Goal: Information Seeking & Learning: Find specific fact

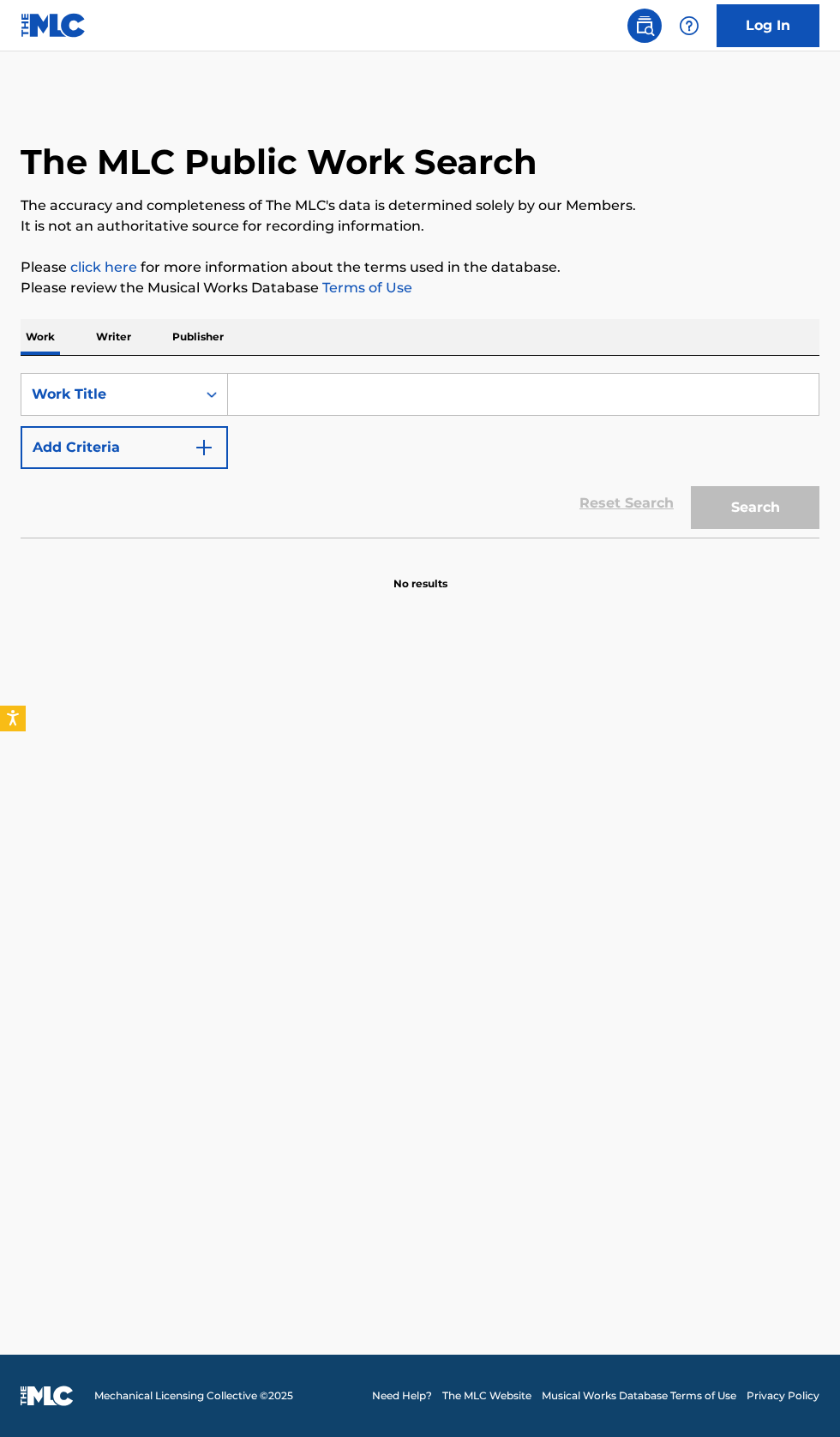
click at [373, 401] on input "Search Form" at bounding box center [523, 395] width 590 height 41
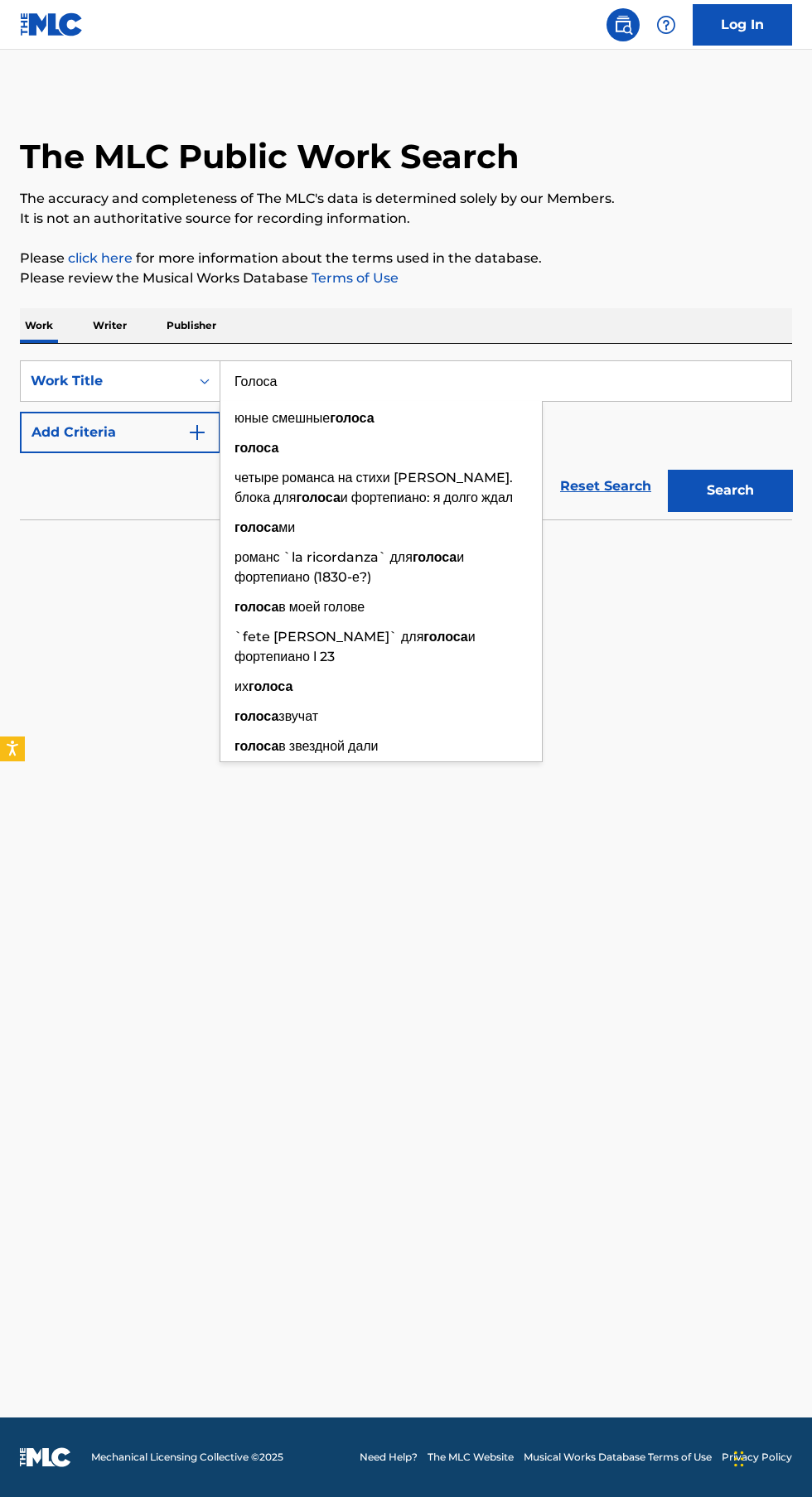
type input "Голоса"
click at [131, 443] on button "Add Criteria" at bounding box center [120, 432] width 201 height 42
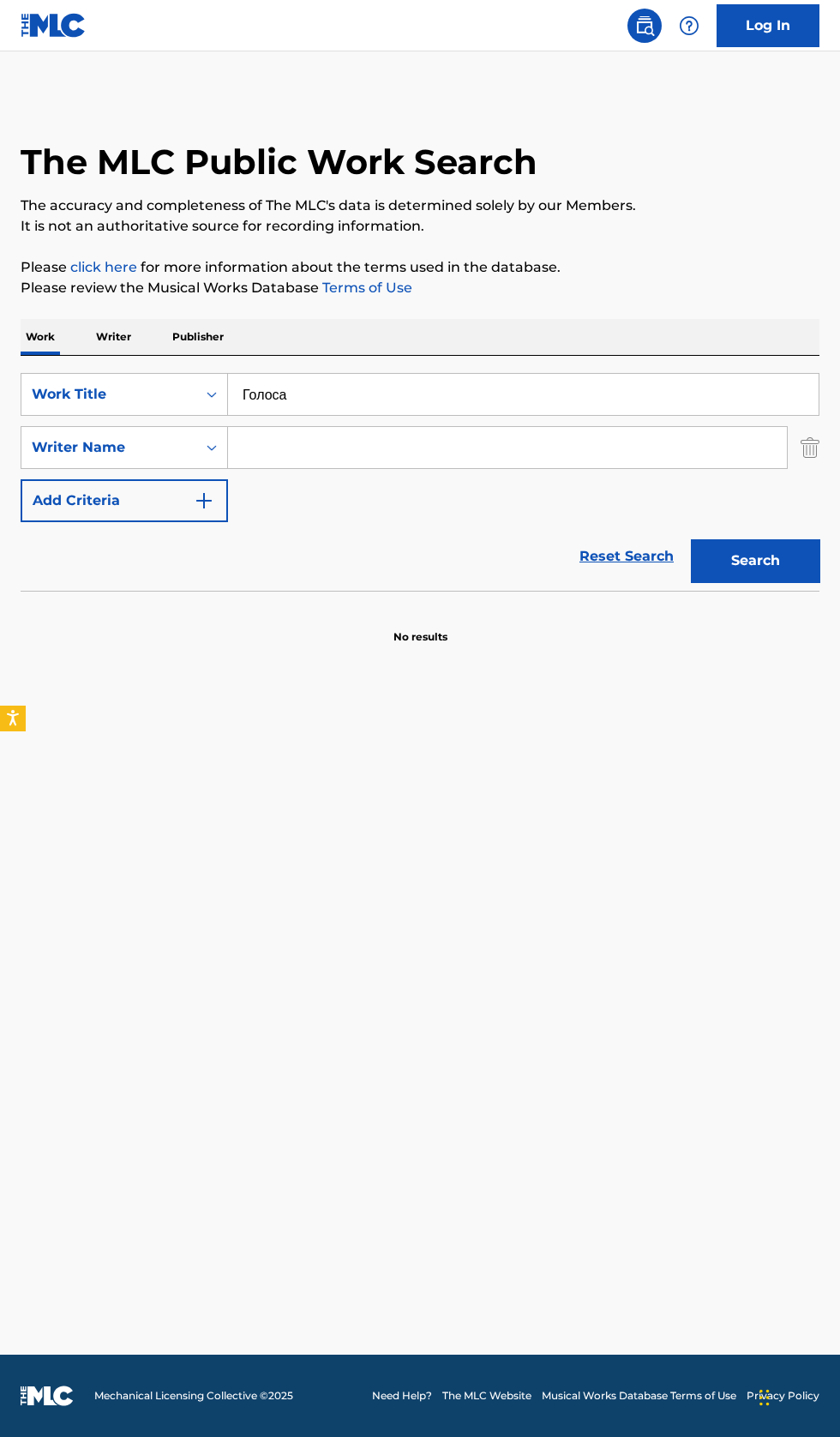
click at [423, 448] on input "Search Form" at bounding box center [507, 447] width 559 height 41
type input "Голоса Bearwolf"
click at [773, 557] on button "Search" at bounding box center [755, 561] width 129 height 43
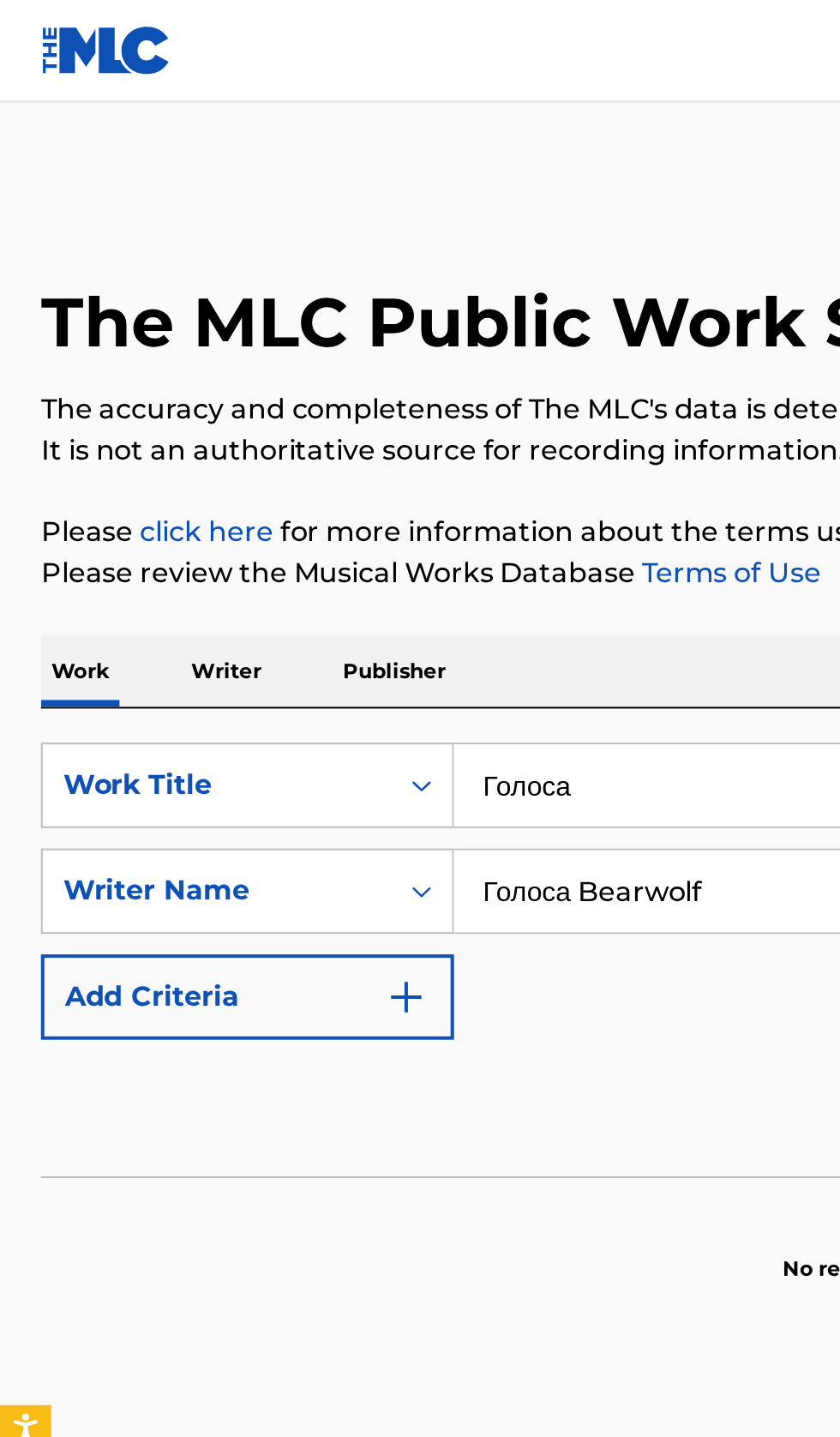
click at [122, 345] on p "Writer" at bounding box center [114, 336] width 46 height 36
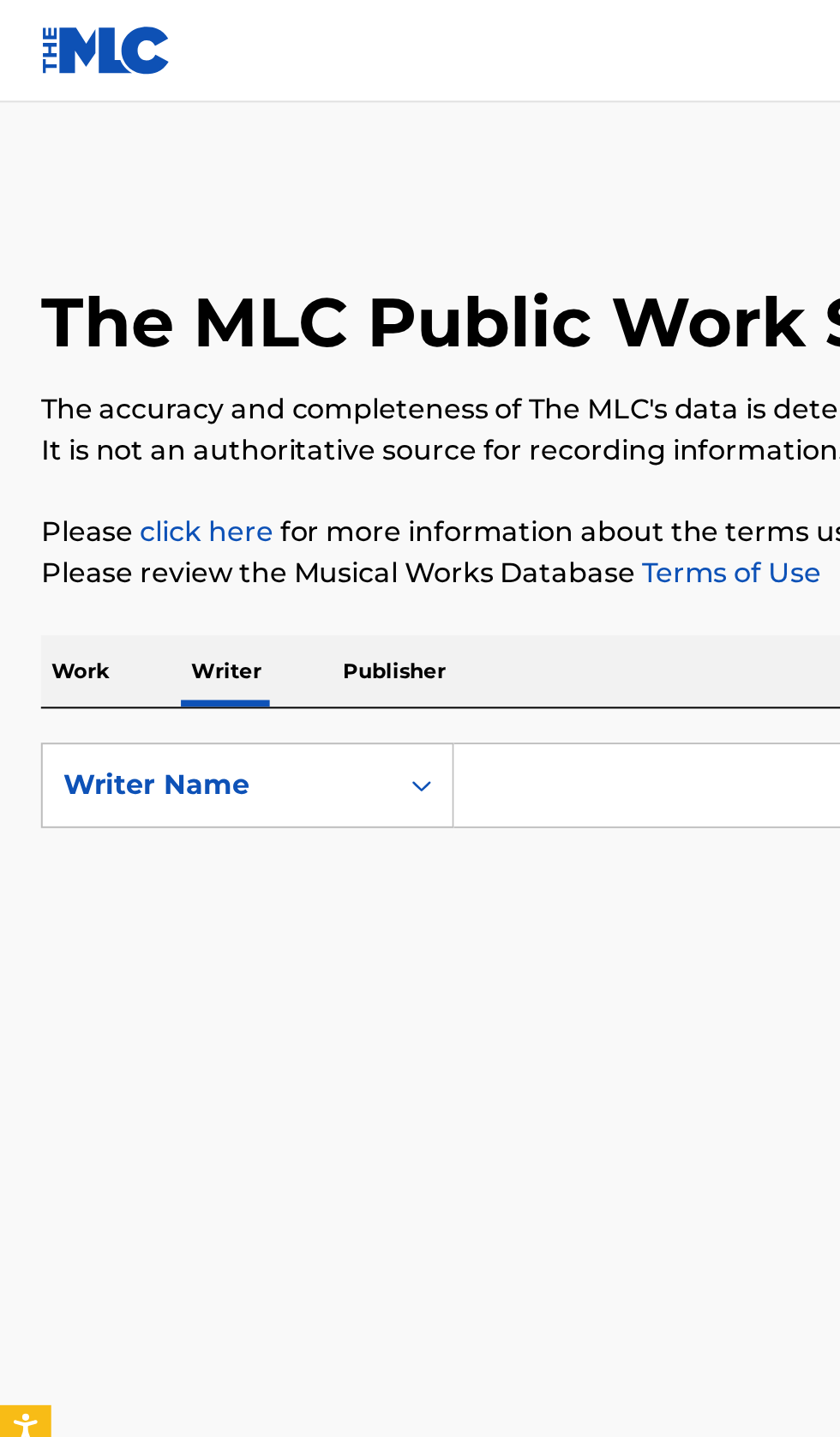
click at [310, 398] on input "Search Form" at bounding box center [523, 395] width 590 height 41
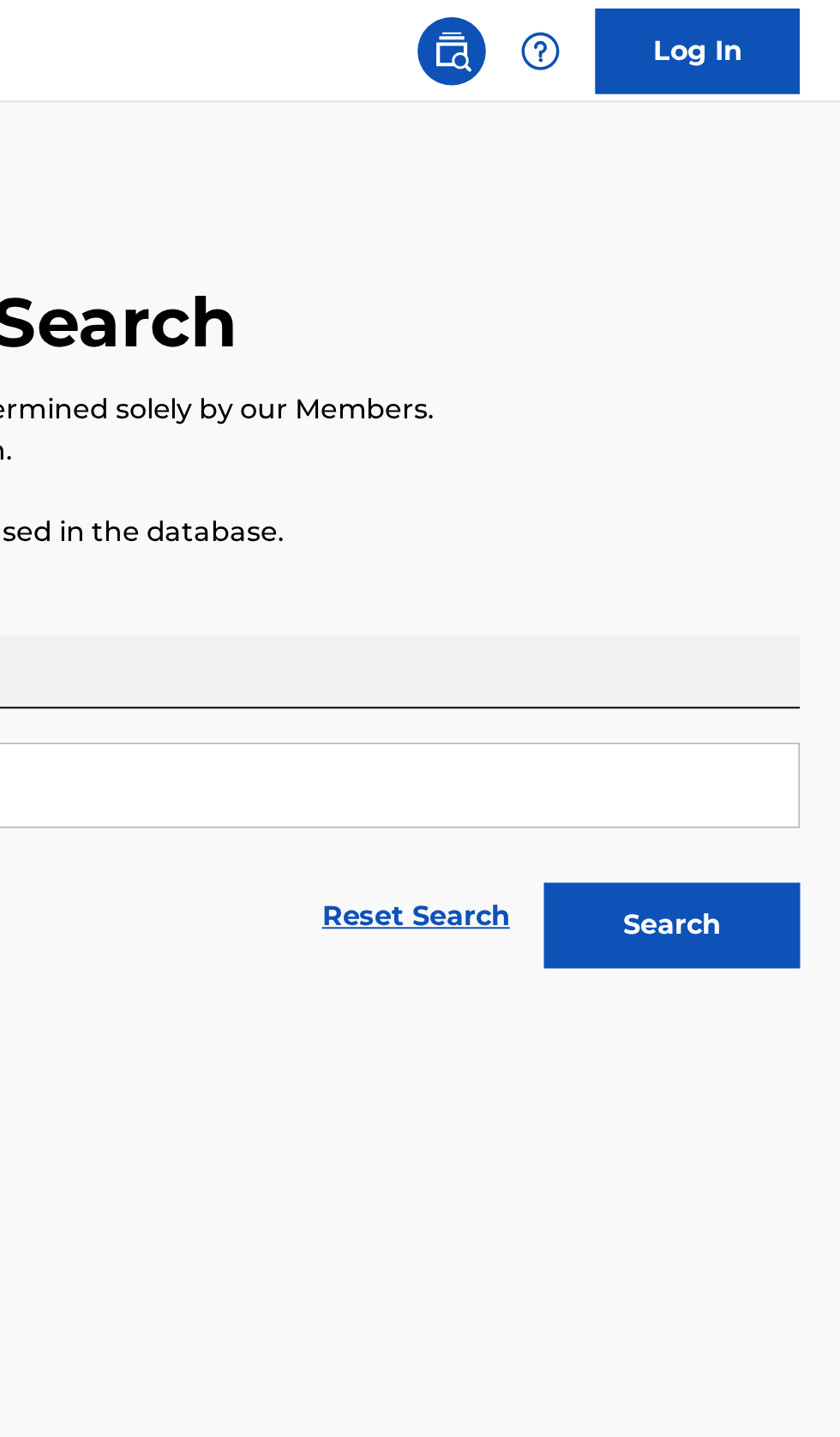
click at [793, 458] on button "Search" at bounding box center [755, 464] width 129 height 43
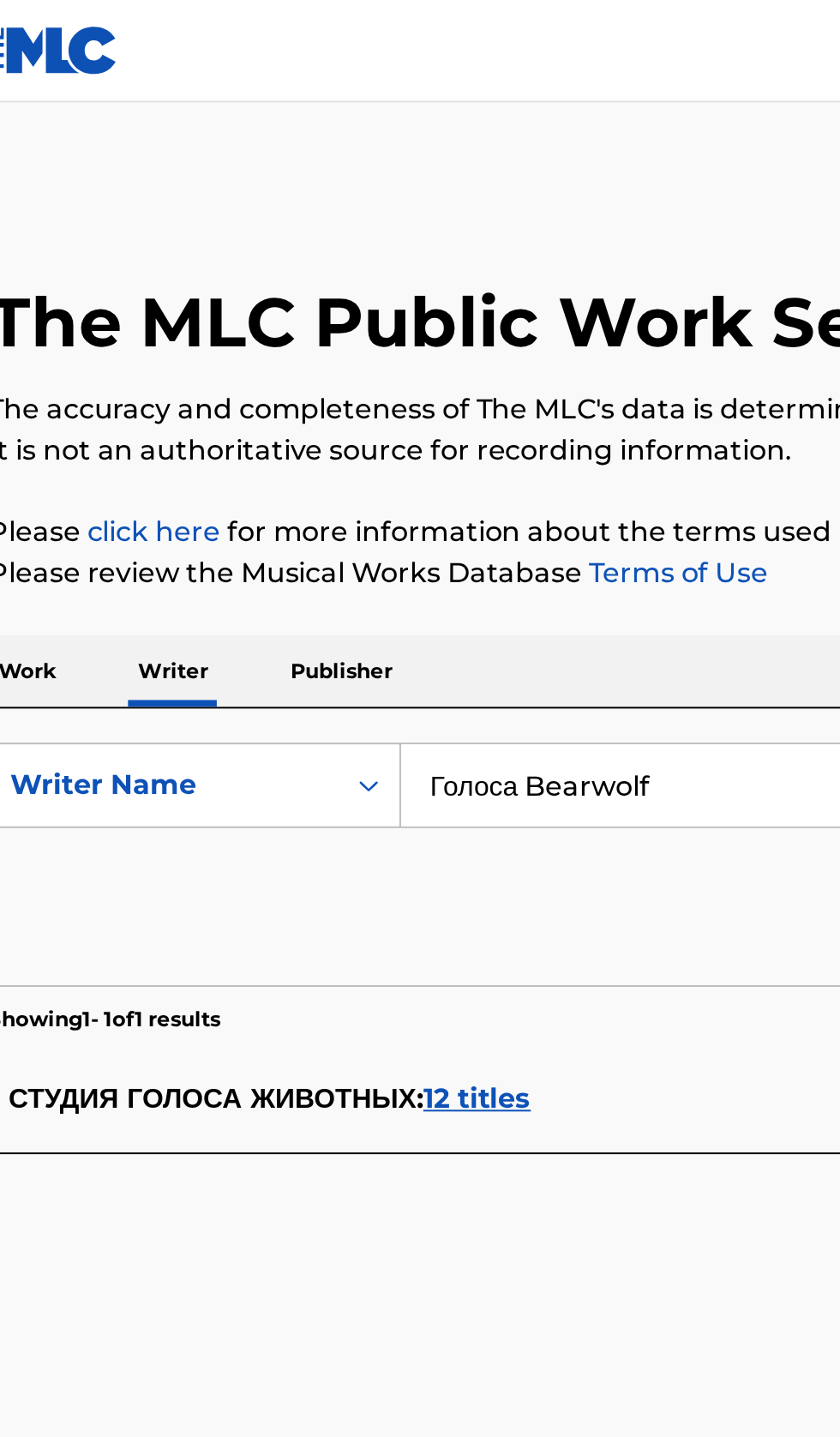
click at [349, 389] on input "Голоса Bearwolf" at bounding box center [523, 395] width 590 height 41
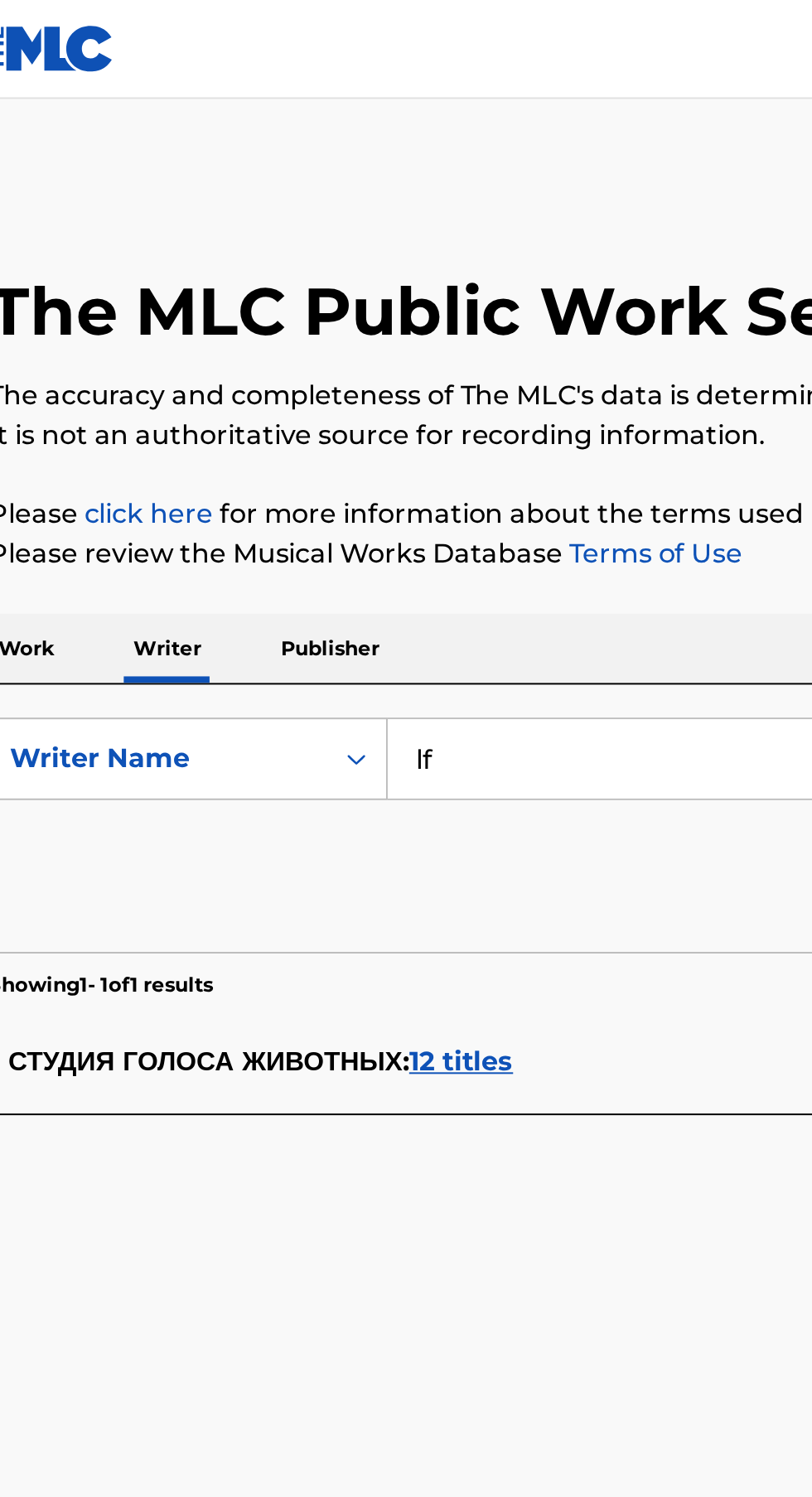
click at [363, 375] on input "lf" at bounding box center [506, 381] width 571 height 40
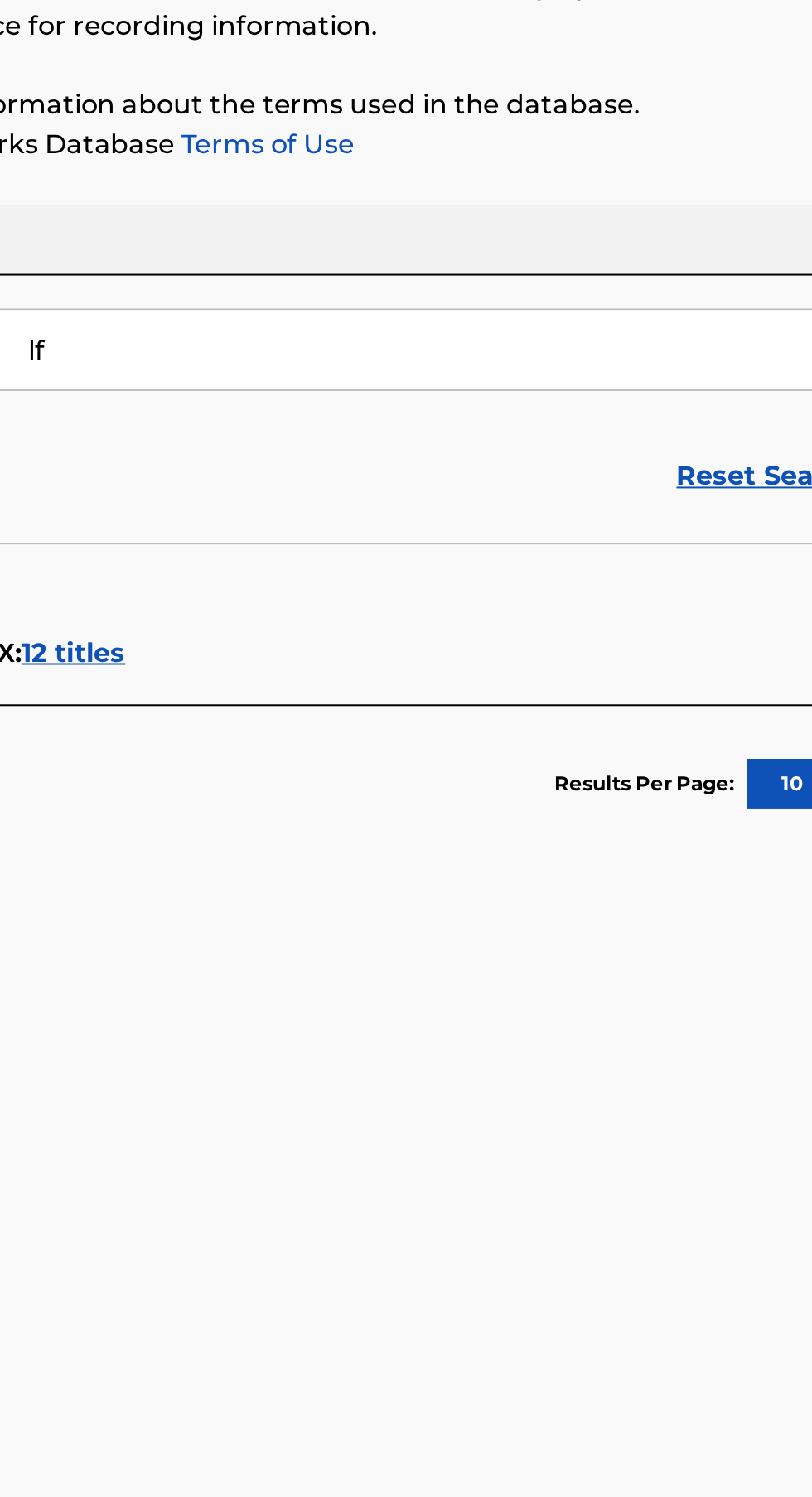
type input "l"
type input "Bearwolf Voices"
click at [668, 428] on button "Search" at bounding box center [730, 449] width 125 height 42
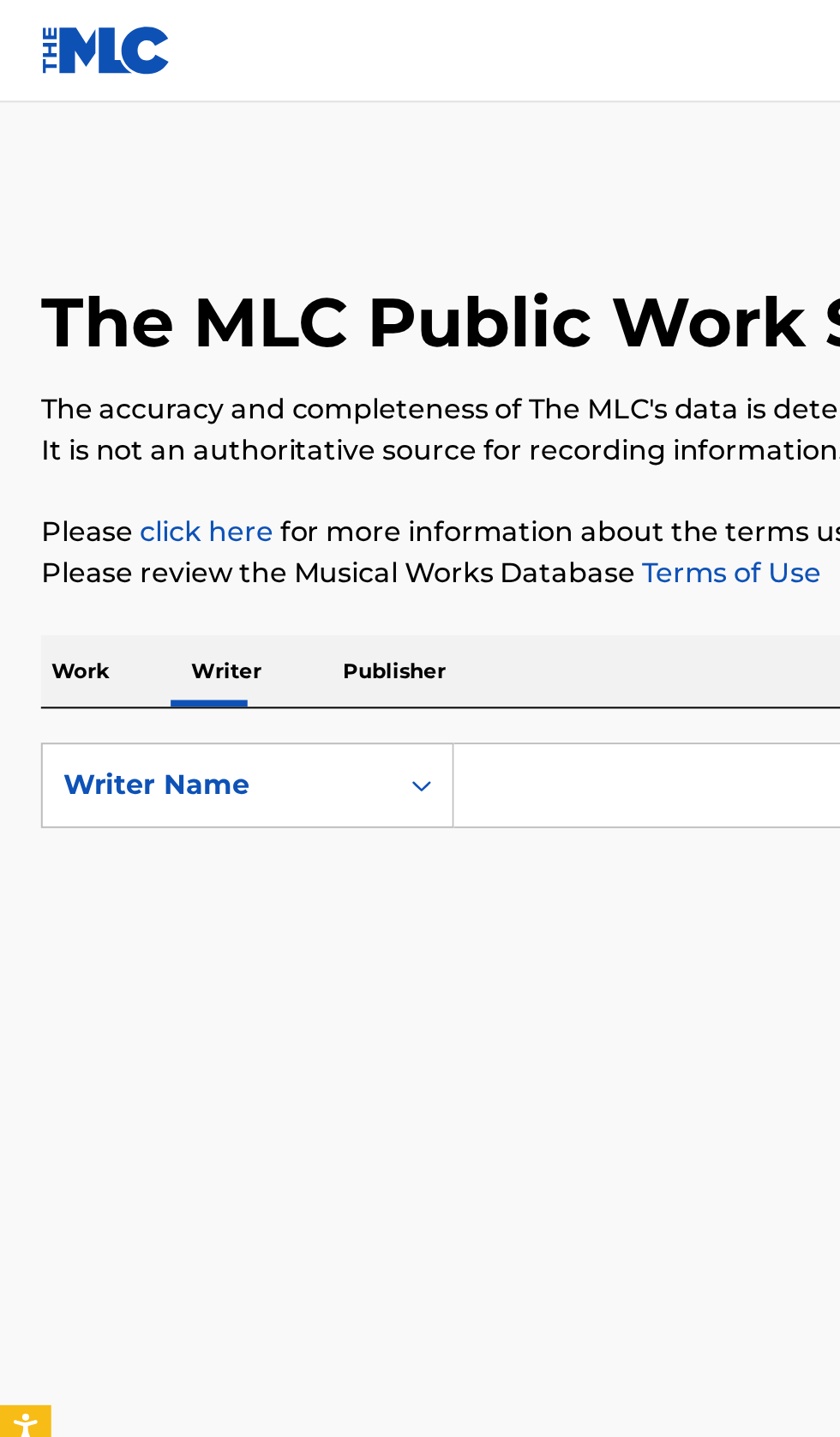
click at [42, 346] on p "Work" at bounding box center [40, 336] width 39 height 36
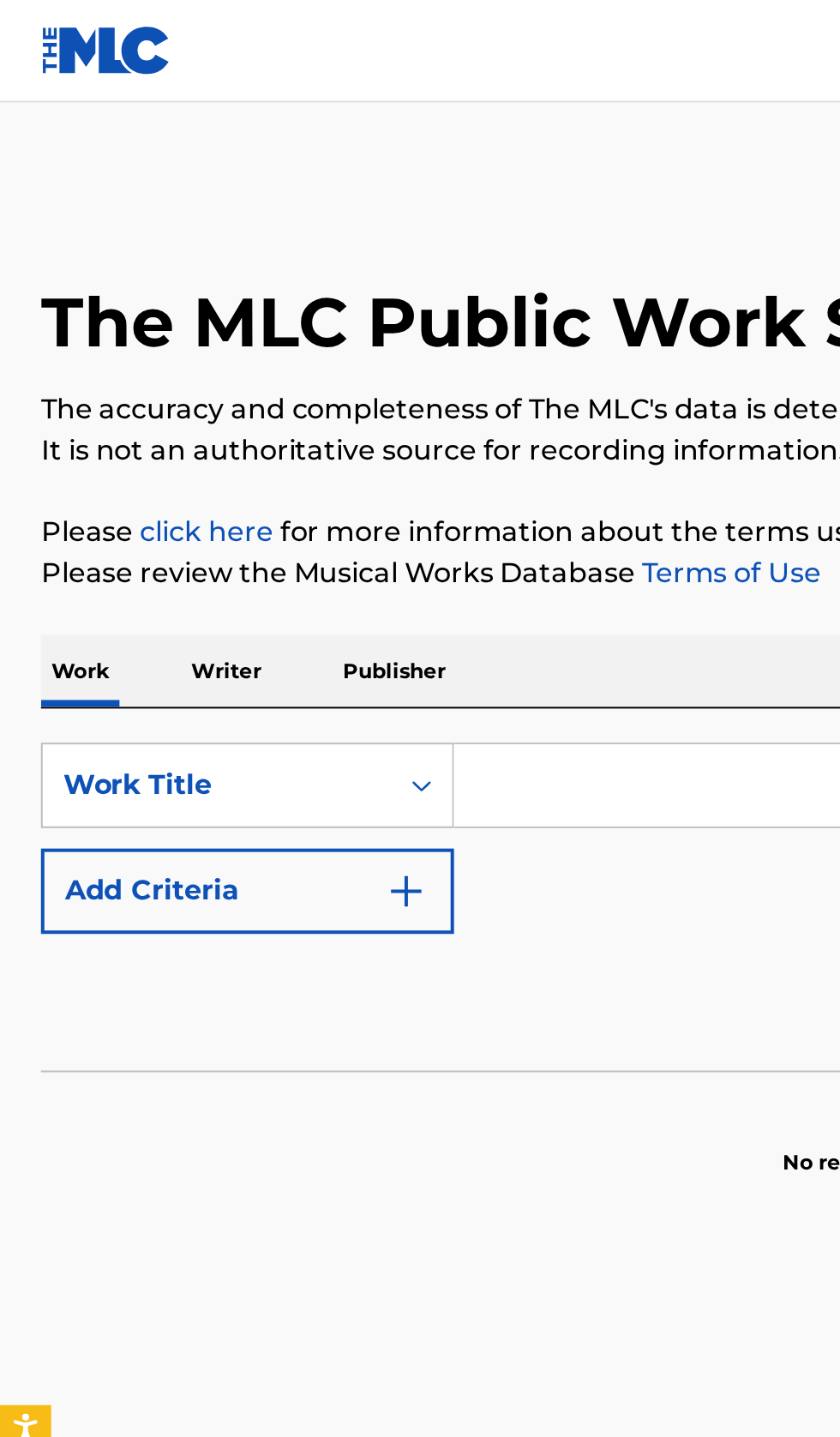
click at [284, 389] on input "Search Form" at bounding box center [523, 395] width 590 height 41
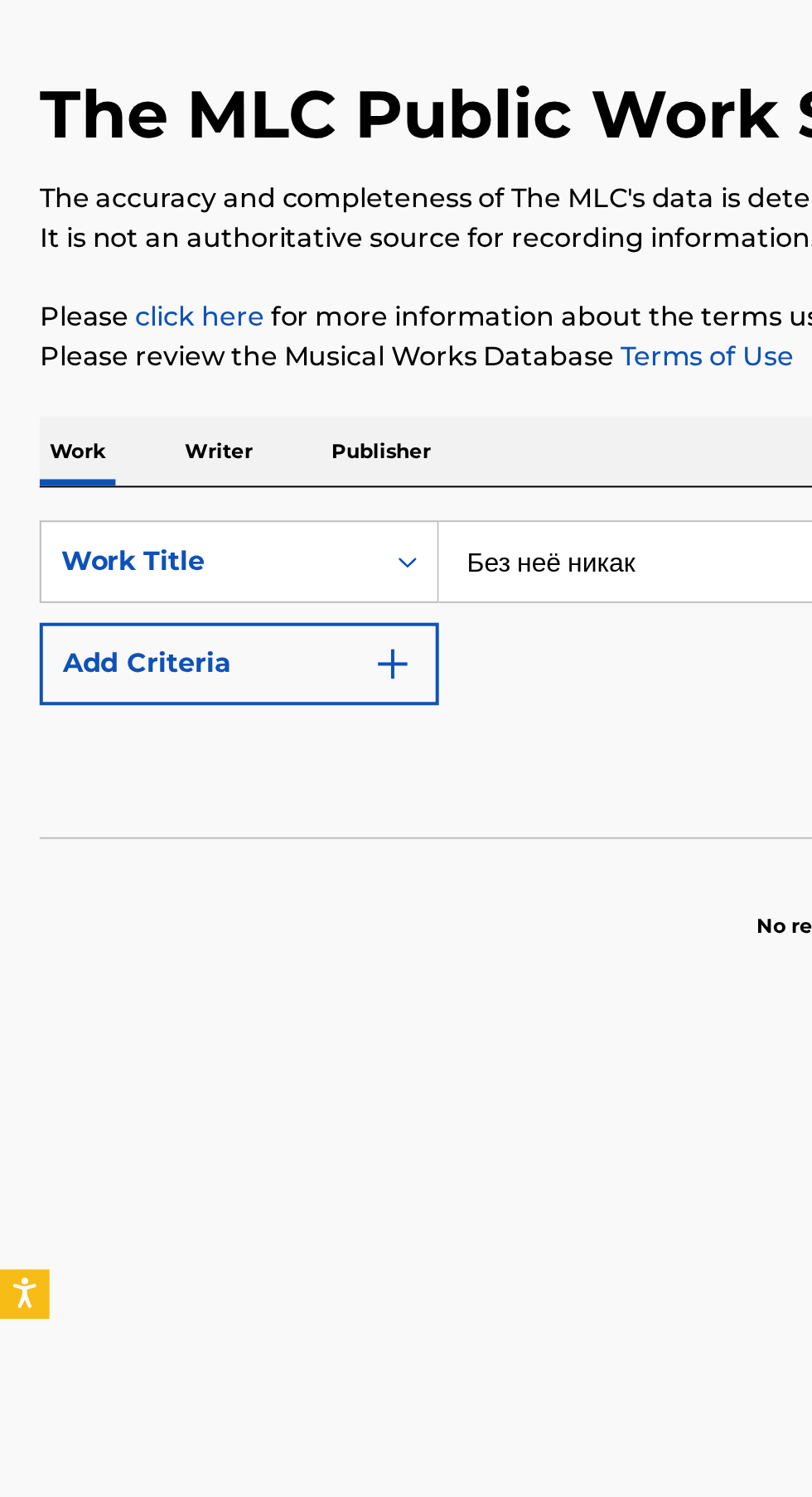
type input "Без неё никак"
click at [203, 451] on button "Add Criteria" at bounding box center [120, 432] width 201 height 42
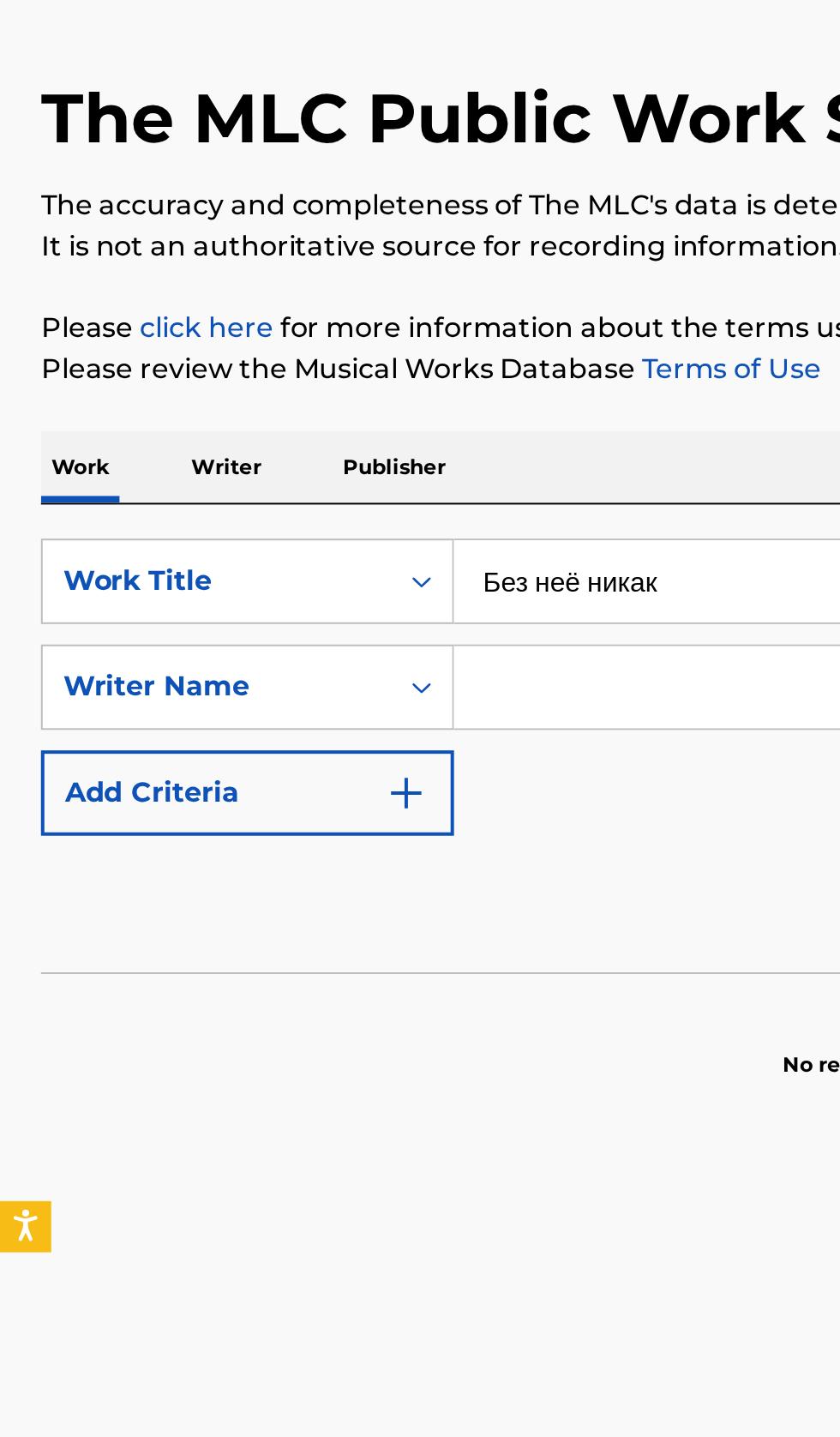
click at [308, 445] on input "Search Form" at bounding box center [507, 447] width 559 height 41
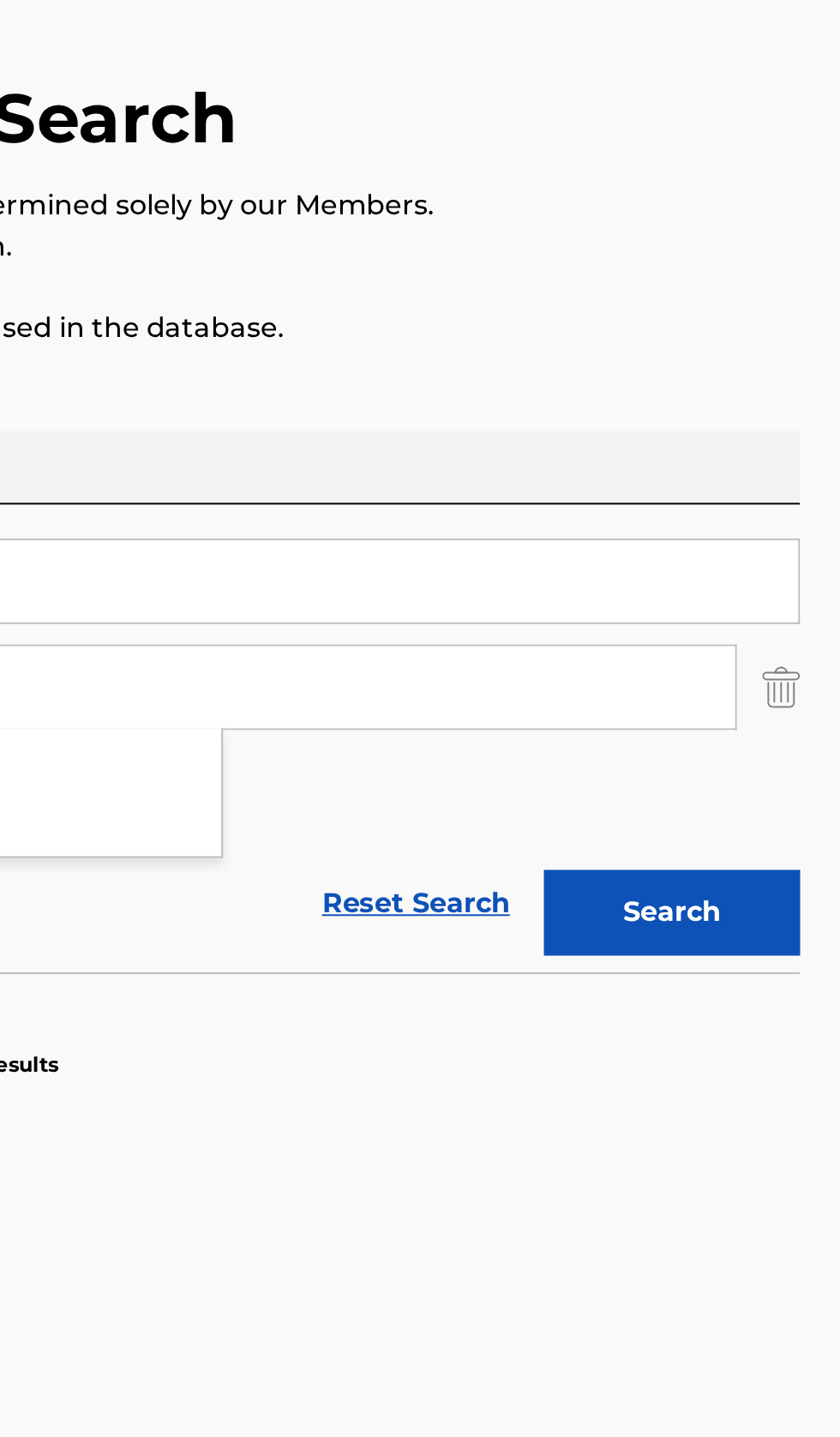
type input "[PERSON_NAME]"
click at [792, 566] on button "Search" at bounding box center [755, 561] width 129 height 43
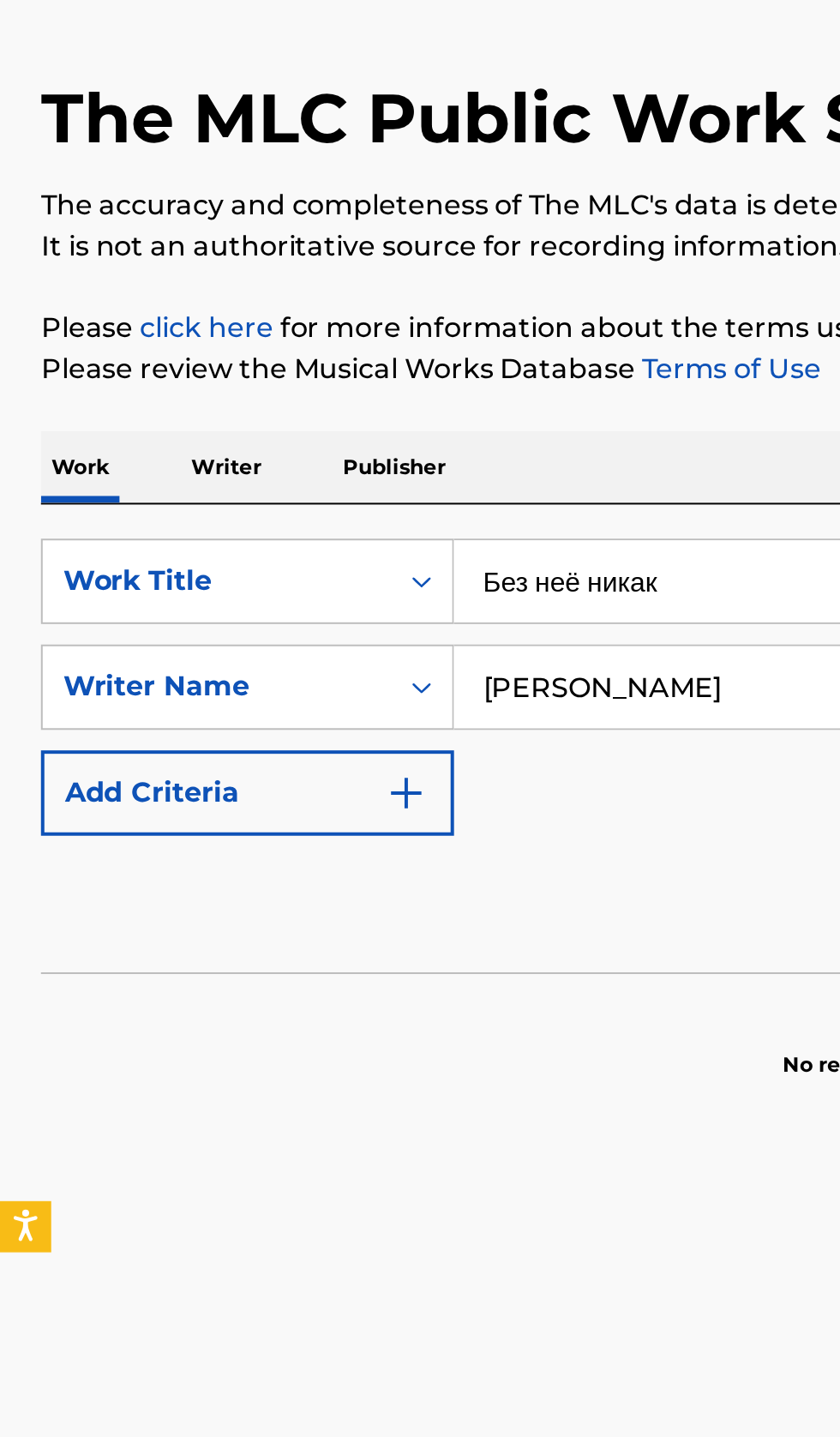
click at [118, 337] on p "Writer" at bounding box center [114, 336] width 46 height 36
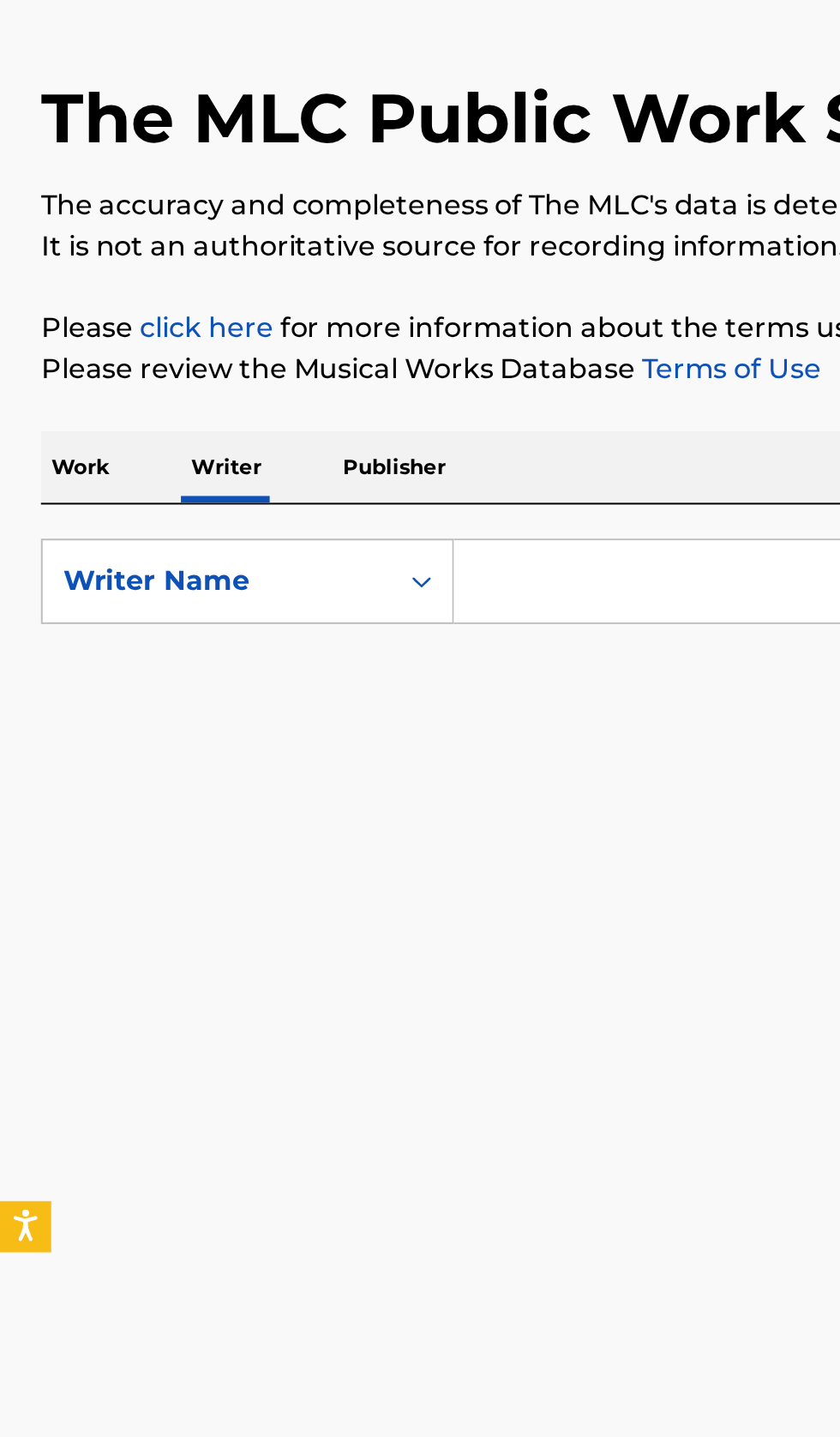
click at [373, 389] on input "Search Form" at bounding box center [523, 395] width 590 height 41
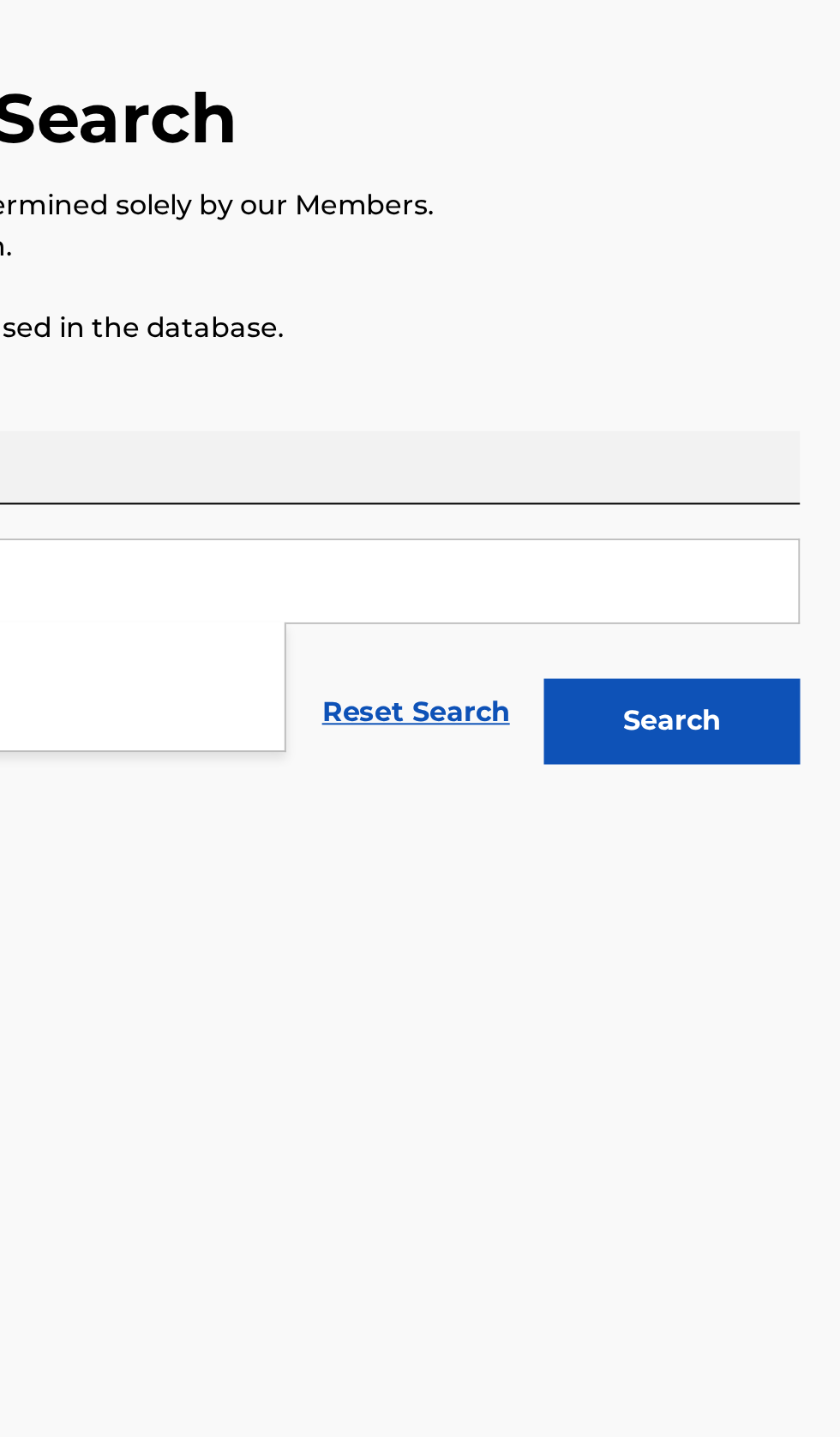
type input "[PERSON_NAME]"
click at [806, 480] on button "Search" at bounding box center [755, 464] width 129 height 43
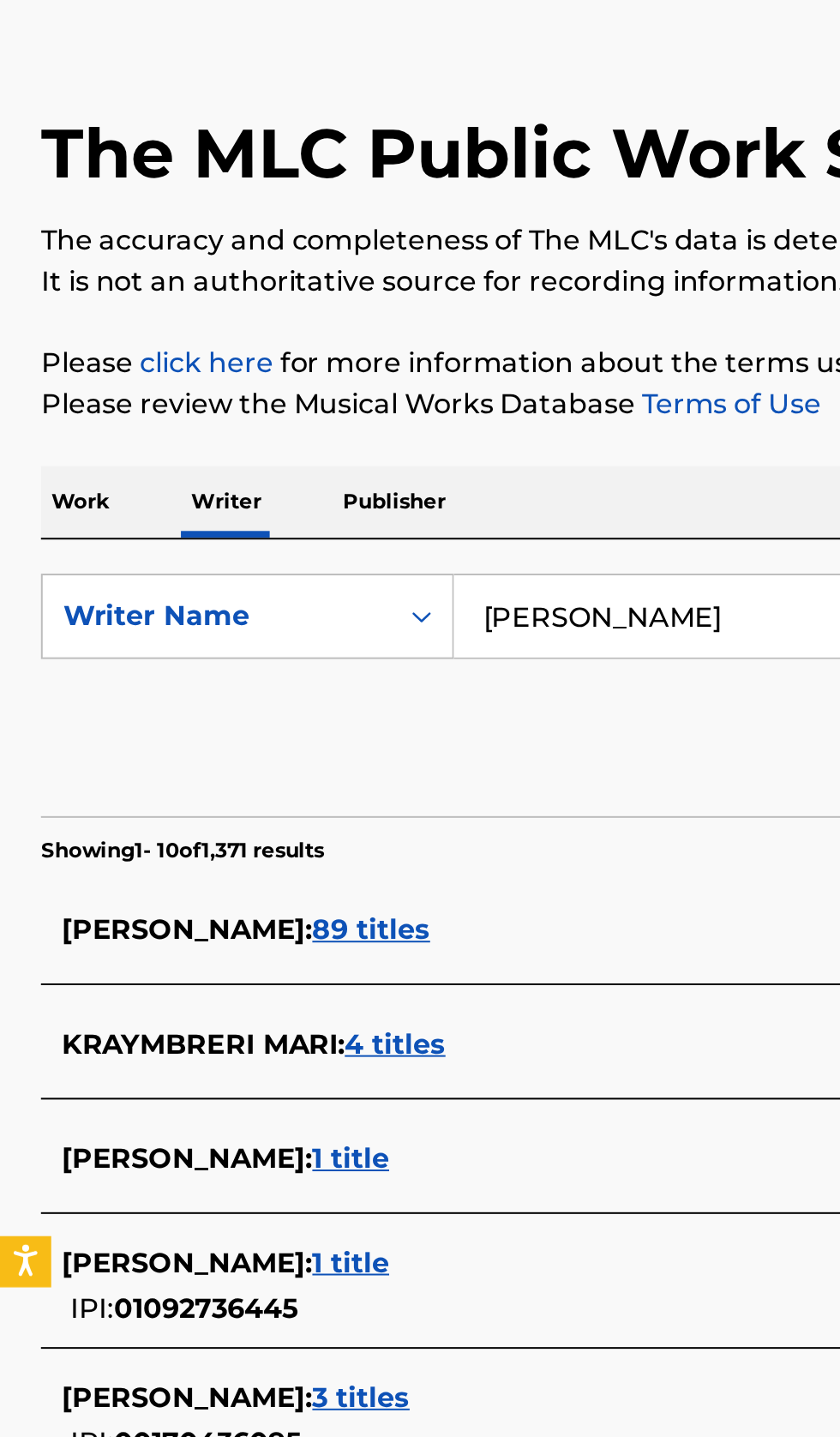
click at [317, 544] on div "[PERSON_NAME] : 89 titles" at bounding box center [397, 551] width 734 height 21
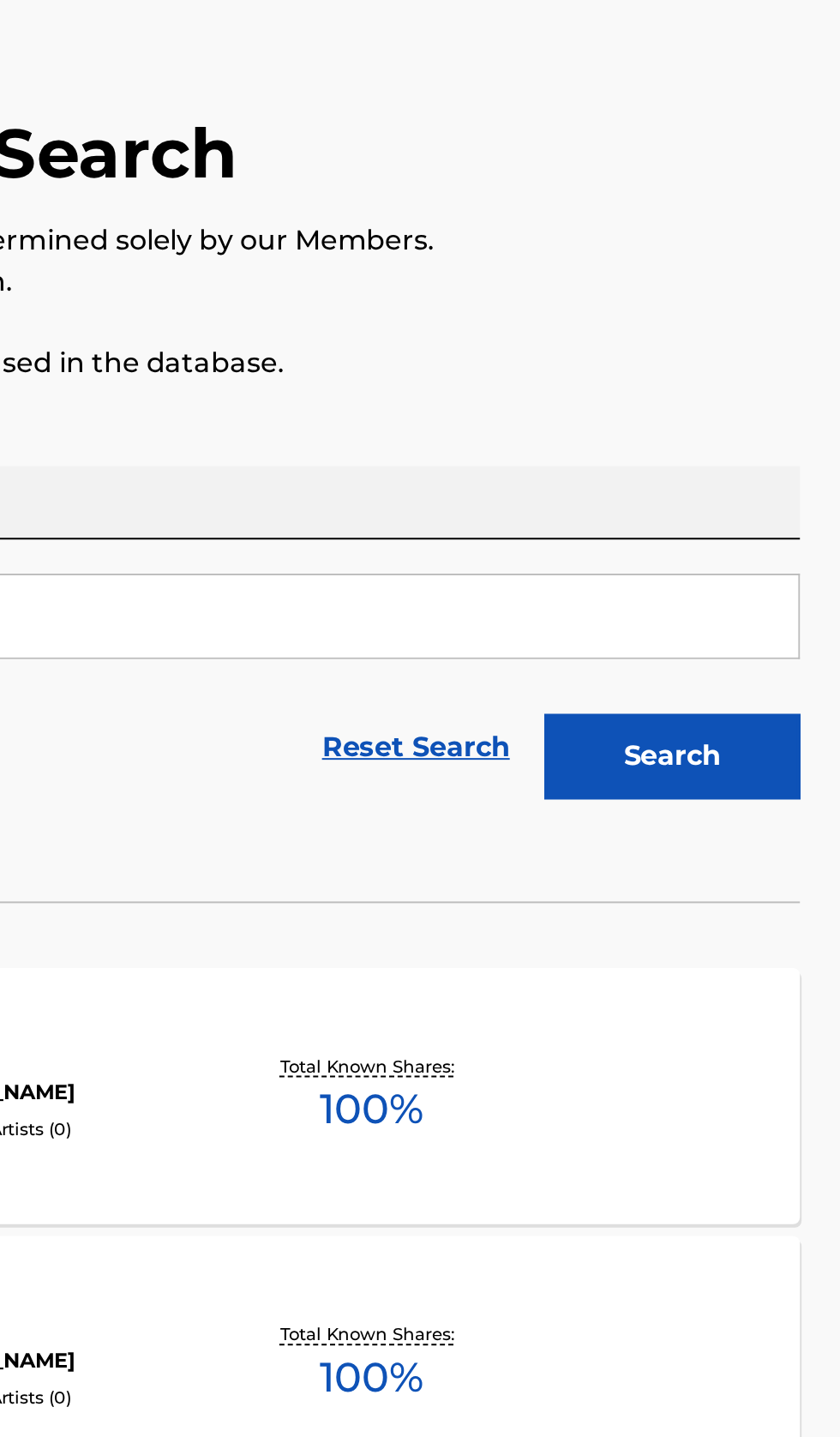
click at [658, 659] on div "Total Known Shares: 100 %" at bounding box center [604, 635] width 132 height 52
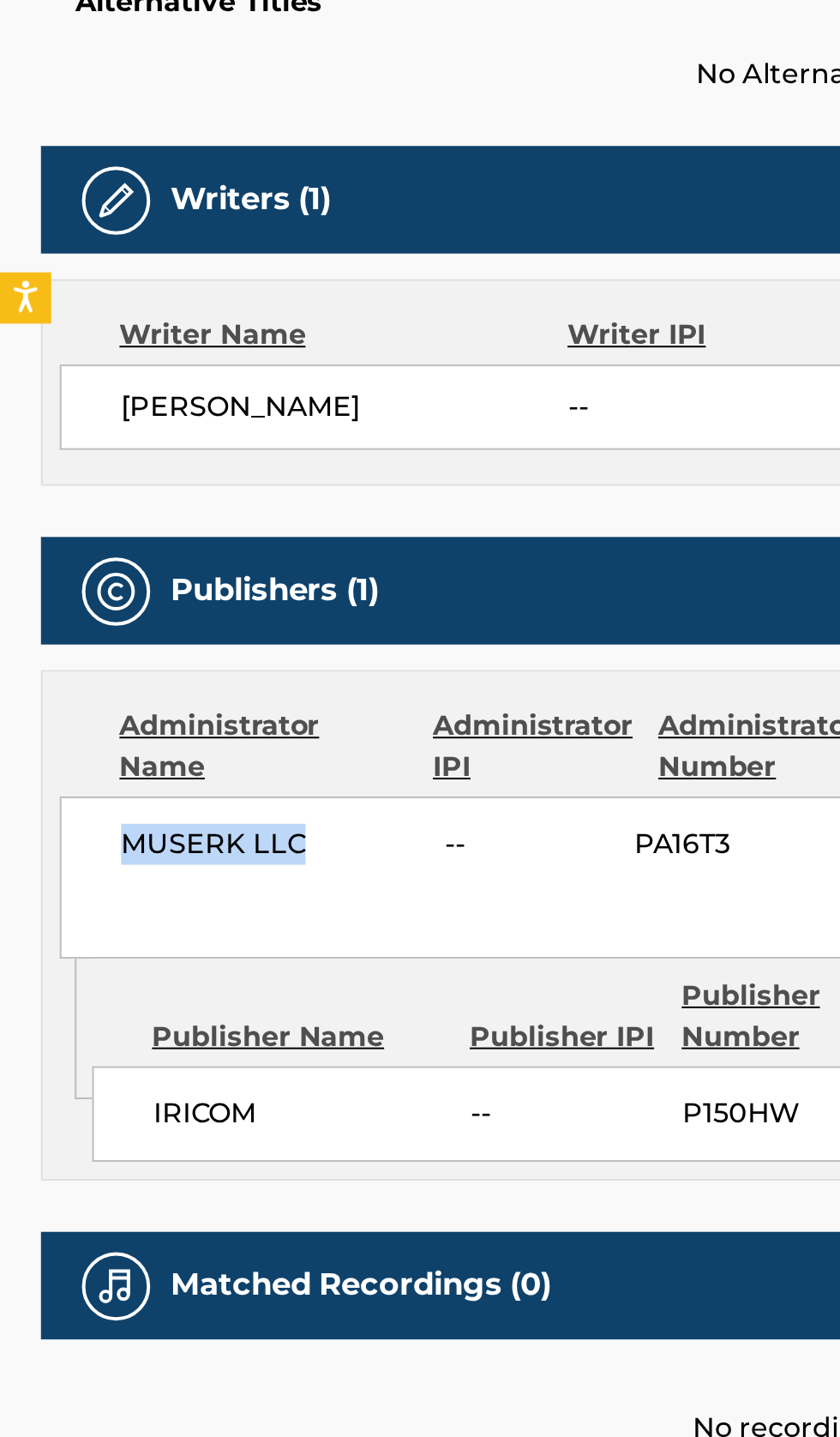
copy span "MUSERK LLC"
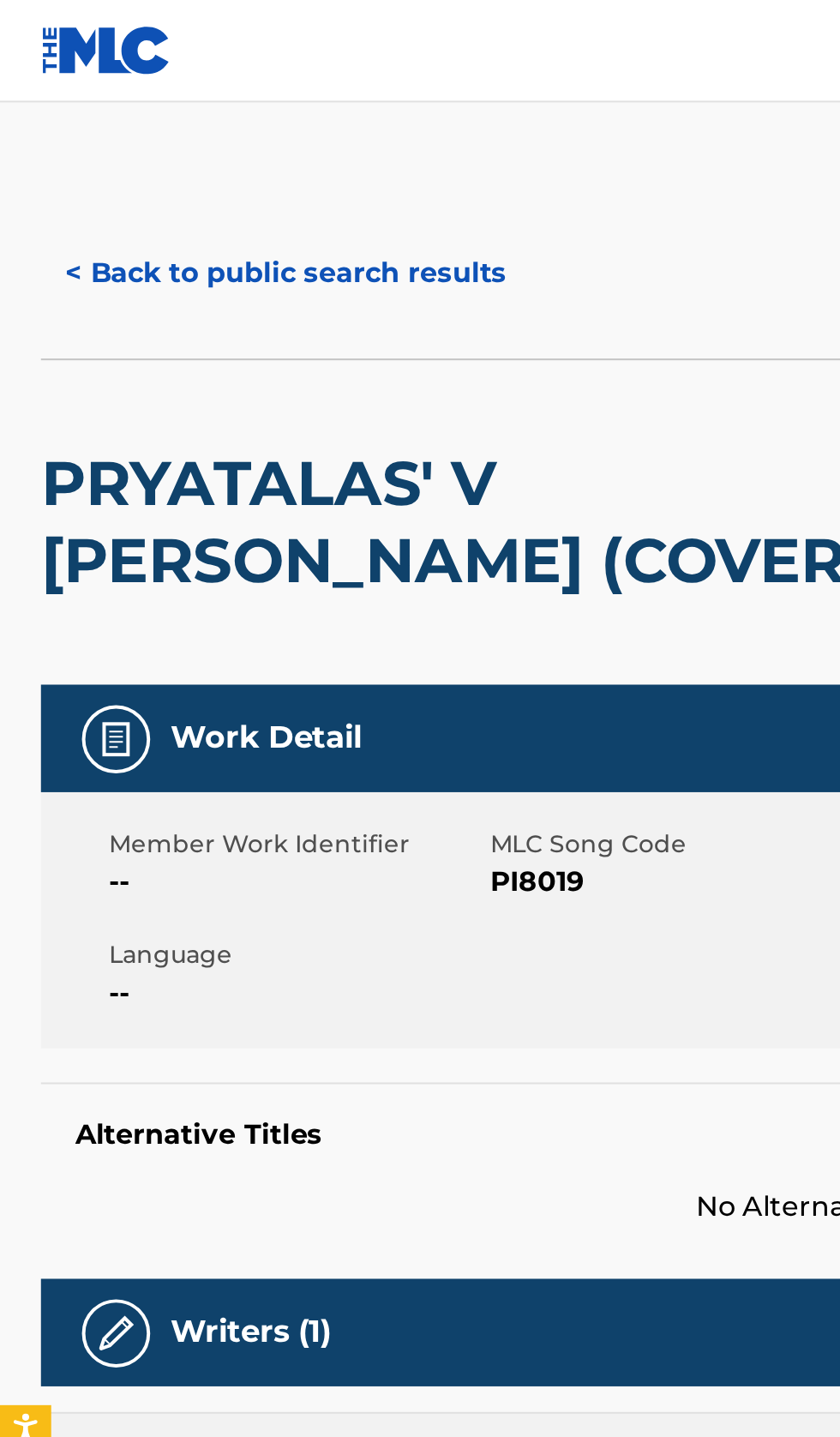
click at [144, 120] on button "< Back to public search results" at bounding box center [143, 137] width 246 height 43
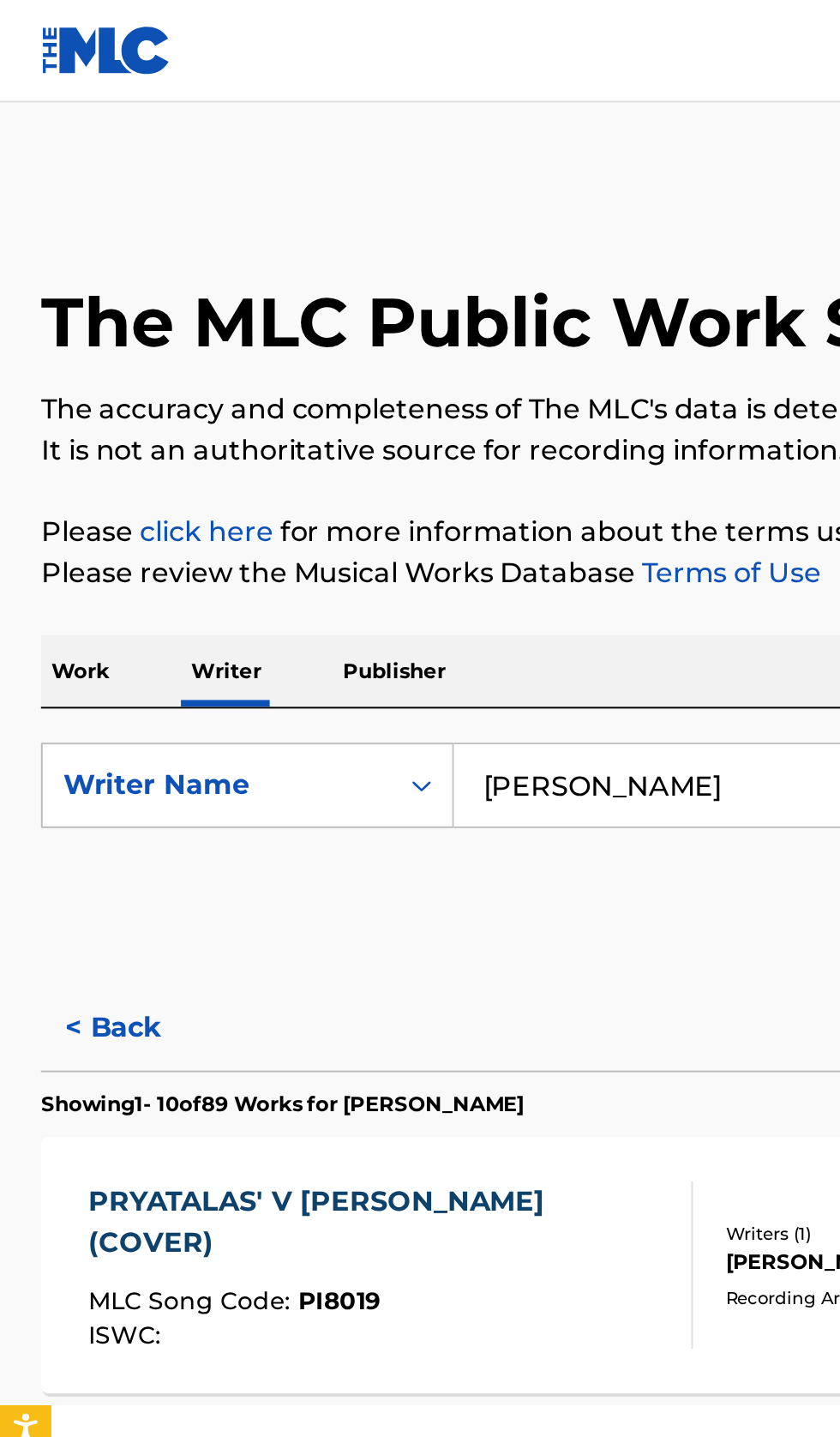
click at [47, 344] on p "Work" at bounding box center [40, 336] width 39 height 36
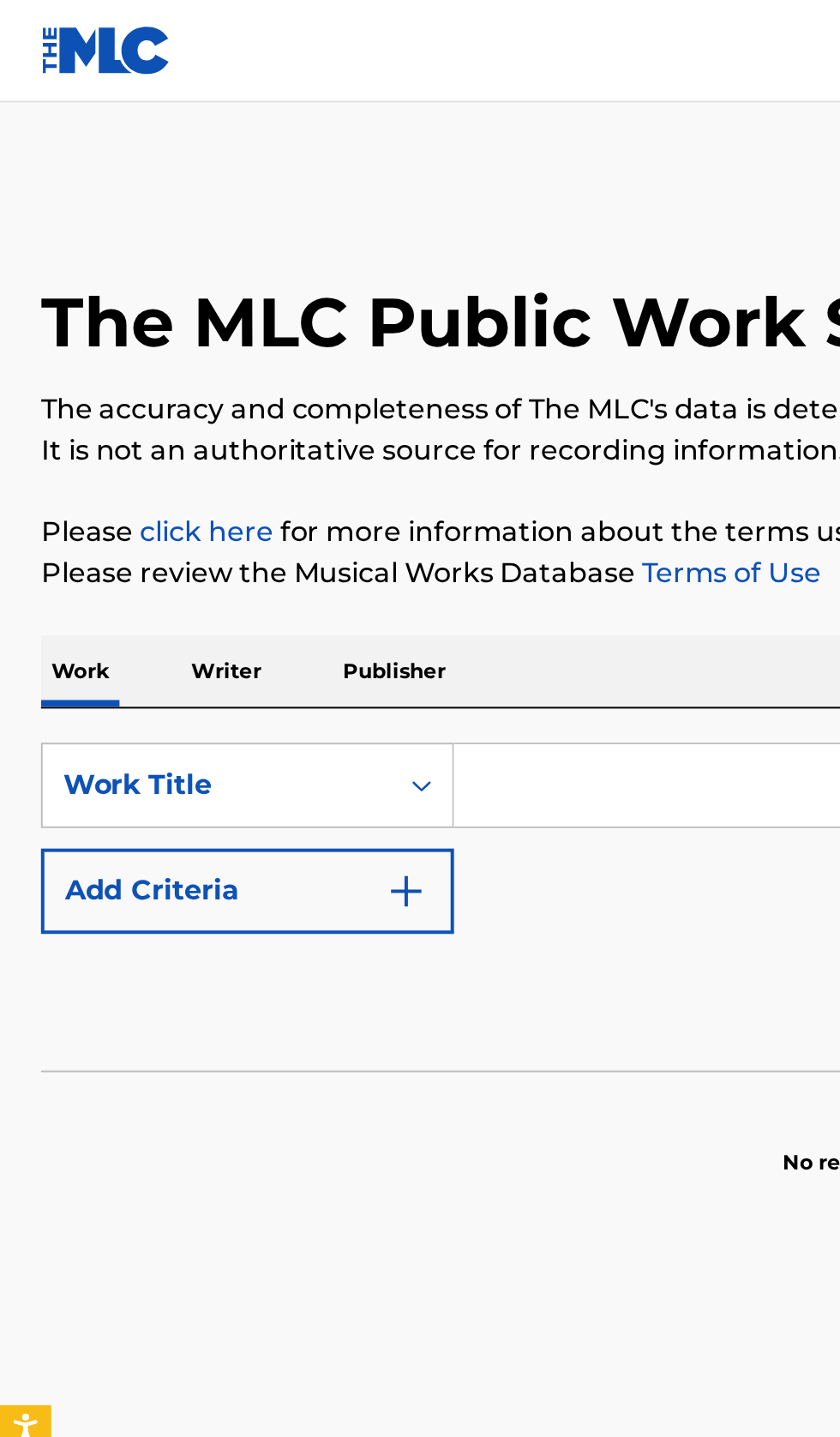
click at [320, 395] on input "Search Form" at bounding box center [523, 395] width 590 height 41
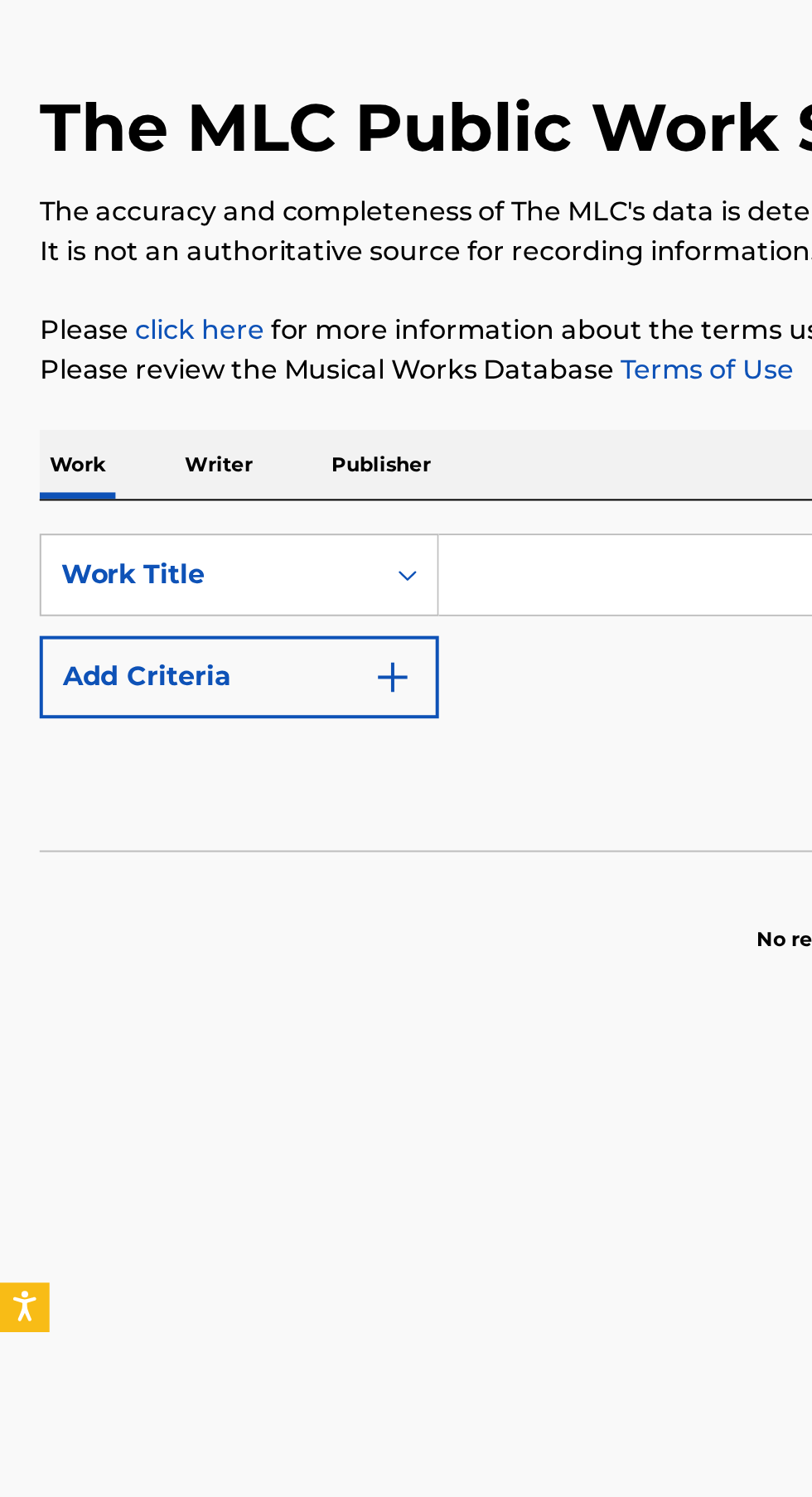
click at [118, 329] on p "Writer" at bounding box center [110, 325] width 44 height 35
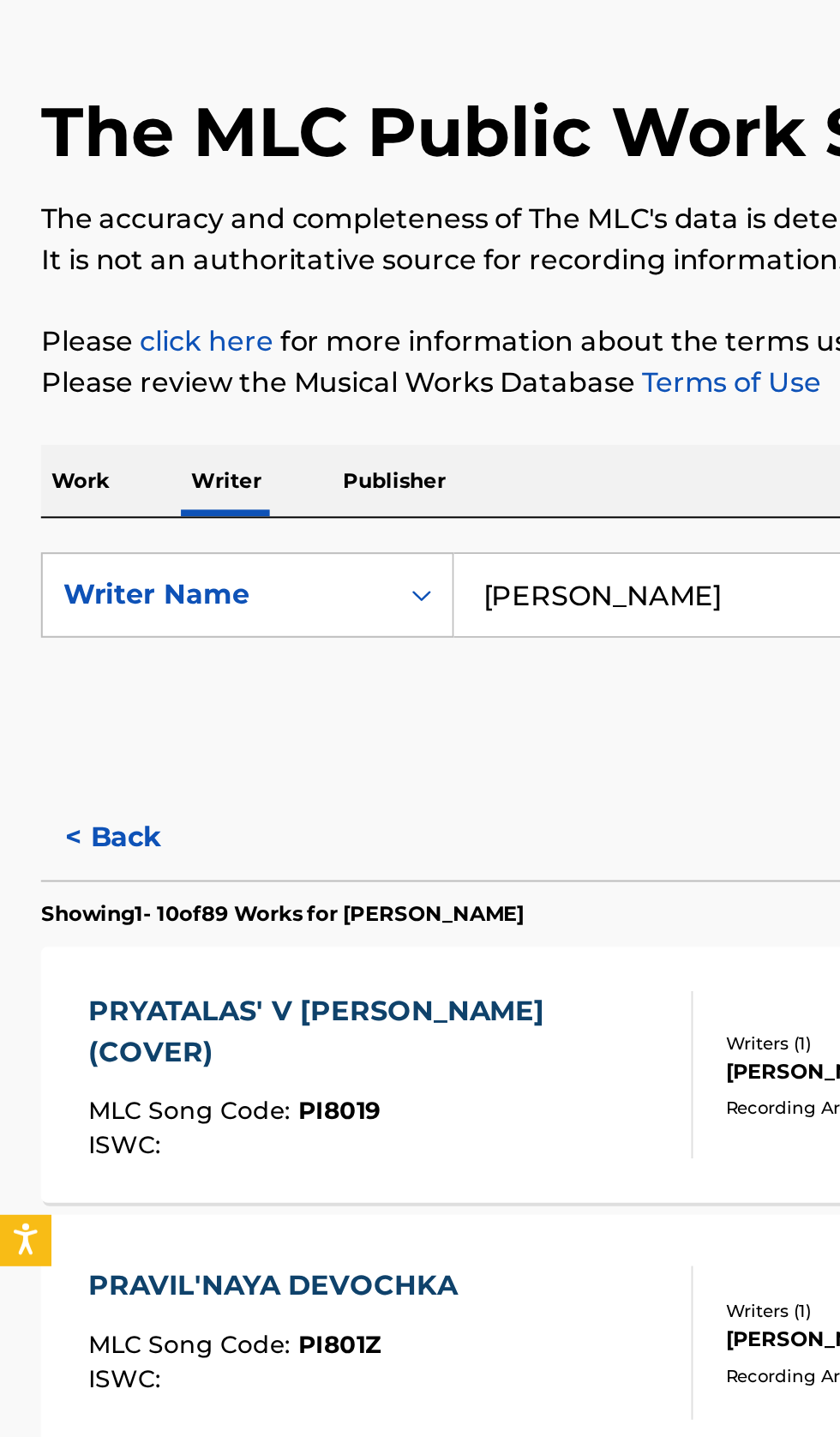
click at [320, 387] on input "Mari Kraymbreri" at bounding box center [523, 395] width 590 height 41
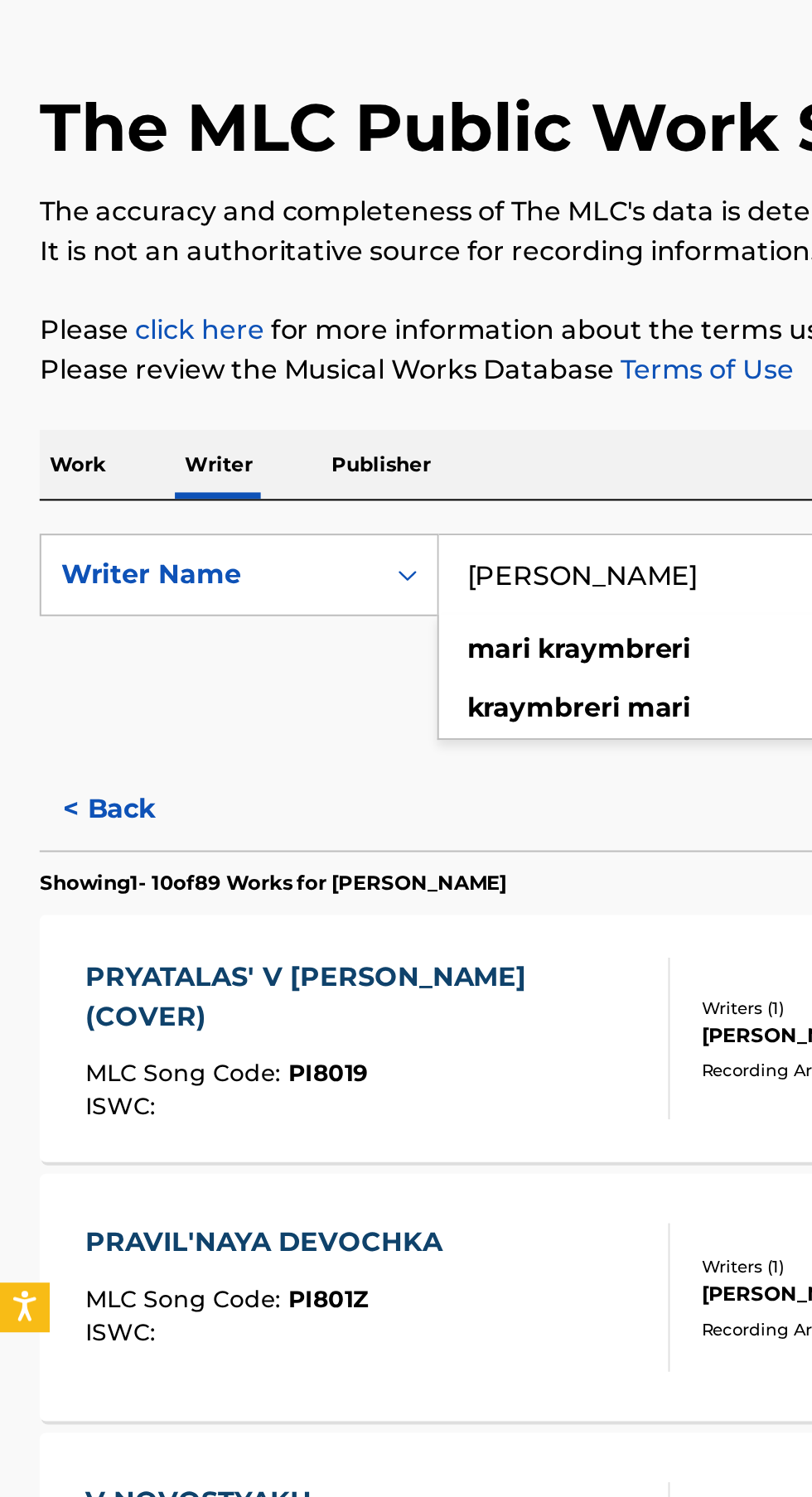
click at [381, 374] on input "Mari Kraymbreri" at bounding box center [506, 381] width 571 height 40
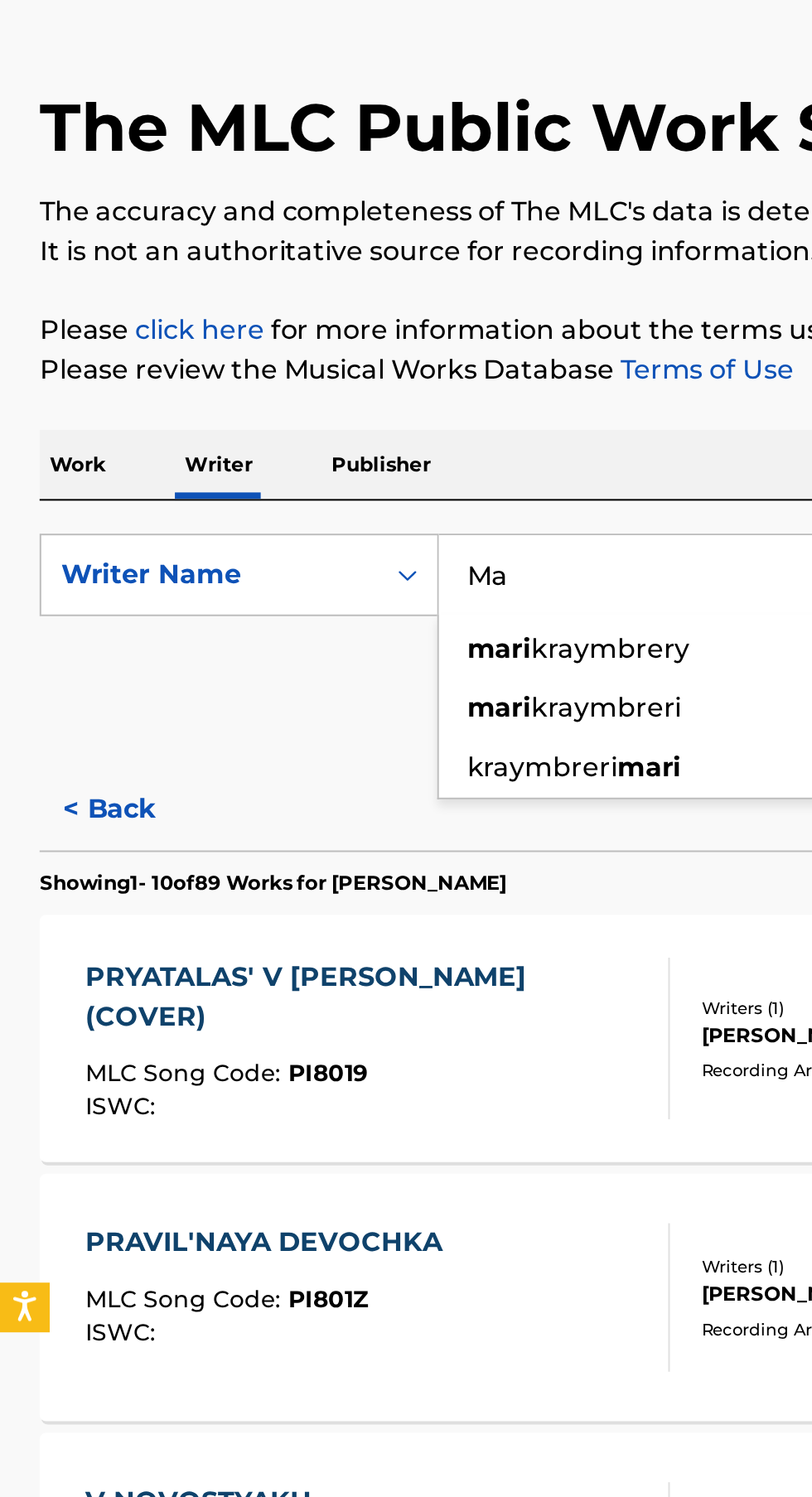
type input "M"
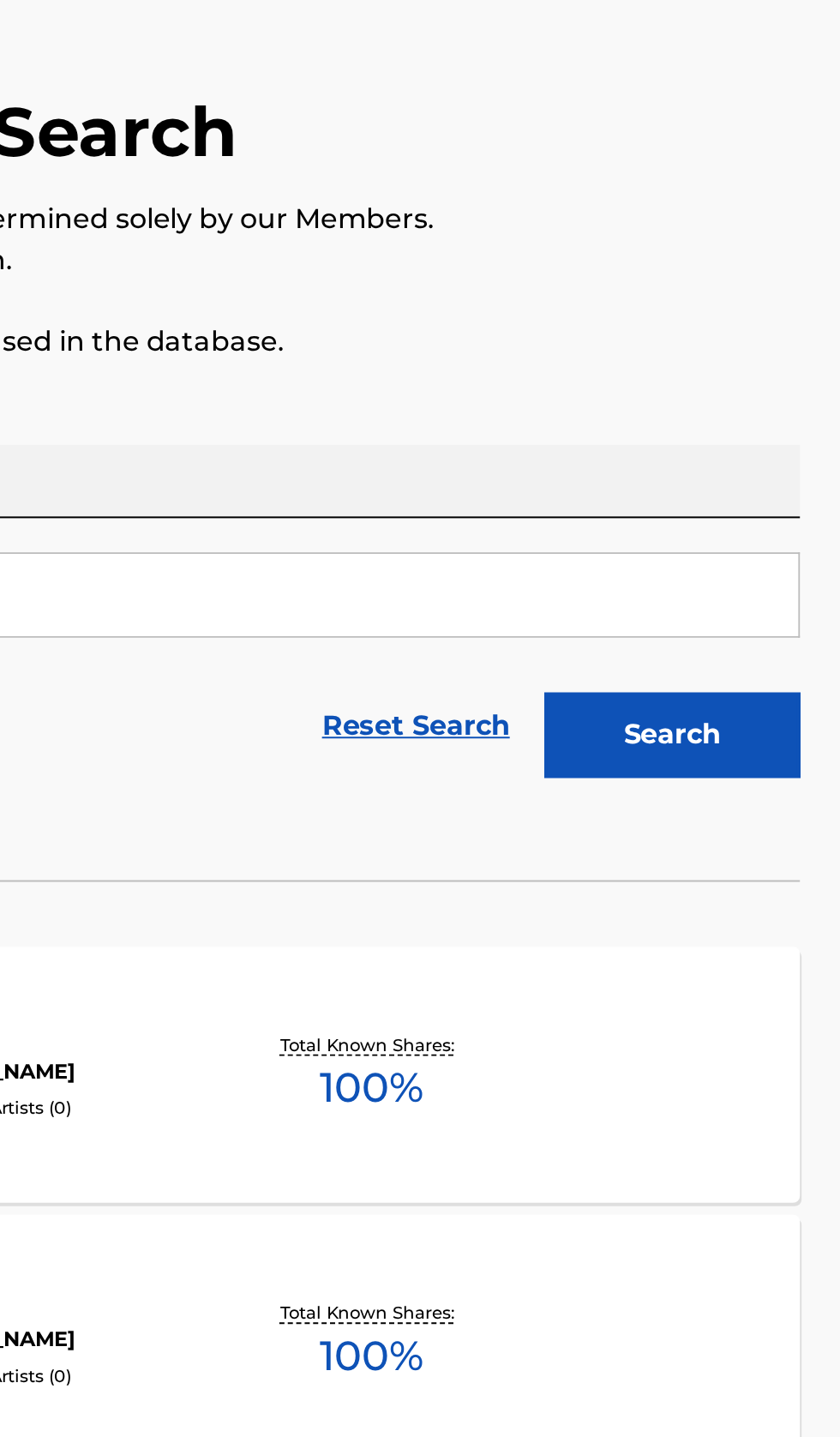
type input "соловьев евгений анатольевич"
click at [787, 460] on button "Search" at bounding box center [755, 464] width 129 height 43
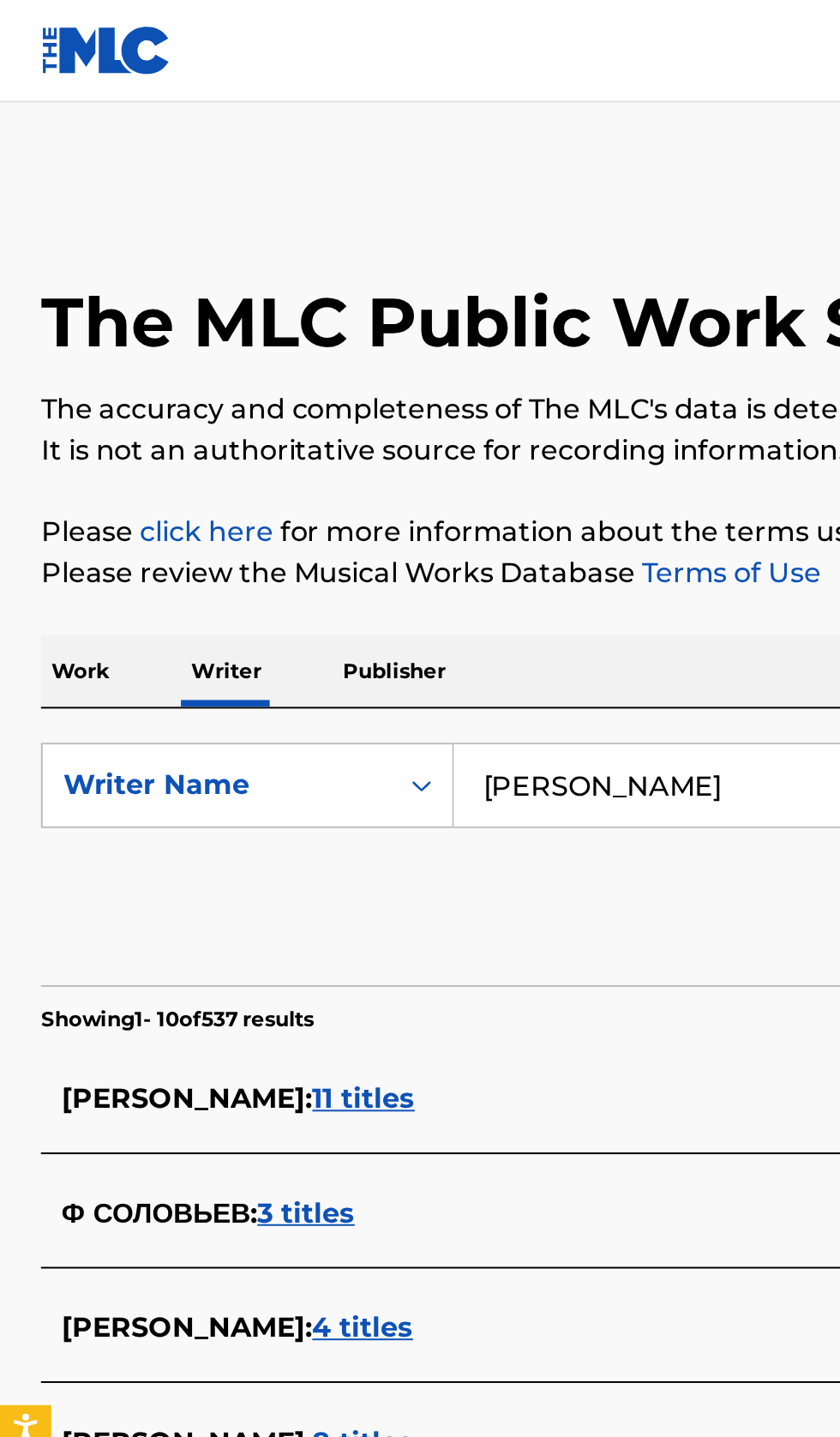
click at [50, 337] on p "Work" at bounding box center [40, 336] width 39 height 36
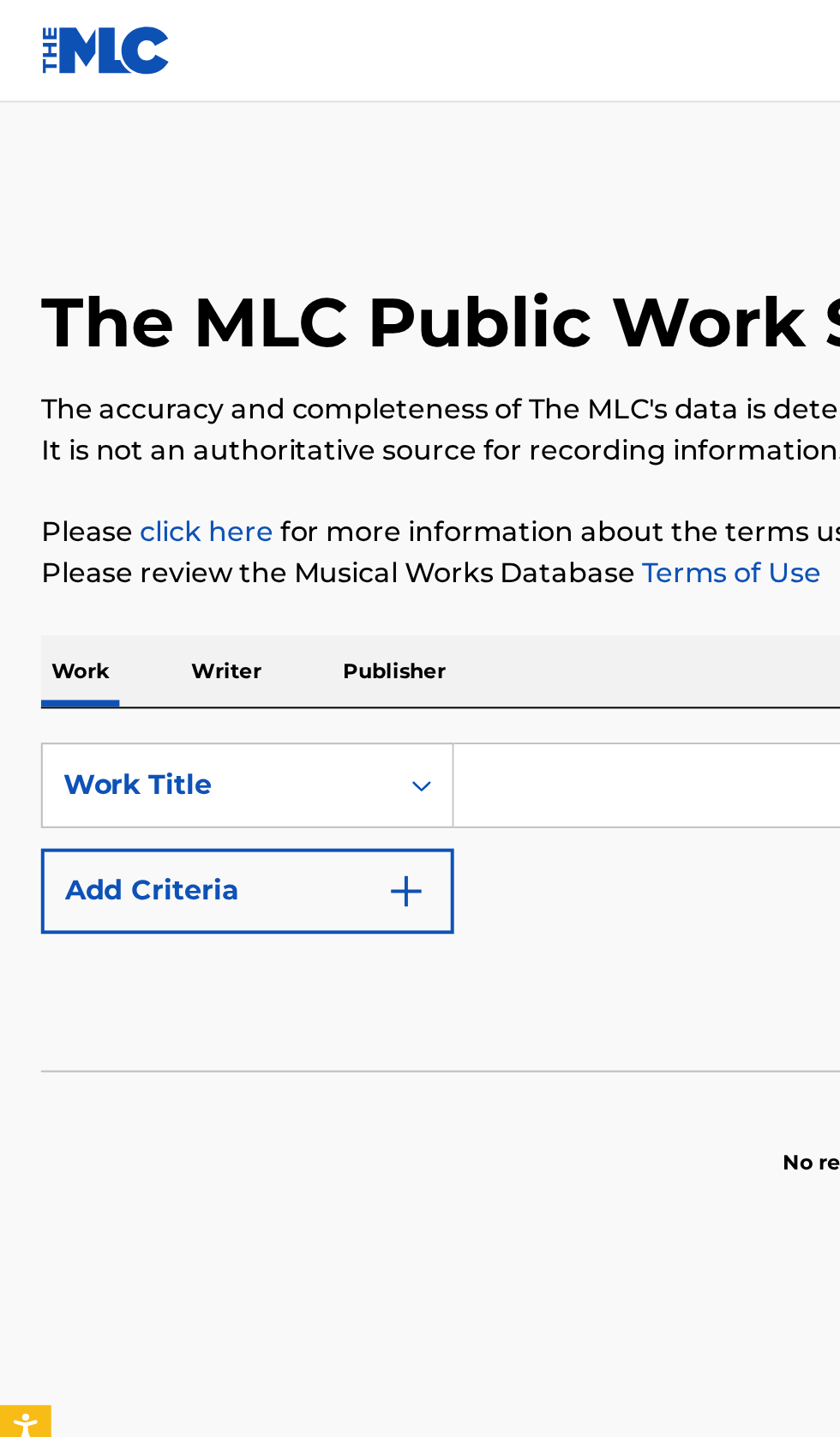
click at [315, 394] on input "Search Form" at bounding box center [523, 395] width 590 height 41
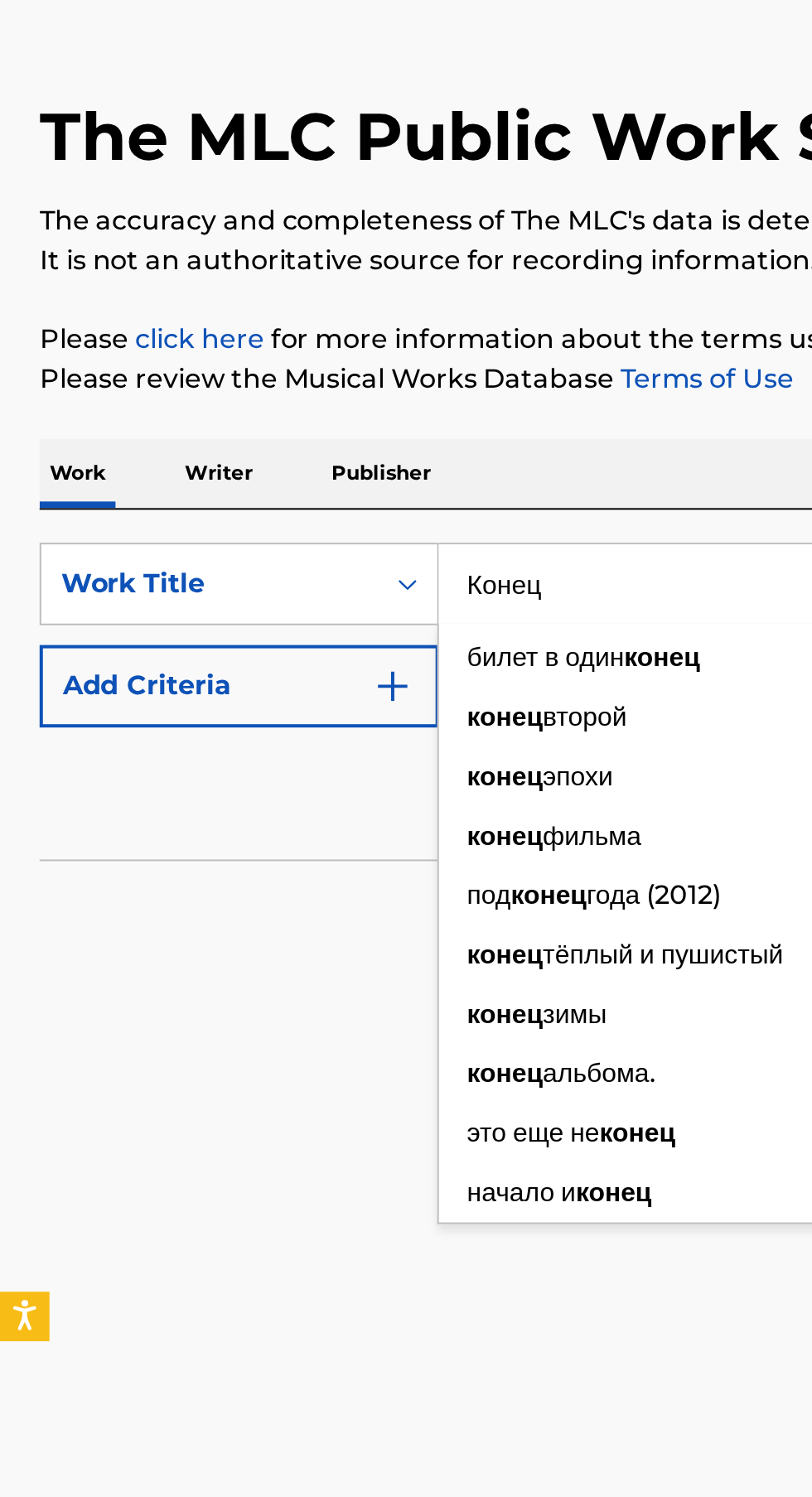
type input "Конец"
click at [203, 441] on img "Search Form" at bounding box center [197, 432] width 20 height 20
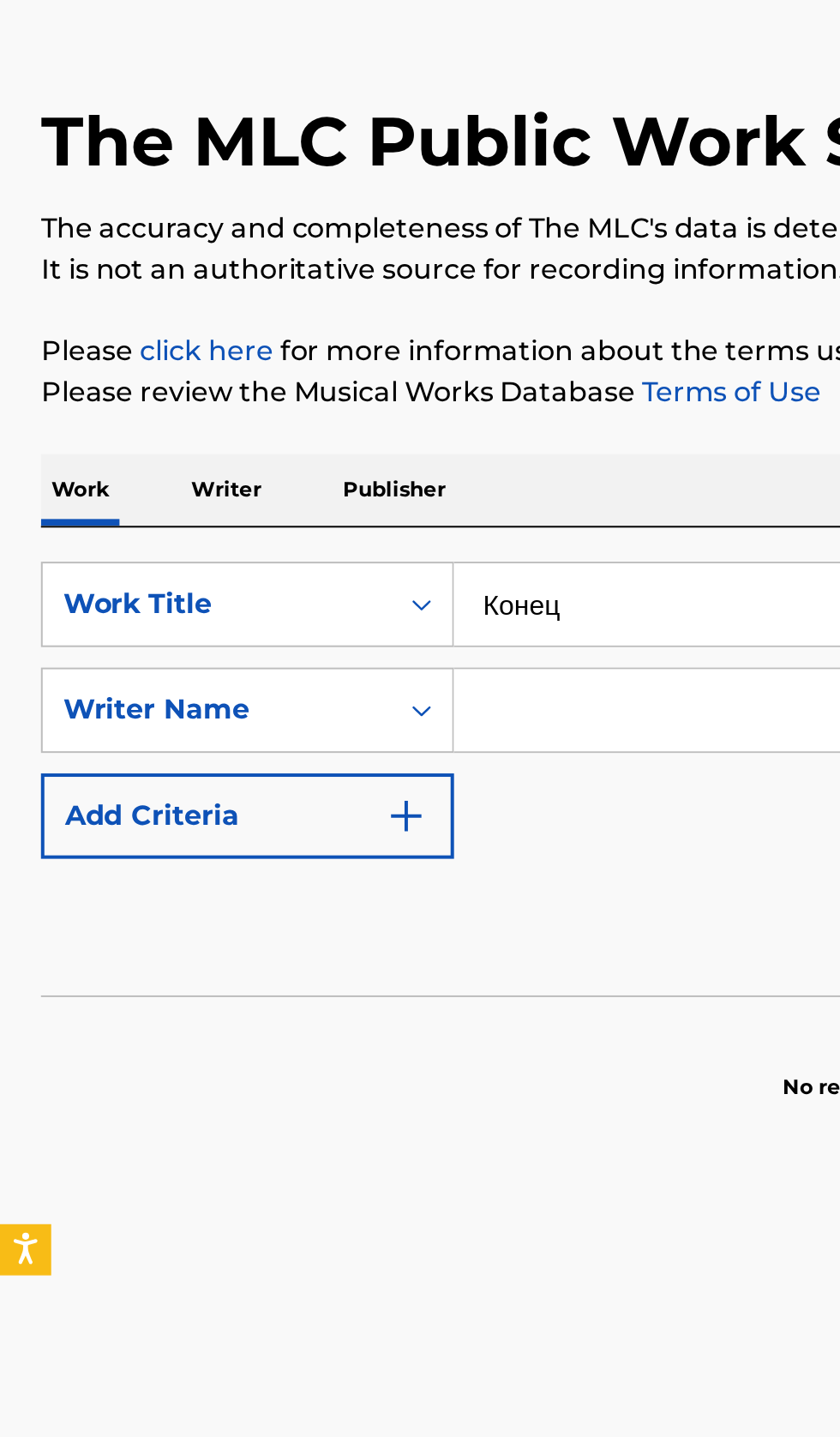
click at [286, 445] on input "Search Form" at bounding box center [507, 447] width 559 height 41
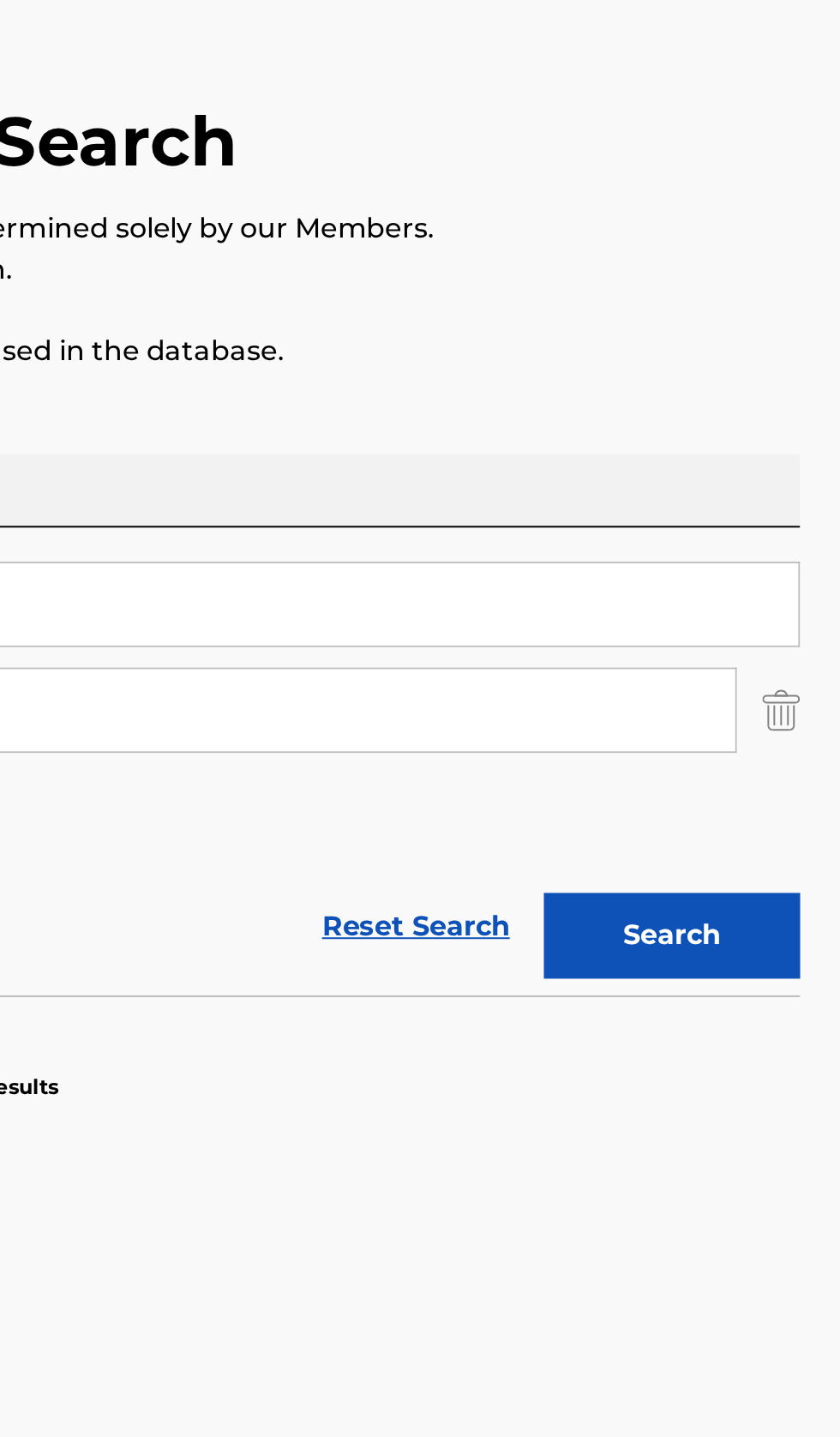
type input "дмитрий мозжухин"
click at [782, 543] on button "Search" at bounding box center [755, 561] width 129 height 43
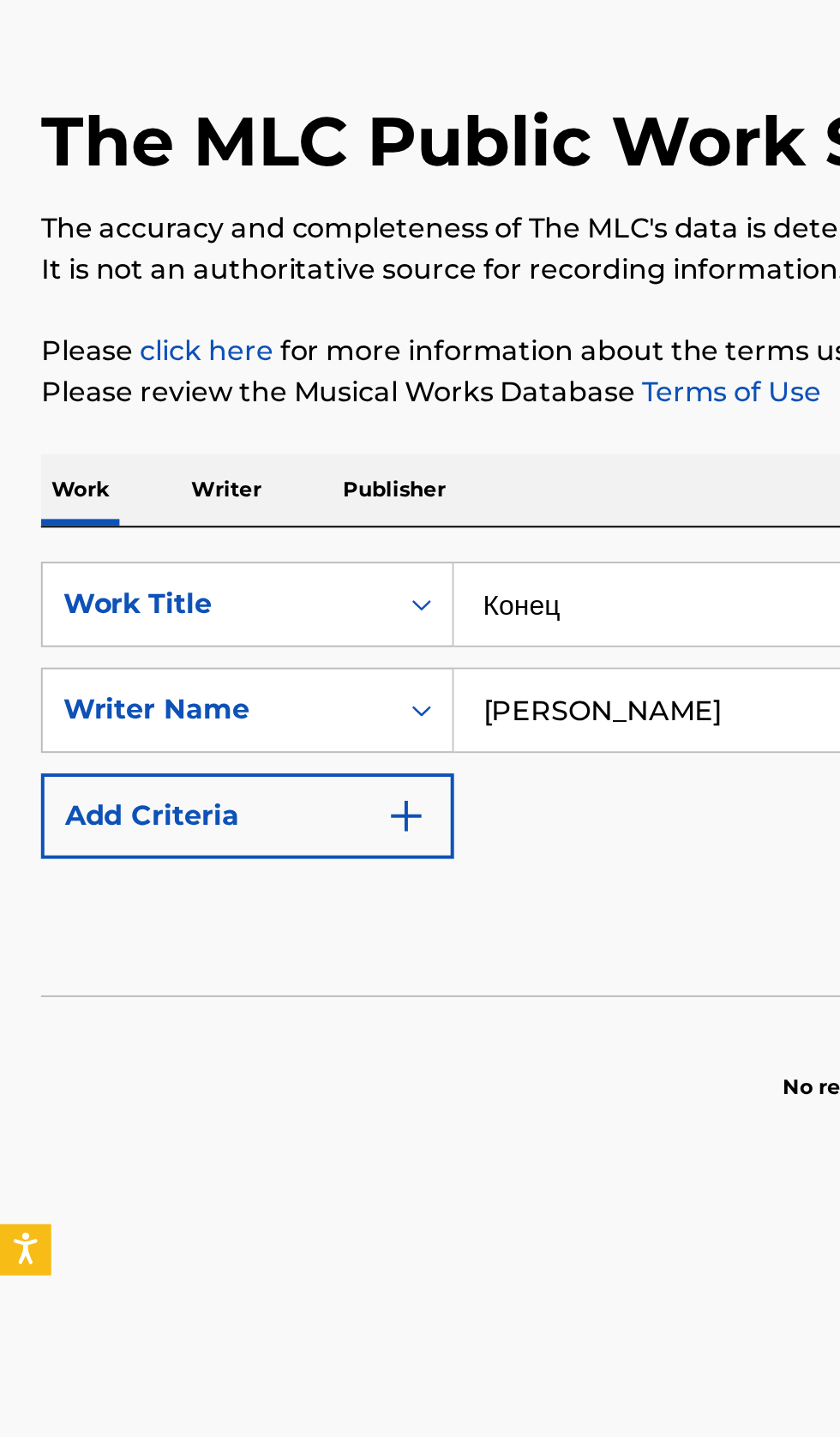
click at [132, 344] on p "Writer" at bounding box center [114, 336] width 46 height 36
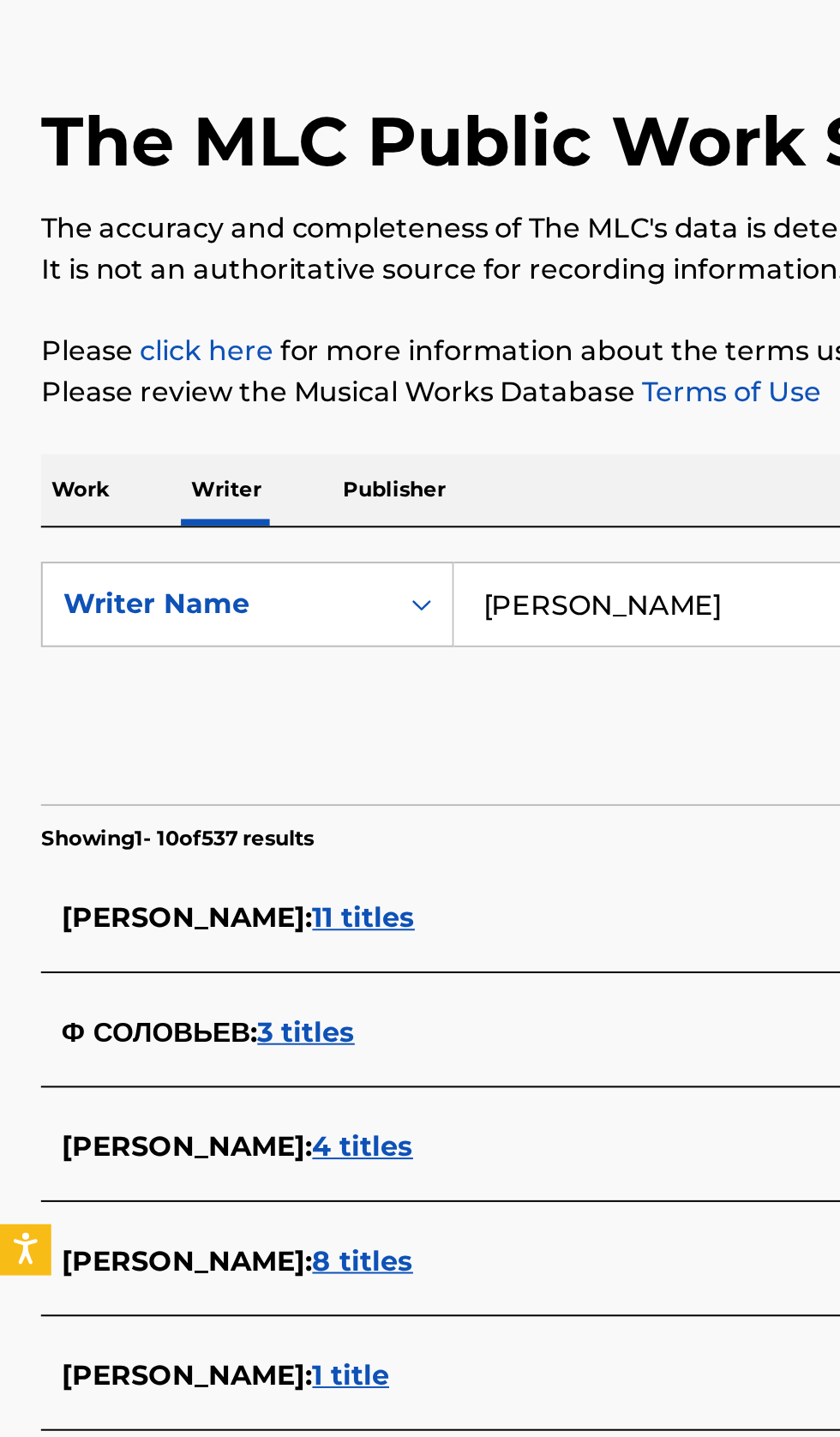
click at [330, 391] on input "соловьев евгений анатольевич" at bounding box center [523, 395] width 590 height 41
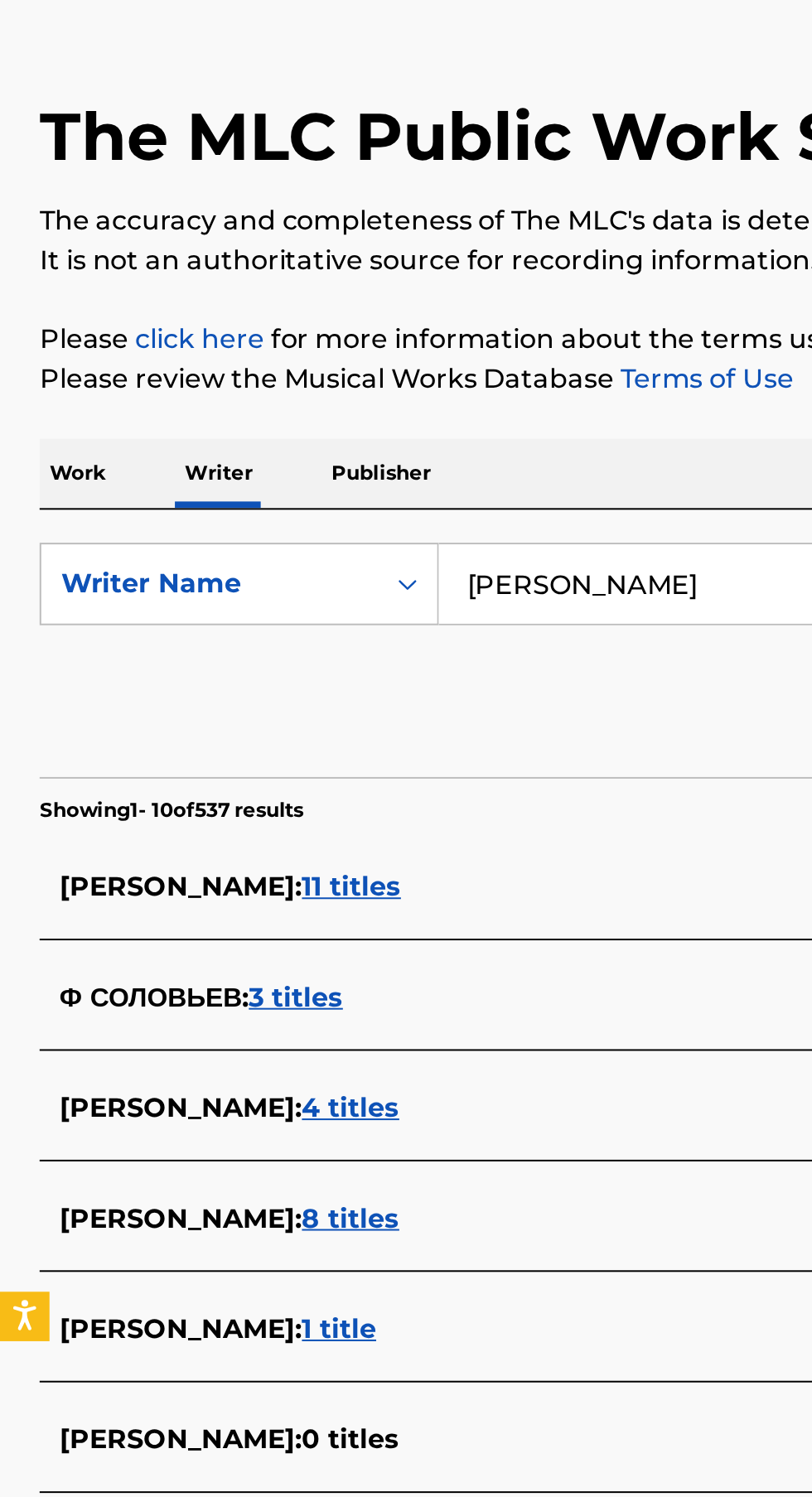
click at [380, 385] on input "гений анатольевич" at bounding box center [506, 381] width 571 height 40
type input "г"
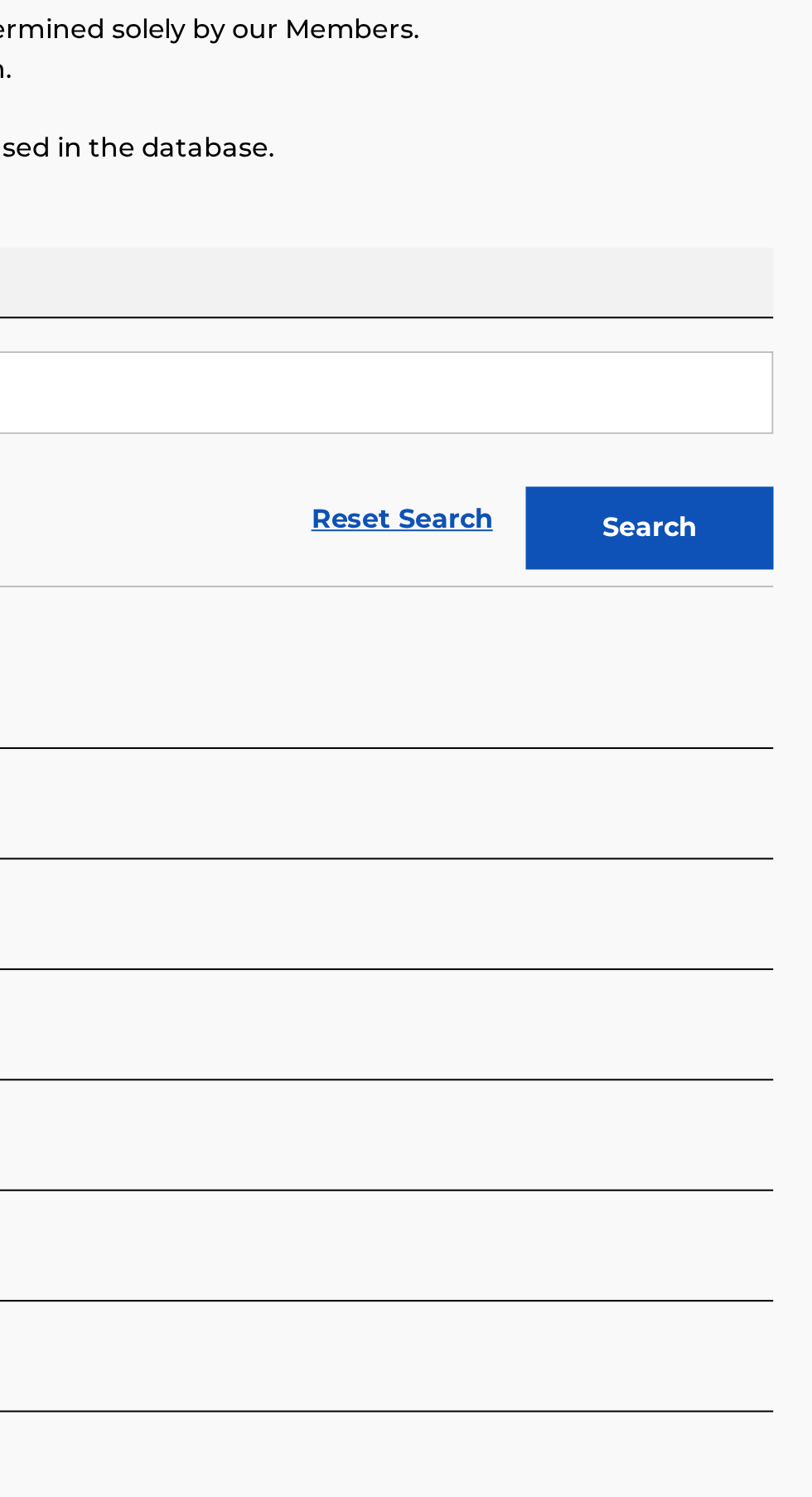
click at [747, 450] on button "Search" at bounding box center [730, 449] width 125 height 42
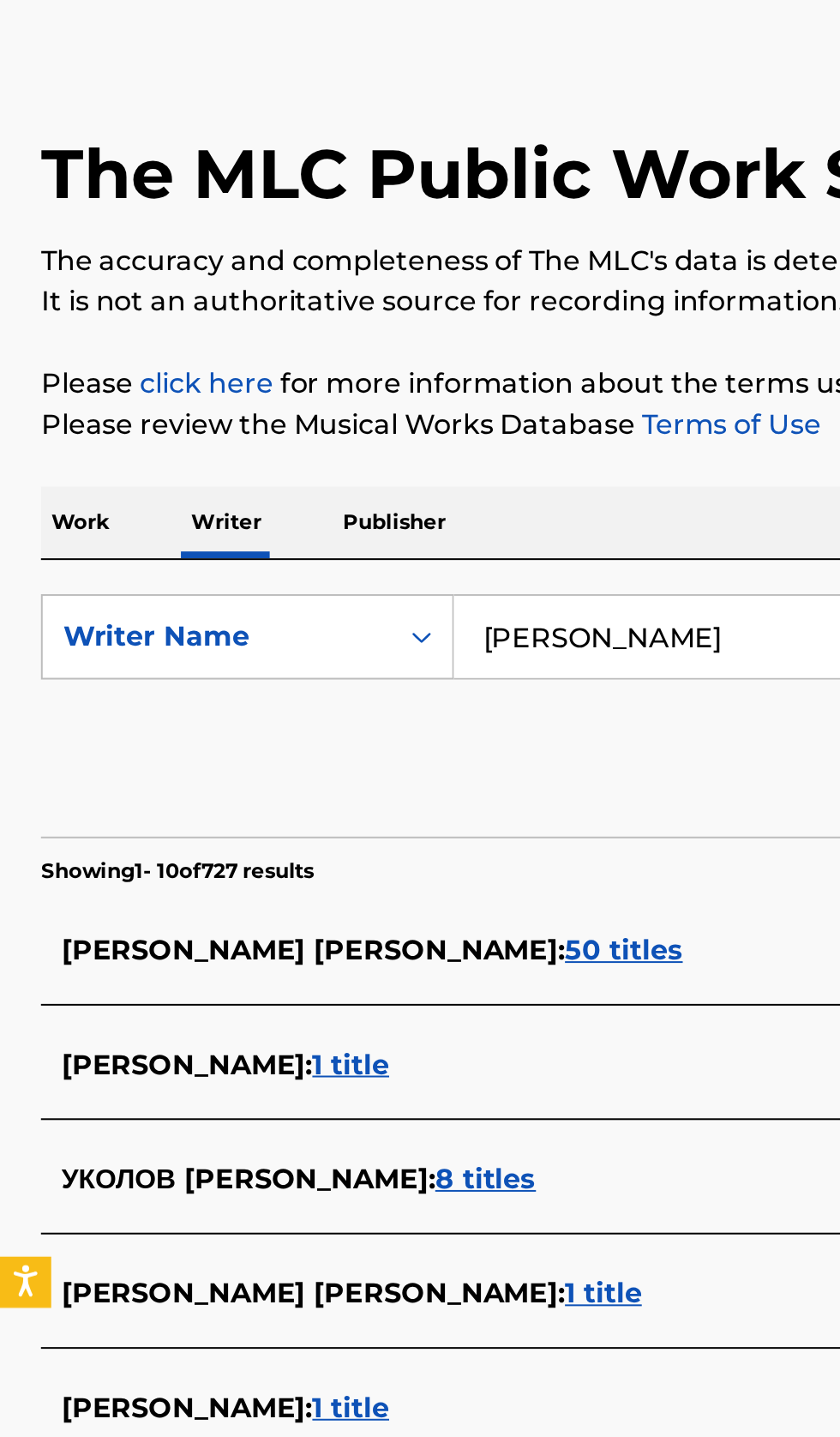
click at [405, 389] on input "дмитрий мозжухин" at bounding box center [523, 395] width 590 height 41
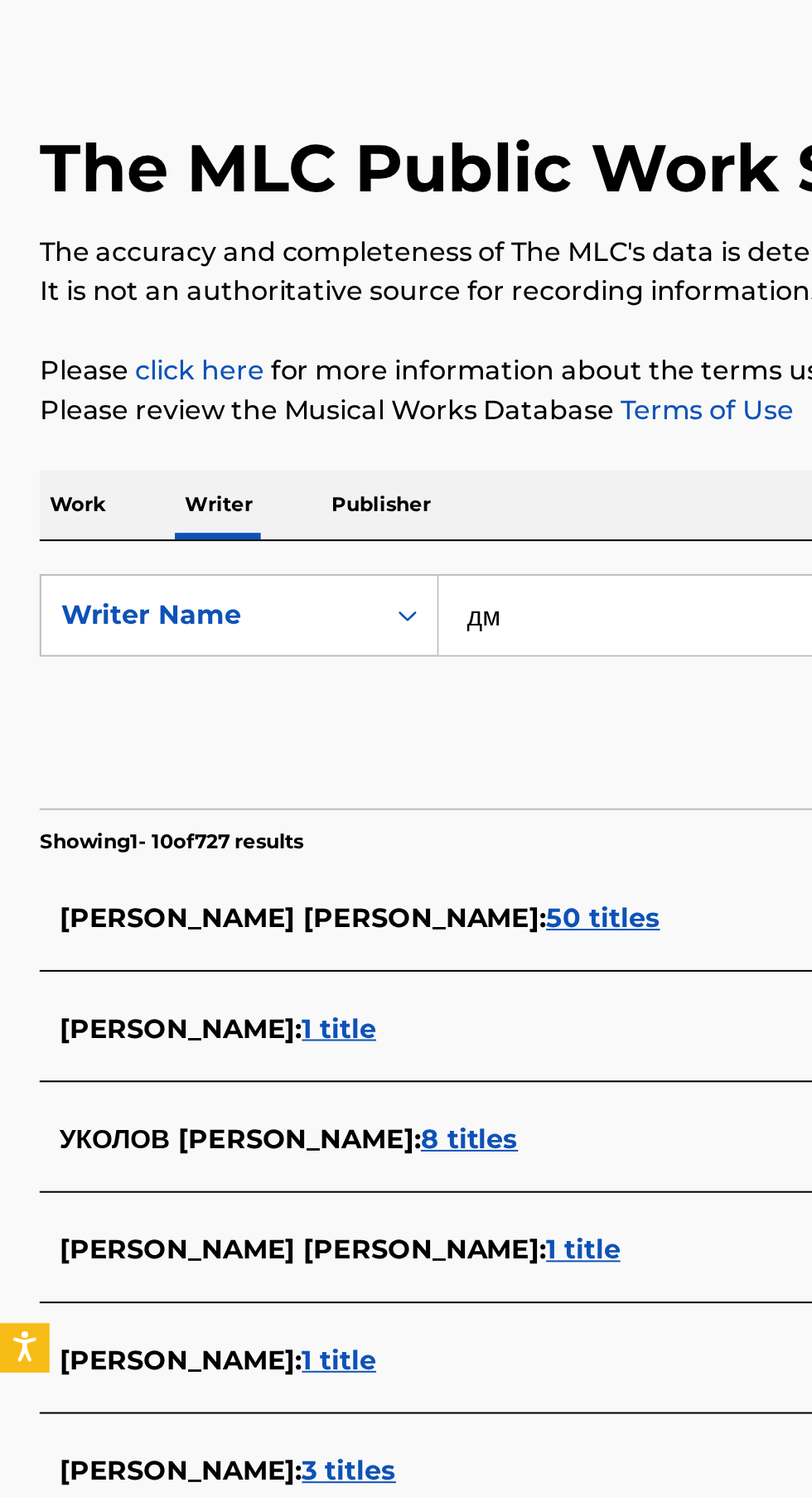
type input "д"
type input "Dmitry Mozzhukhin"
click at [668, 428] on button "Search" at bounding box center [730, 449] width 125 height 42
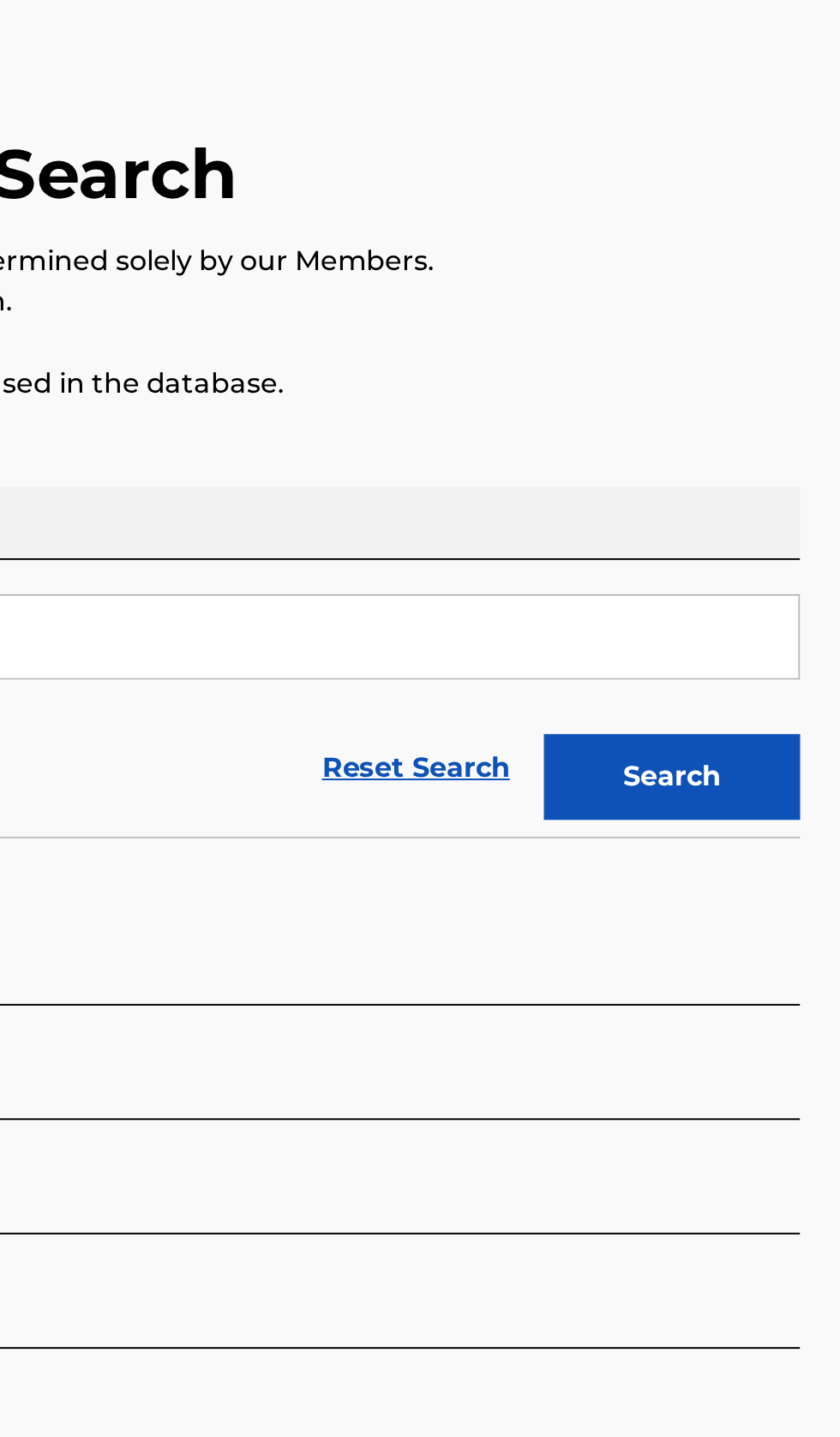
click at [775, 465] on button "Search" at bounding box center [755, 464] width 129 height 43
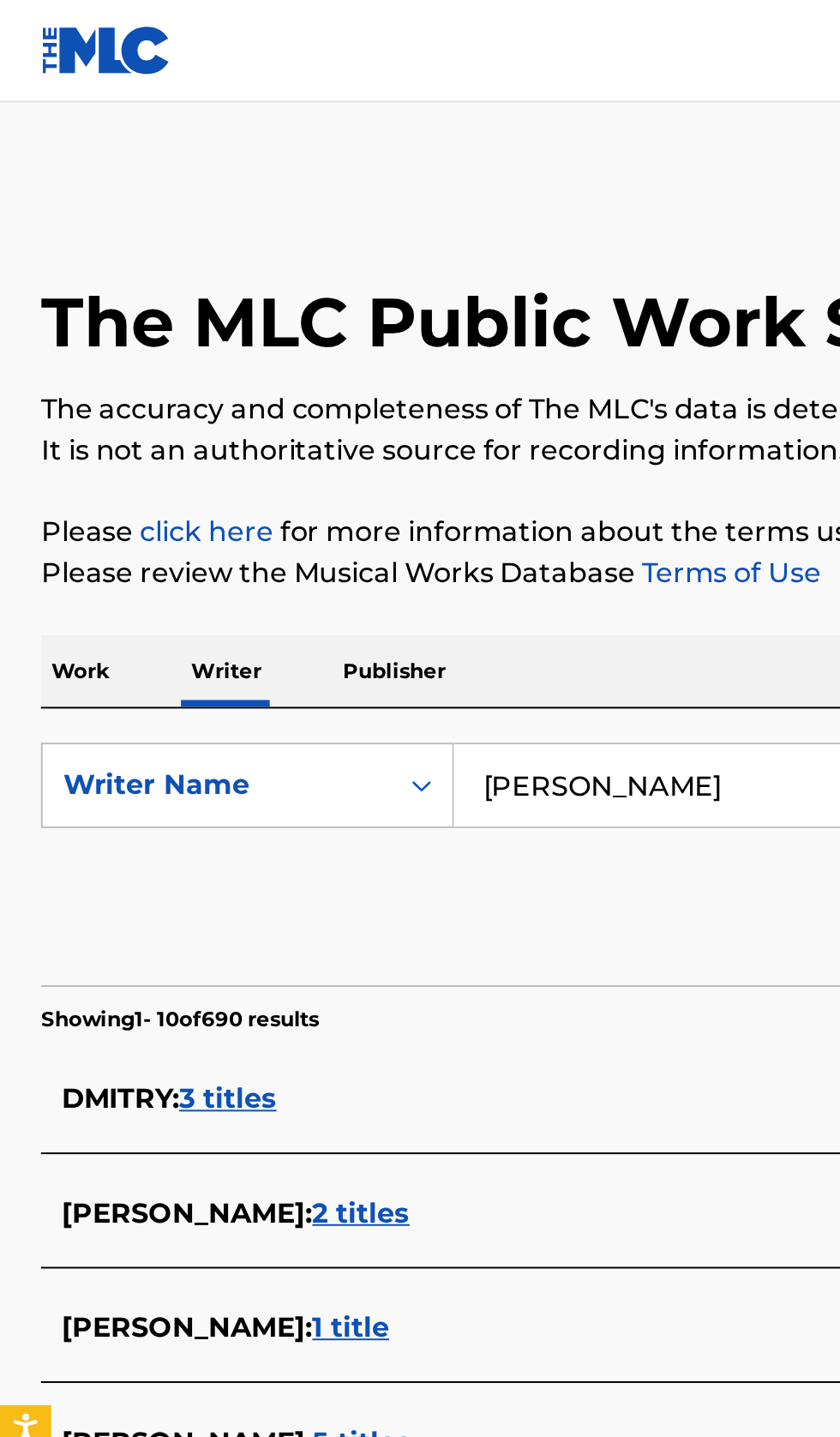
click at [52, 346] on p "Work" at bounding box center [40, 336] width 39 height 36
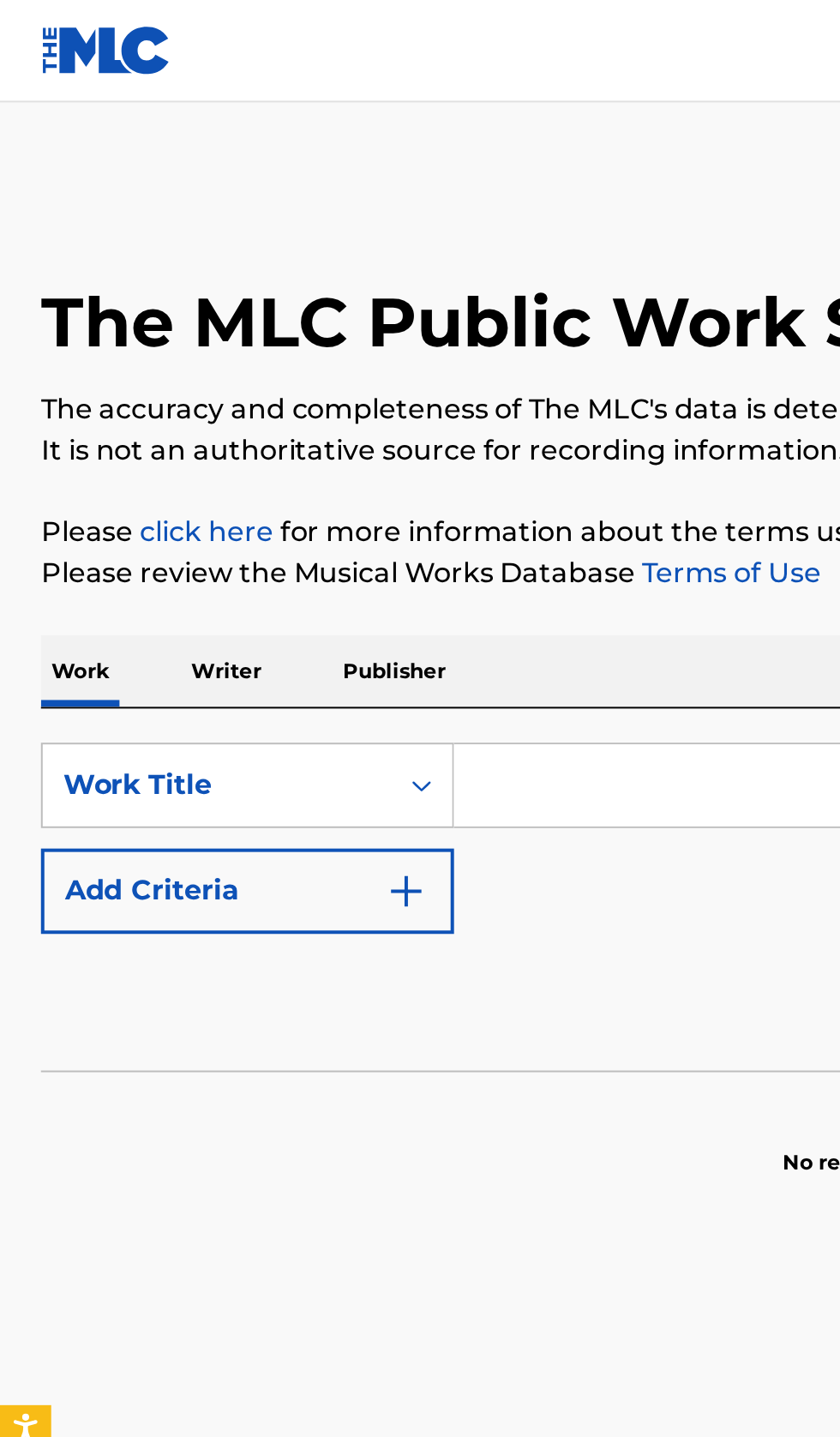
click at [325, 391] on input "Search Form" at bounding box center [523, 395] width 590 height 41
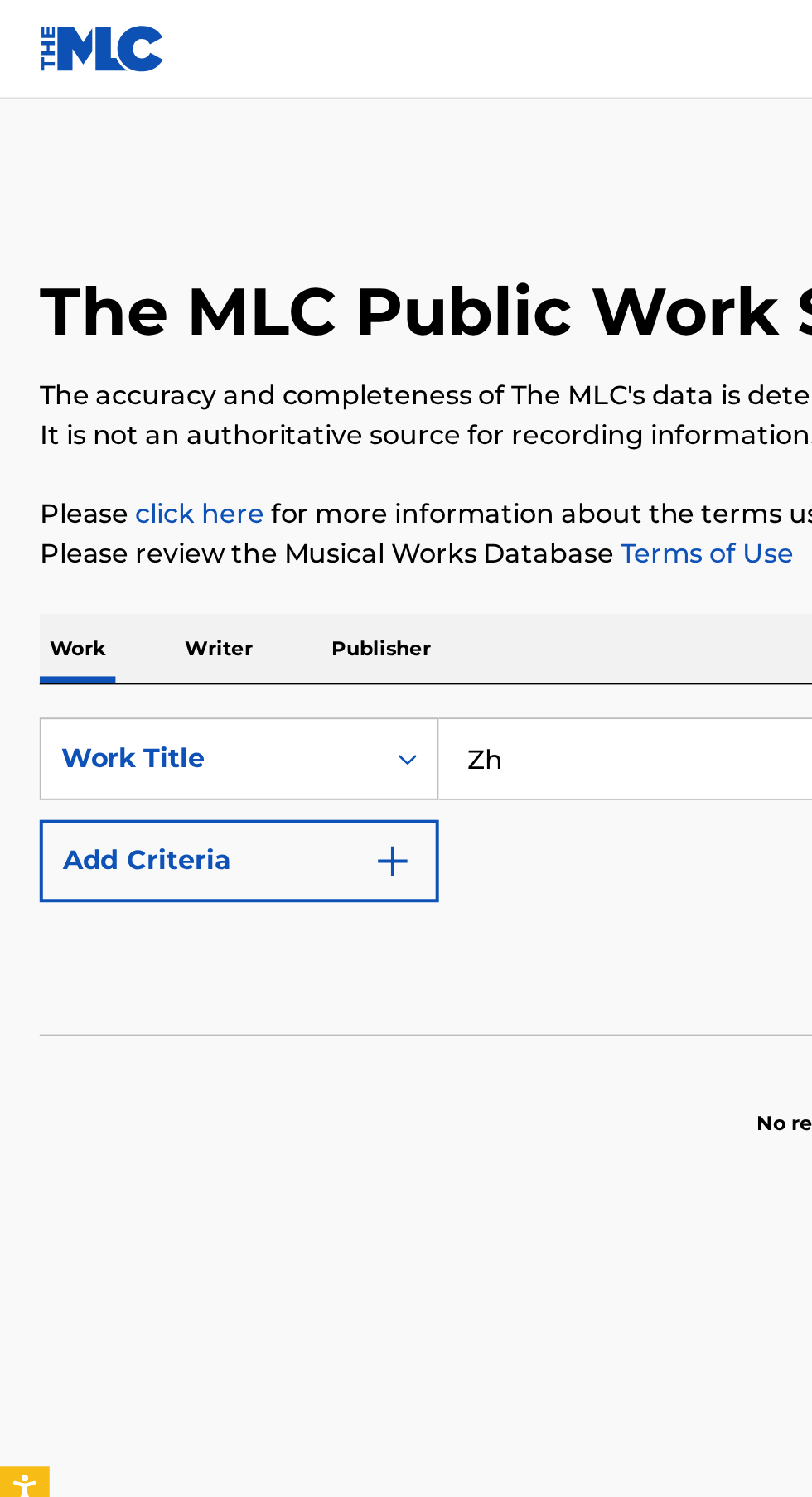
type input "Z"
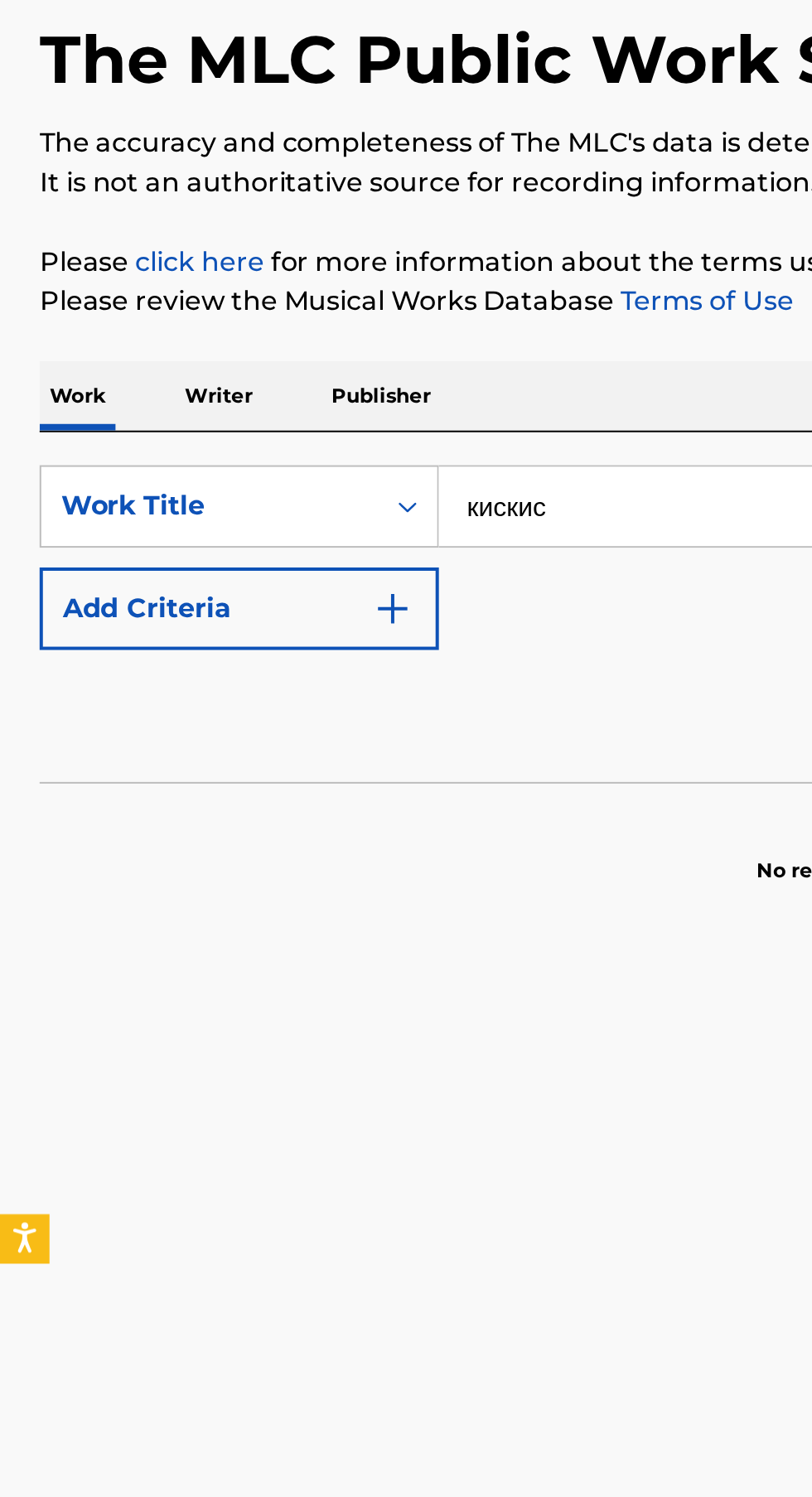
type input "кискис"
click at [198, 441] on img "Search Form" at bounding box center [197, 432] width 20 height 20
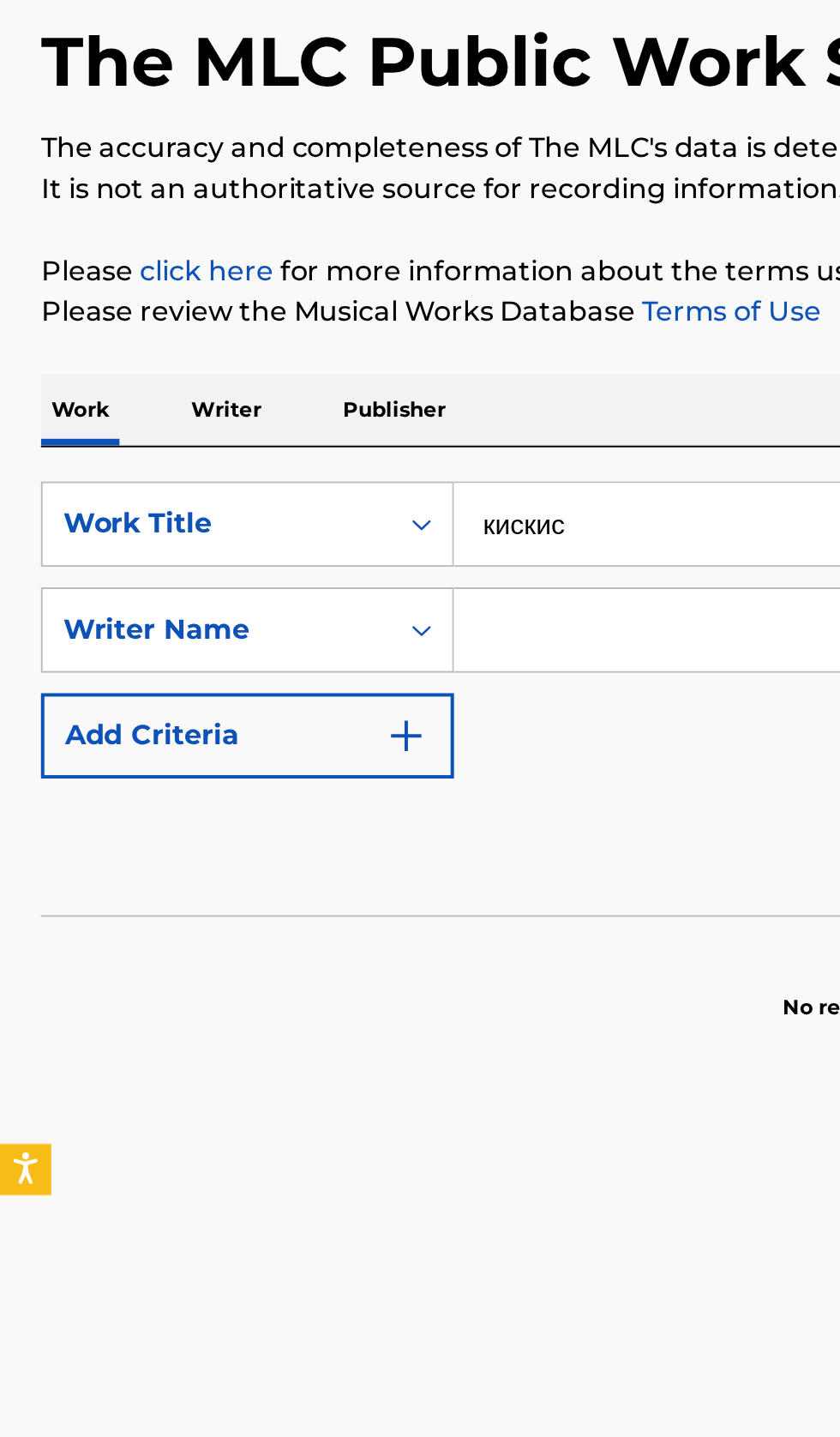
click at [301, 448] on input "Search Form" at bounding box center [507, 447] width 559 height 41
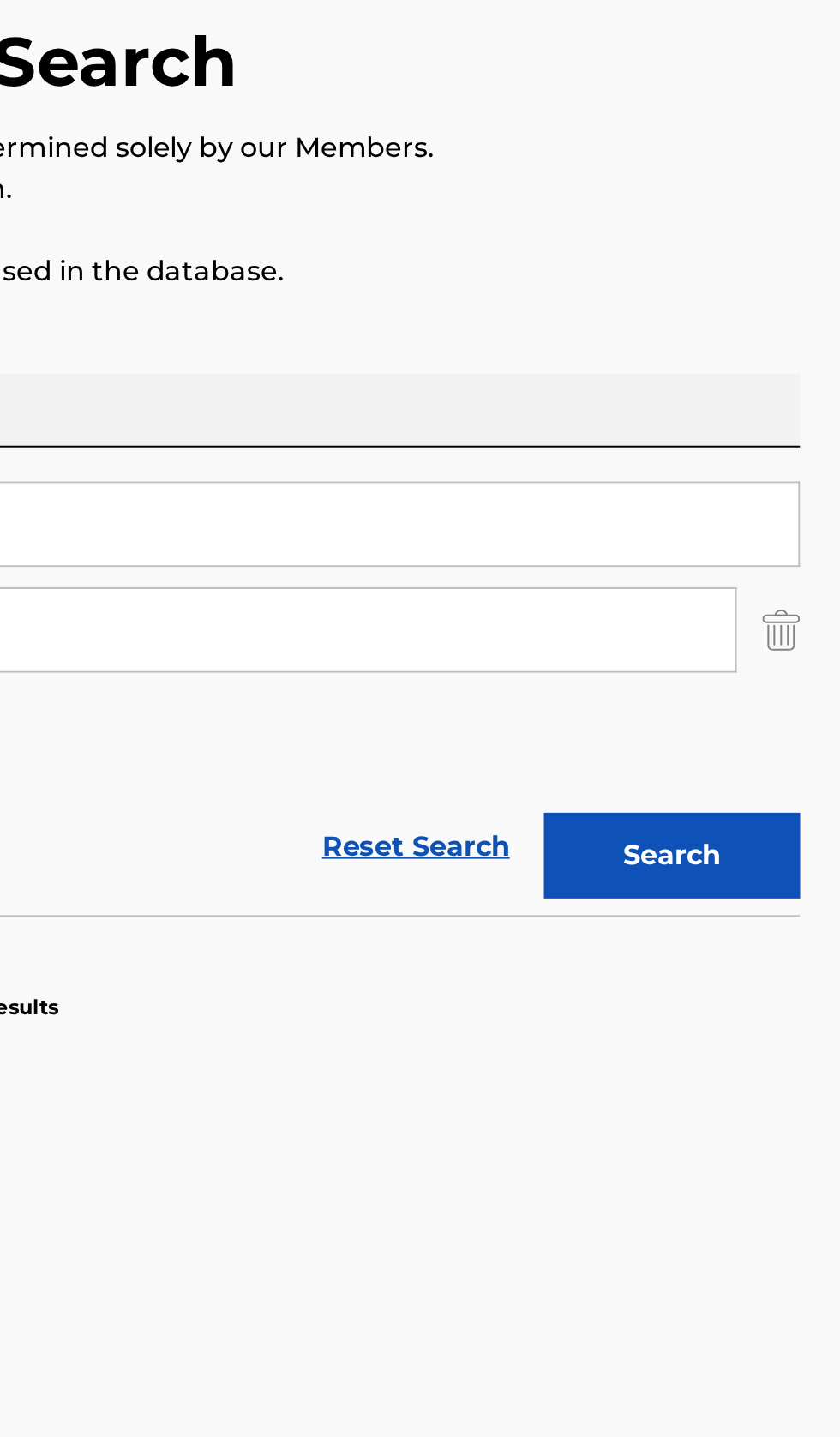
type input "Zhanna Shatalova"
click at [780, 571] on button "Search" at bounding box center [755, 561] width 129 height 43
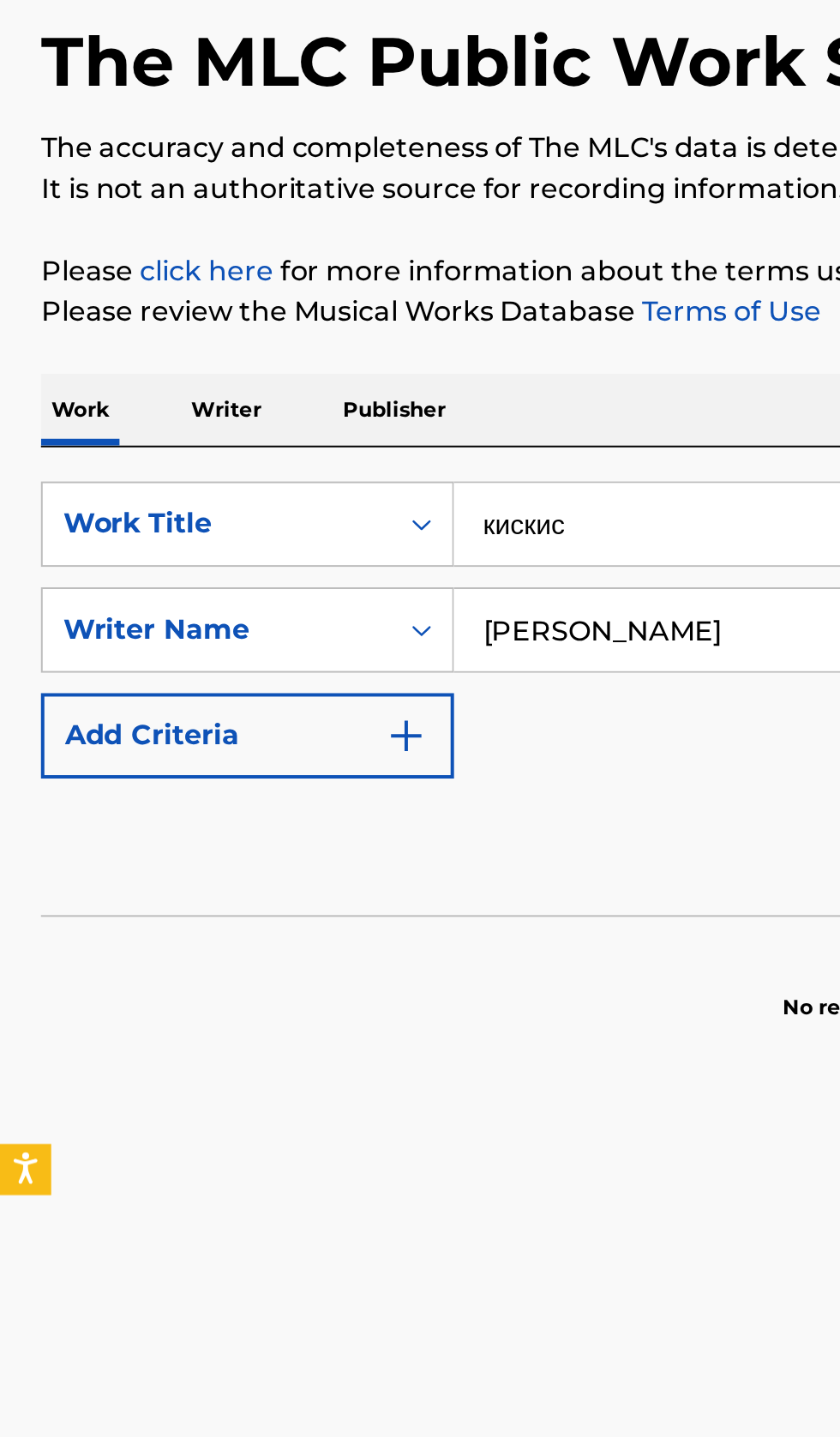
click at [115, 339] on p "Writer" at bounding box center [114, 336] width 46 height 36
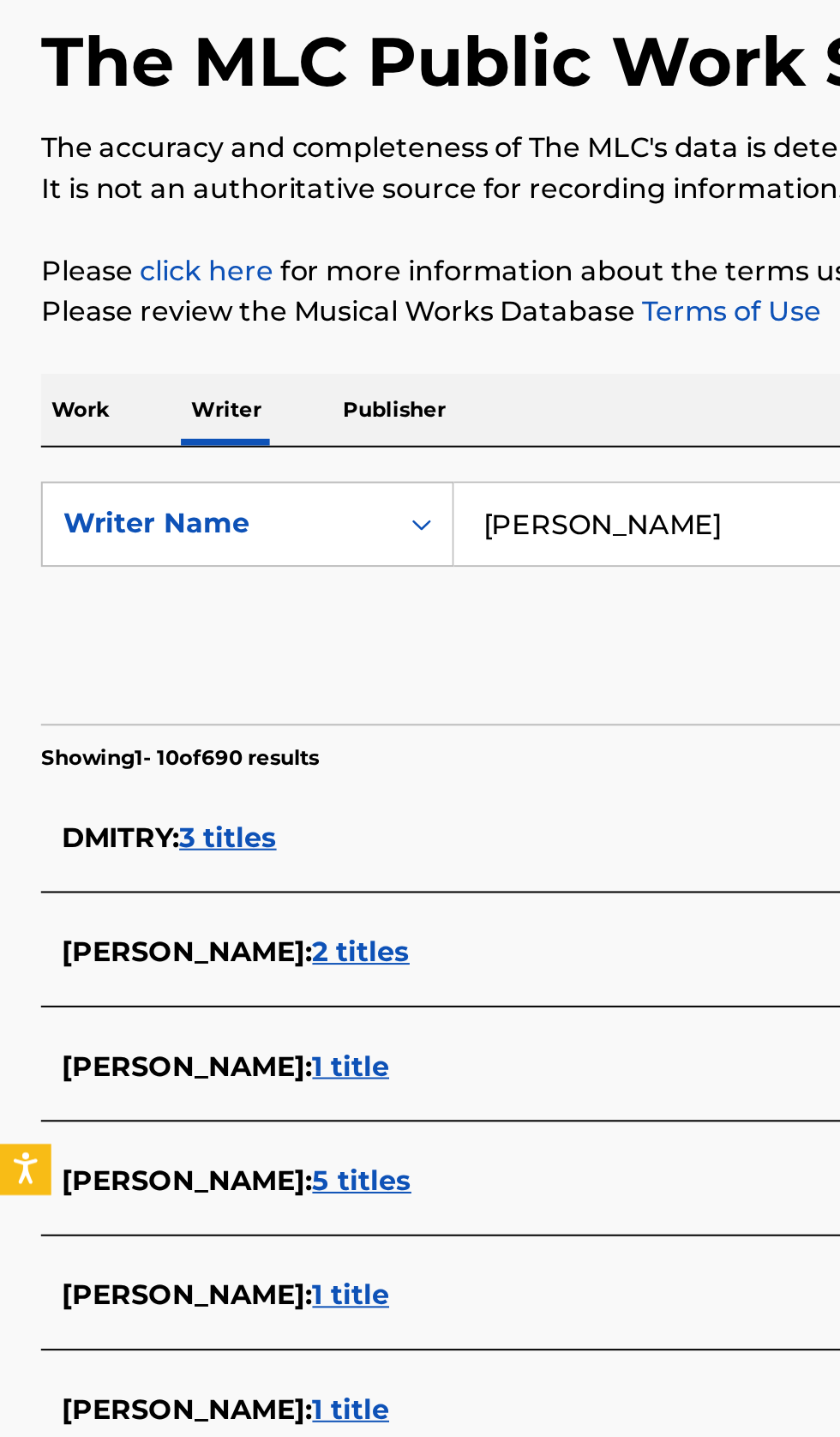
click at [349, 399] on input "Dmitry Mozzhukhin" at bounding box center [523, 395] width 590 height 41
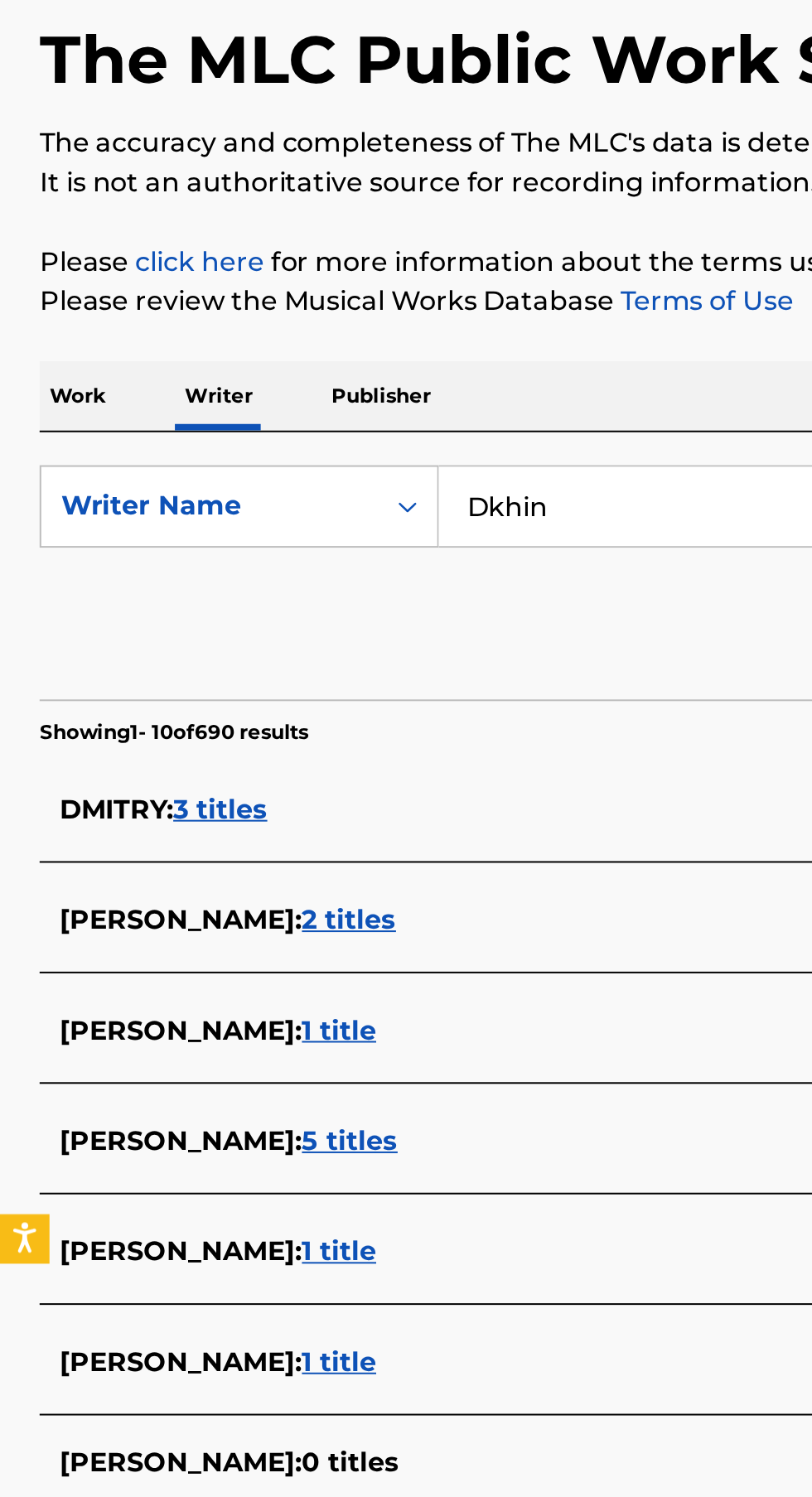
click at [335, 385] on input "Dkhin" at bounding box center [506, 381] width 571 height 40
type input "D"
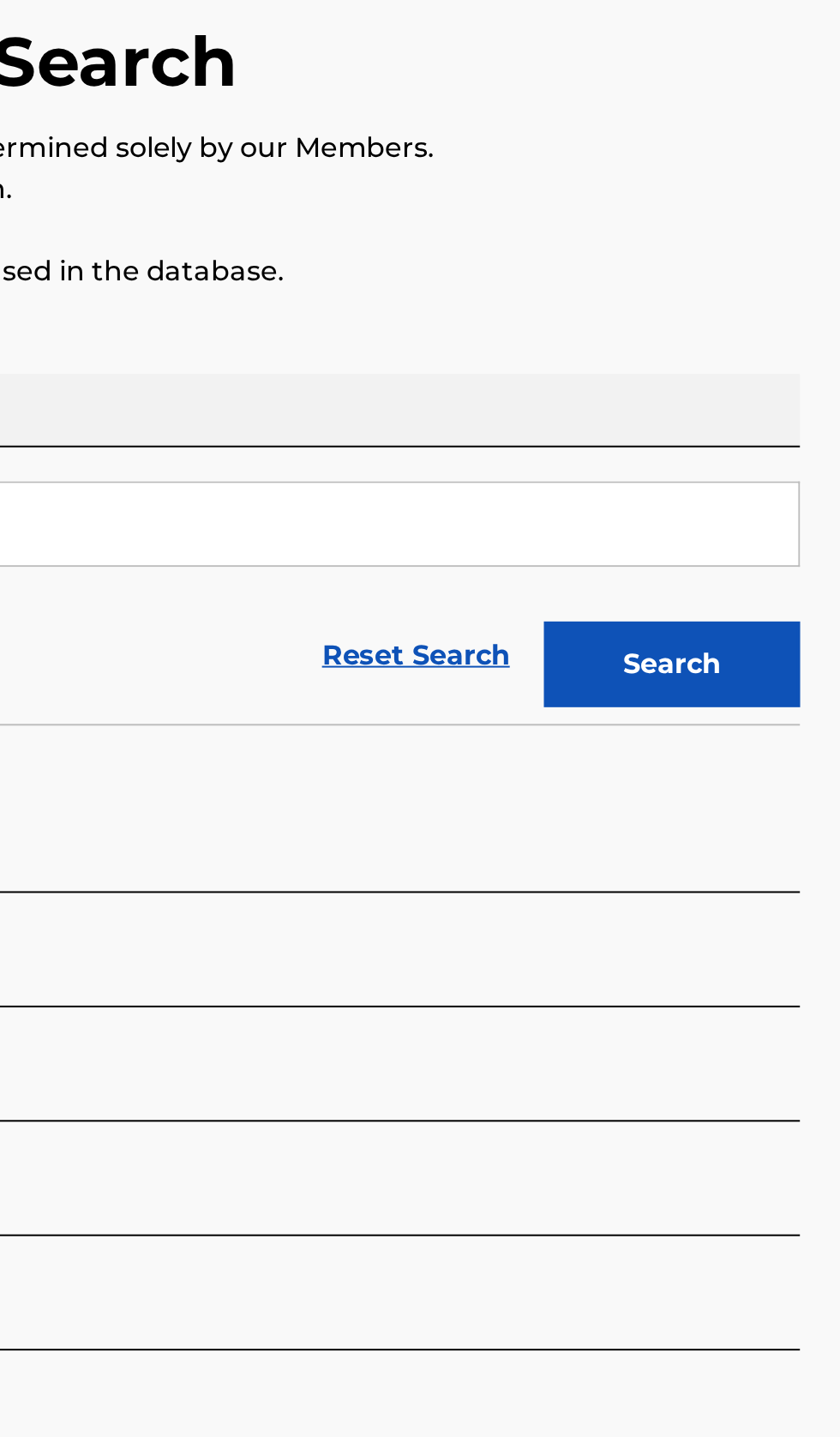
click at [793, 475] on button "Search" at bounding box center [755, 464] width 129 height 43
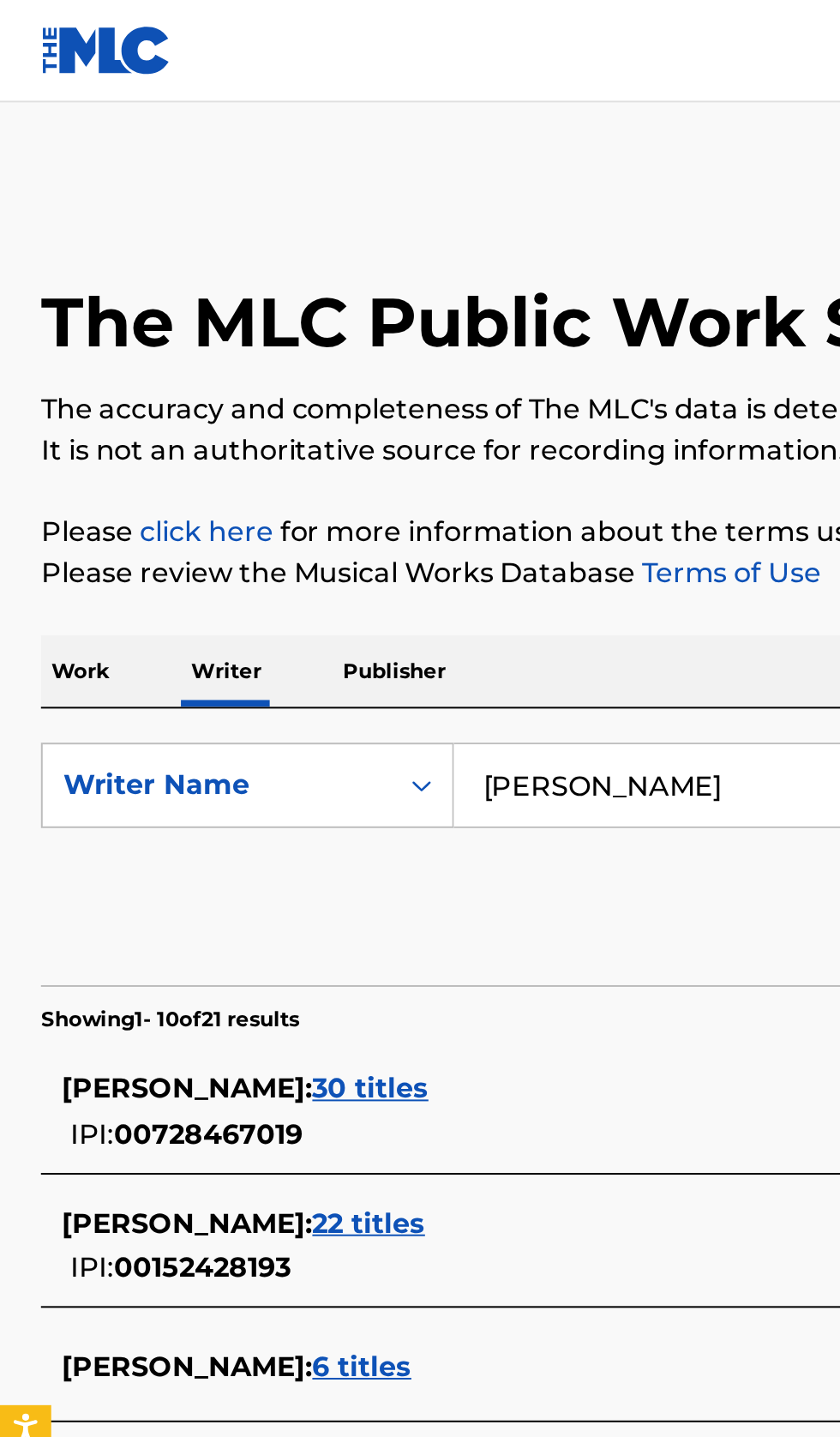
click at [386, 389] on input "Zhanna Shatalova" at bounding box center [523, 395] width 590 height 41
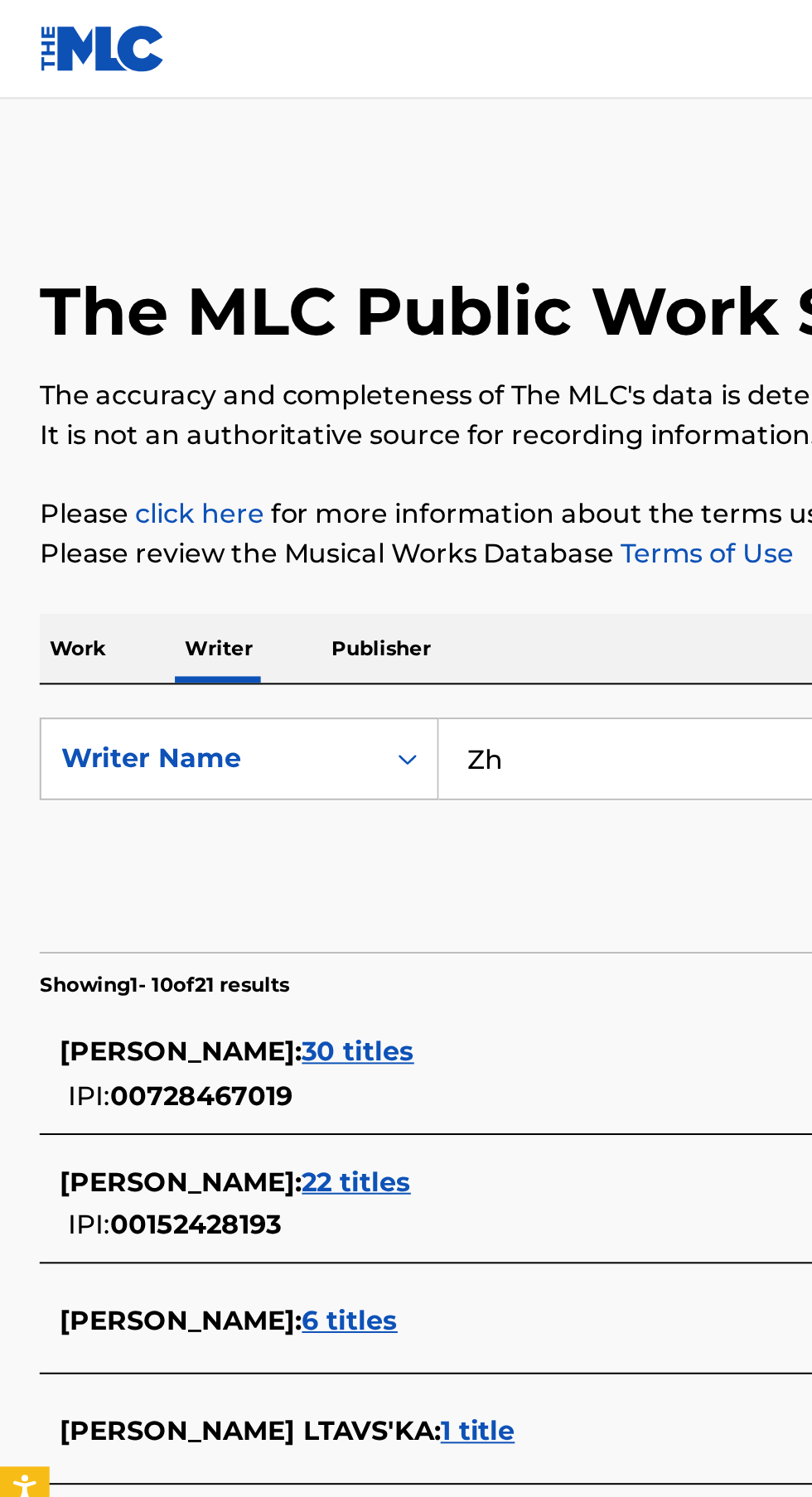
type input "Z"
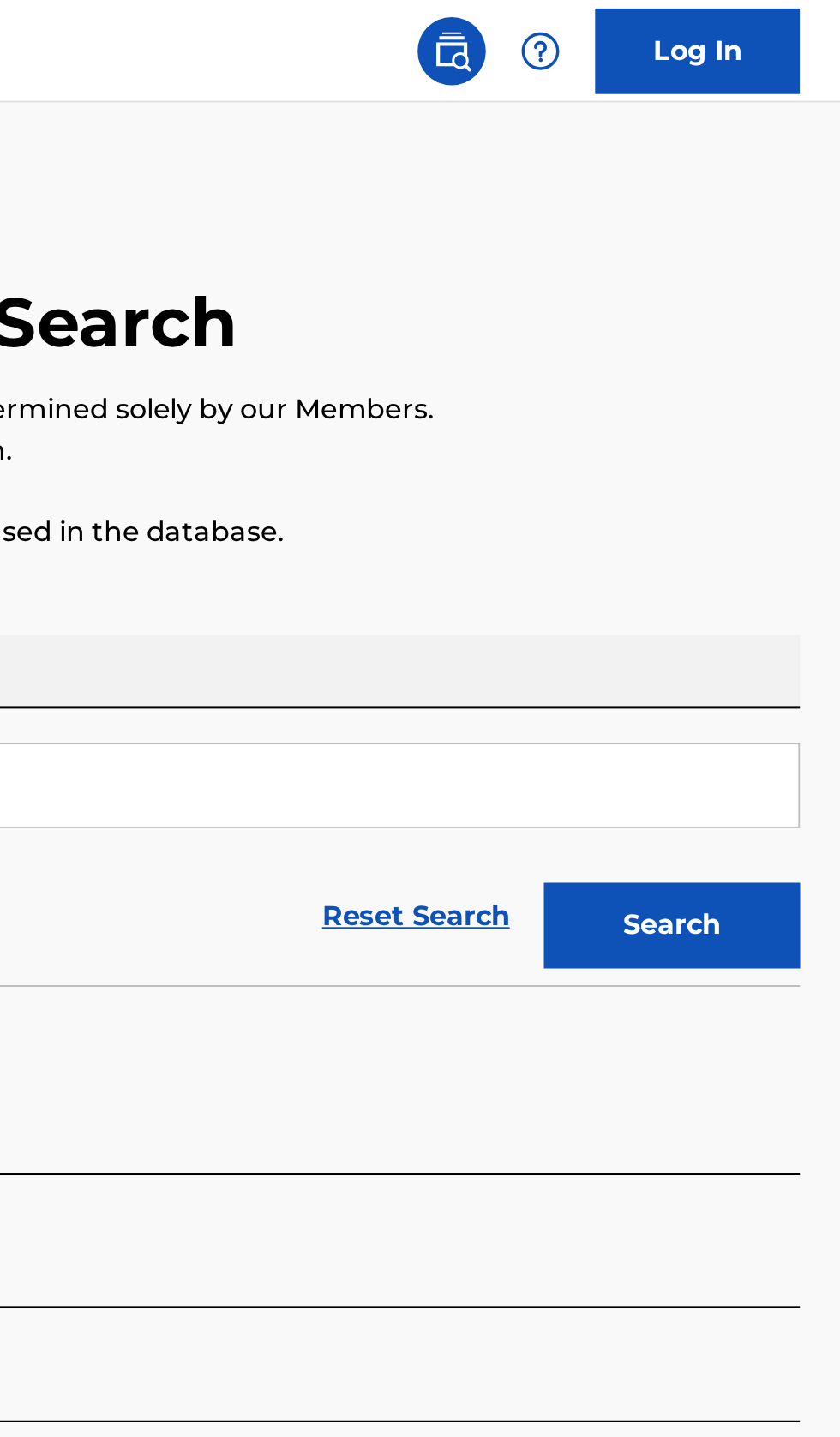
click at [774, 463] on button "Search" at bounding box center [755, 464] width 129 height 43
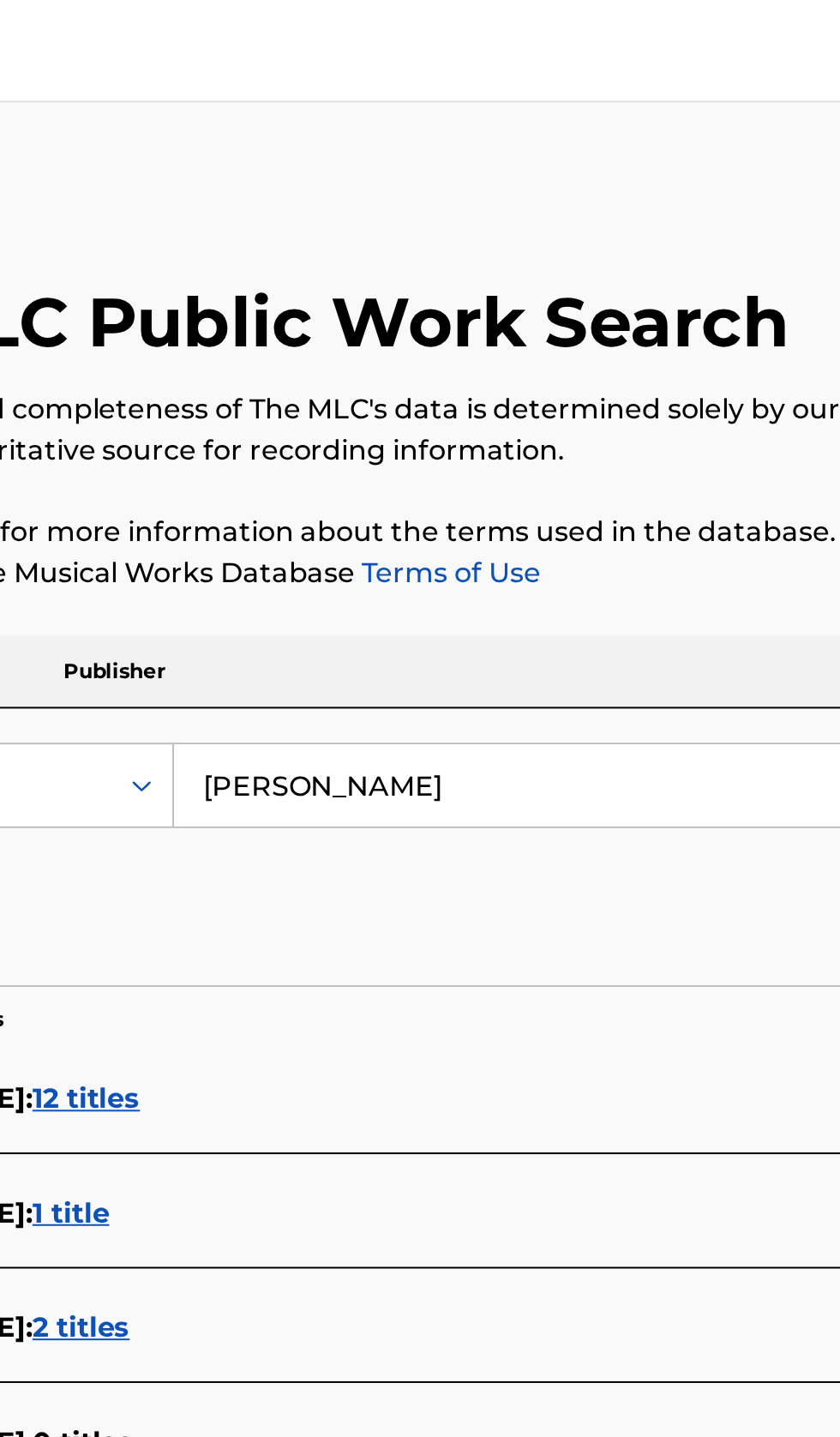
click at [488, 398] on input "сарсенов алмаз жумажанович" at bounding box center [523, 395] width 590 height 41
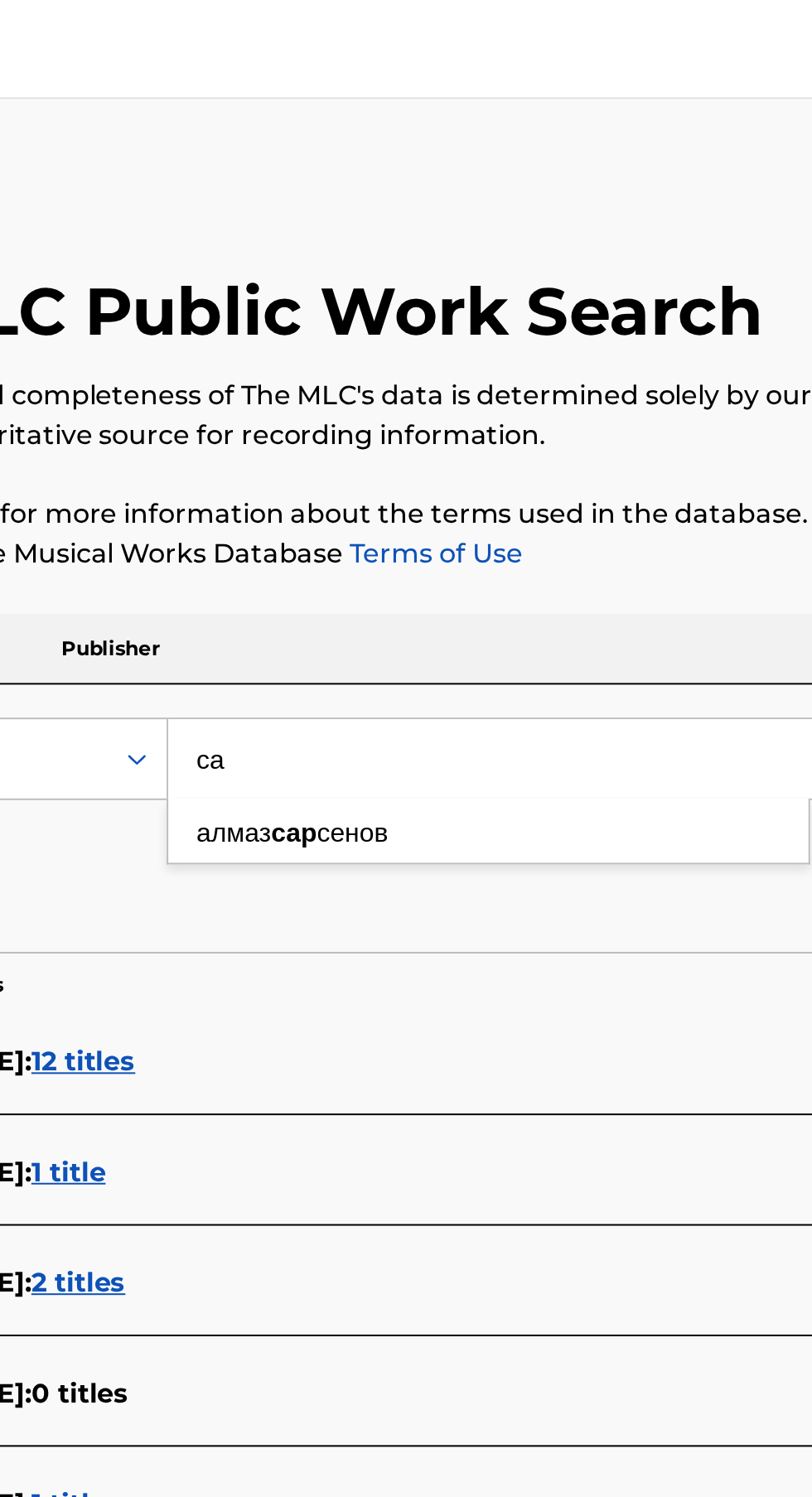
type input "с"
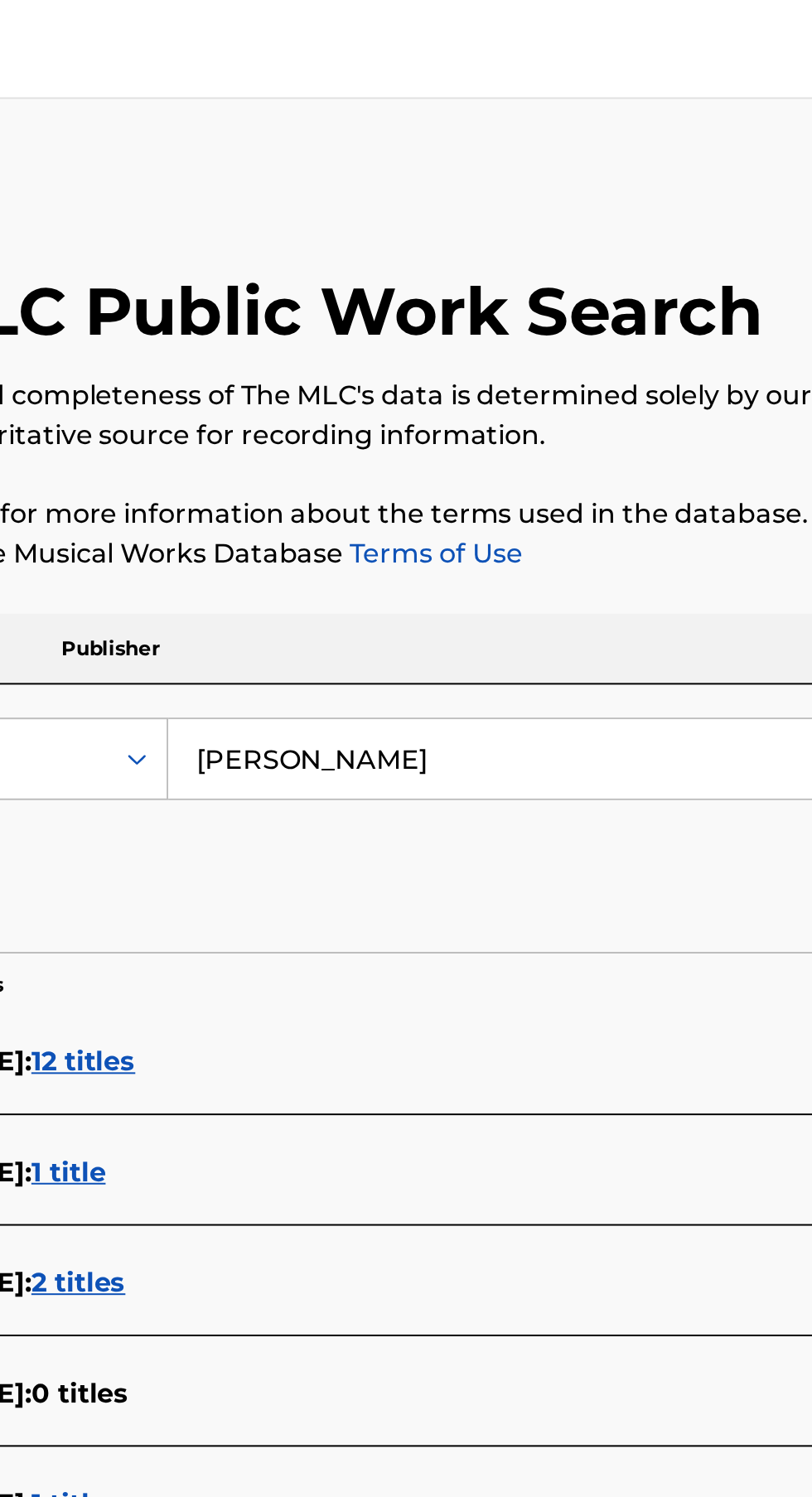
click at [668, 428] on button "Search" at bounding box center [730, 449] width 125 height 42
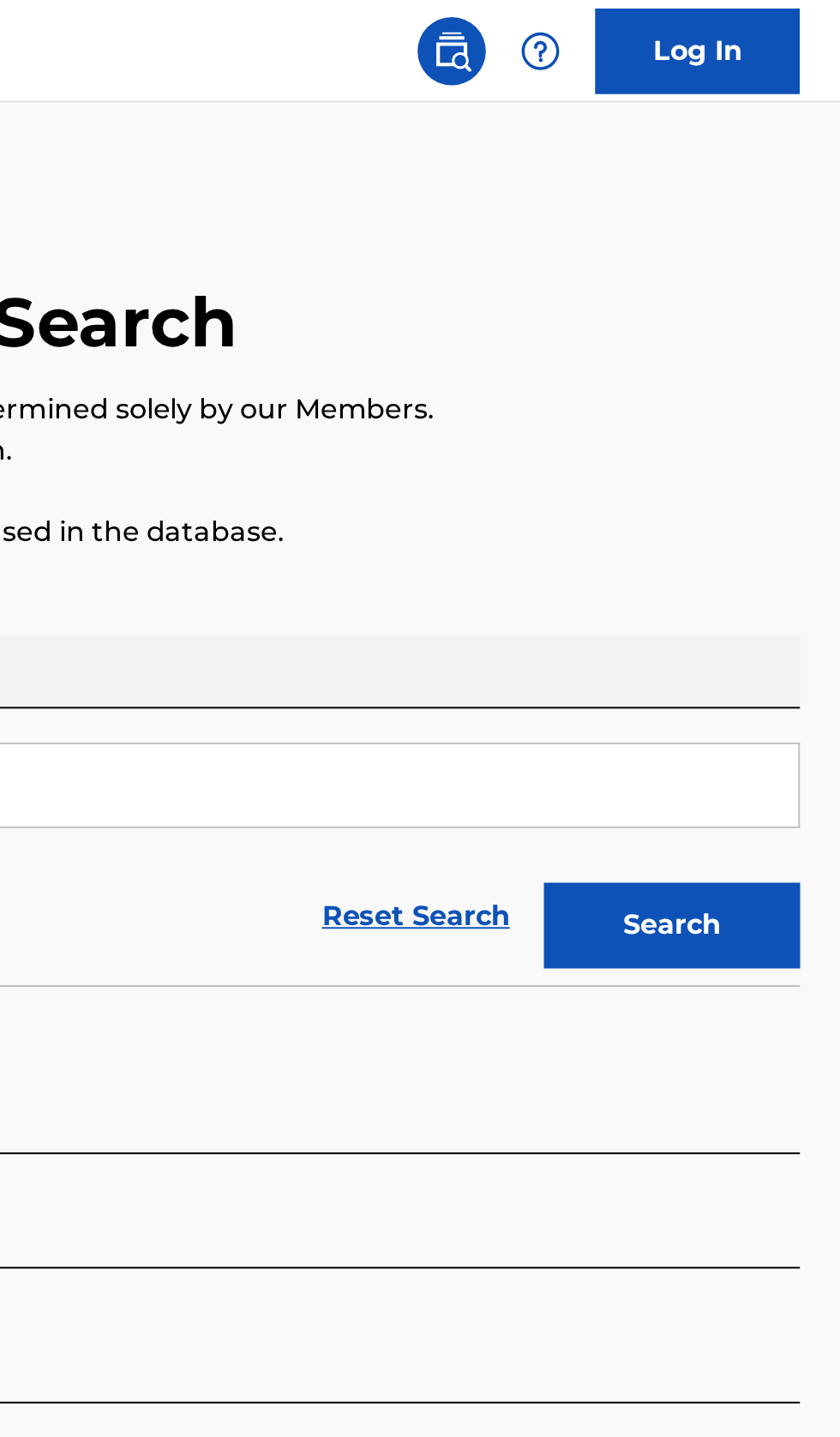
click at [762, 465] on button "Search" at bounding box center [755, 464] width 129 height 43
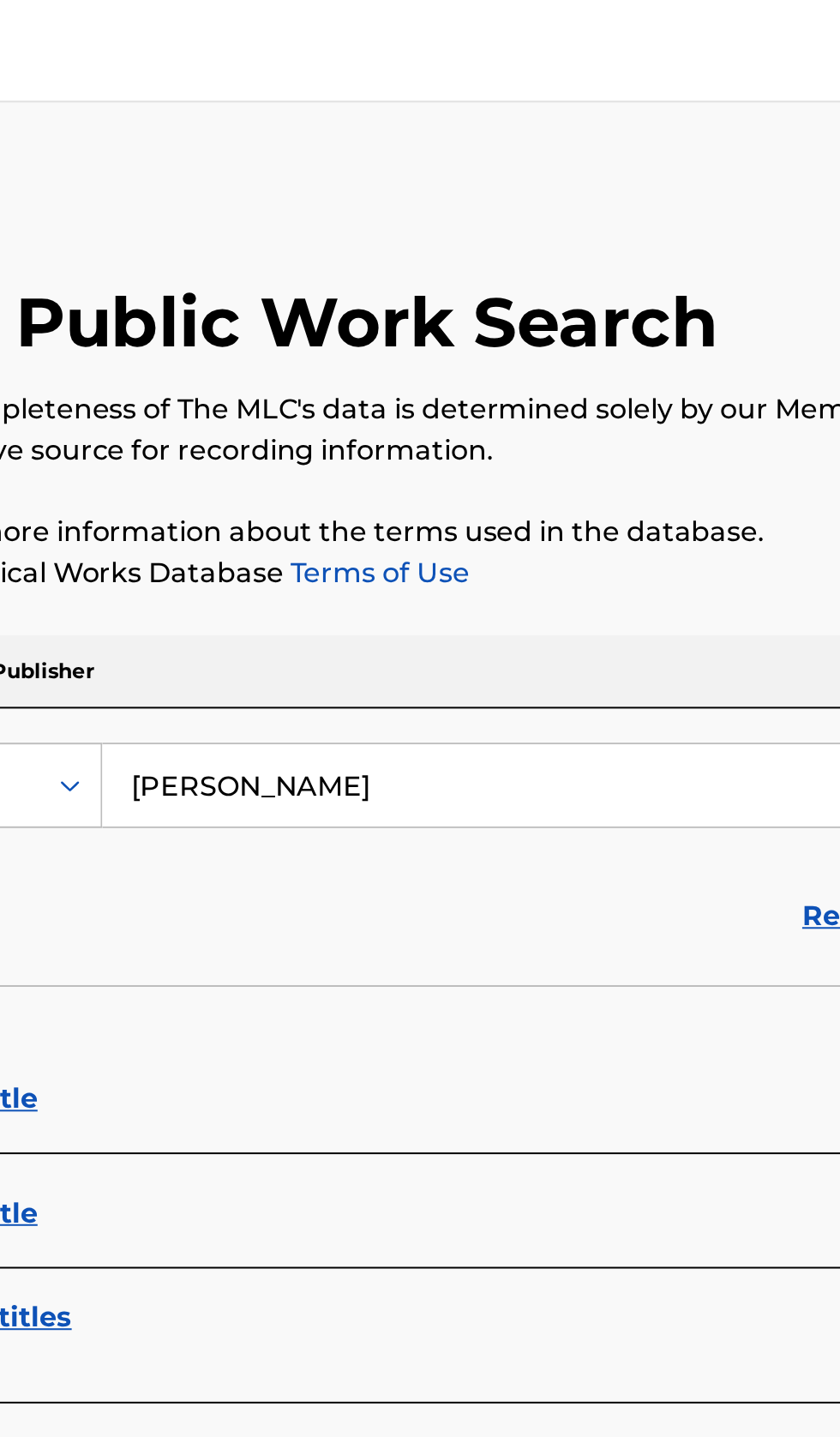
click at [527, 386] on input "Sarsenov Almaz Zhumazhanovich" at bounding box center [523, 395] width 590 height 41
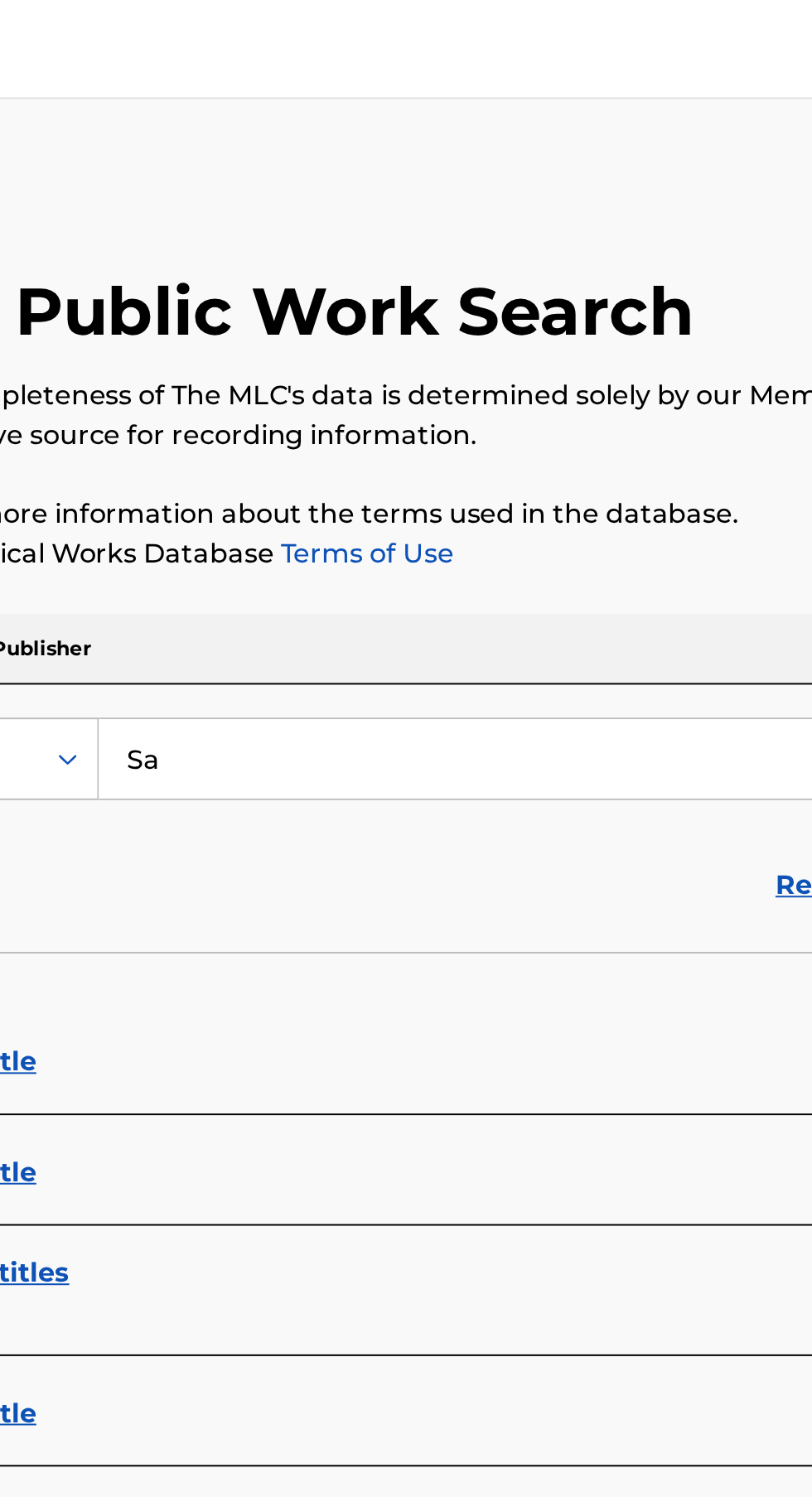
type input "S"
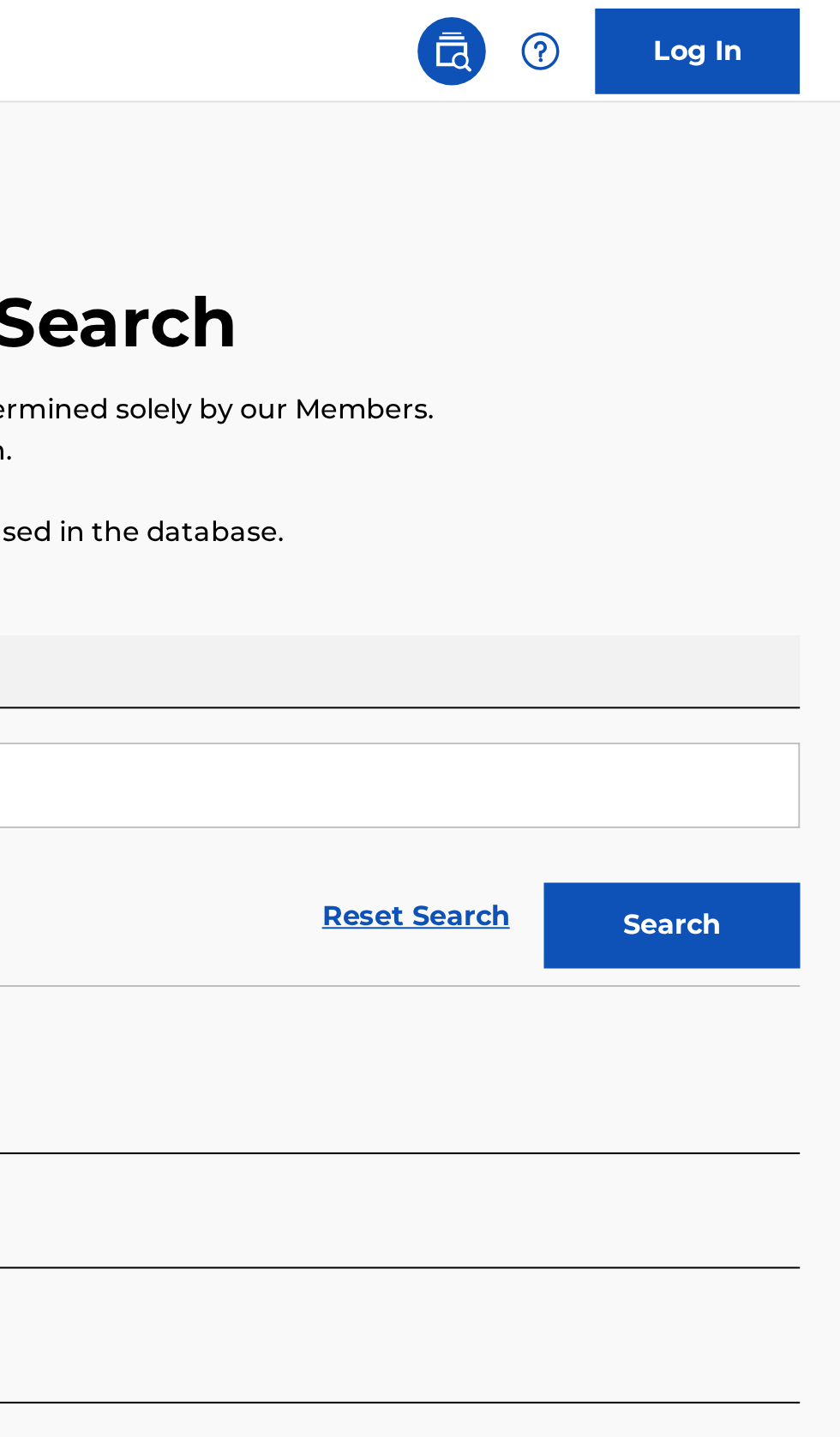
click at [779, 459] on button "Search" at bounding box center [755, 464] width 129 height 43
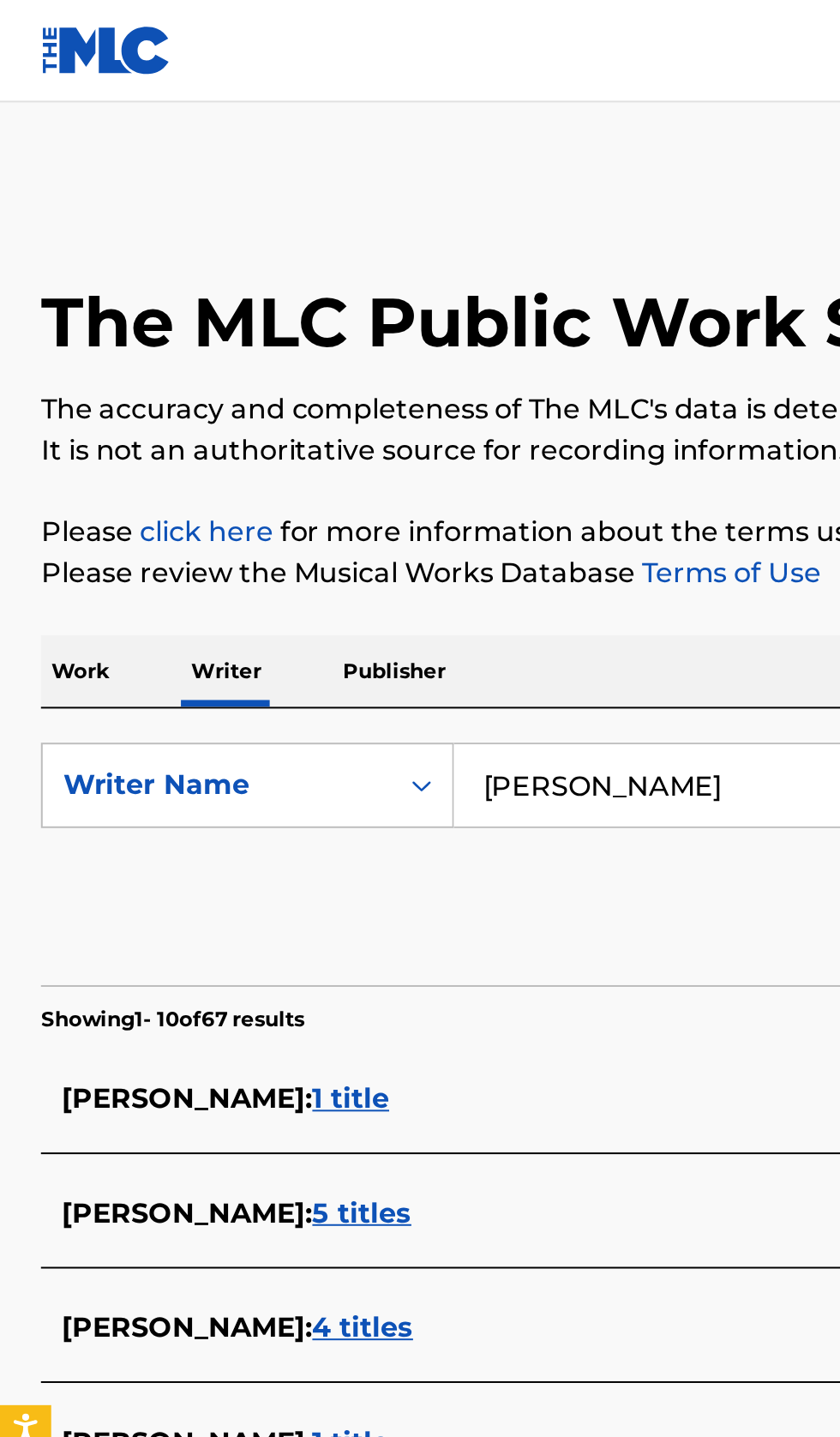
click at [390, 391] on input "давид деймур" at bounding box center [523, 395] width 590 height 41
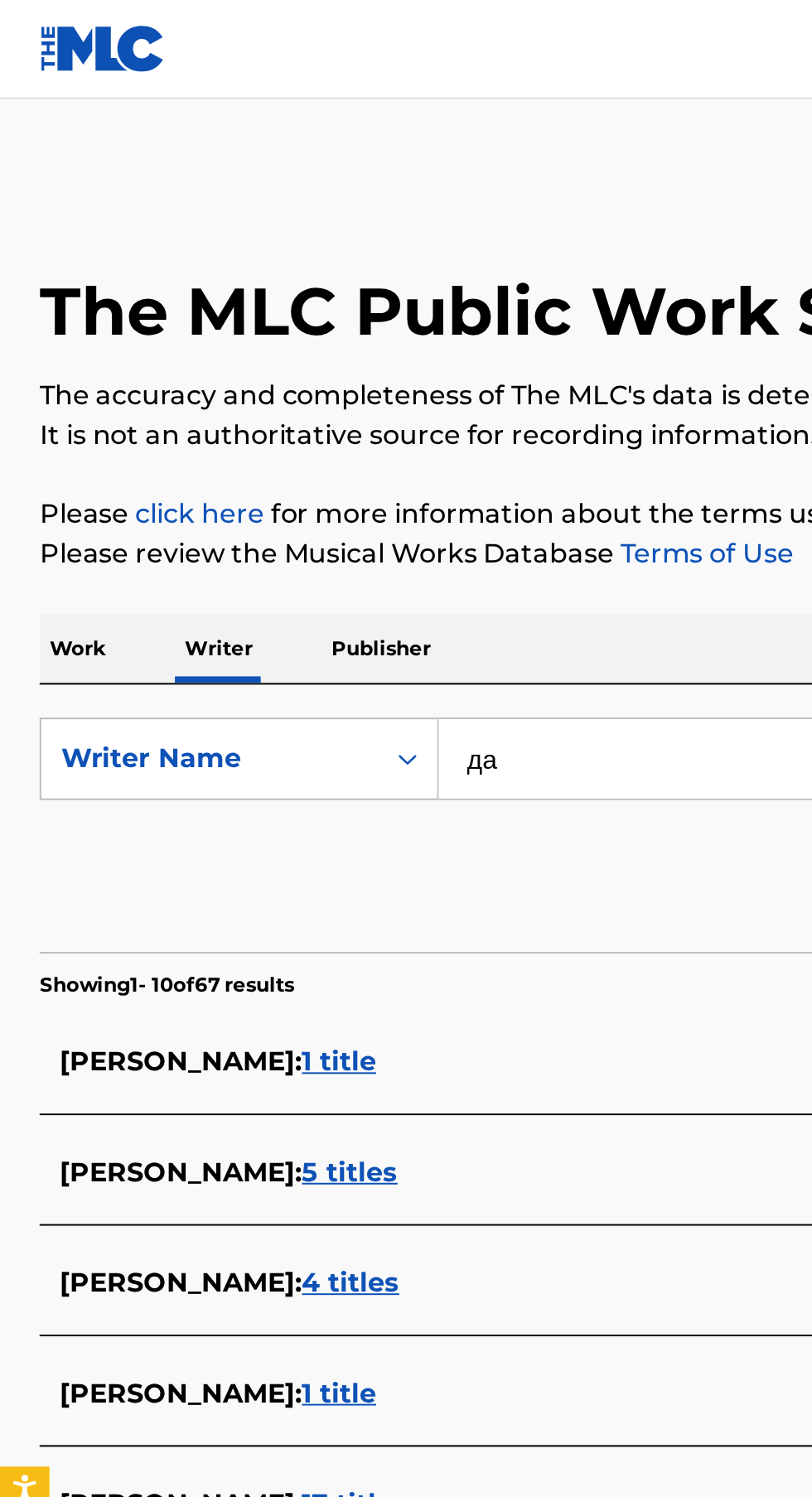
type input "д"
click at [668, 428] on button "Search" at bounding box center [730, 449] width 125 height 42
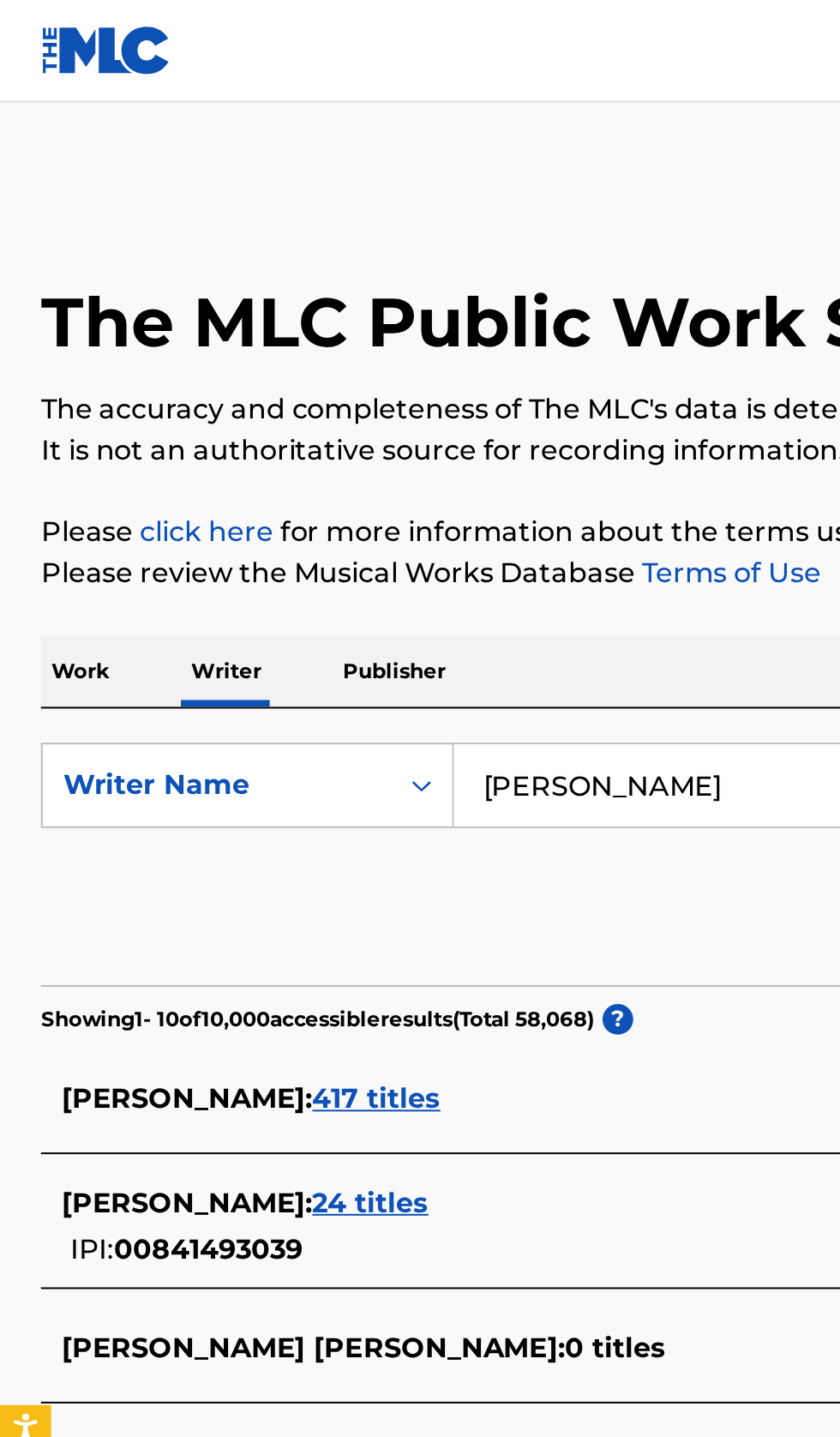
click at [377, 395] on input "David Deimur" at bounding box center [523, 395] width 590 height 41
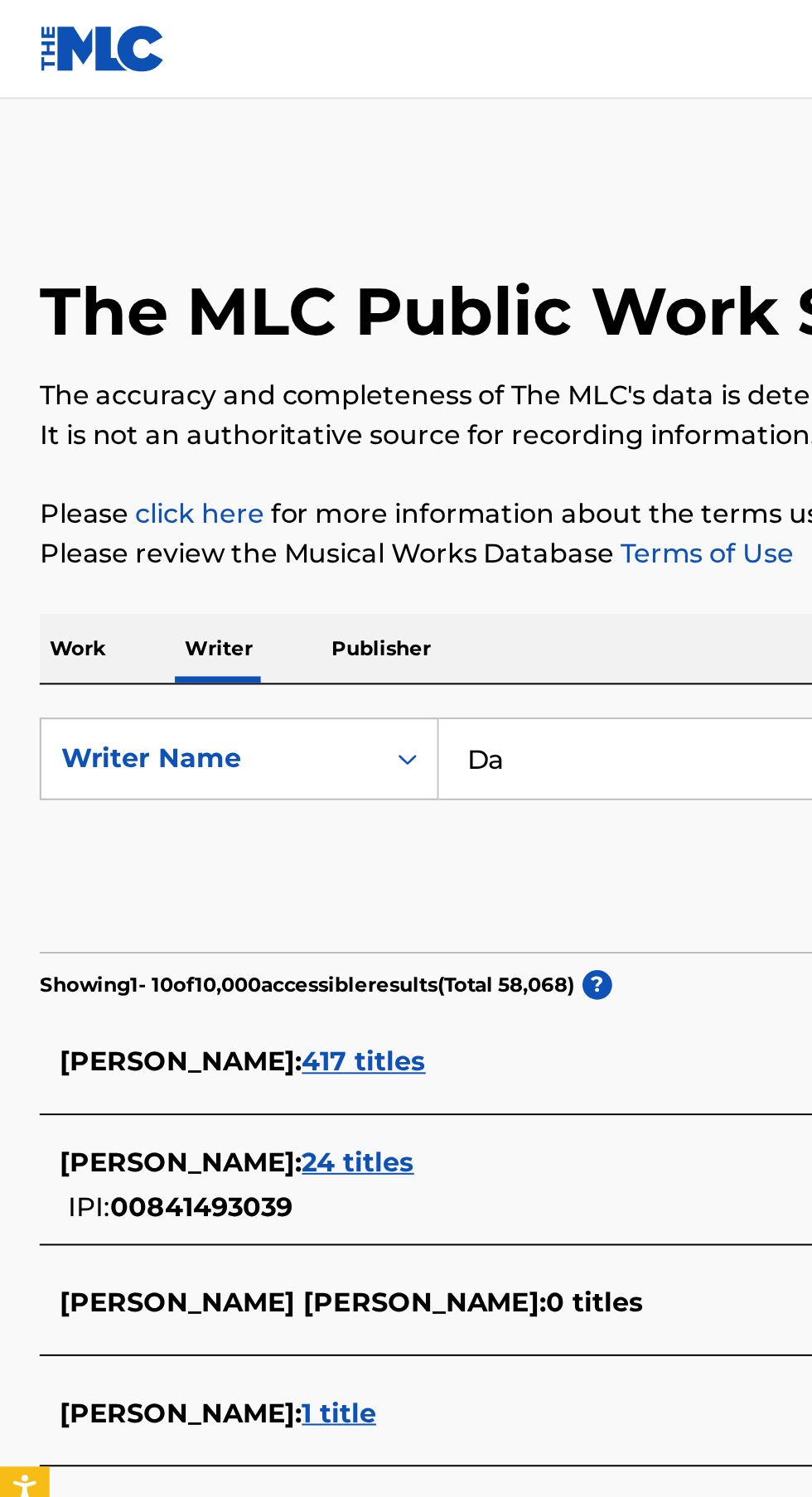
type input "D"
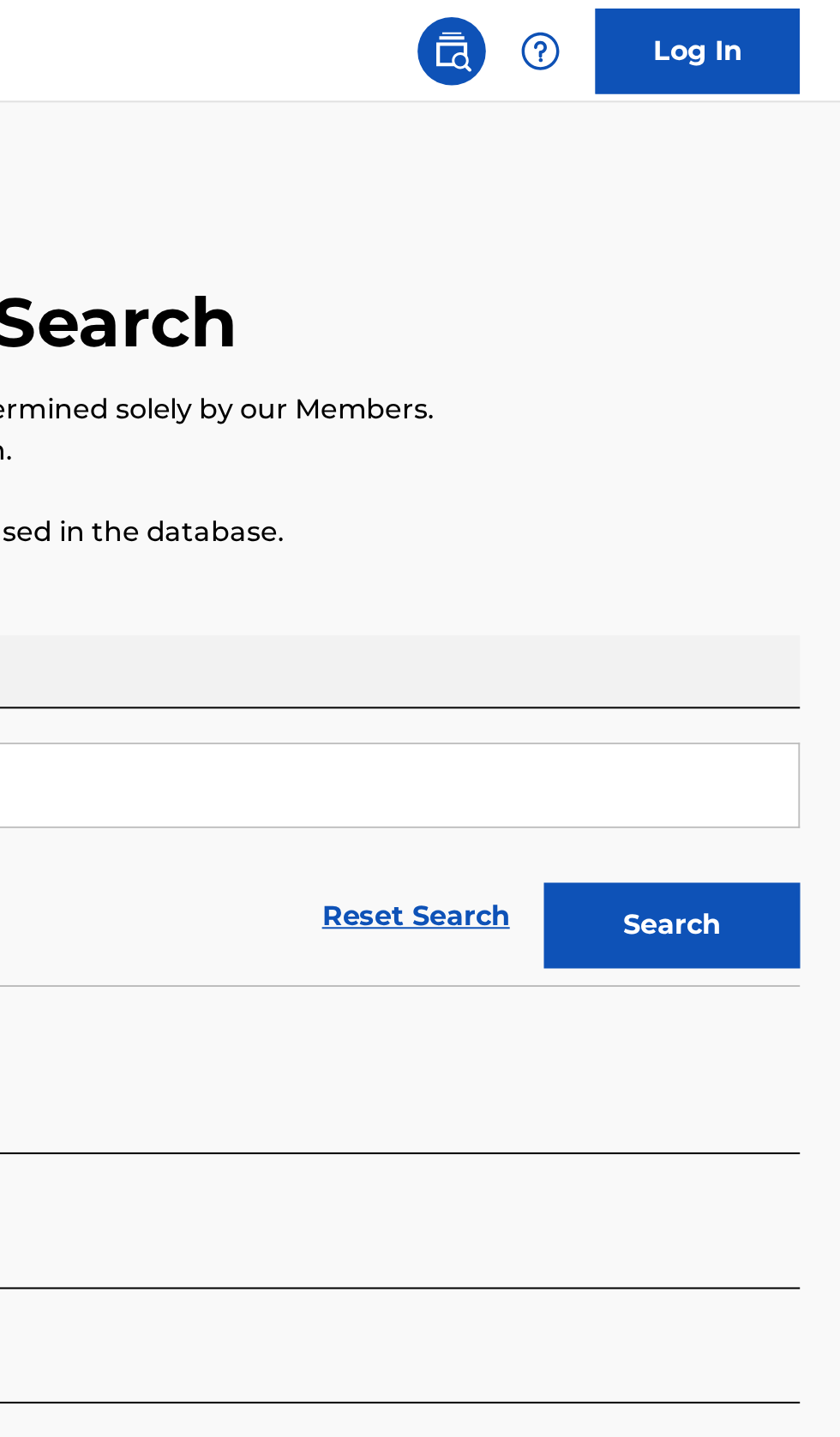
type input "Metaego"
click at [782, 478] on button "Search" at bounding box center [755, 464] width 129 height 43
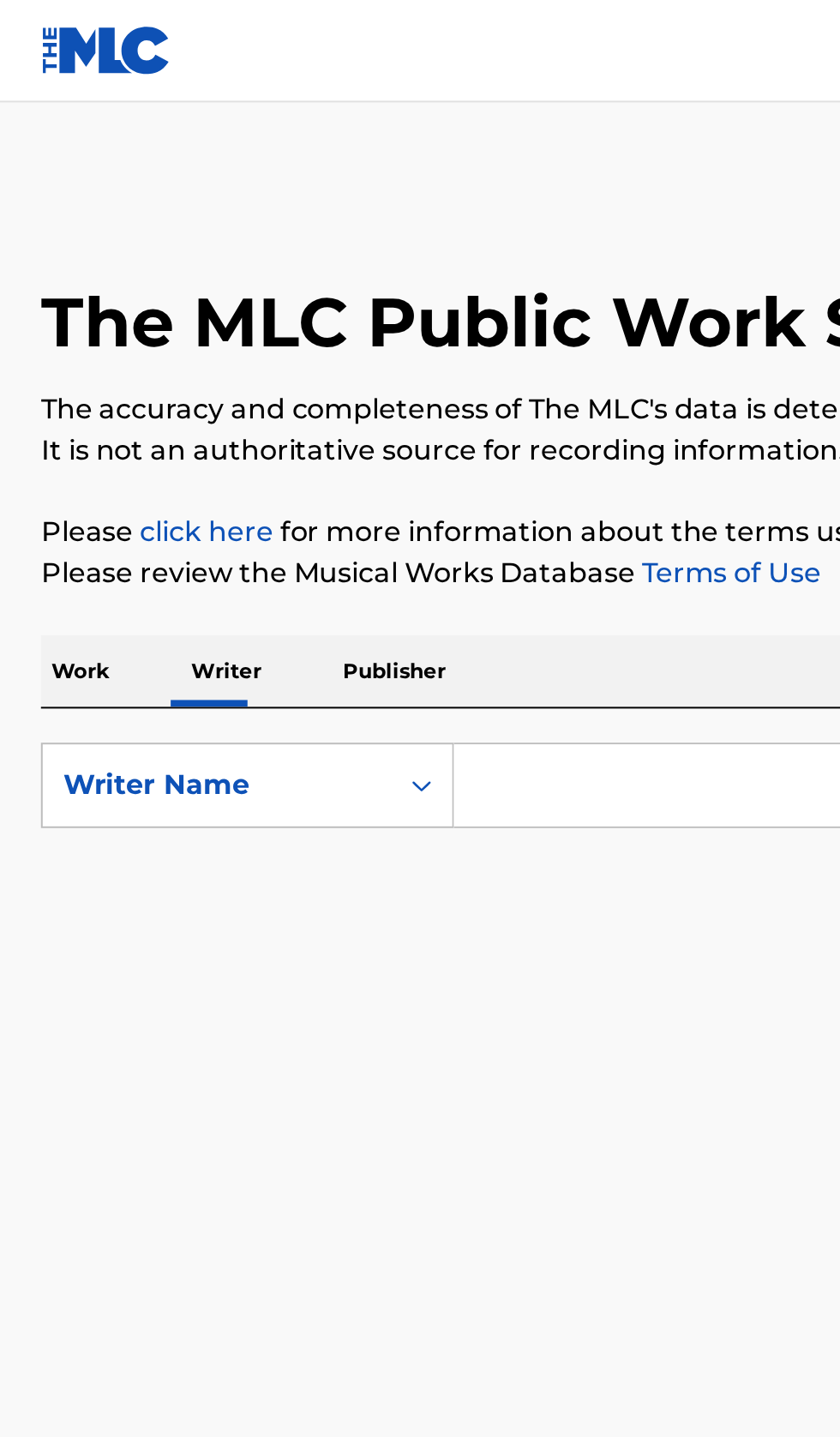
click at [311, 391] on input "Search Form" at bounding box center [523, 395] width 590 height 41
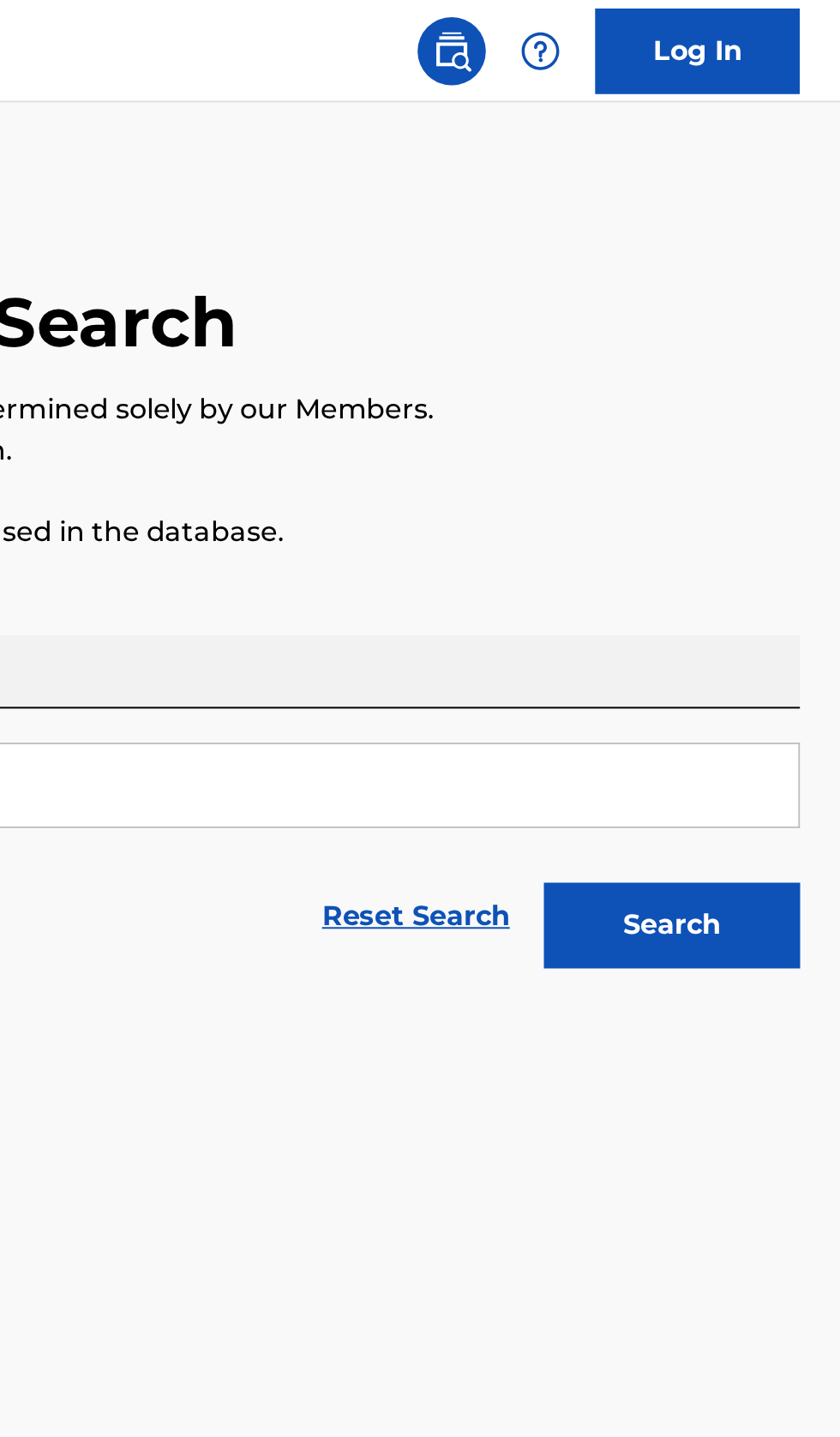
click at [771, 463] on button "Search" at bounding box center [755, 464] width 129 height 43
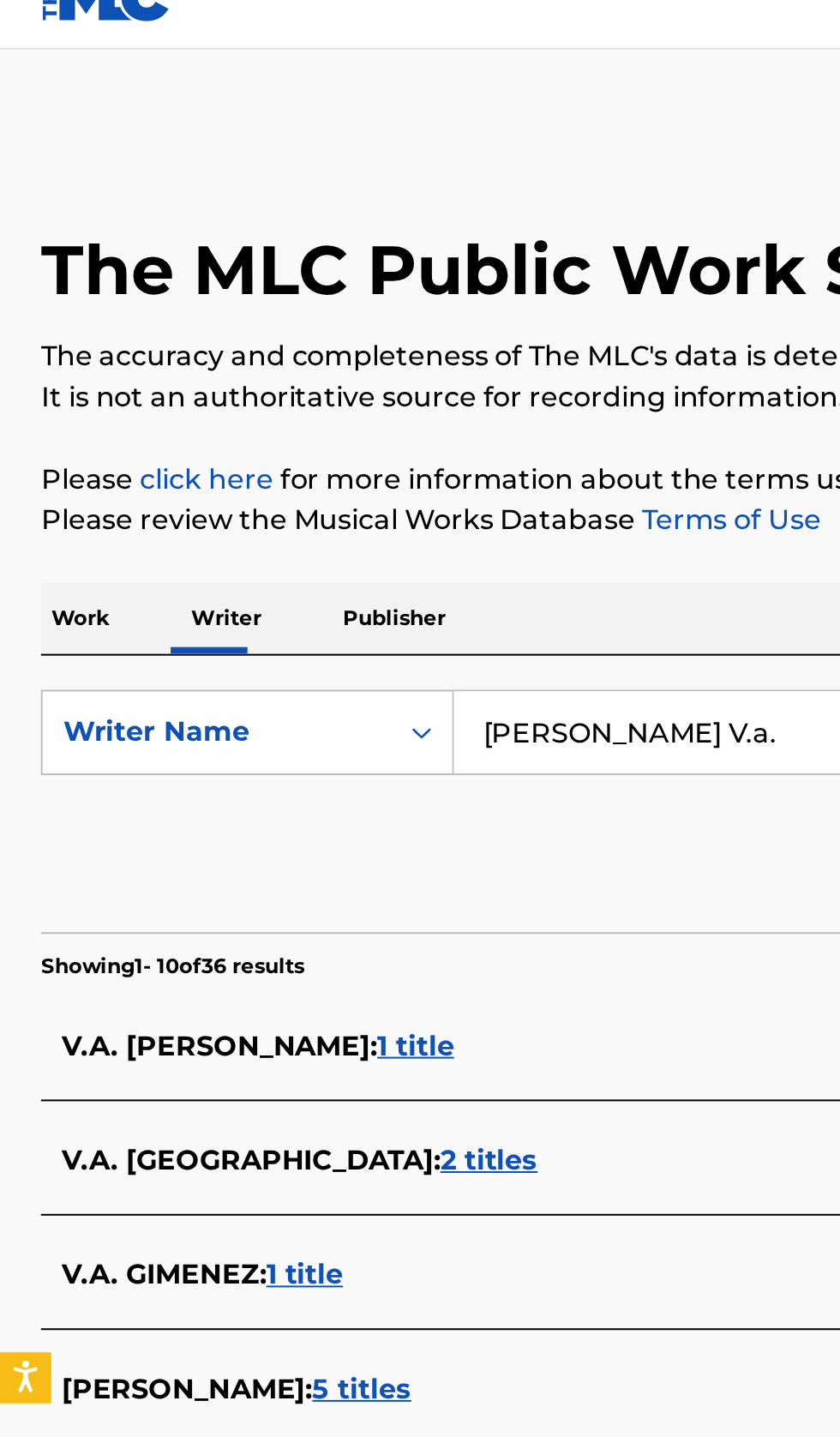
click at [371, 389] on input "Leontiev V.a." at bounding box center [523, 395] width 590 height 41
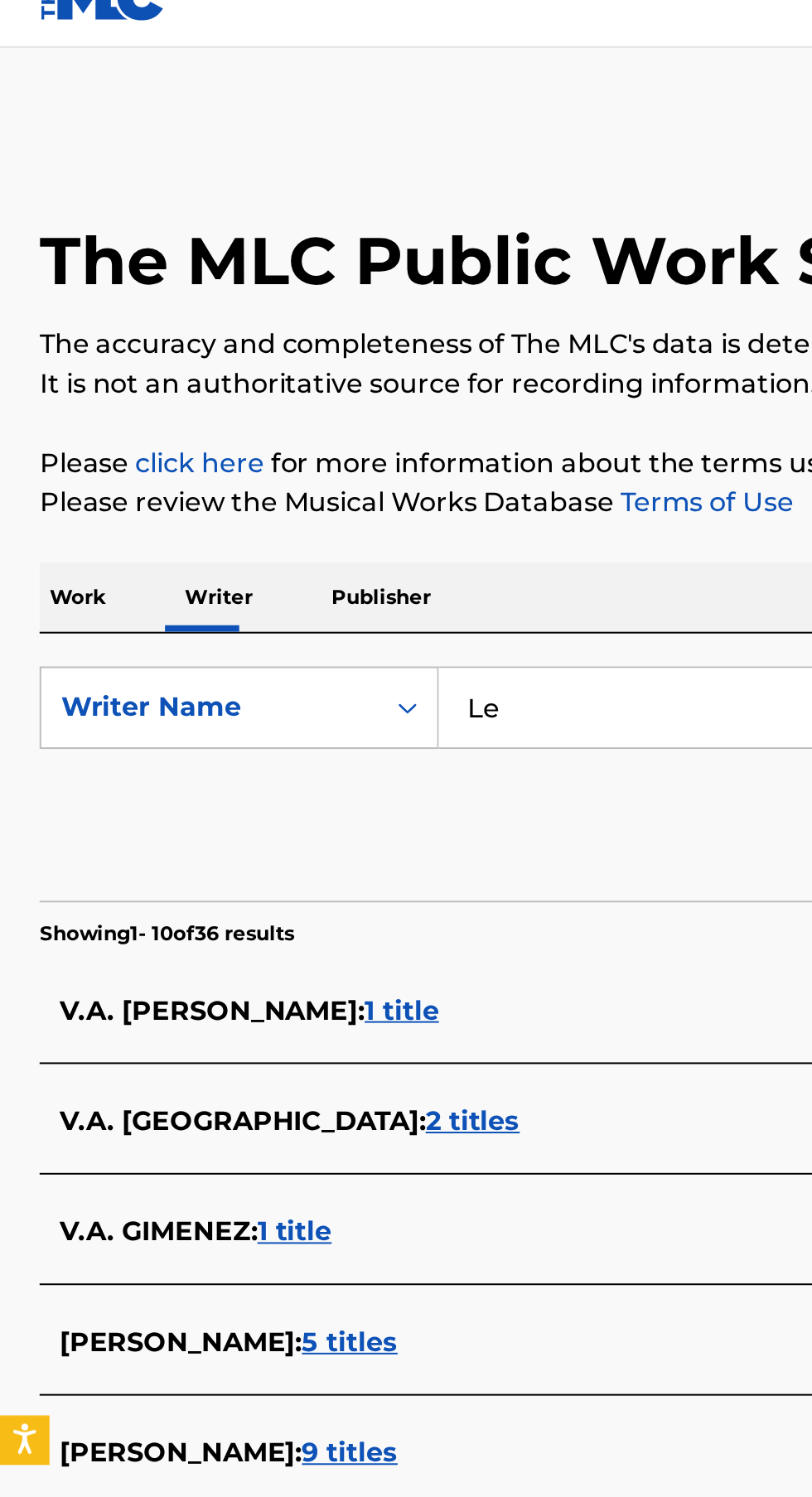
type input "L"
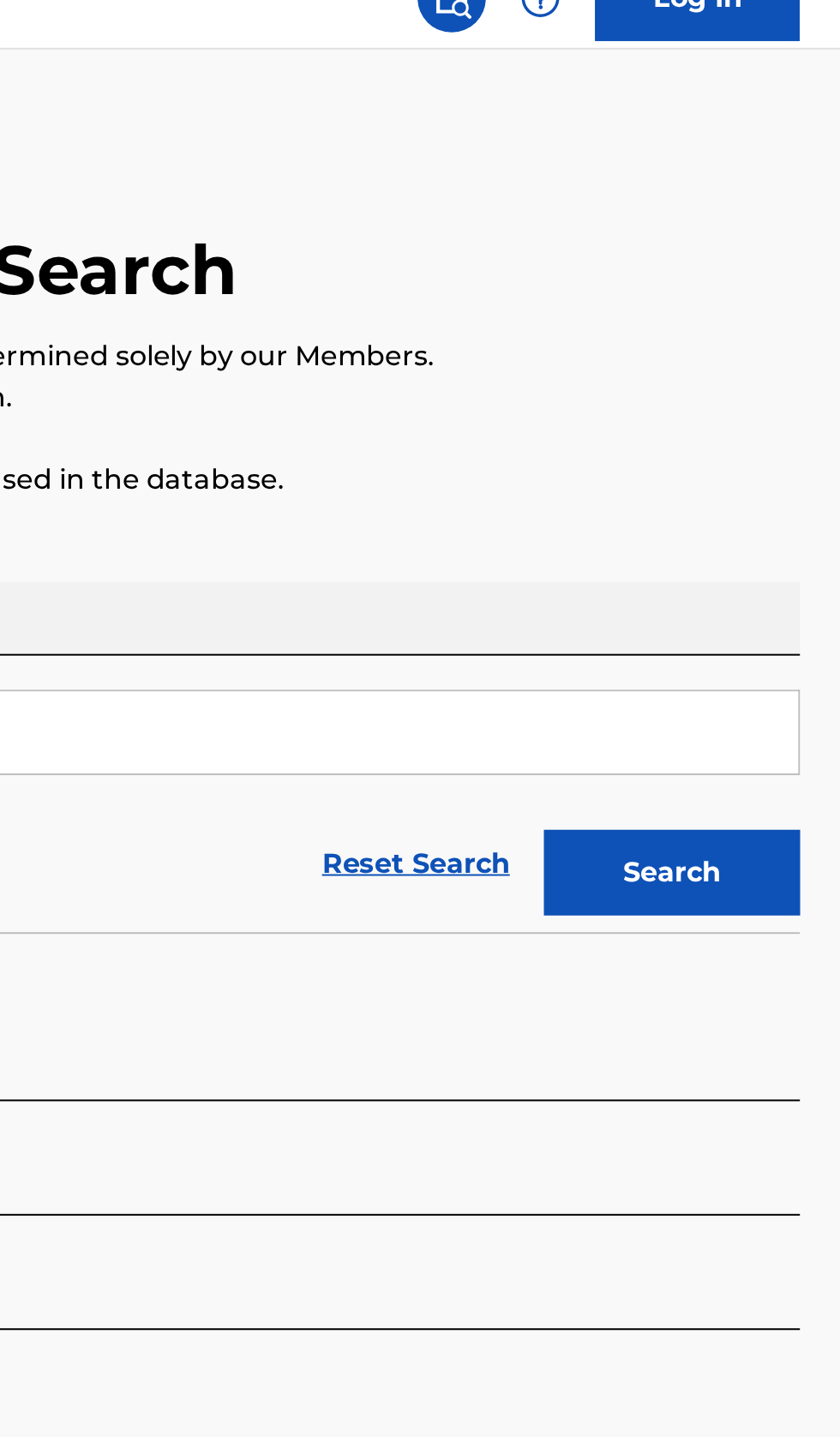
type input "Slava Merman"
click at [774, 472] on button "Search" at bounding box center [755, 464] width 129 height 43
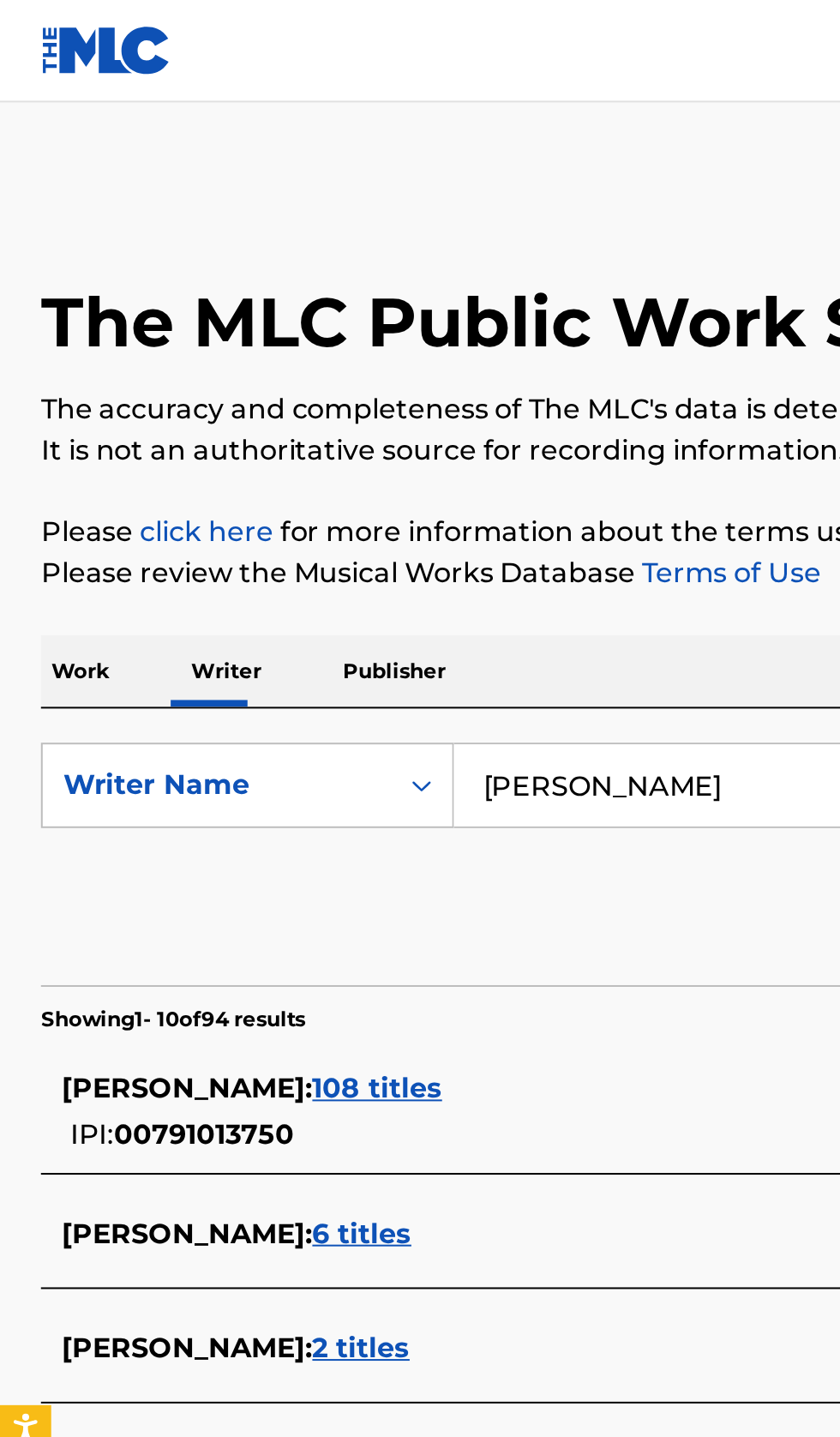
click at [40, 338] on p "Work" at bounding box center [40, 336] width 39 height 36
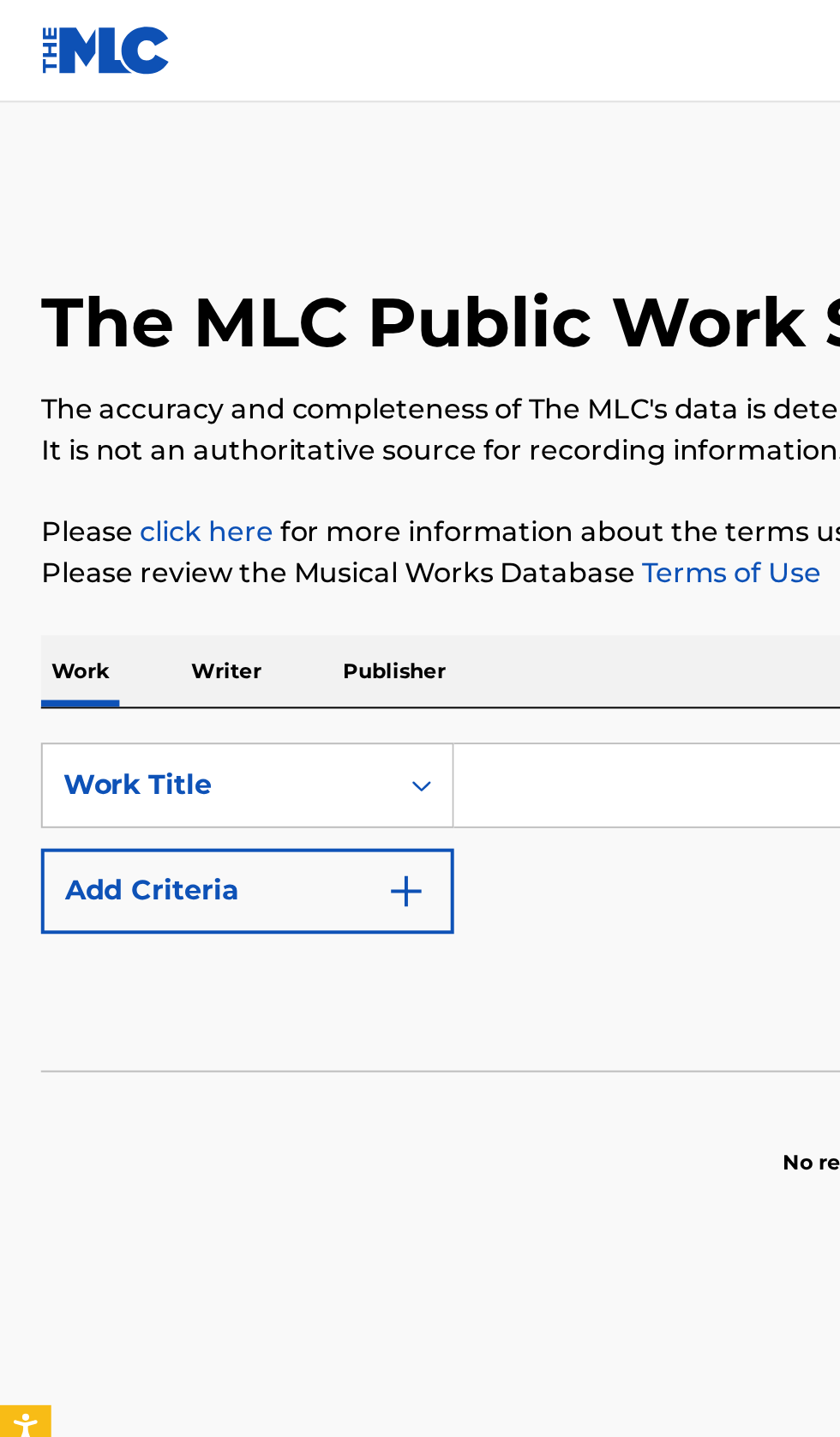
click at [332, 392] on input "Search Form" at bounding box center [523, 395] width 590 height 41
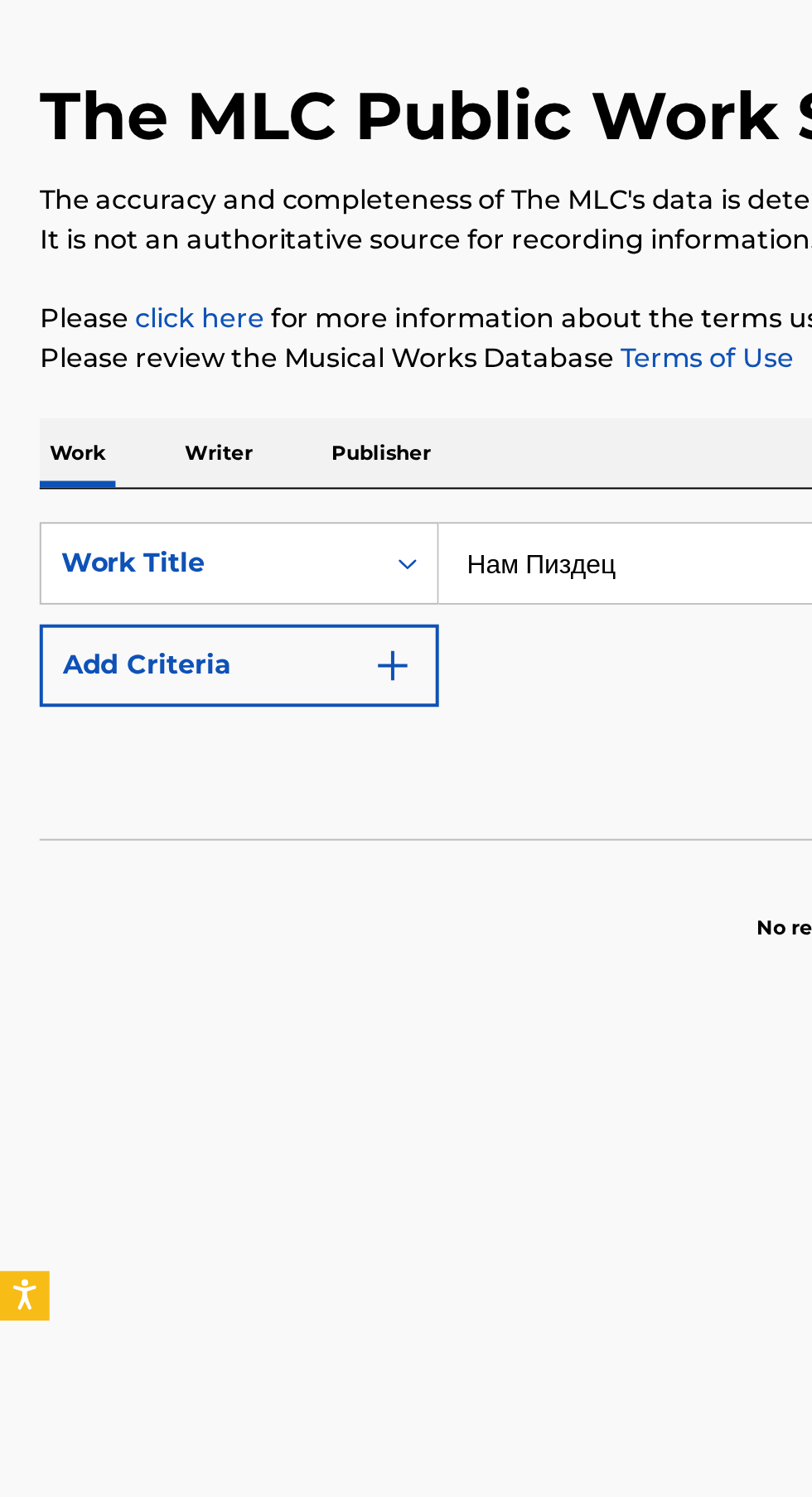
type input "Нам Пиздец"
click at [203, 451] on button "Add Criteria" at bounding box center [120, 432] width 201 height 42
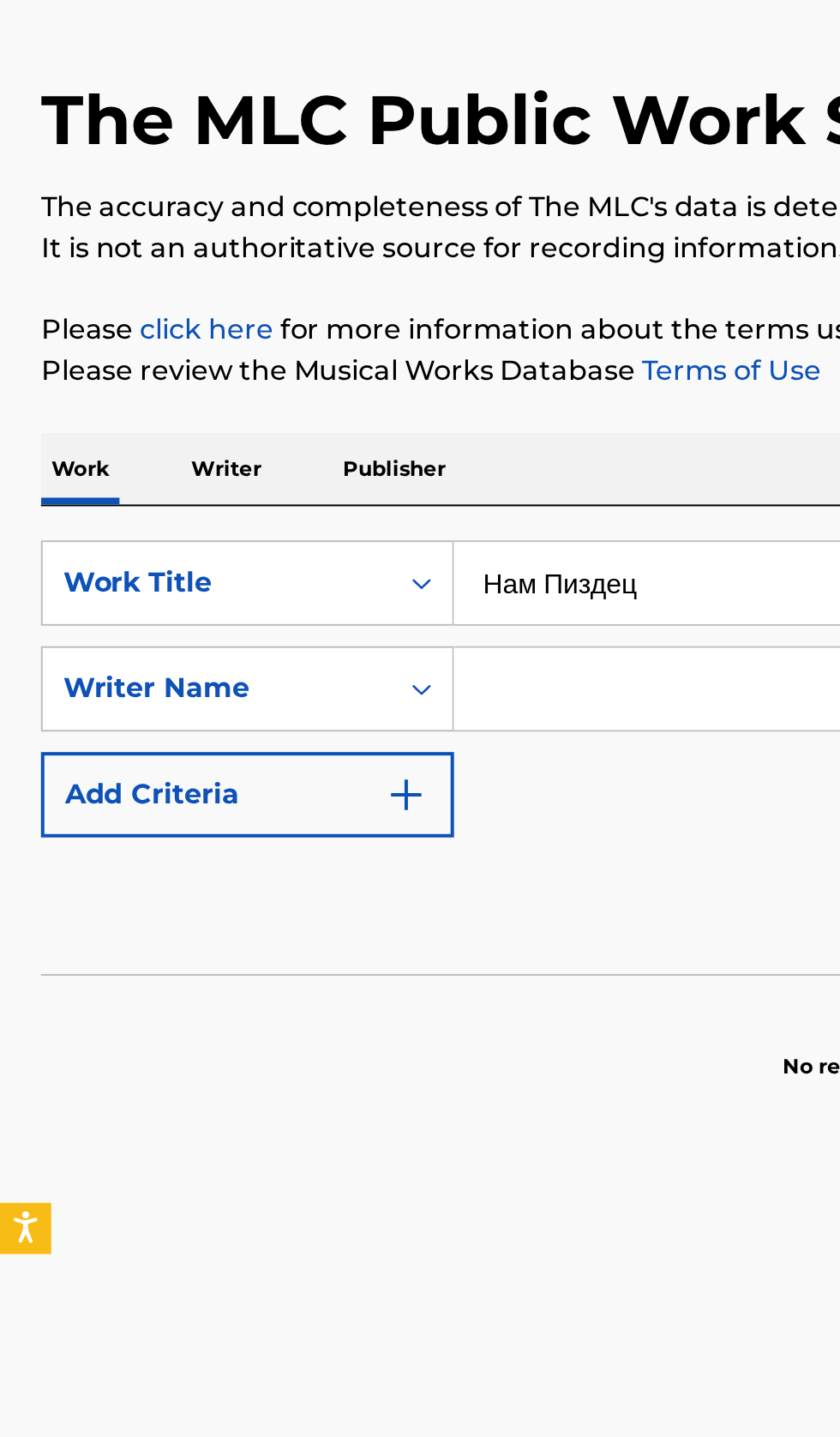
click at [301, 452] on input "Search Form" at bounding box center [507, 447] width 559 height 41
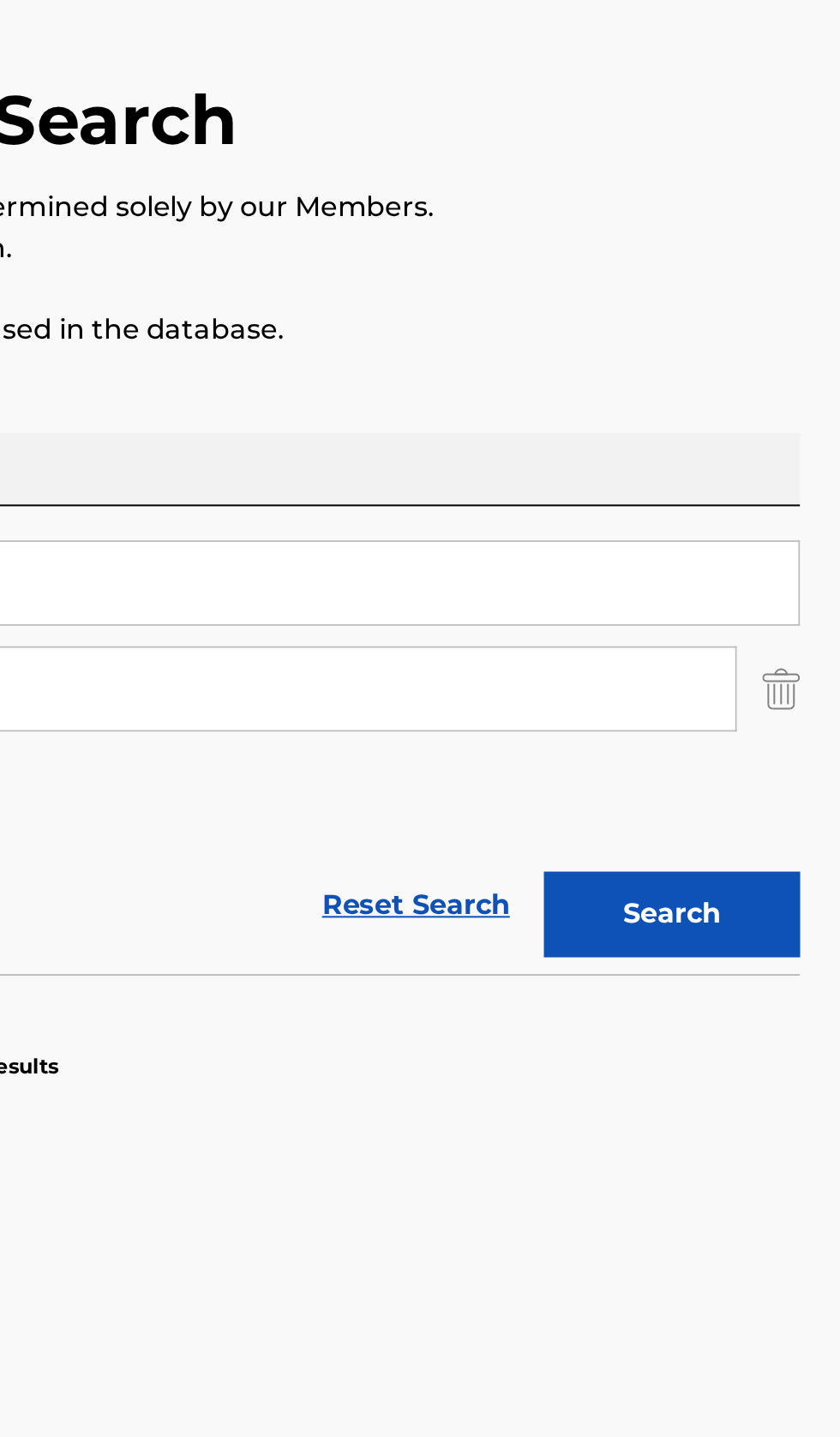
type input "Slava Merman"
click at [773, 557] on button "Search" at bounding box center [755, 561] width 129 height 43
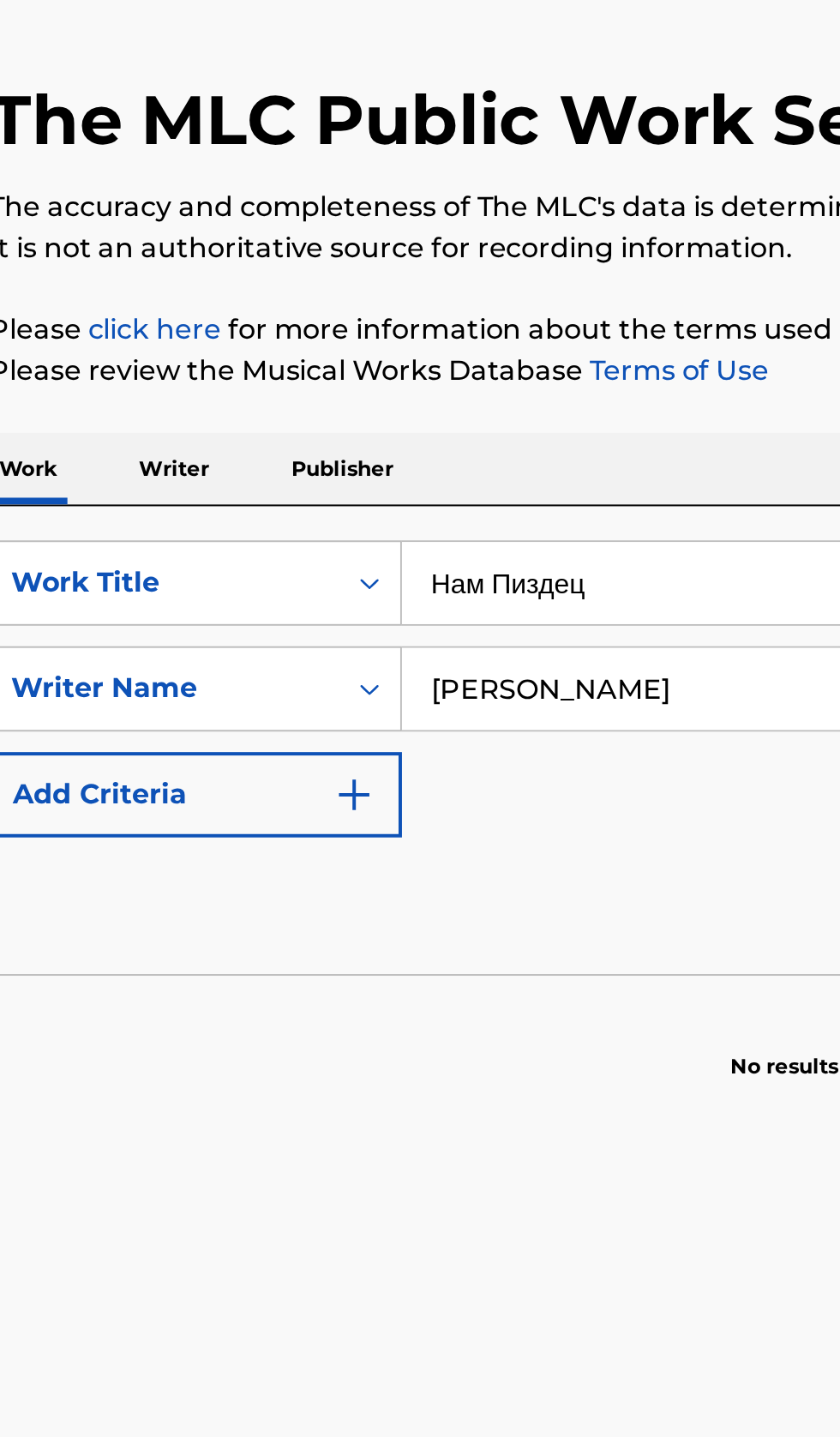
click at [131, 336] on p "Writer" at bounding box center [114, 336] width 46 height 36
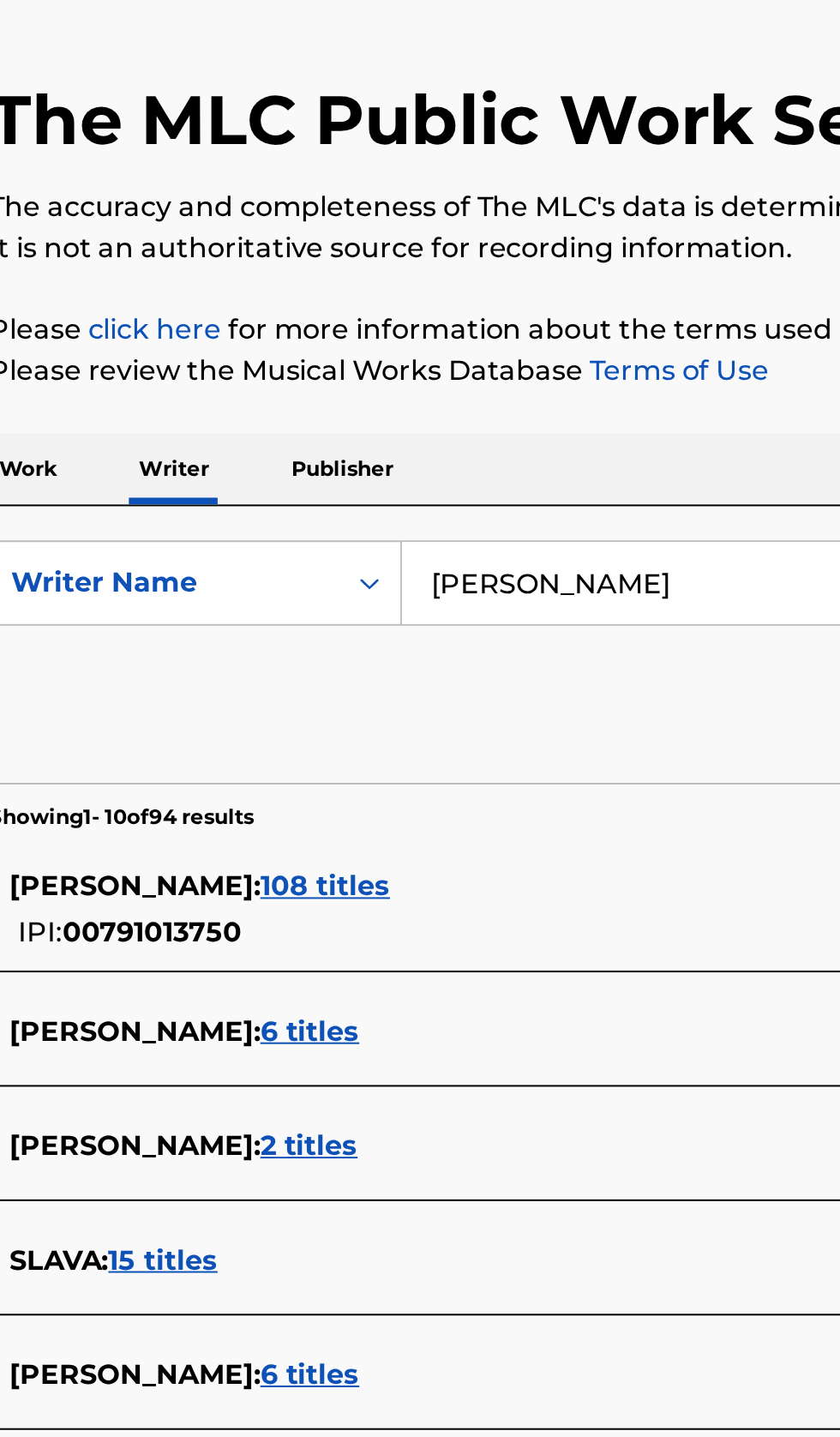
click at [396, 389] on input "Slava Merman" at bounding box center [523, 395] width 590 height 41
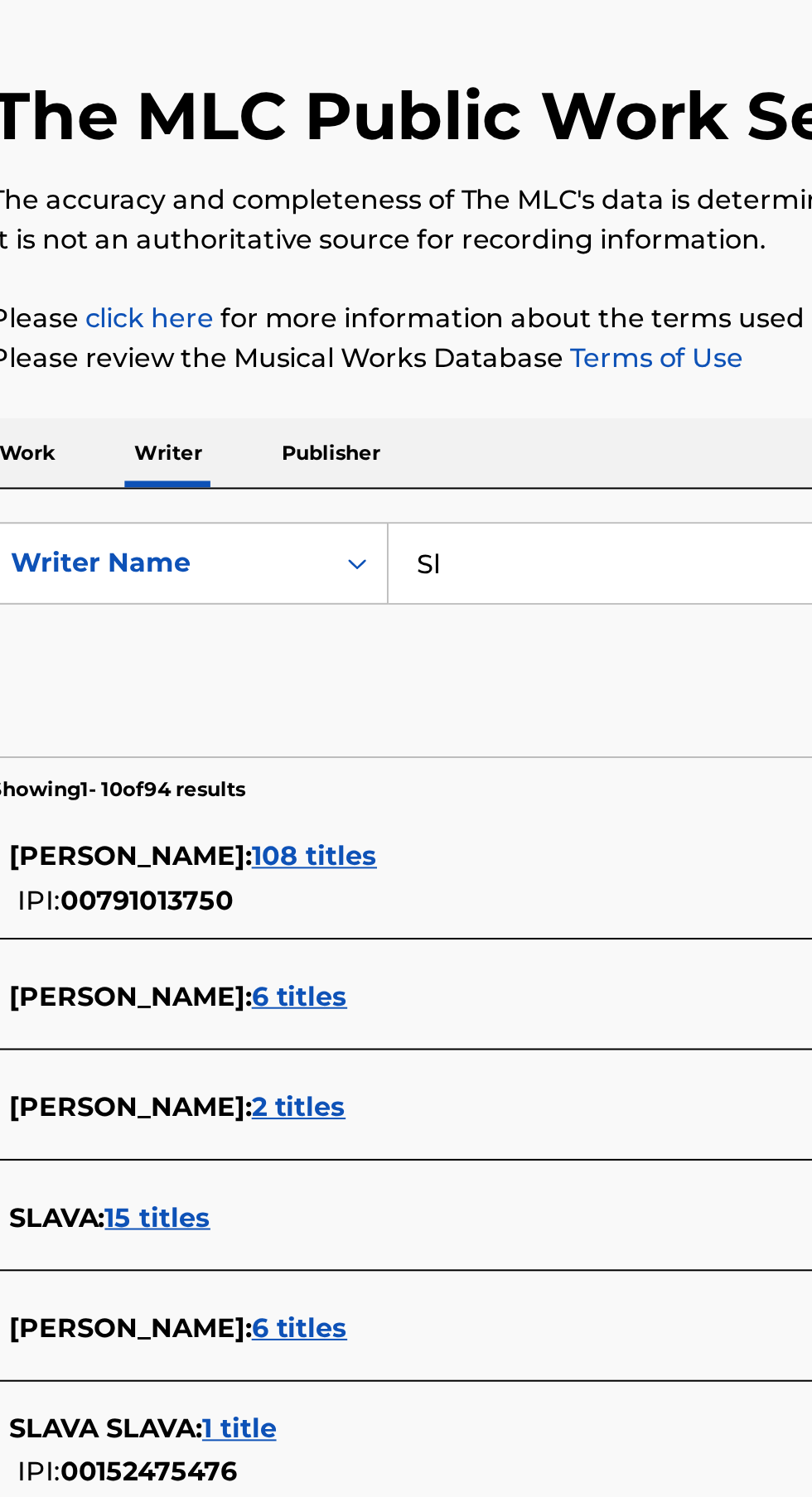
type input "S"
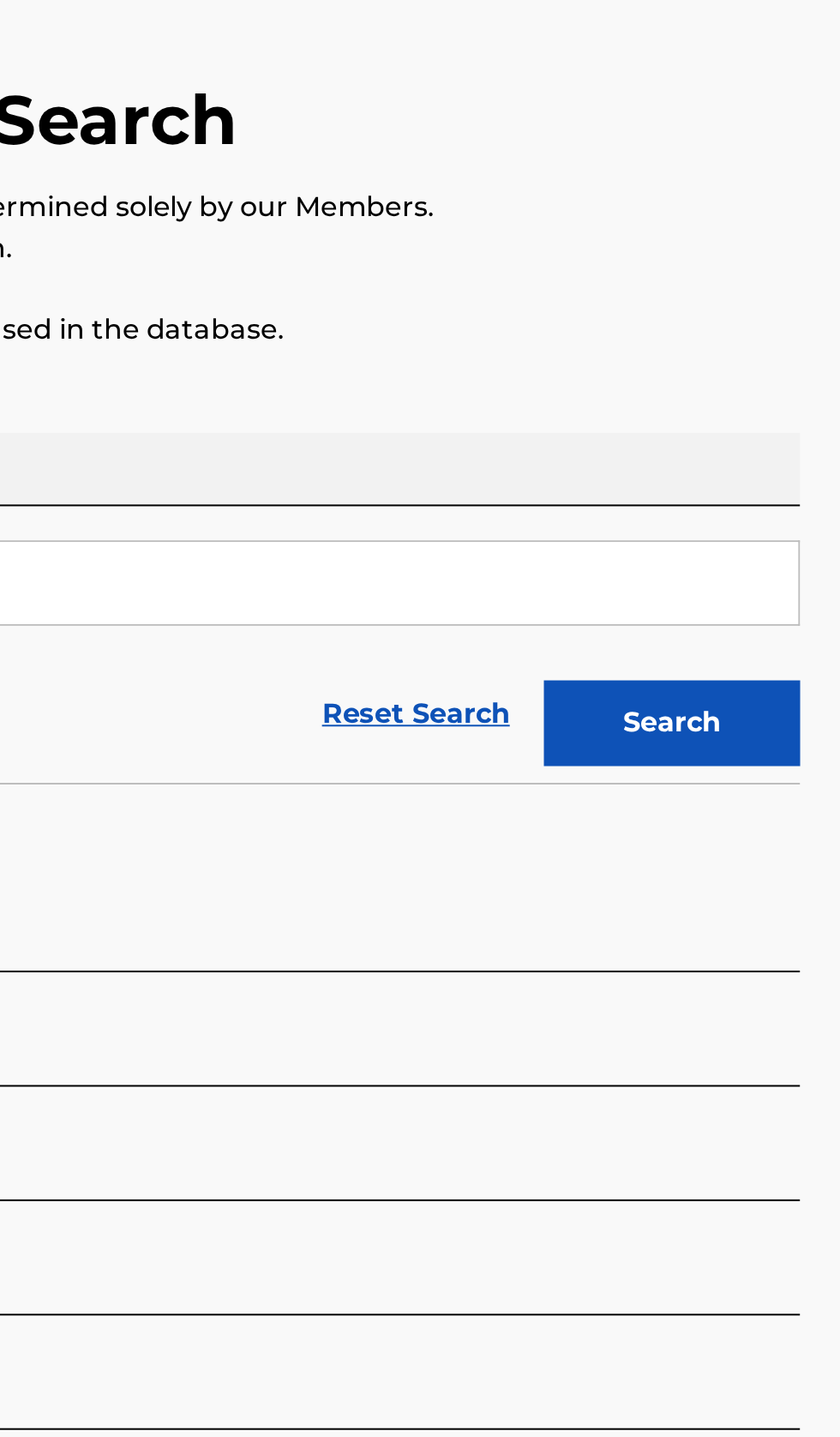
click at [773, 466] on button "Search" at bounding box center [755, 464] width 129 height 43
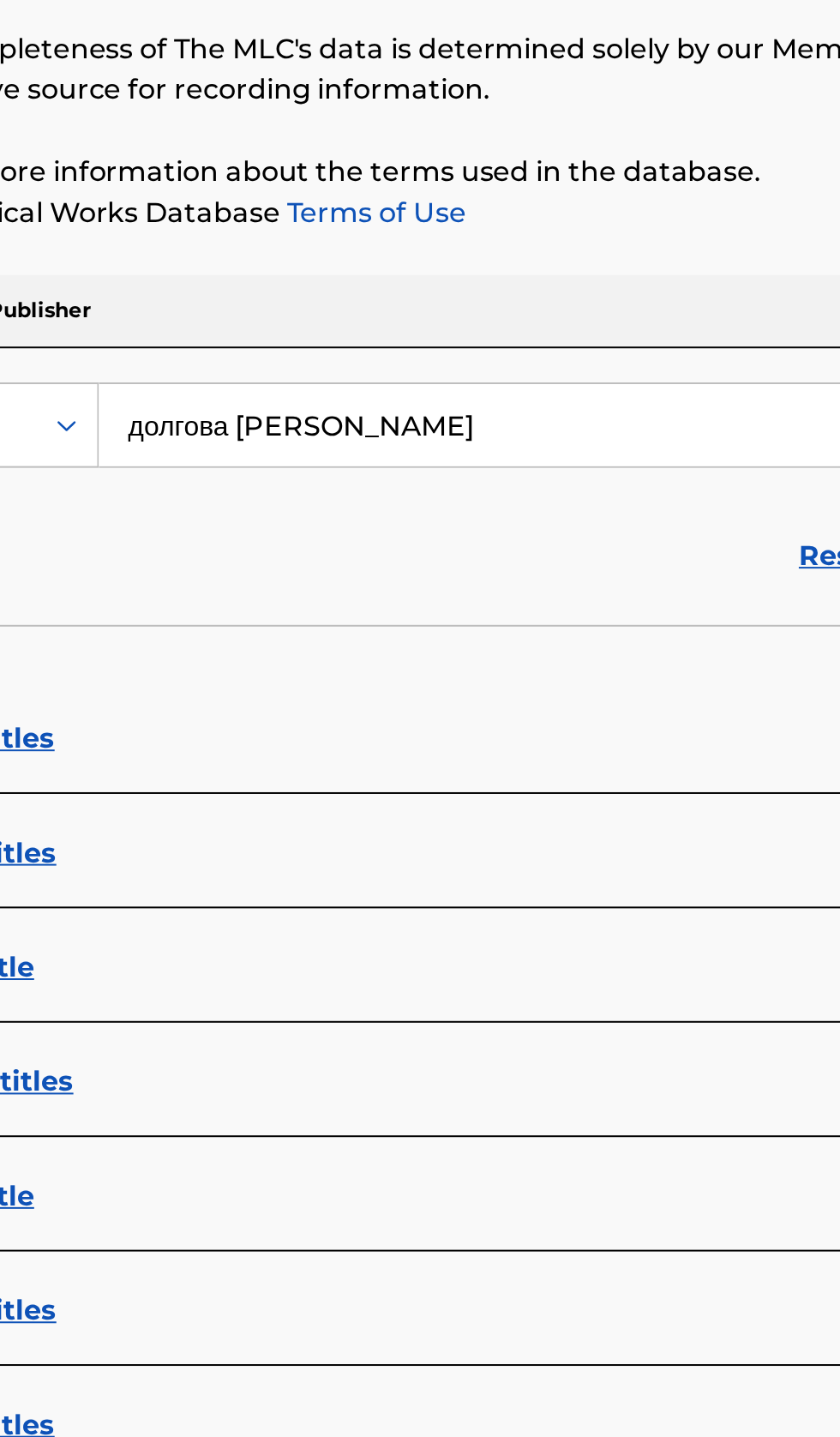
click at [532, 387] on input "долгова екатерина владиславовна" at bounding box center [523, 395] width 590 height 41
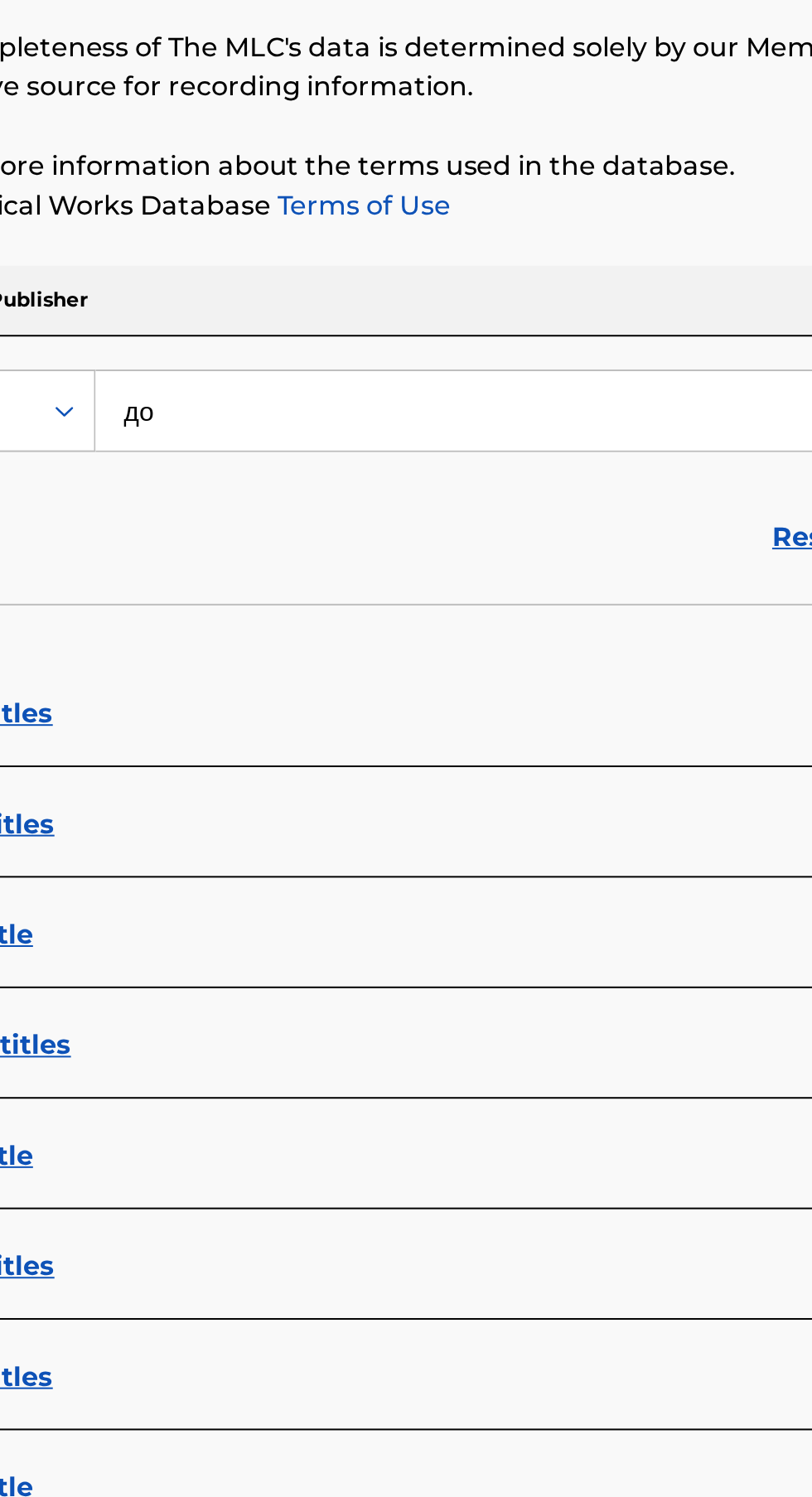
type input "д"
click at [668, 428] on button "Search" at bounding box center [730, 449] width 125 height 42
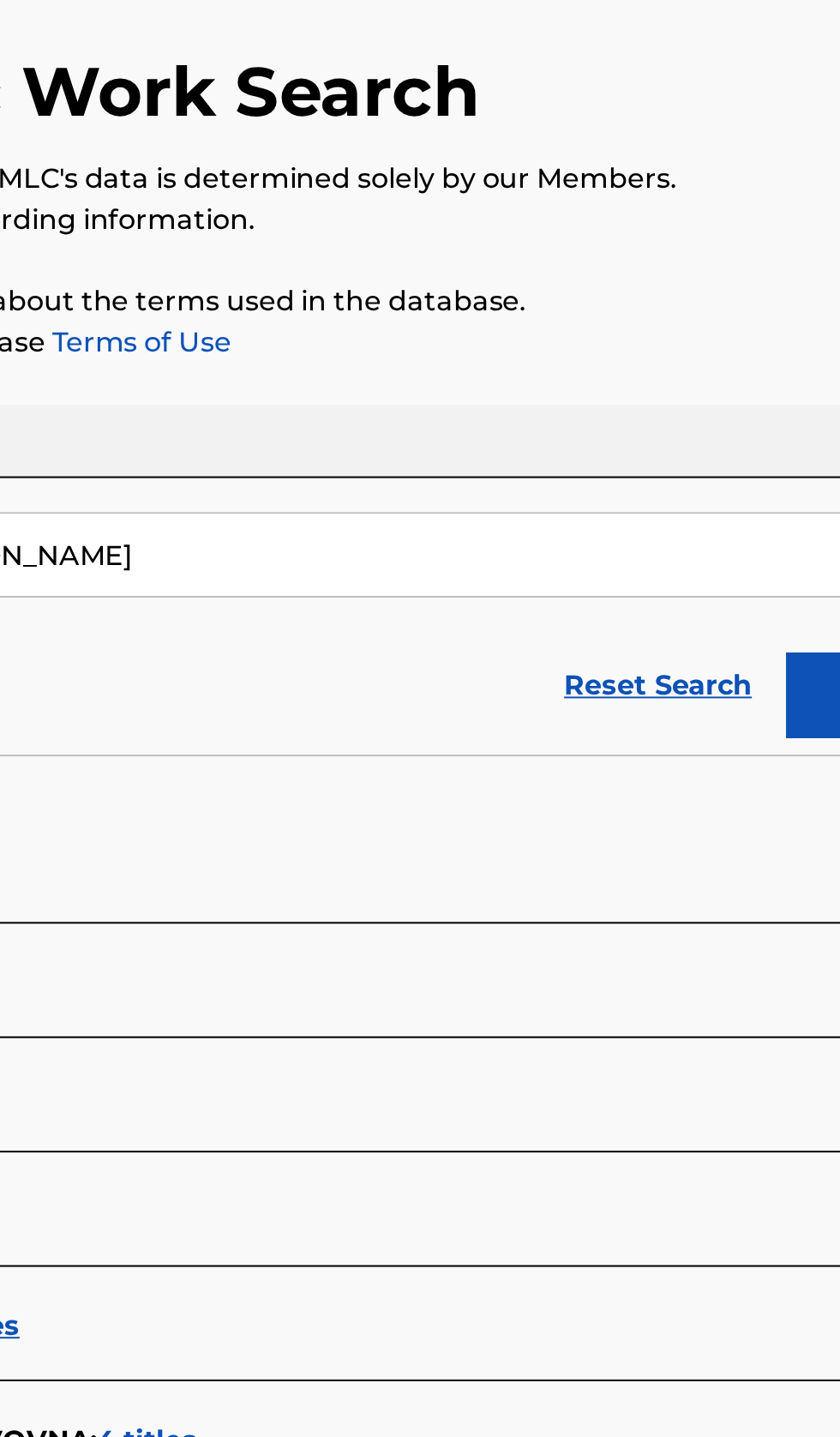
click at [556, 391] on input "Dolgova Ekaterina Vladislavovna" at bounding box center [523, 395] width 590 height 41
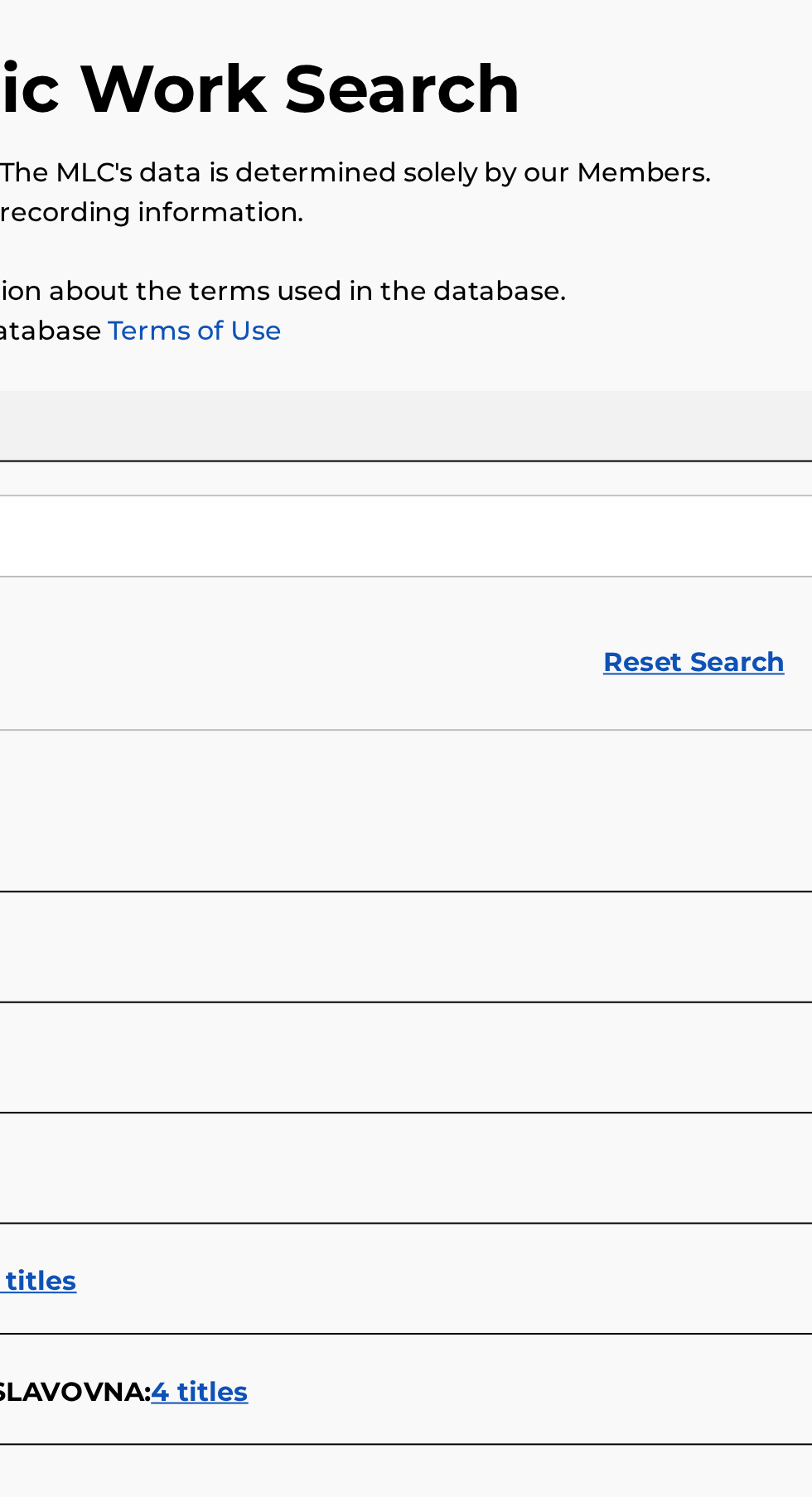
type input "D"
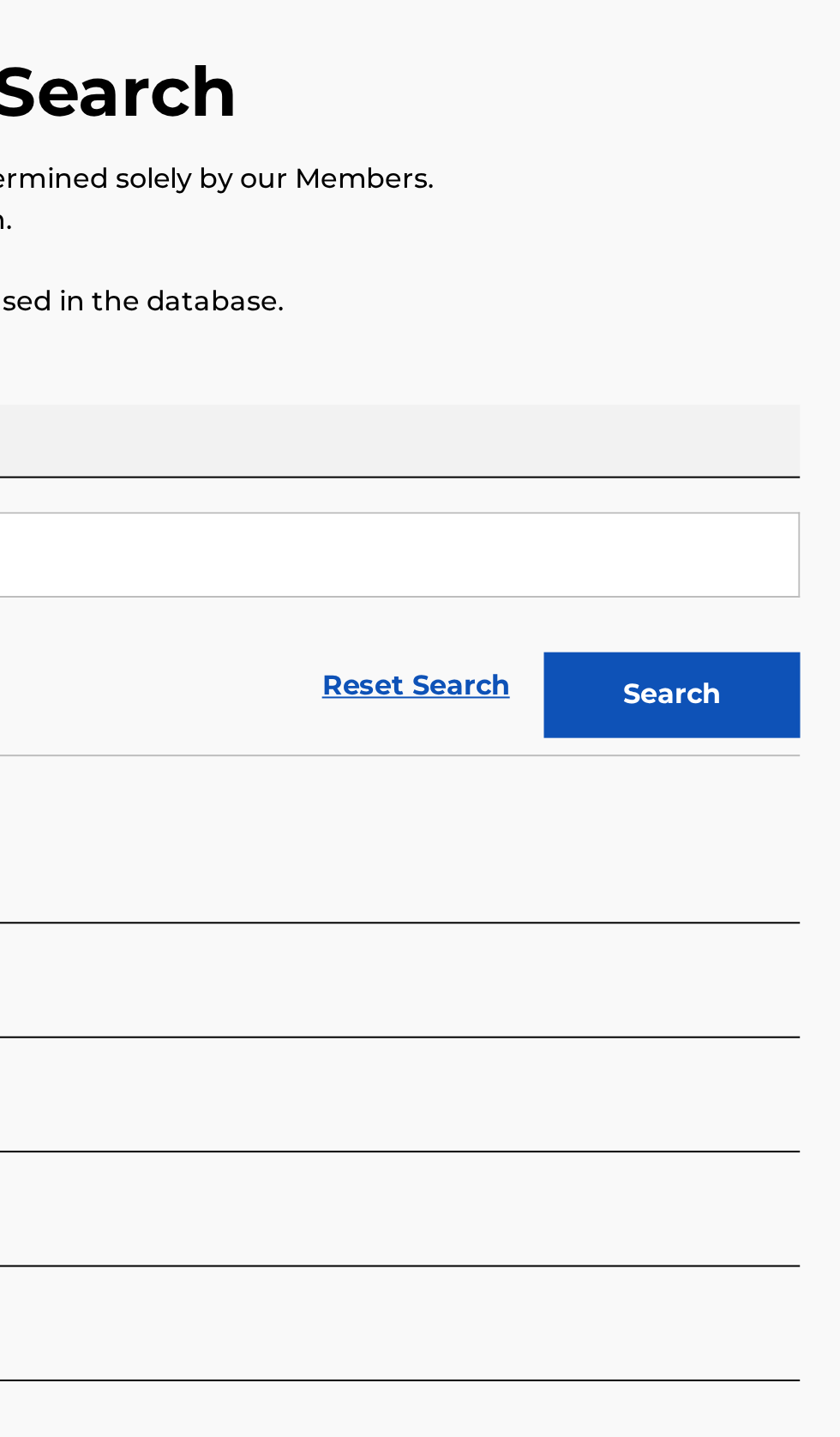
click at [783, 462] on button "Search" at bounding box center [755, 464] width 129 height 43
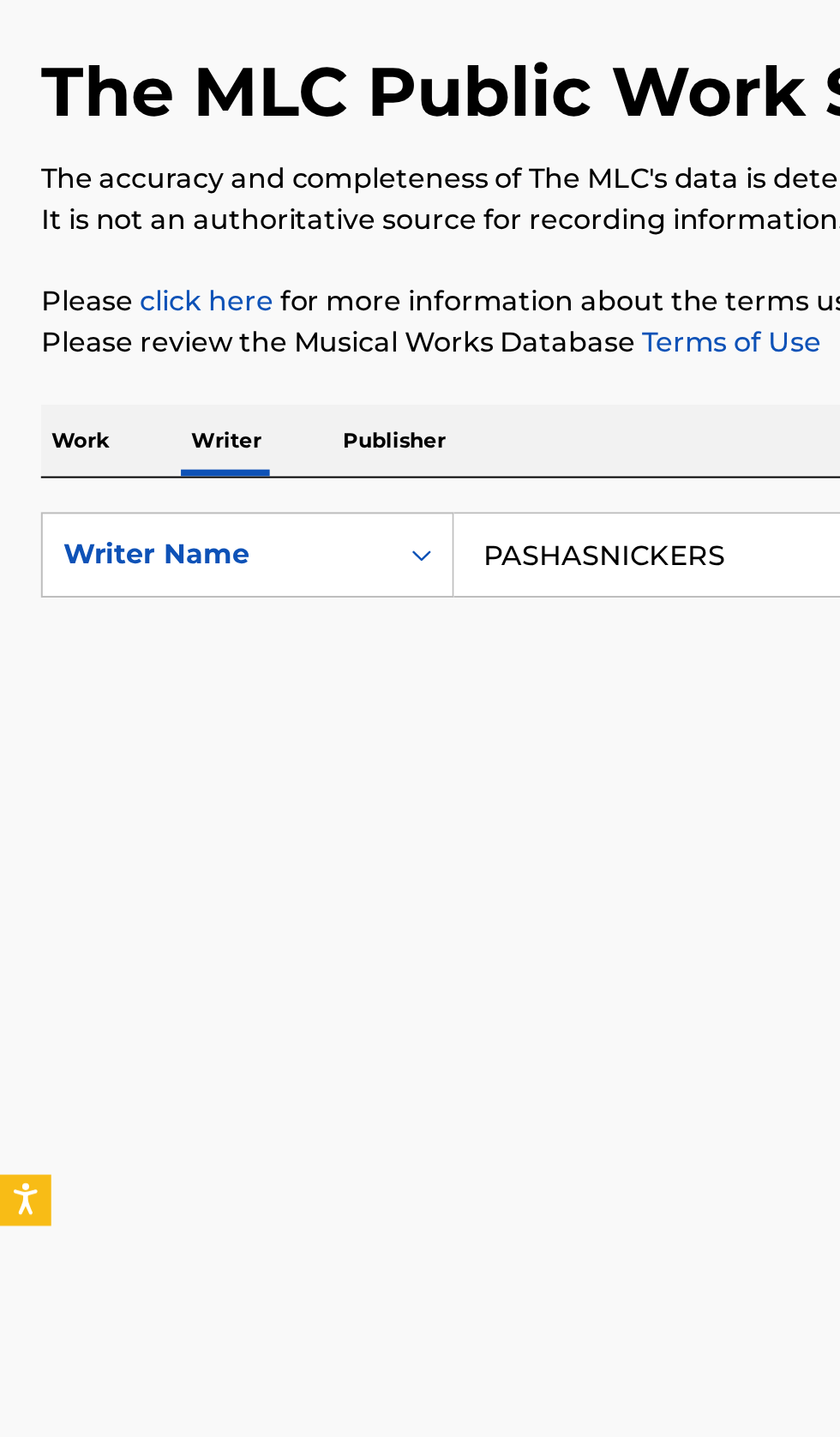
click at [307, 391] on input "PASHASNICKERS" at bounding box center [523, 395] width 590 height 41
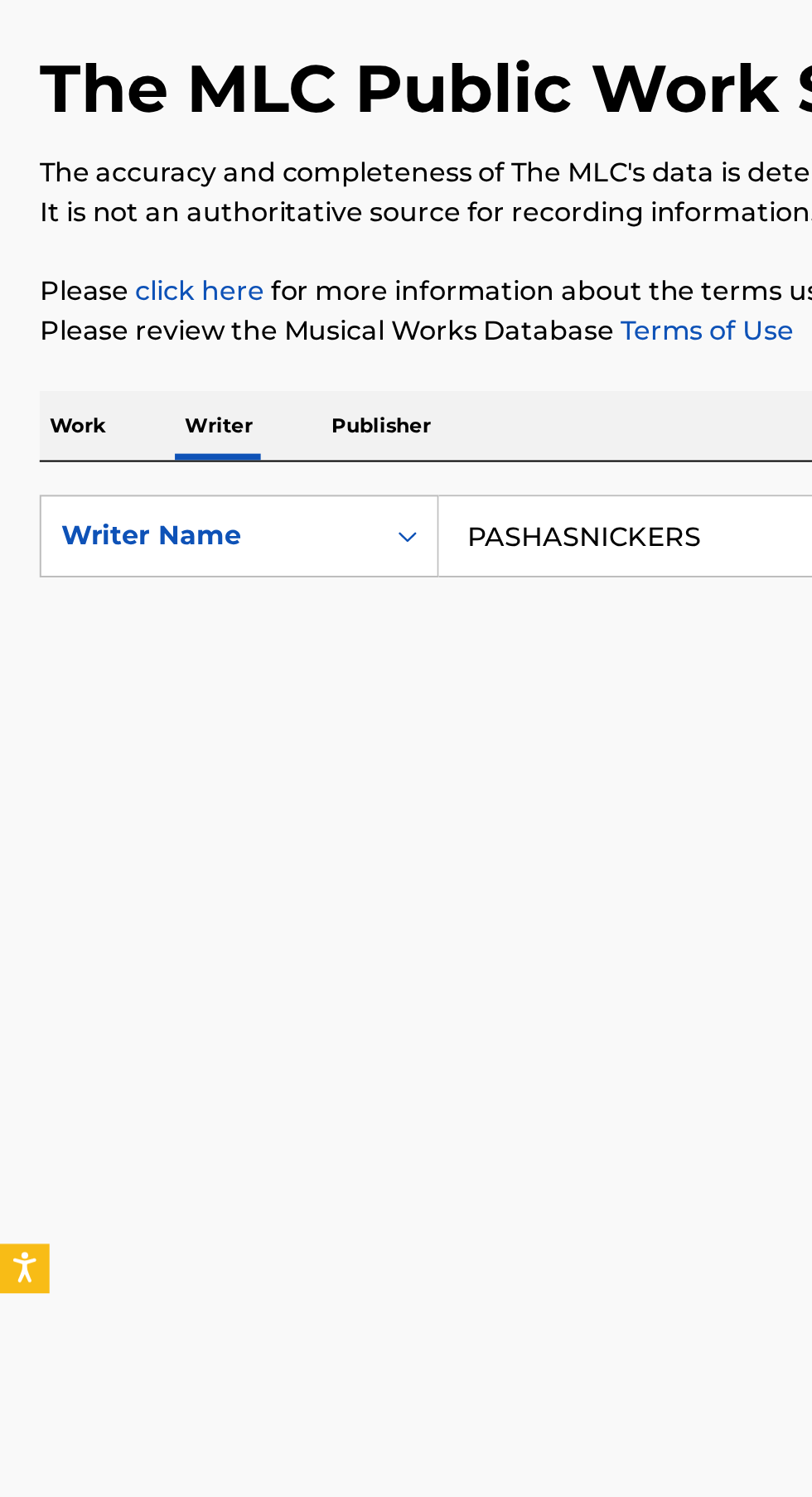
click at [285, 378] on input "PASHASNICKERS" at bounding box center [506, 381] width 571 height 40
click at [668, 428] on button "Search" at bounding box center [730, 449] width 125 height 42
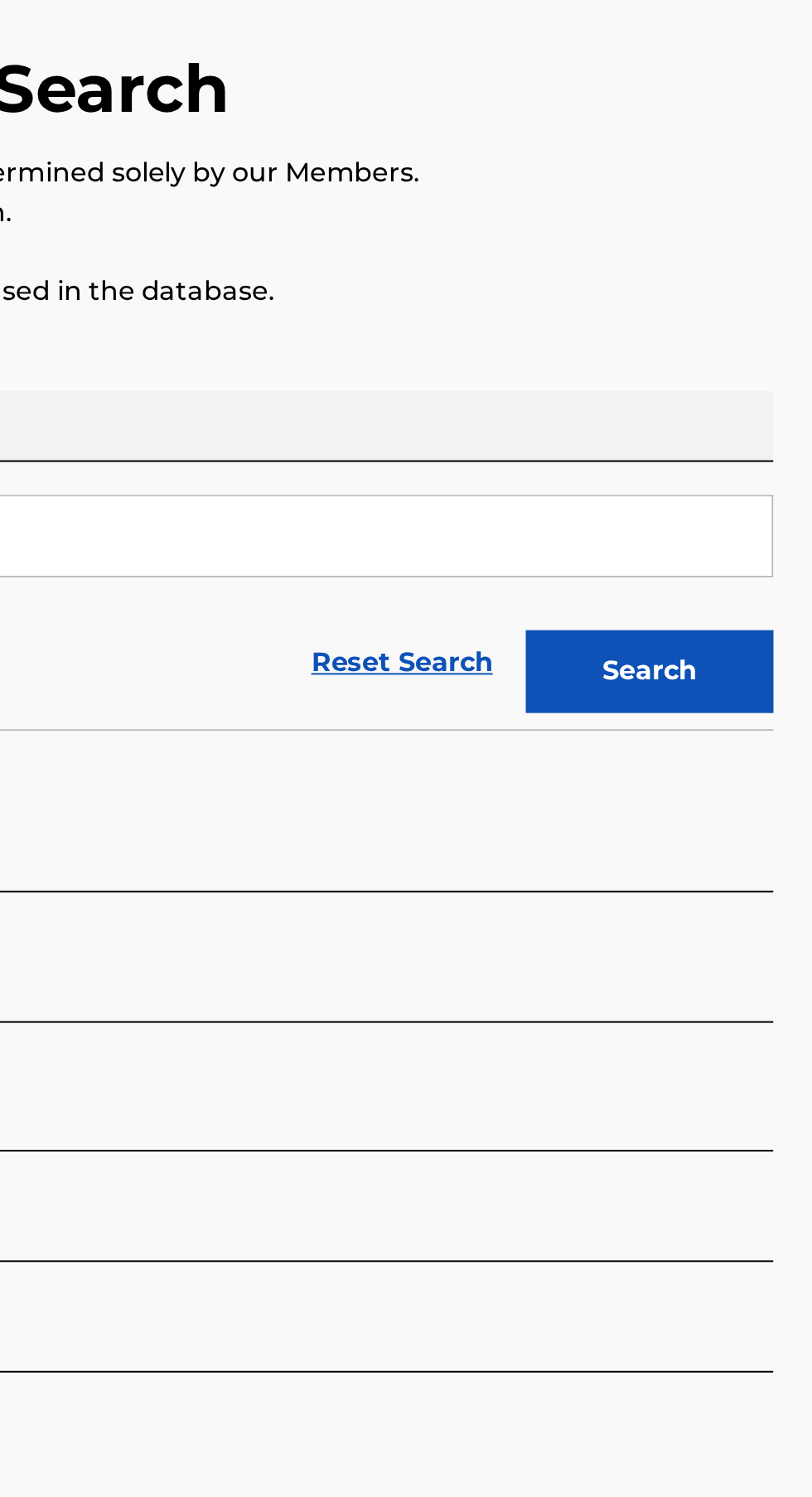
click at [740, 446] on button "Search" at bounding box center [730, 449] width 125 height 42
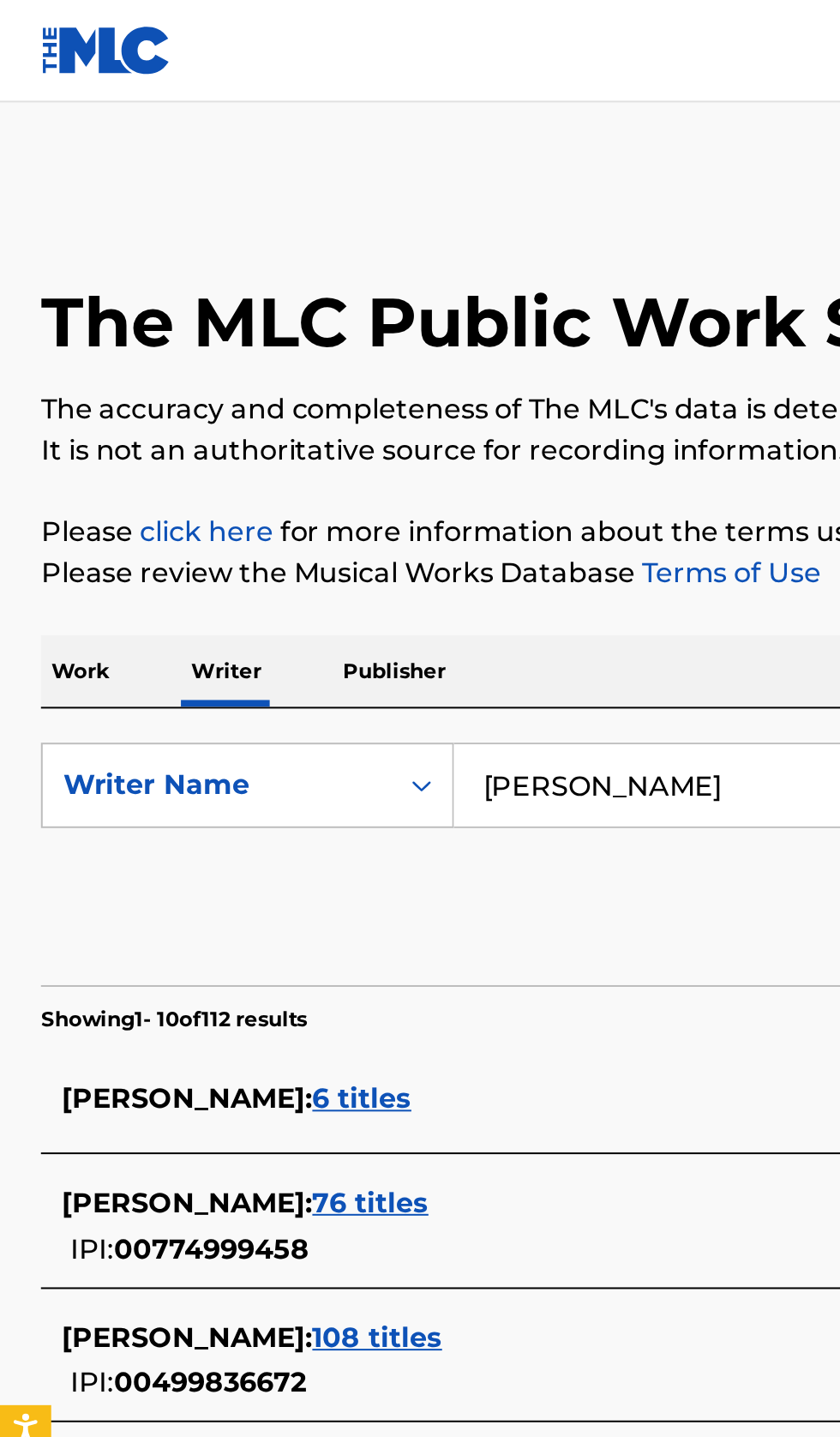
click at [392, 388] on input "PASHA SNICKERS" at bounding box center [523, 395] width 590 height 41
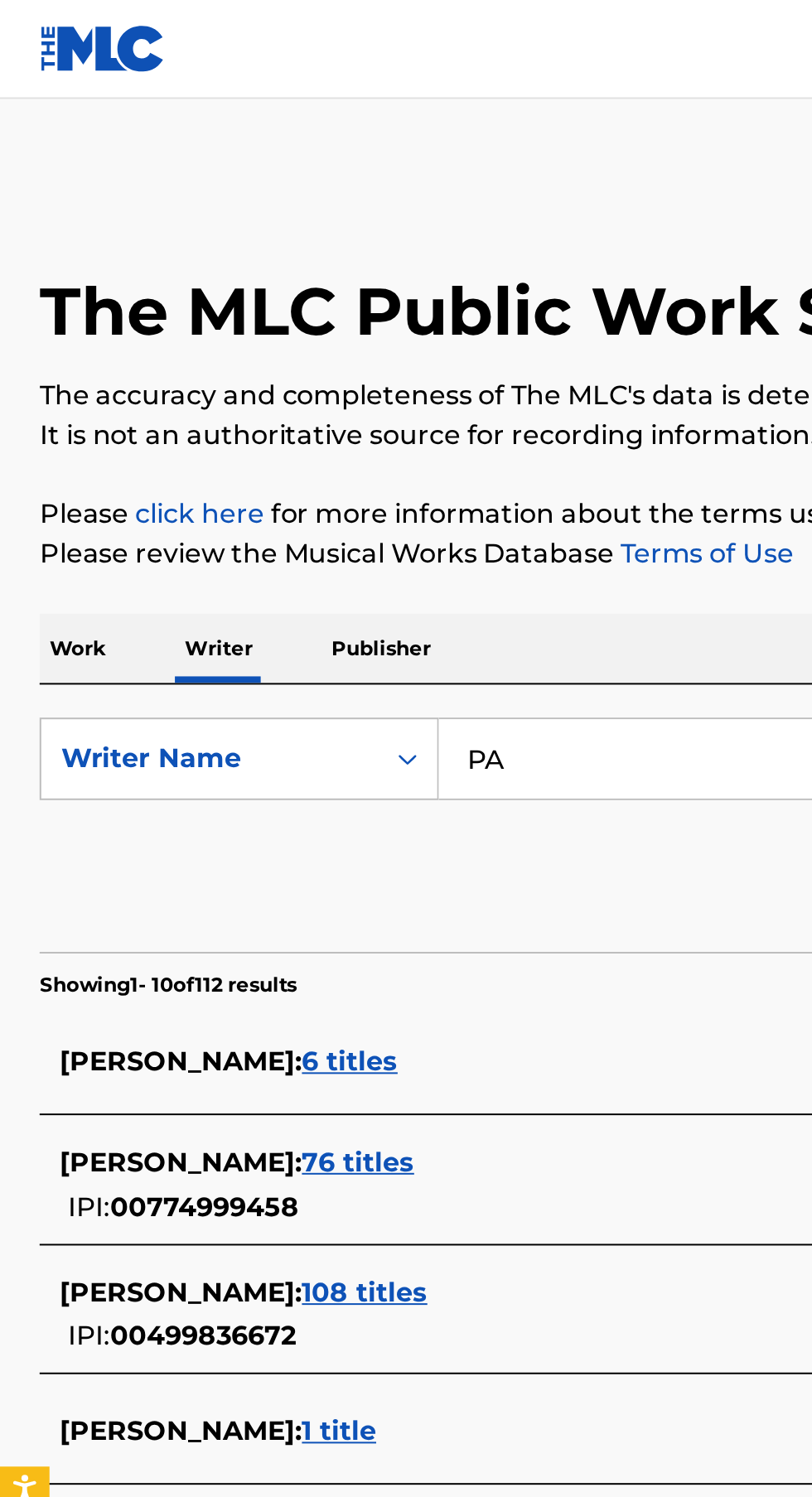
type input "P"
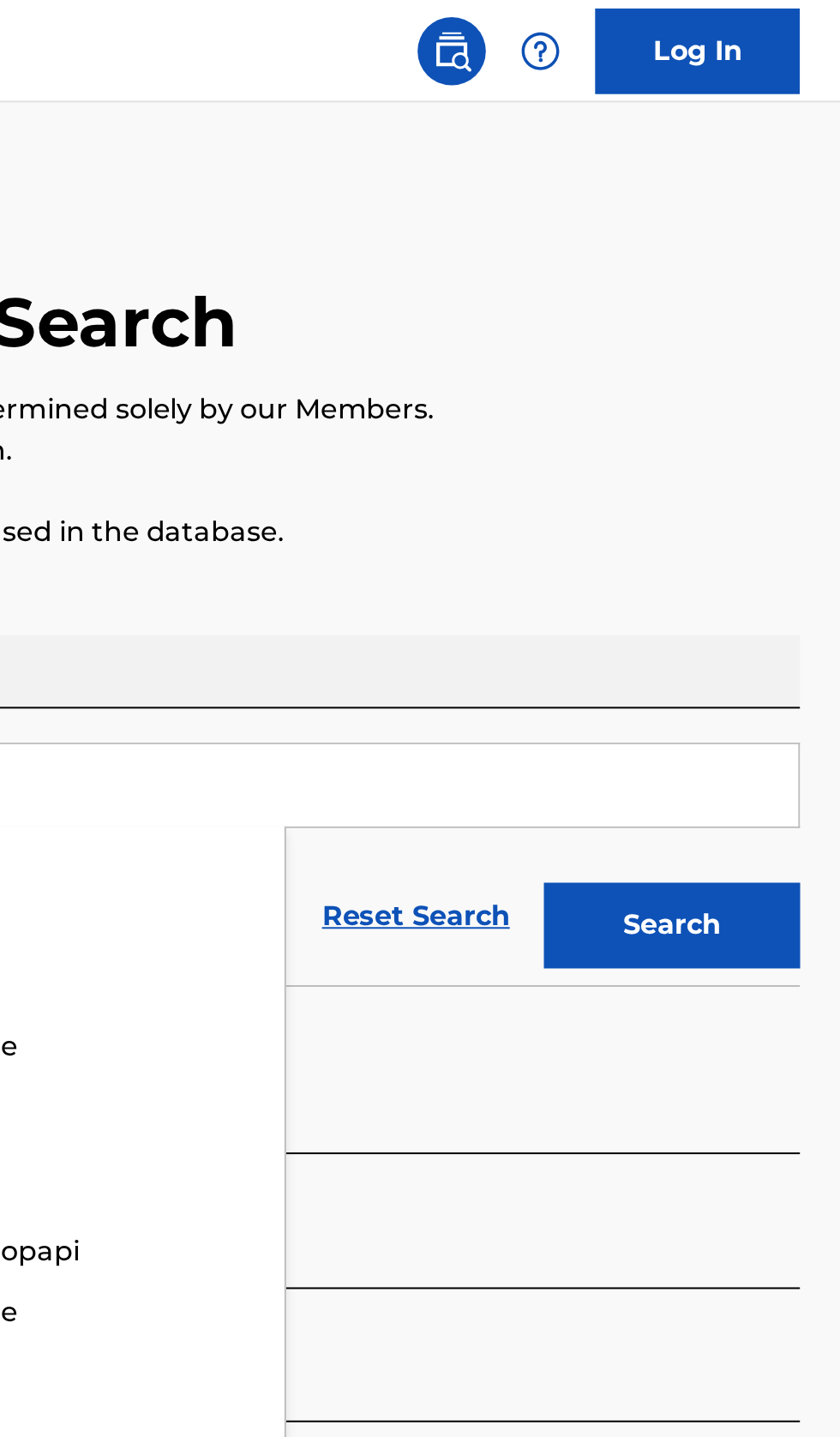
click at [783, 457] on button "Search" at bounding box center [755, 464] width 129 height 43
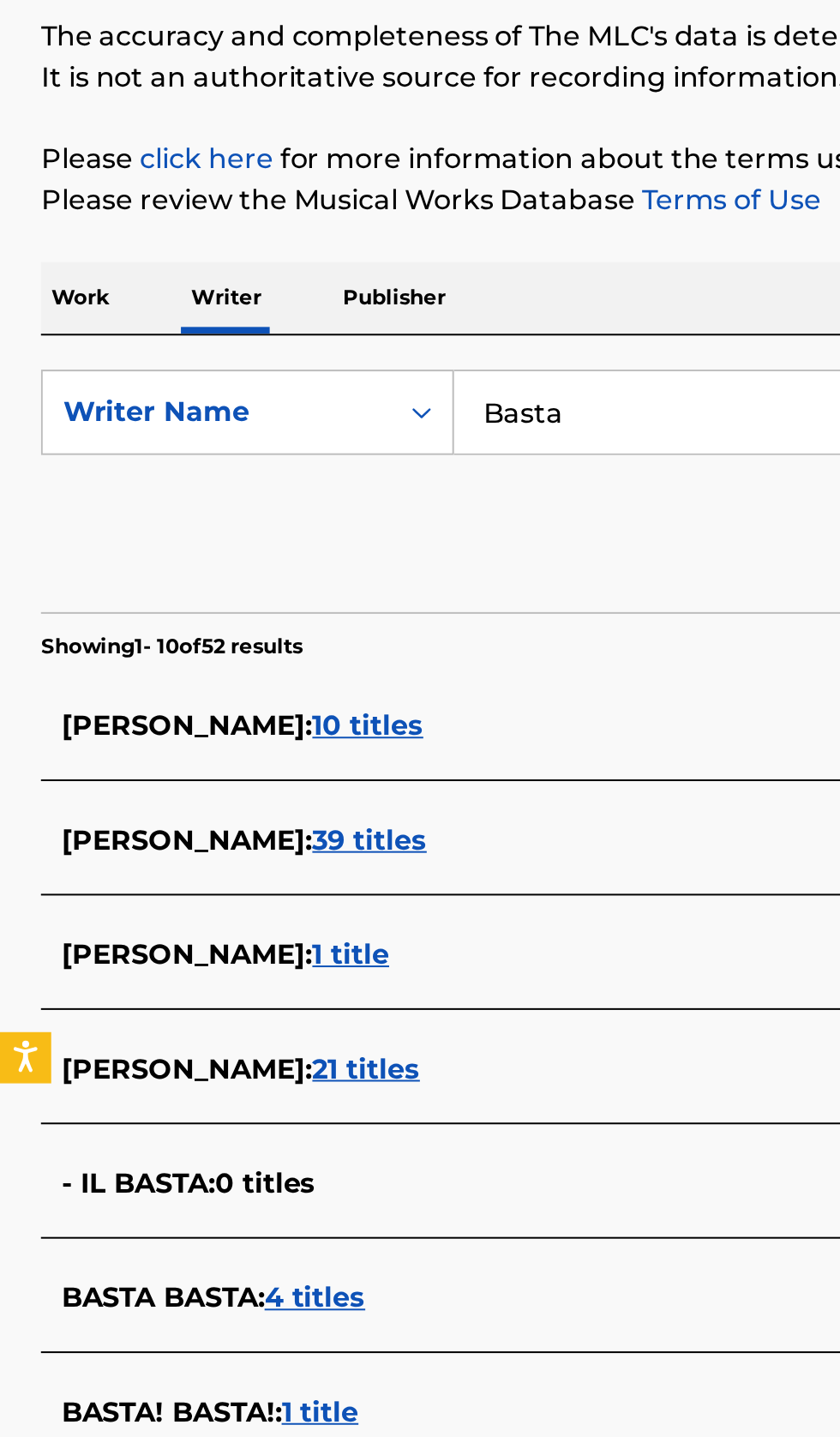
click at [329, 389] on input "Basta" at bounding box center [523, 395] width 590 height 41
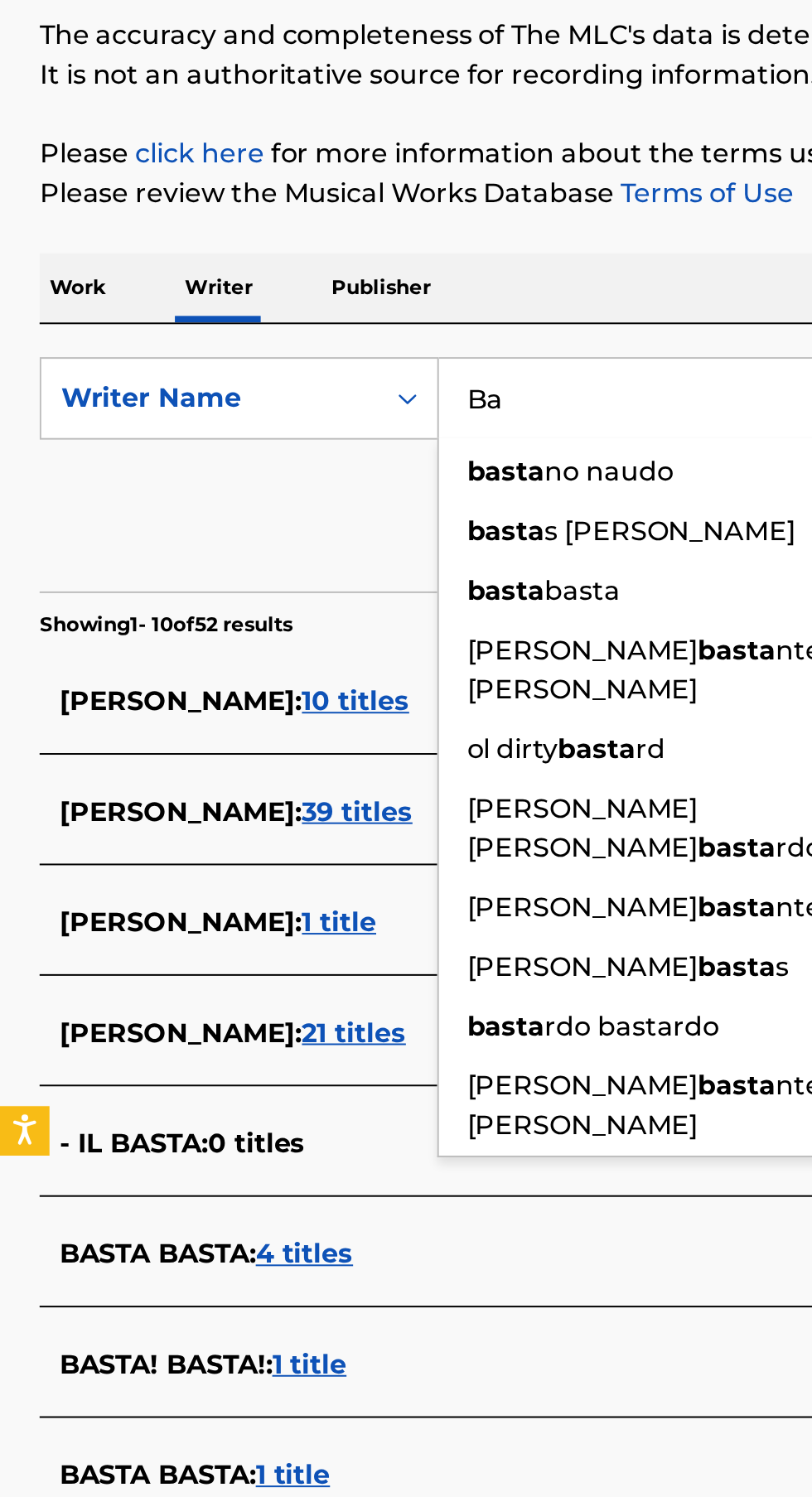
type input "B"
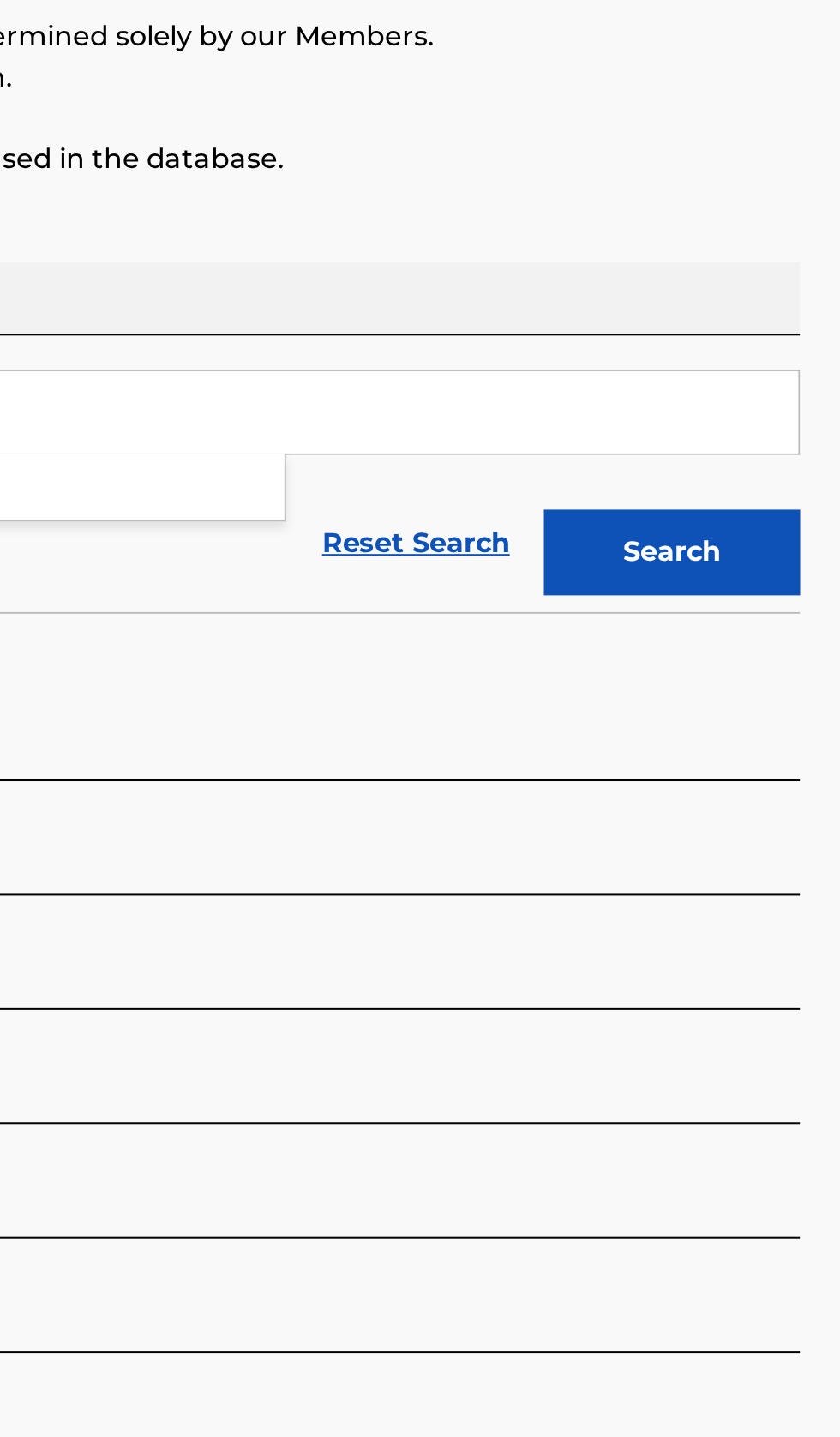
type input "Smoky Mo"
click at [783, 472] on button "Search" at bounding box center [755, 464] width 129 height 43
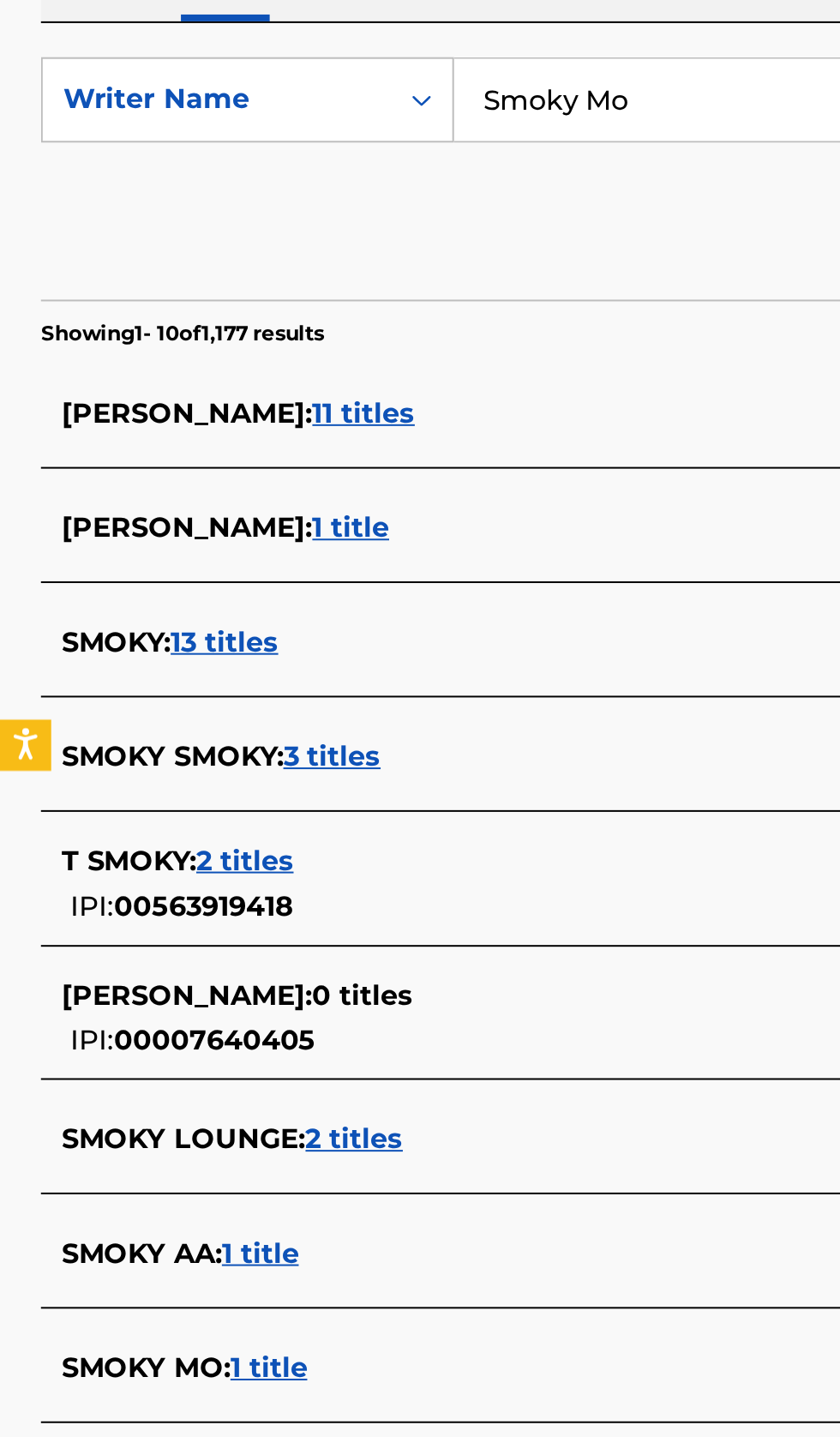
click at [234, 1028] on div "SMOKY MO : 1 title" at bounding box center [397, 1031] width 734 height 21
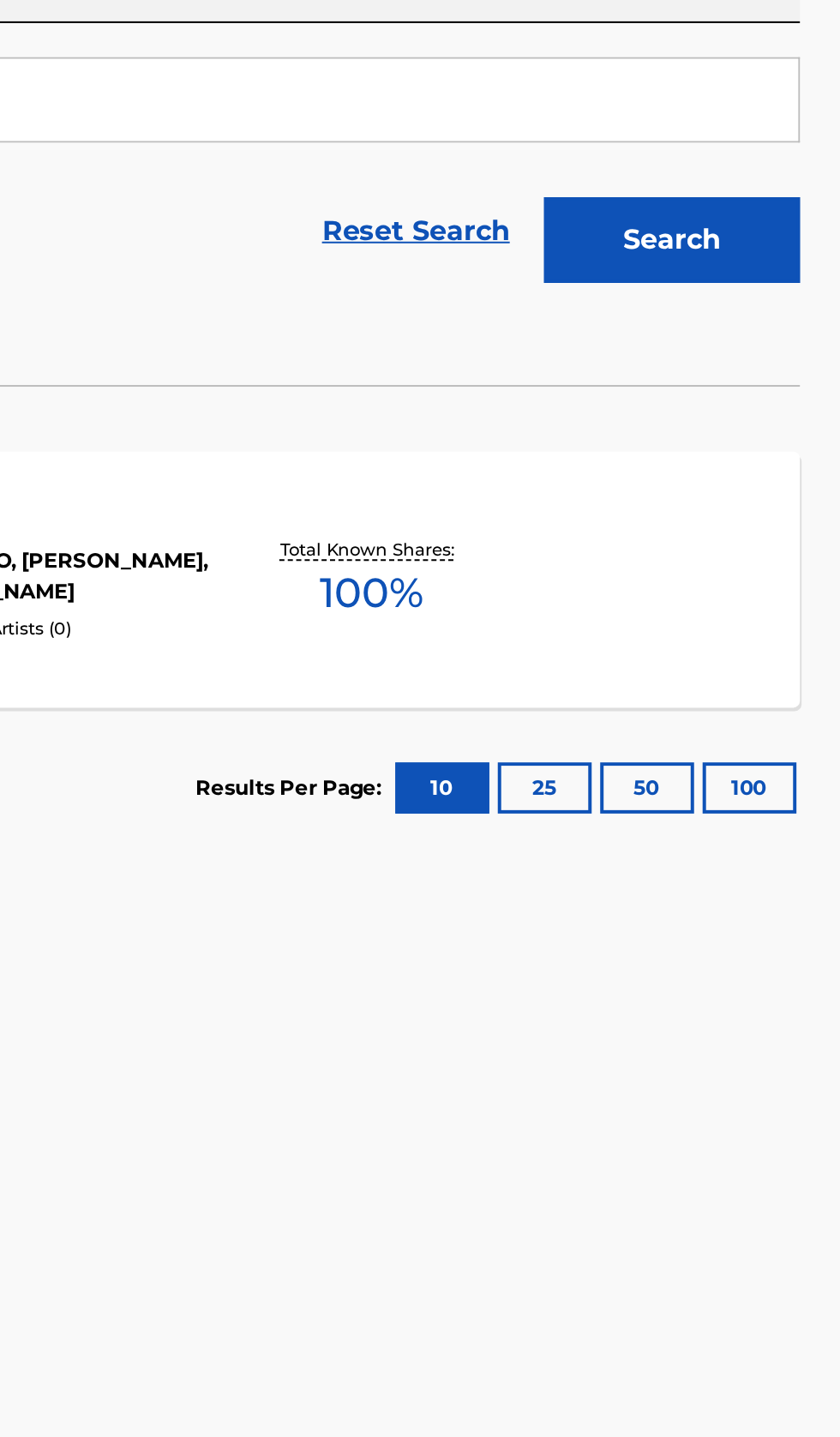
click at [609, 651] on span "100 %" at bounding box center [604, 642] width 52 height 30
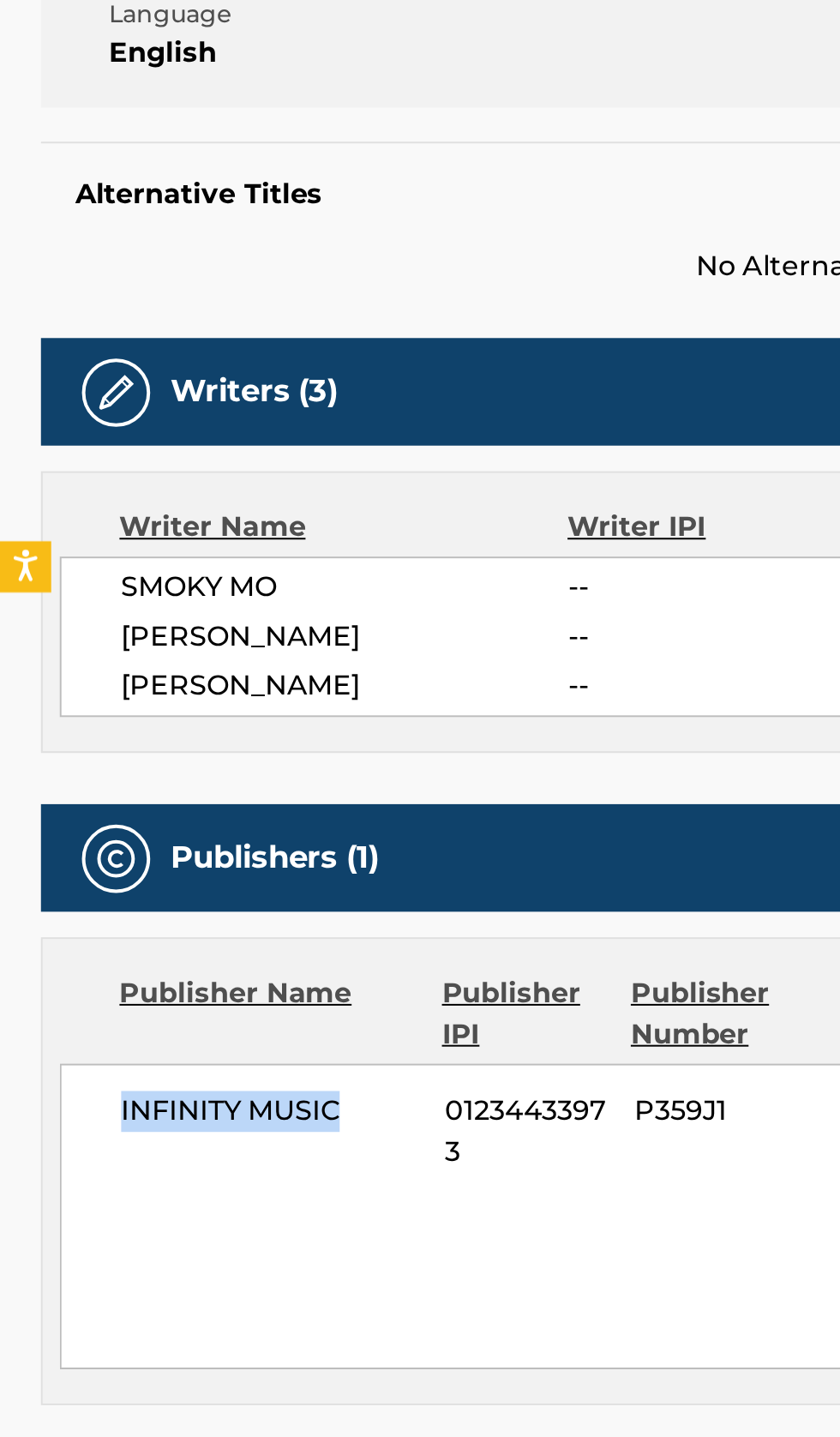
copy span "INFINITY MUSIC"
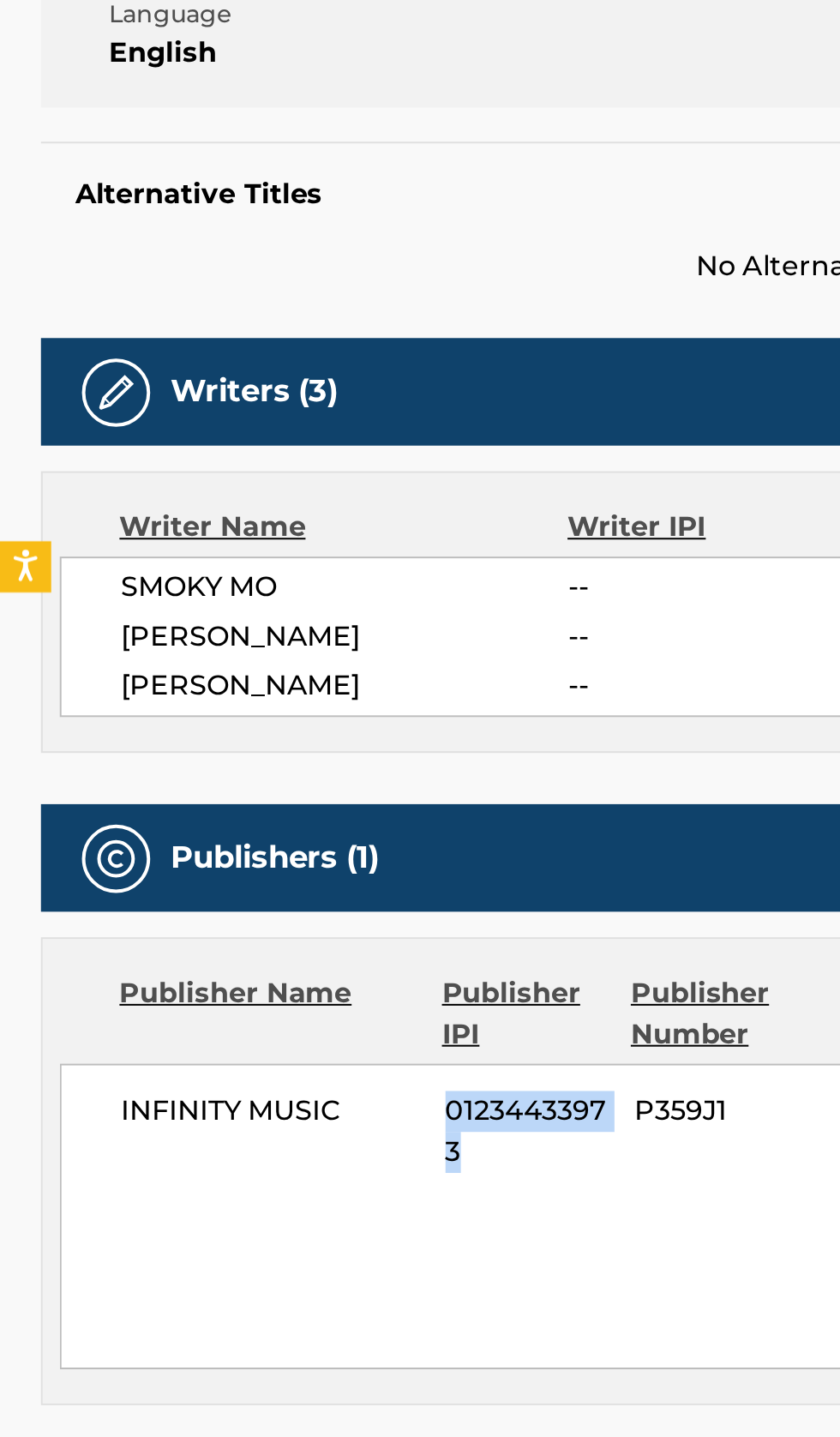
copy span "01234433973"
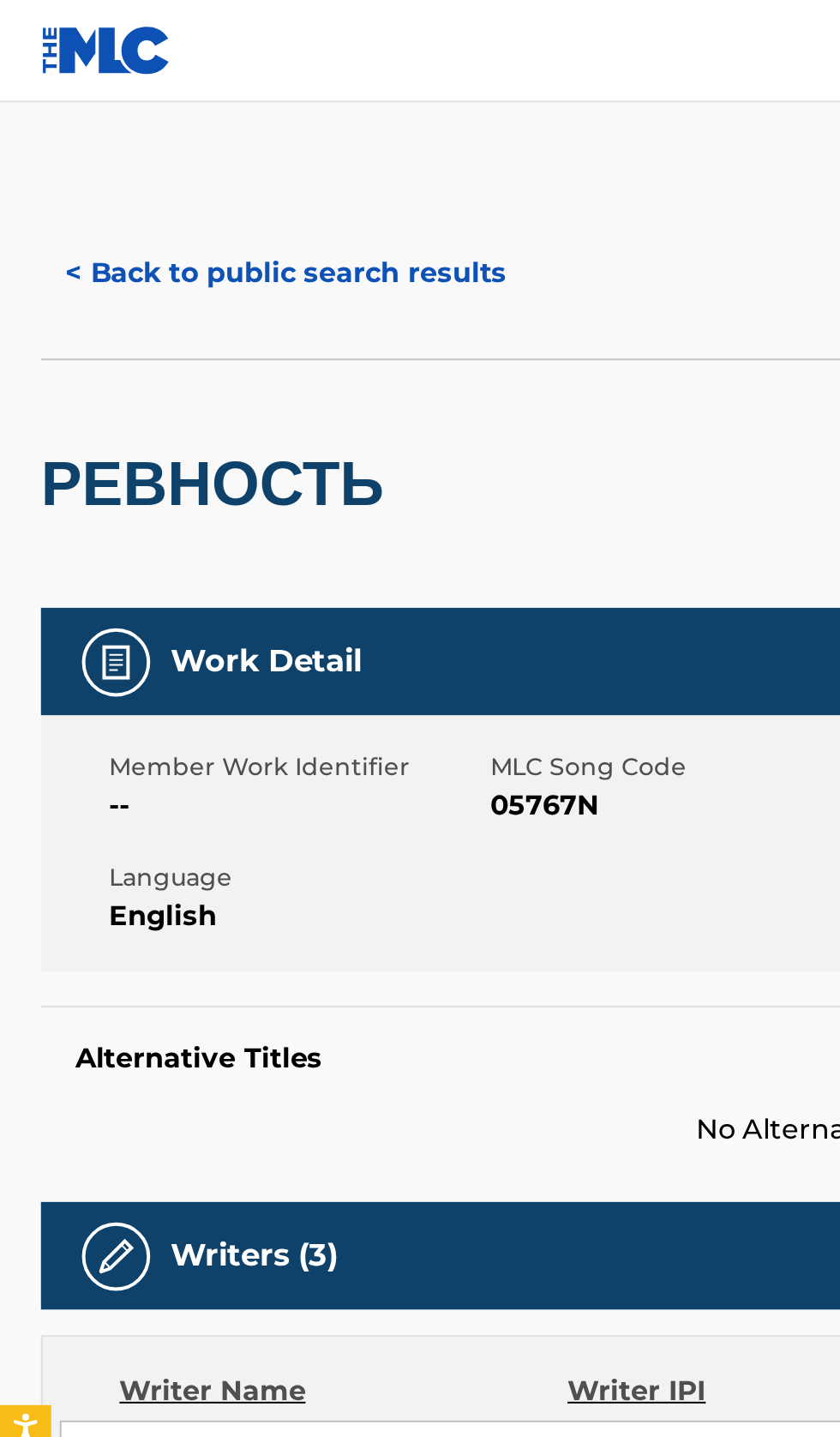
click at [131, 142] on button "< Back to public search results" at bounding box center [143, 137] width 246 height 43
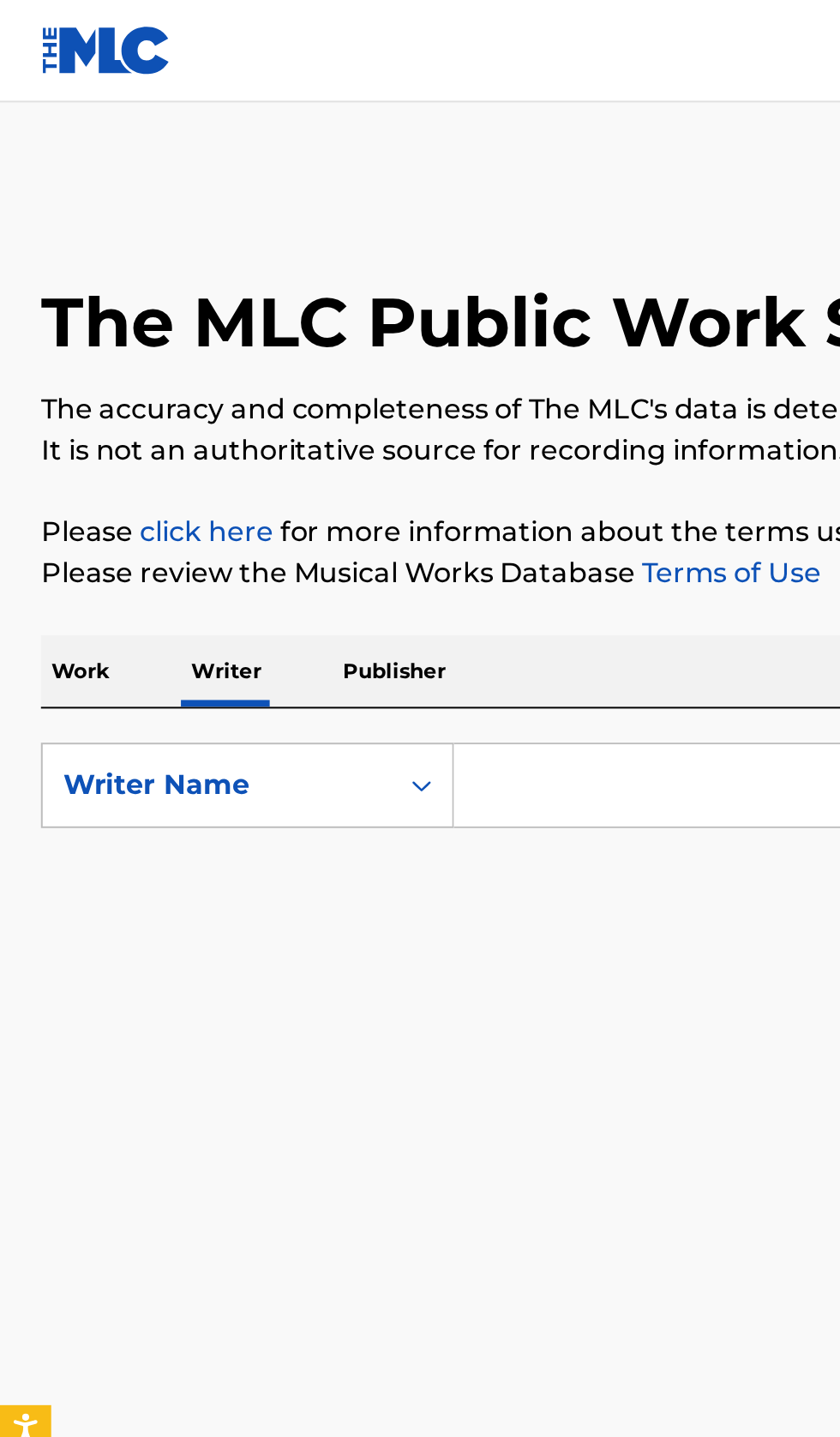
click at [324, 398] on input "Search Form" at bounding box center [523, 395] width 590 height 41
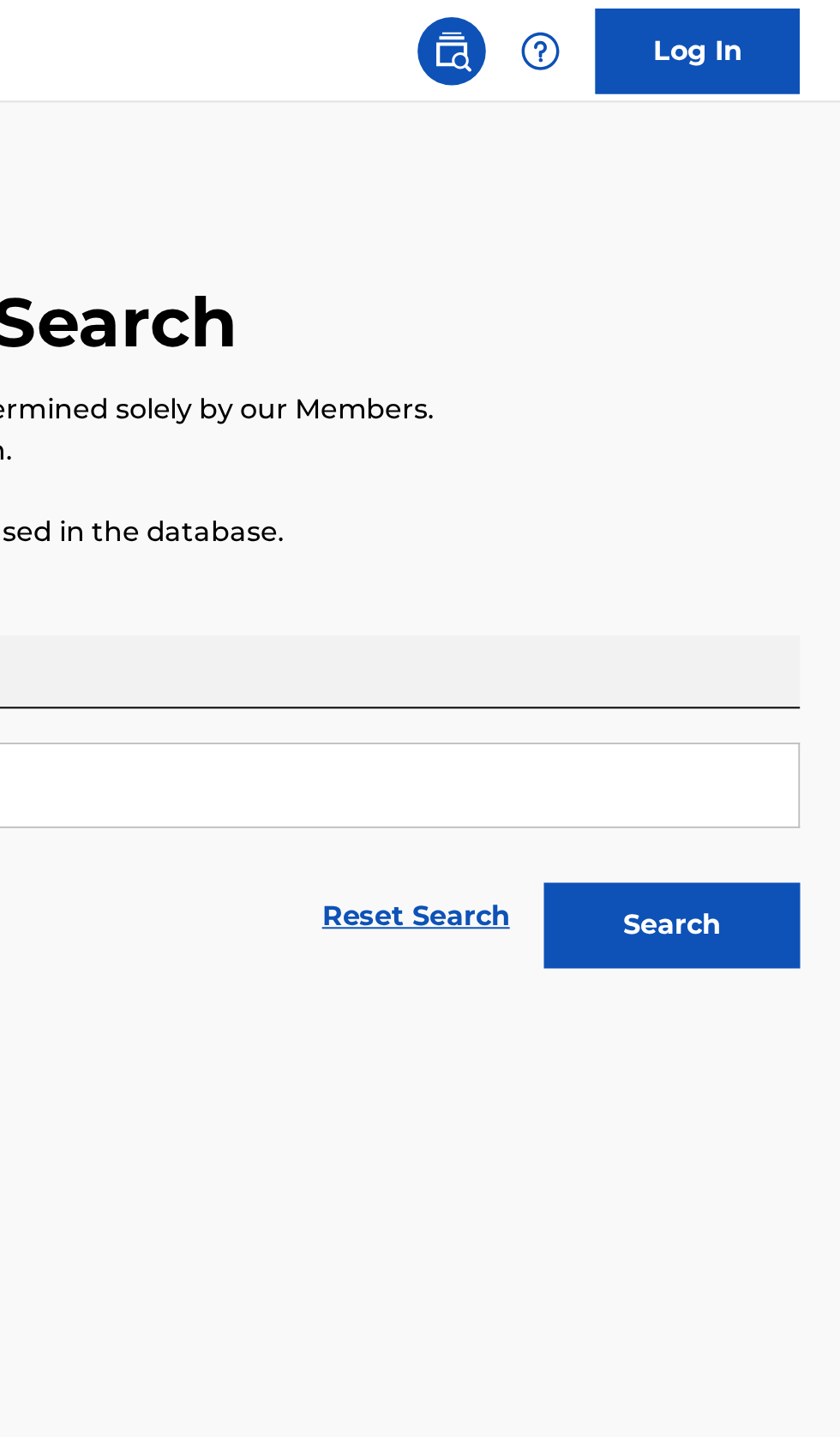
click at [760, 469] on button "Search" at bounding box center [755, 464] width 129 height 43
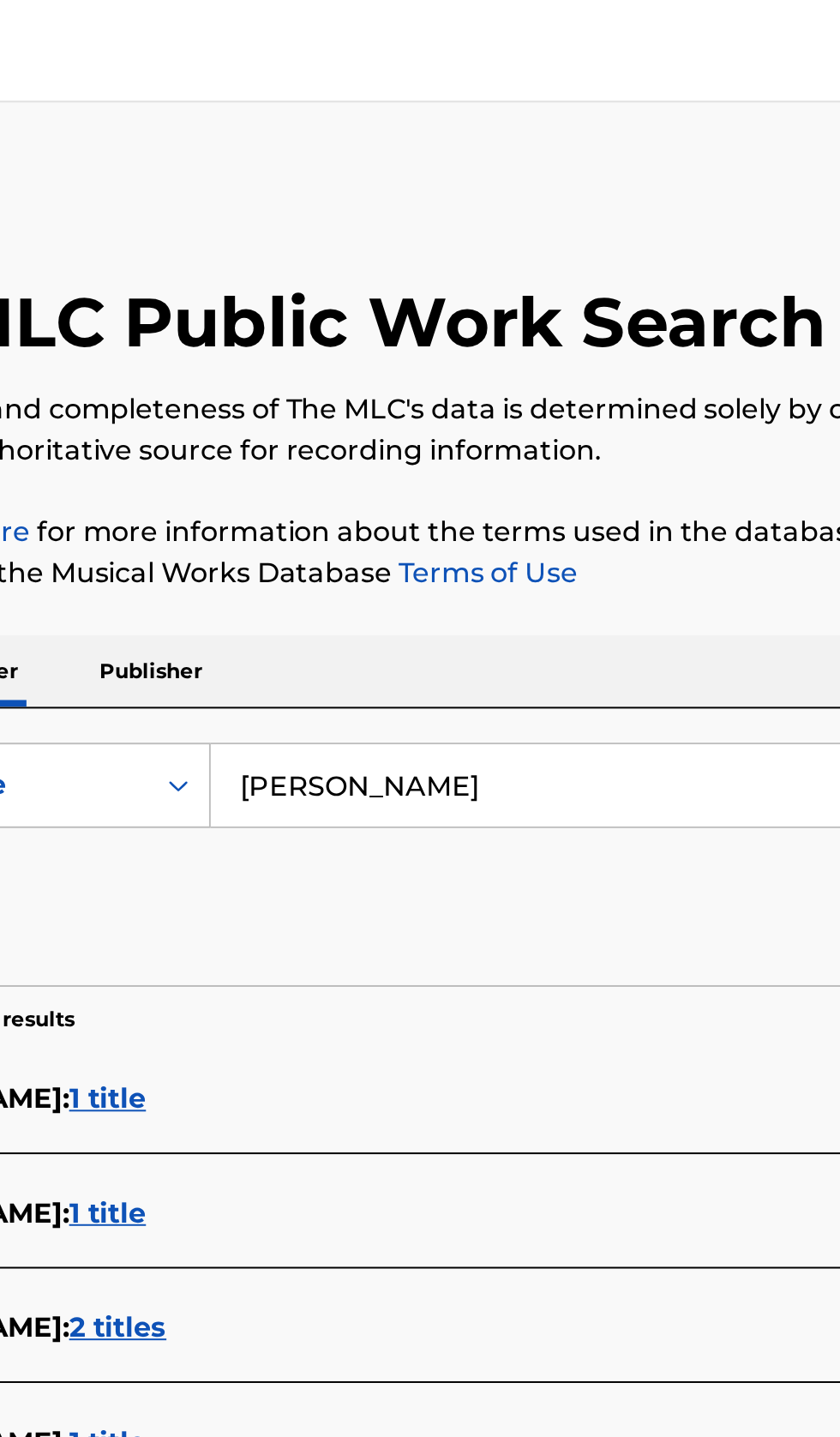
click at [488, 393] on input "Шарыгин Руслан Евгеньевич" at bounding box center [523, 395] width 590 height 41
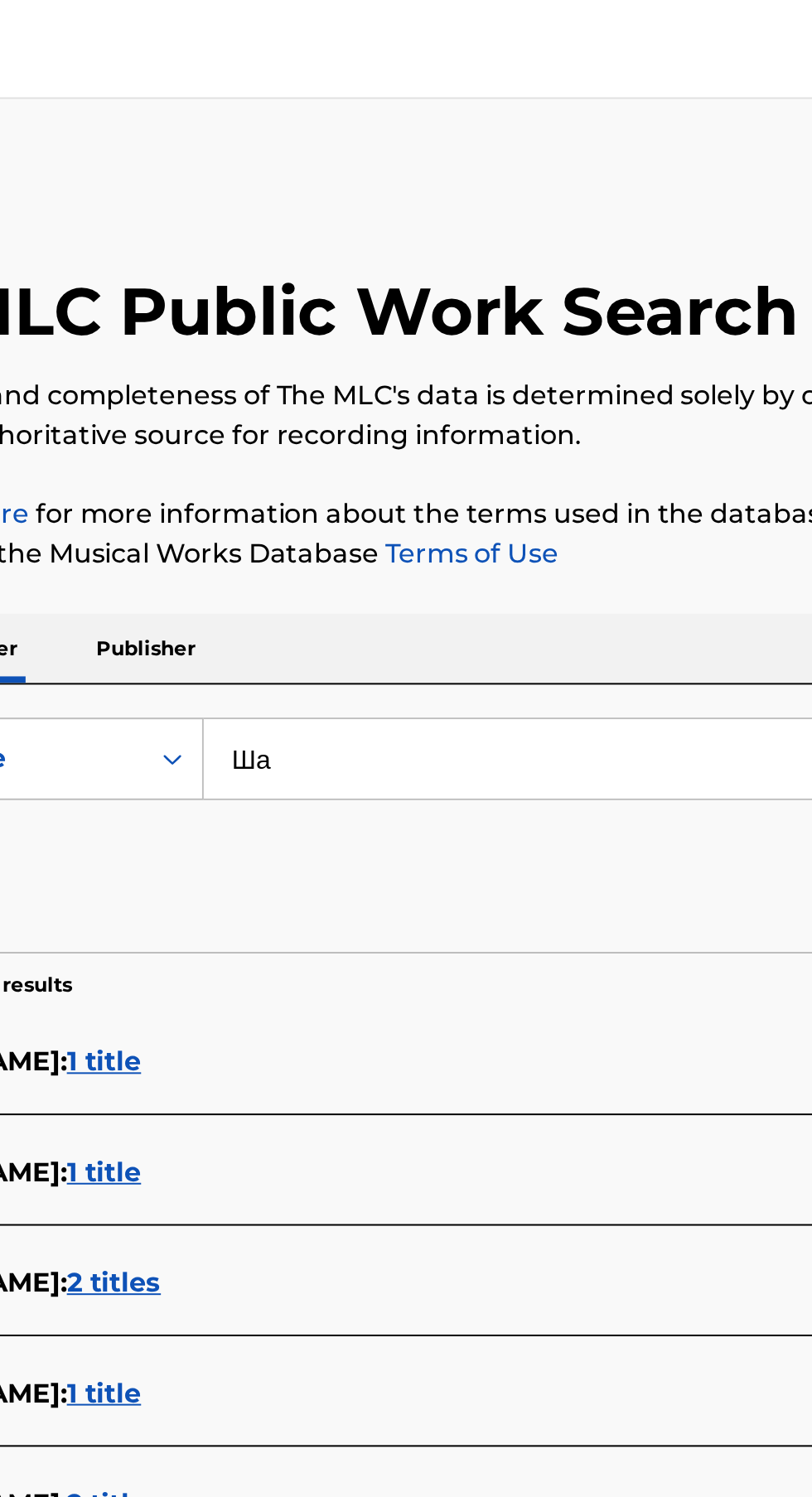
type input "Ш"
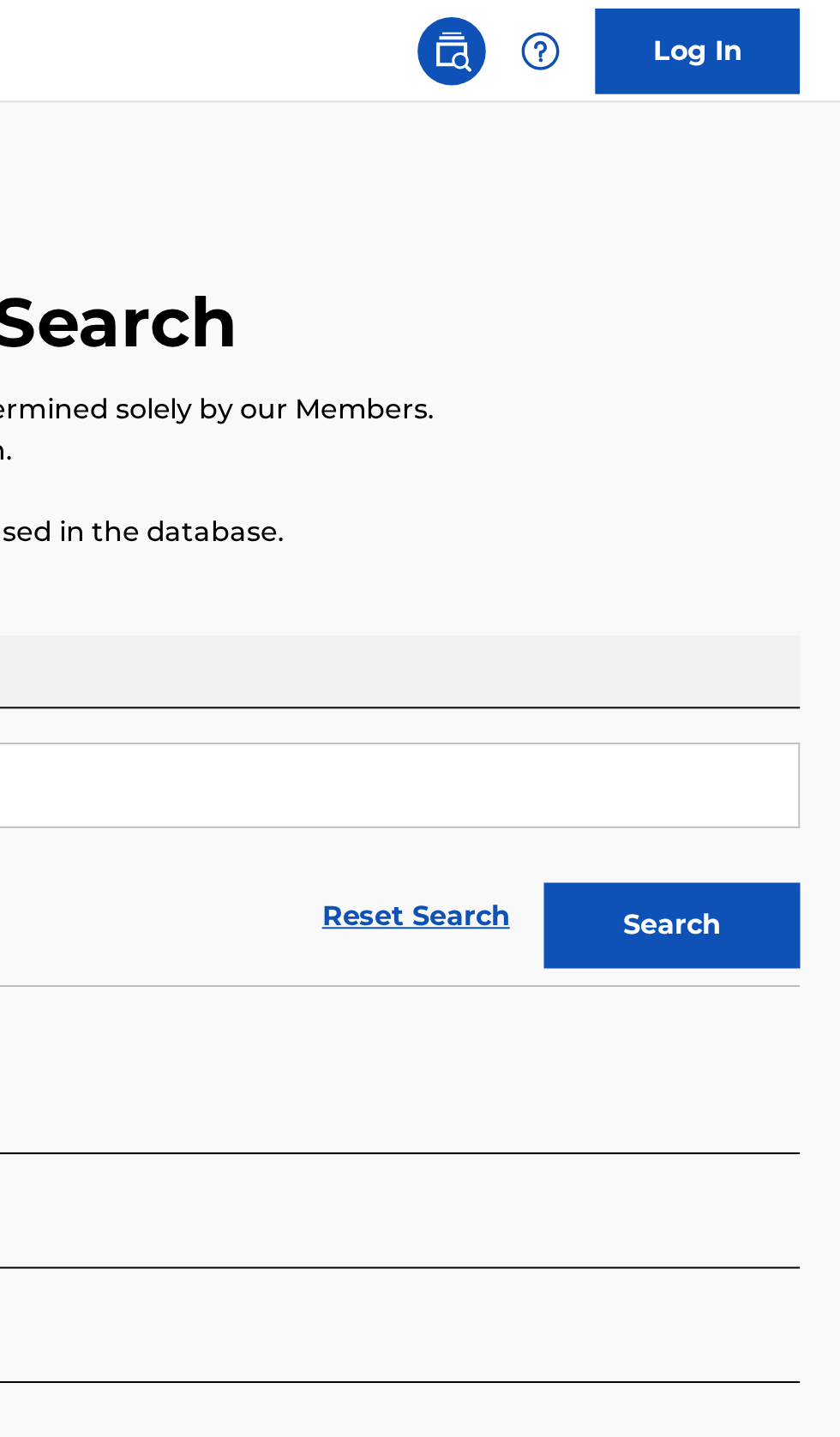
click at [756, 469] on button "Search" at bounding box center [755, 464] width 129 height 43
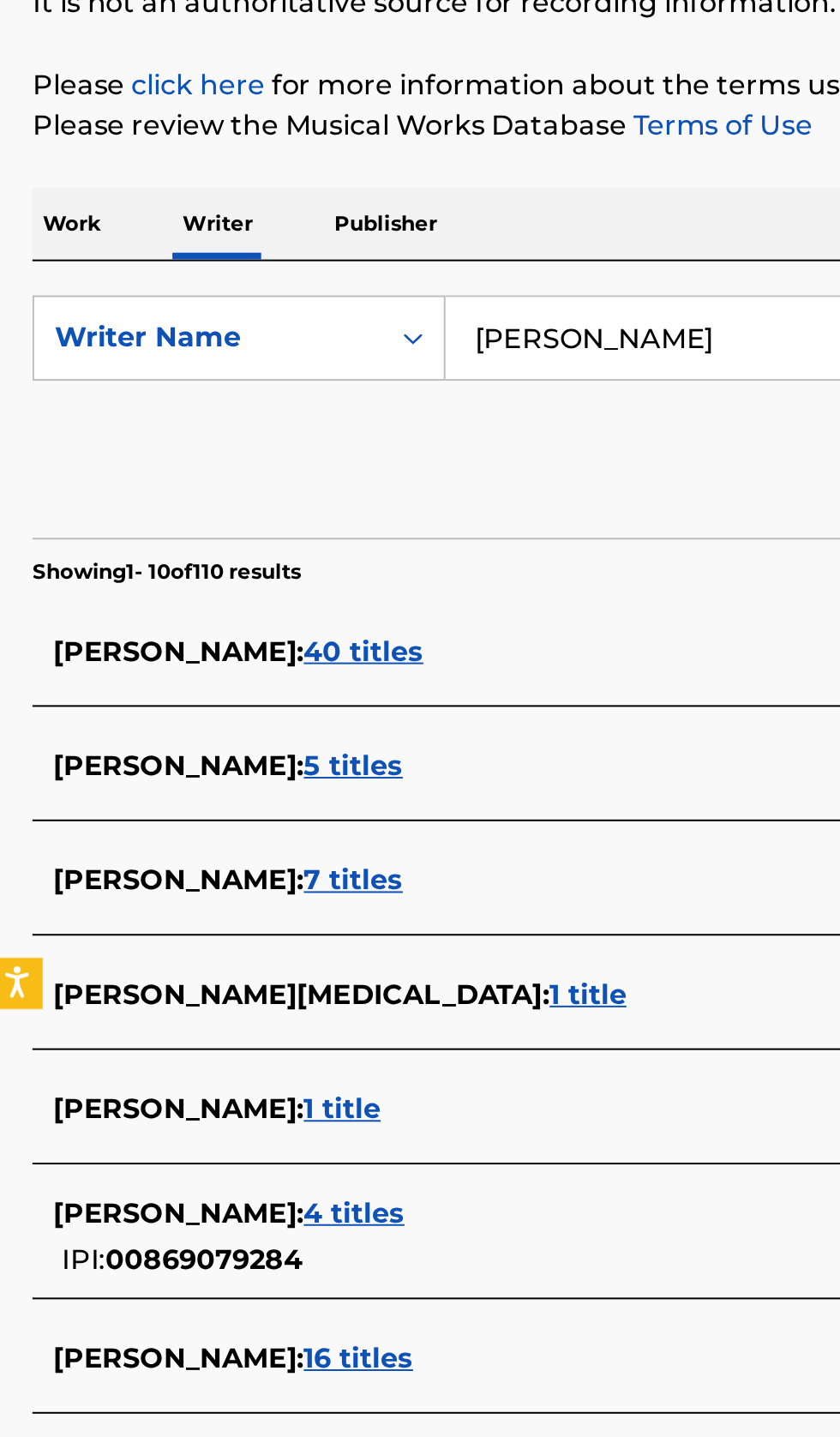
click at [384, 388] on input "Viktoriya Lysyuk" at bounding box center [523, 395] width 590 height 41
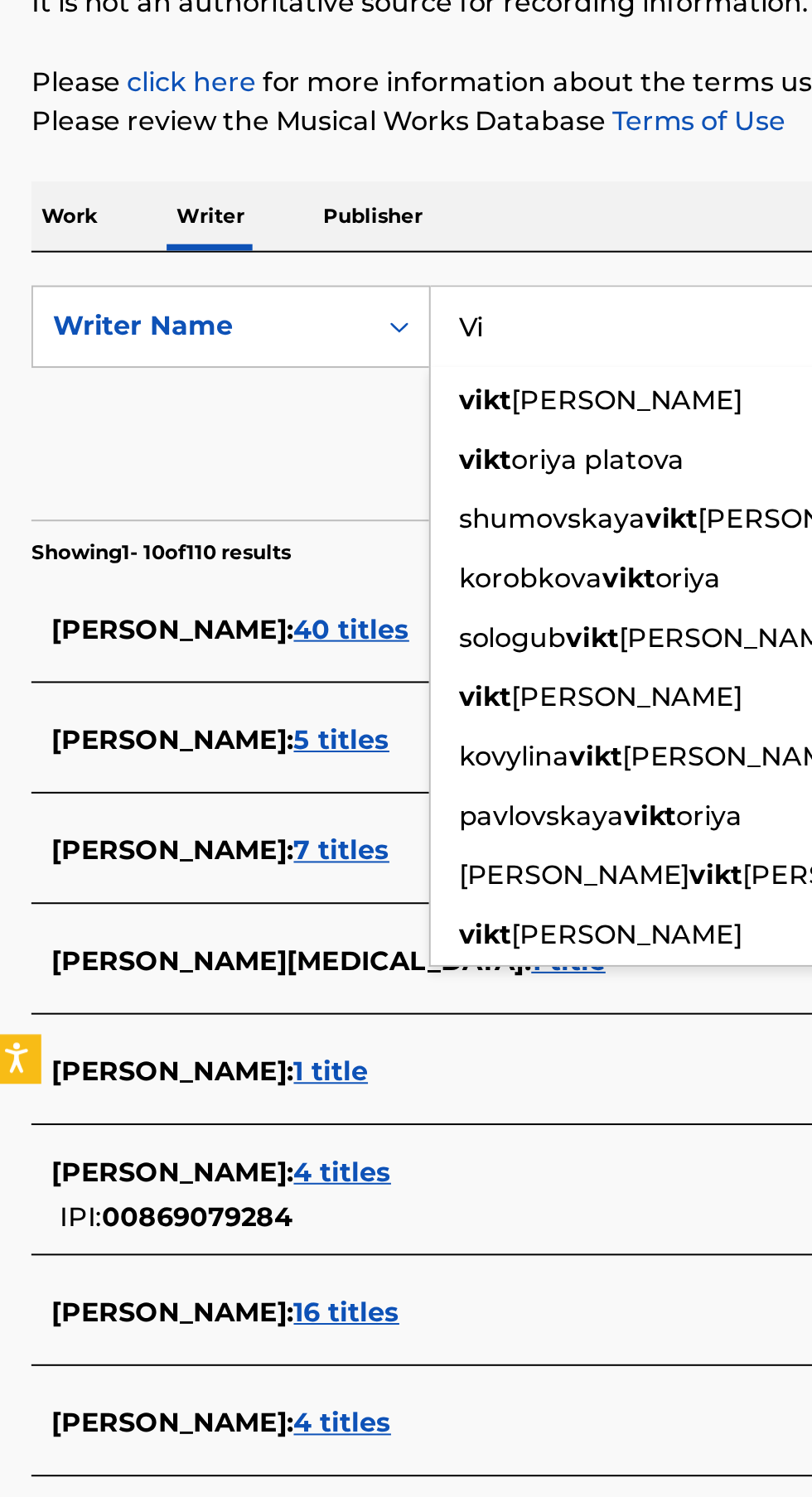
type input "V"
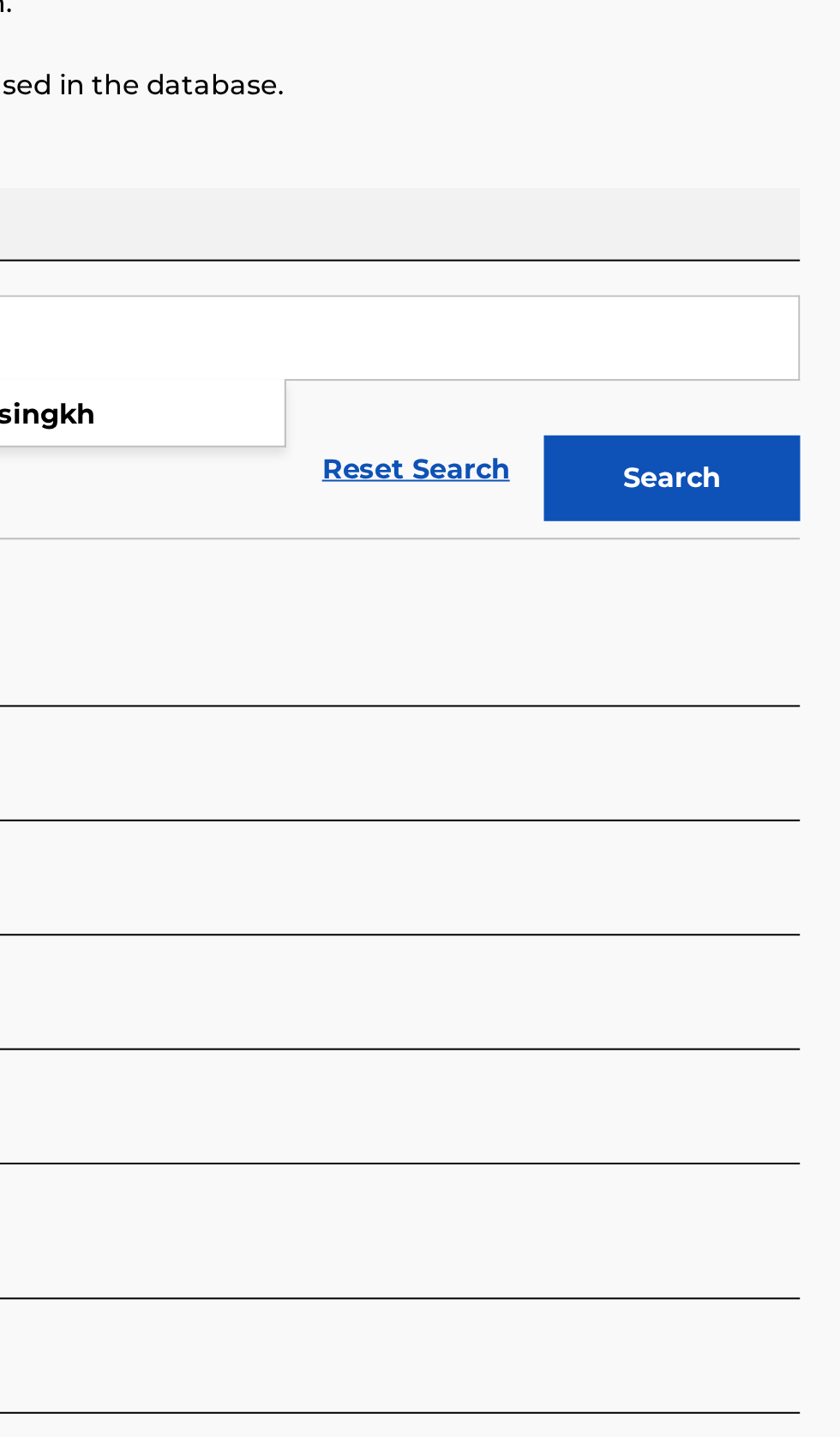
click at [774, 472] on button "Search" at bounding box center [755, 464] width 129 height 43
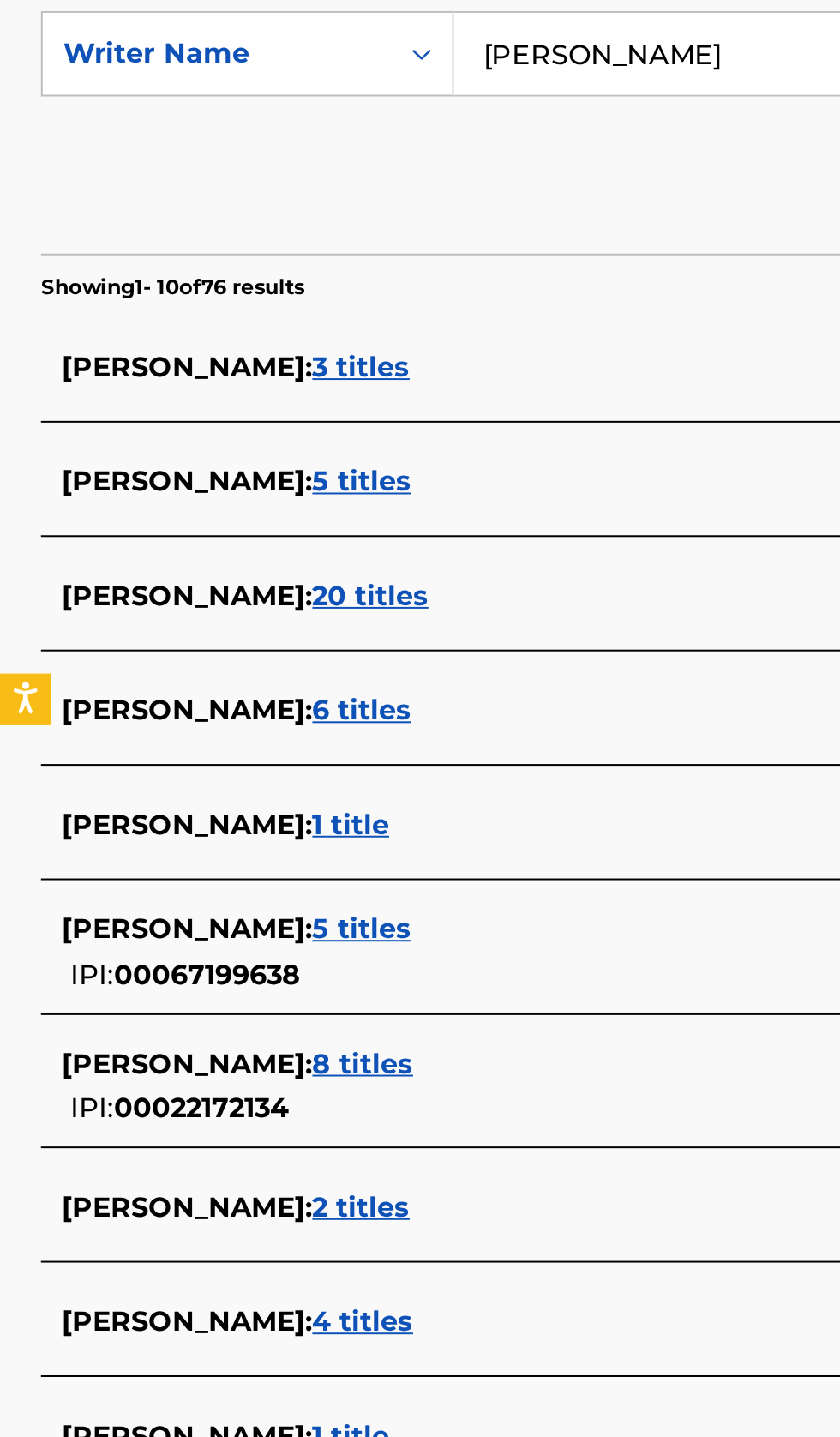
click at [307, 1089] on div "NELLI VIDZHESINGKH : 1 title" at bounding box center [397, 1088] width 734 height 21
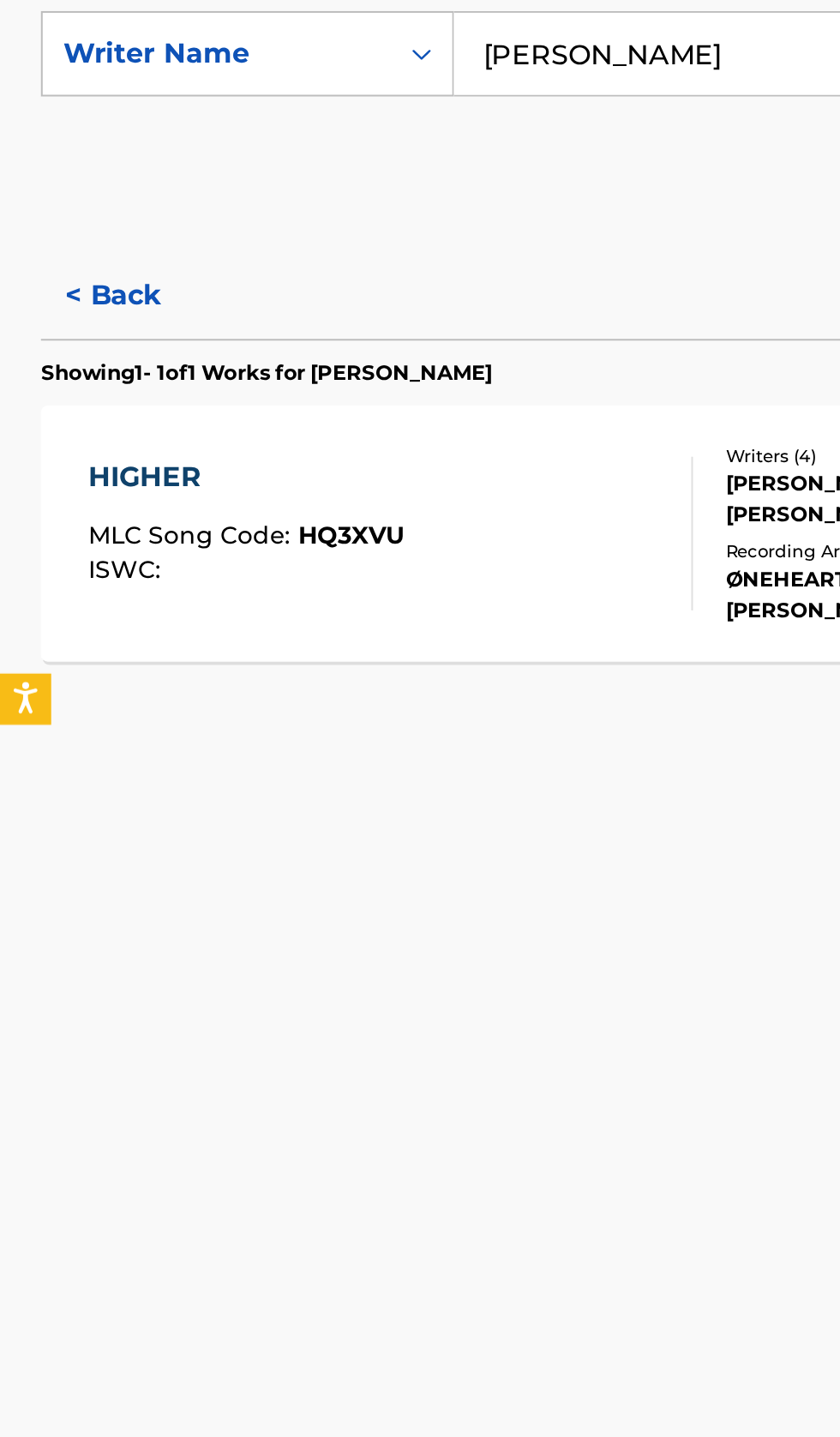
click at [80, 508] on button "< Back" at bounding box center [72, 516] width 103 height 43
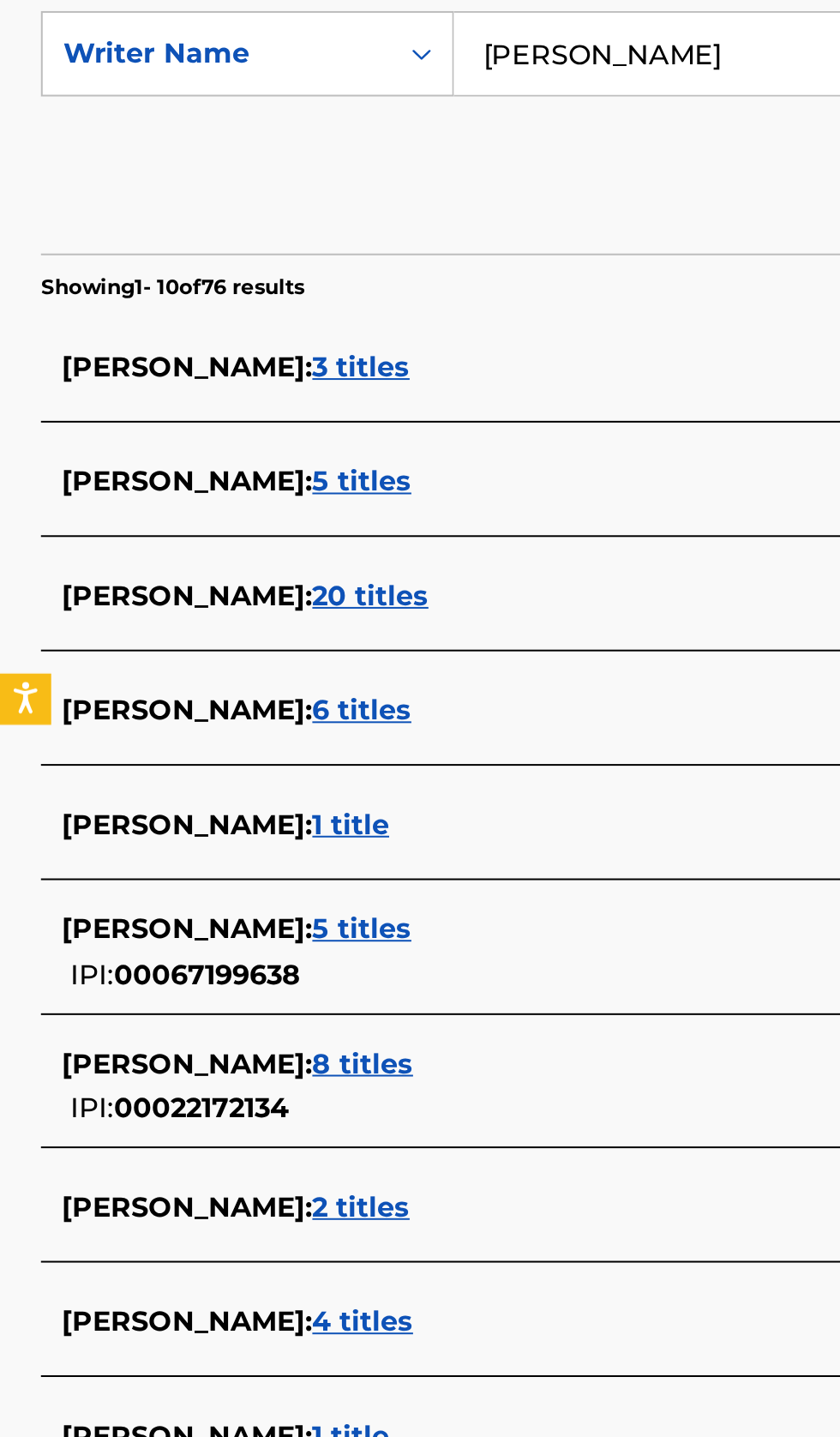
click at [386, 397] on input "Nelli Vidzhesingkh" at bounding box center [523, 395] width 590 height 41
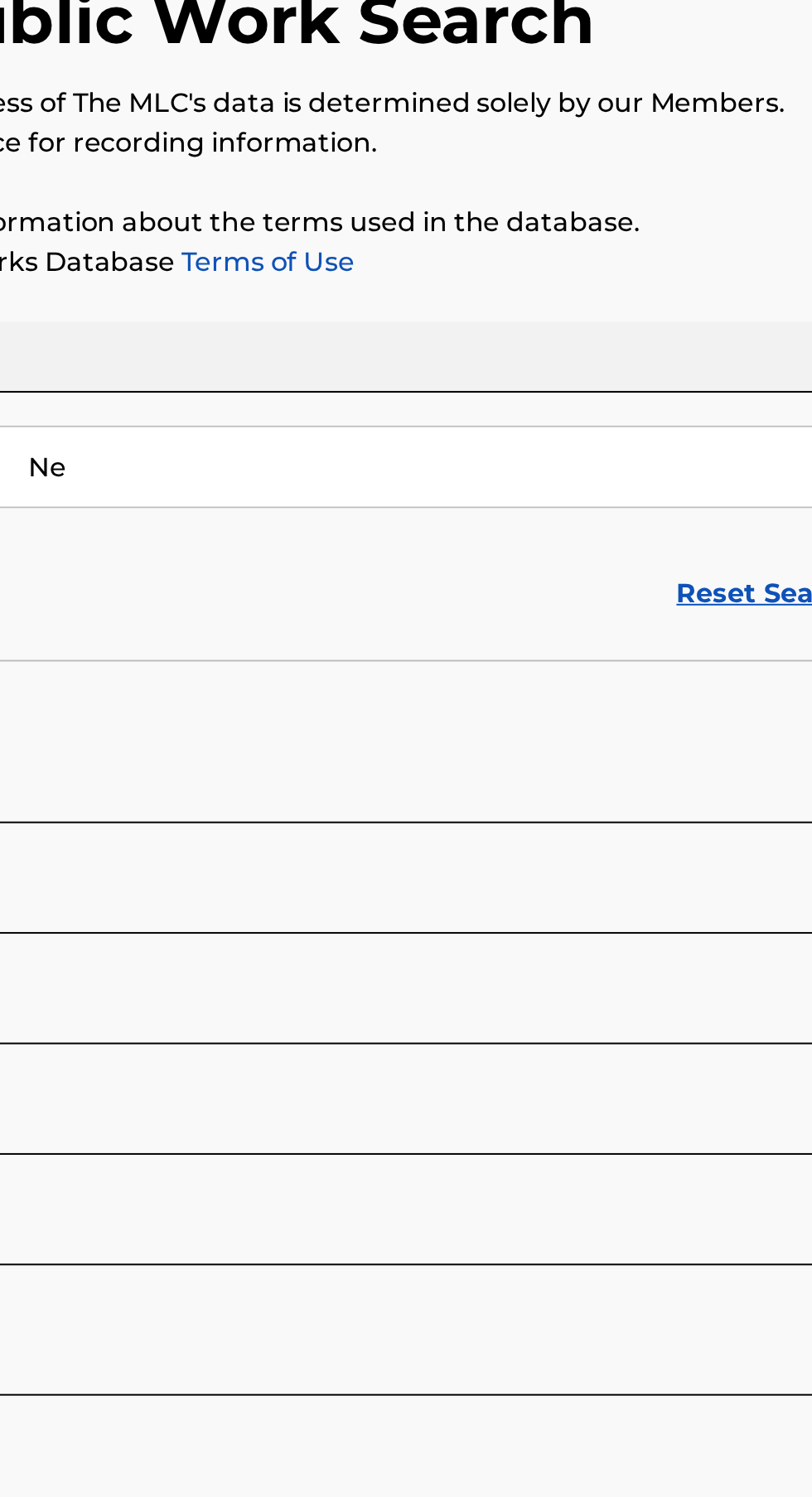
type input "N"
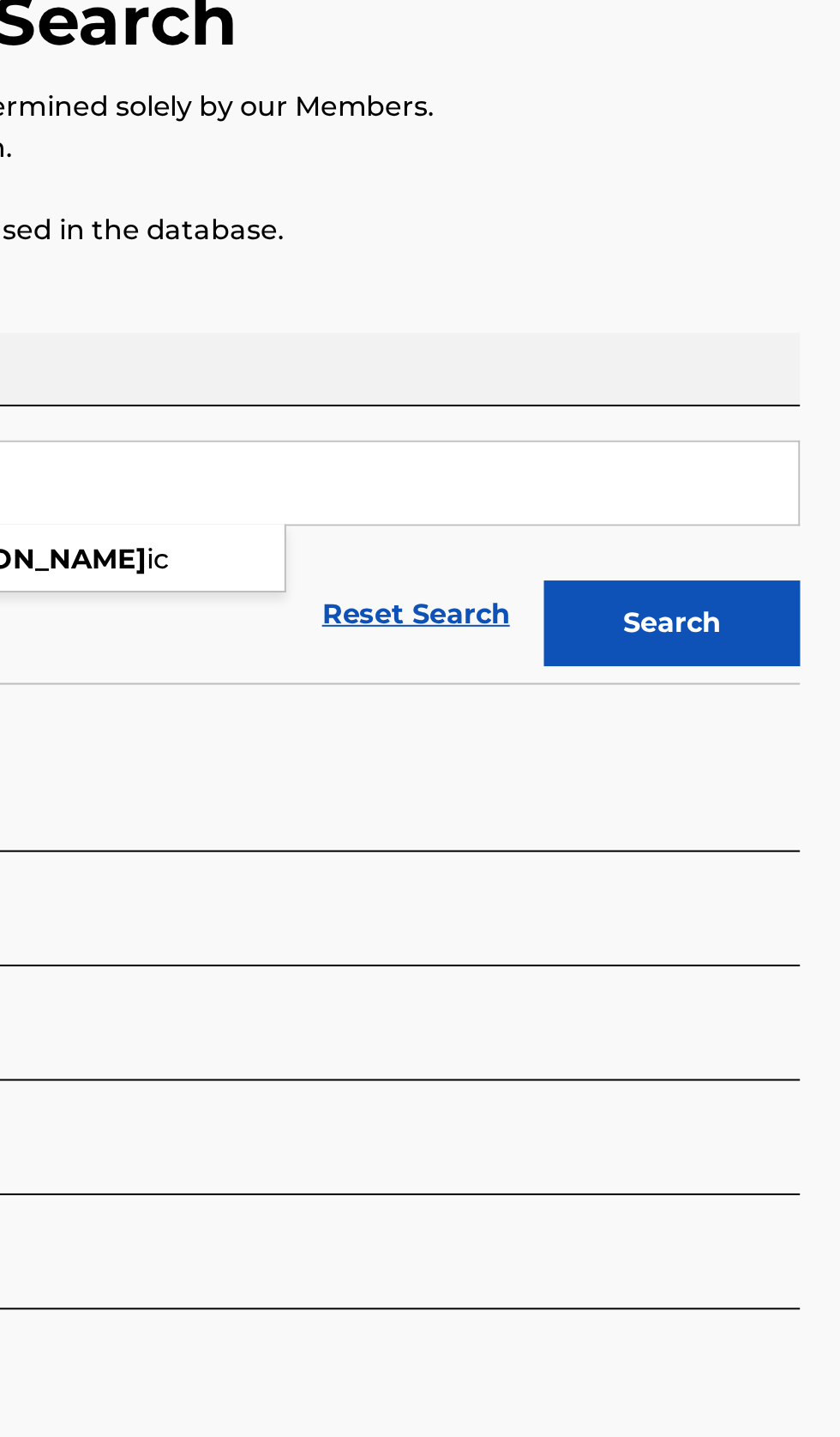
click at [771, 473] on button "Search" at bounding box center [755, 464] width 129 height 43
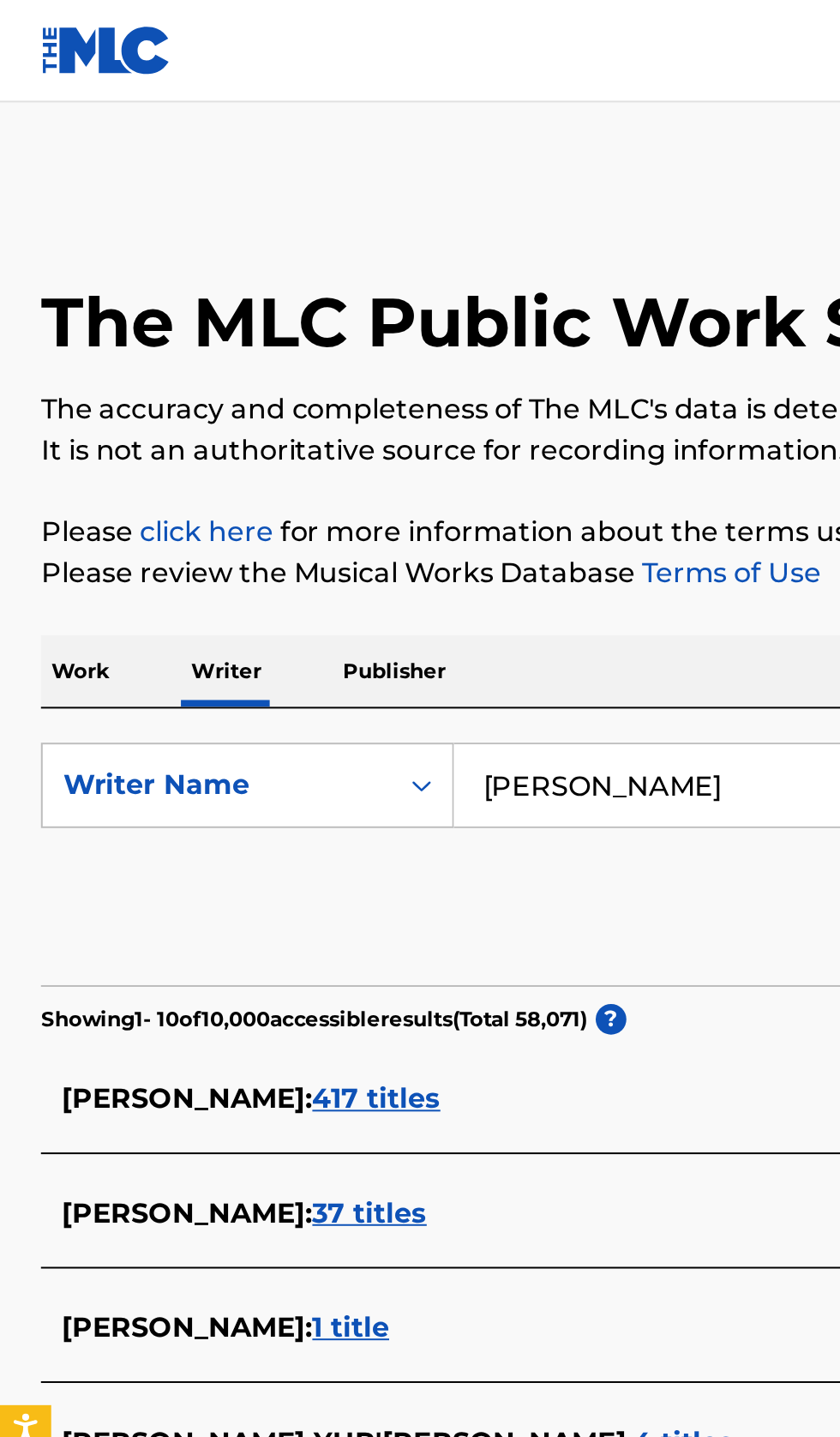
click at [377, 388] on input "David Halilov" at bounding box center [523, 395] width 590 height 41
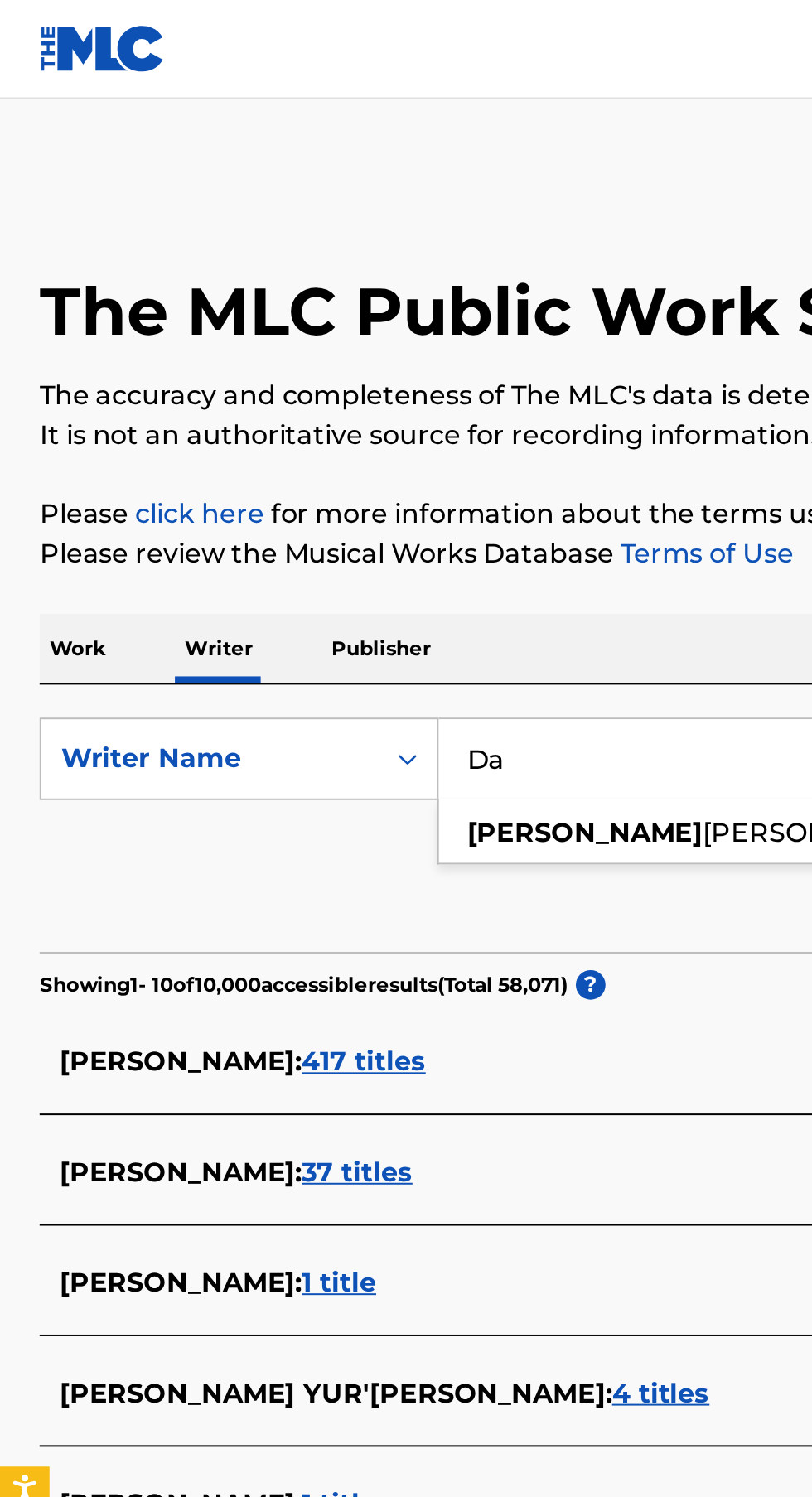
type input "D"
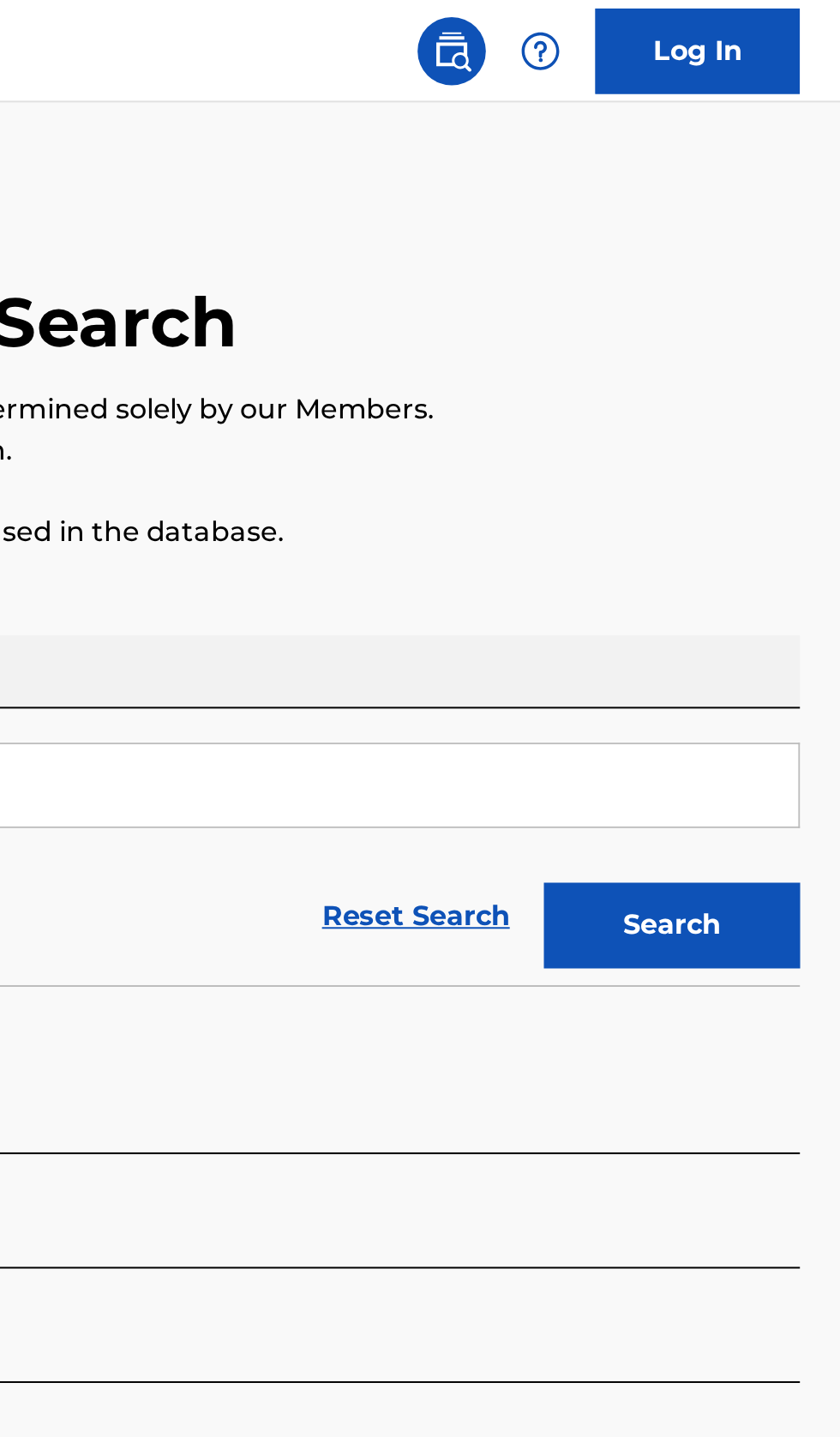
click at [792, 448] on button "Search" at bounding box center [755, 464] width 129 height 43
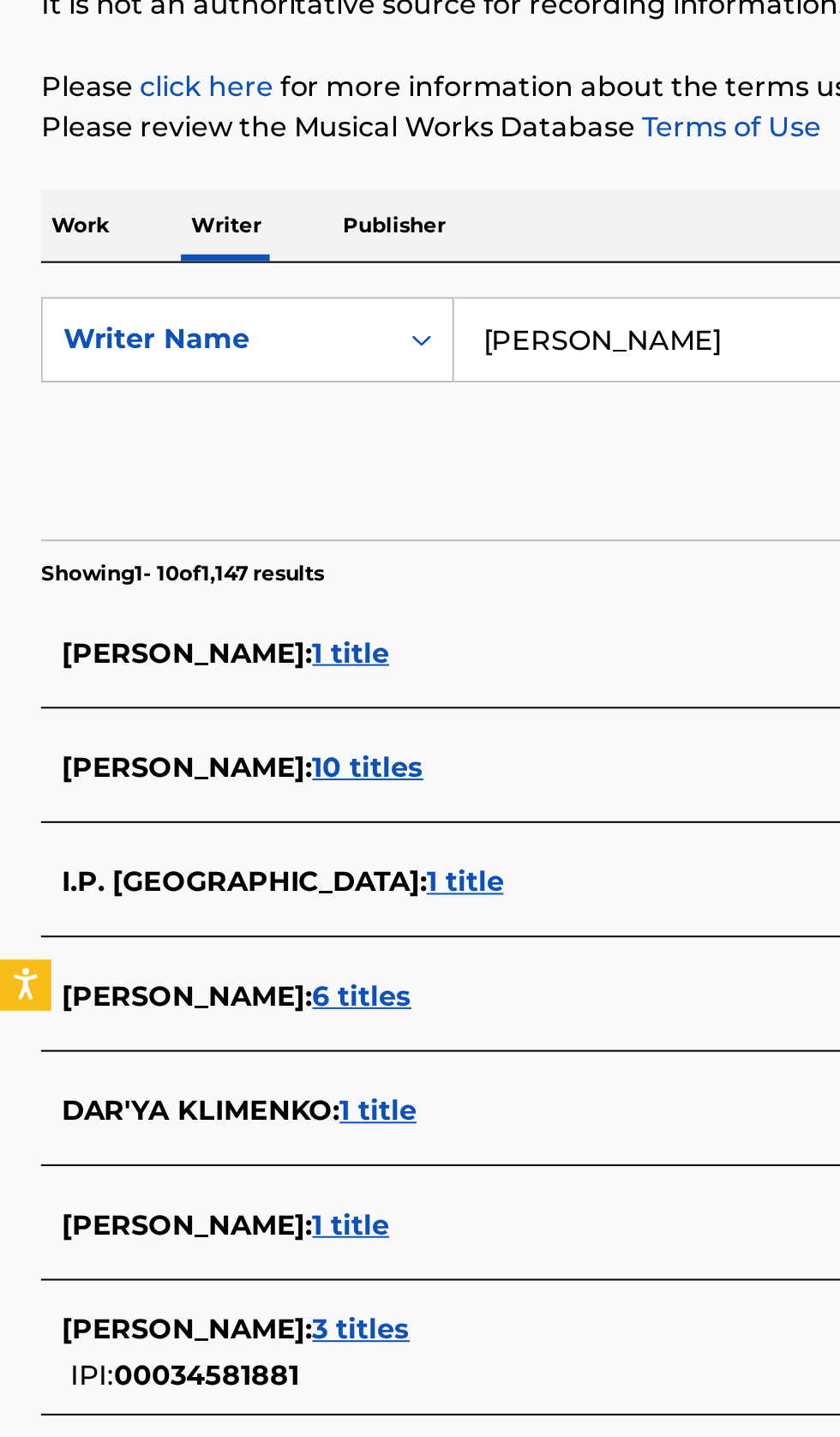
click at [375, 388] on input "Artem Klimenko" at bounding box center [523, 395] width 590 height 41
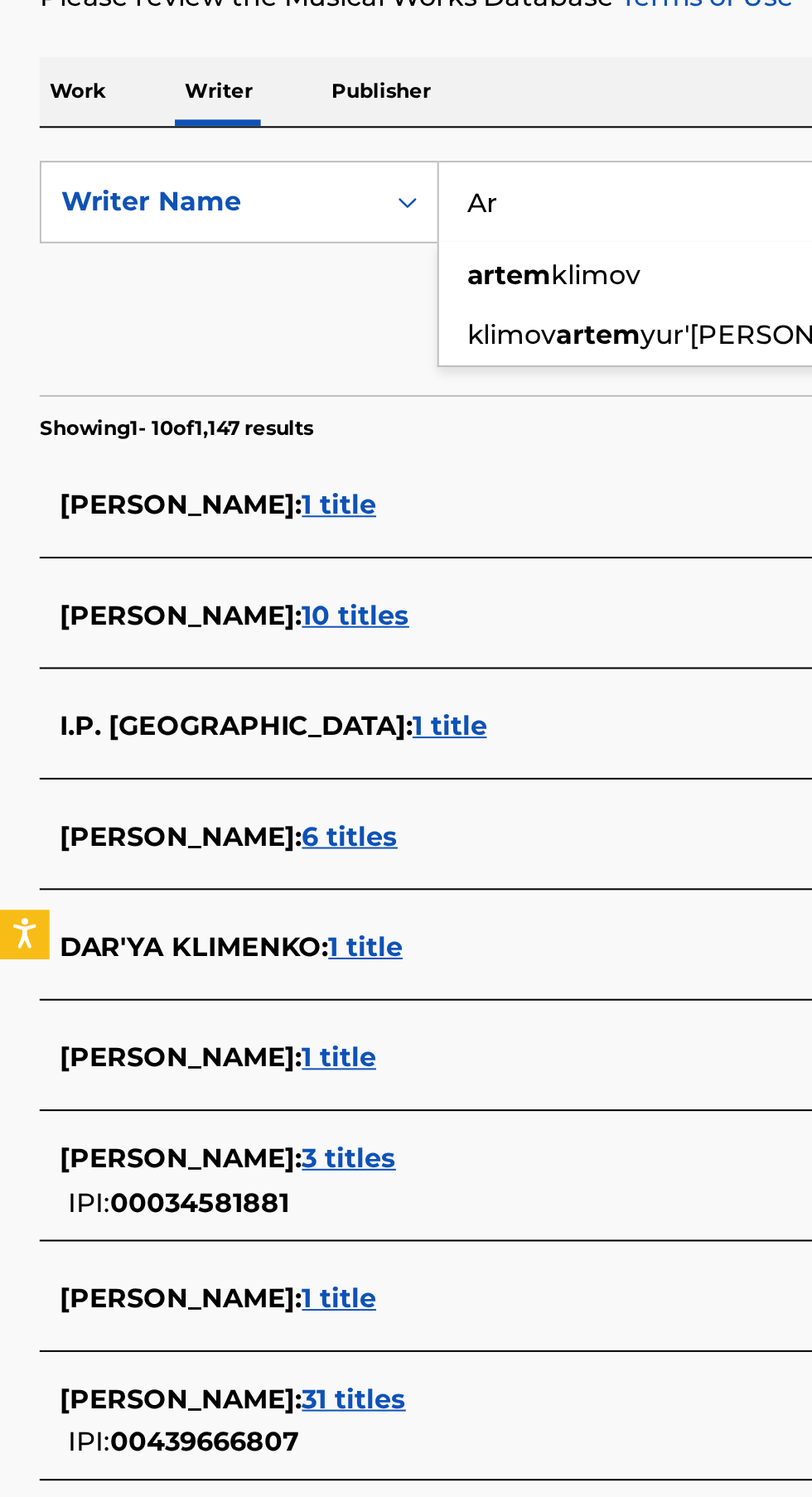
type input "A"
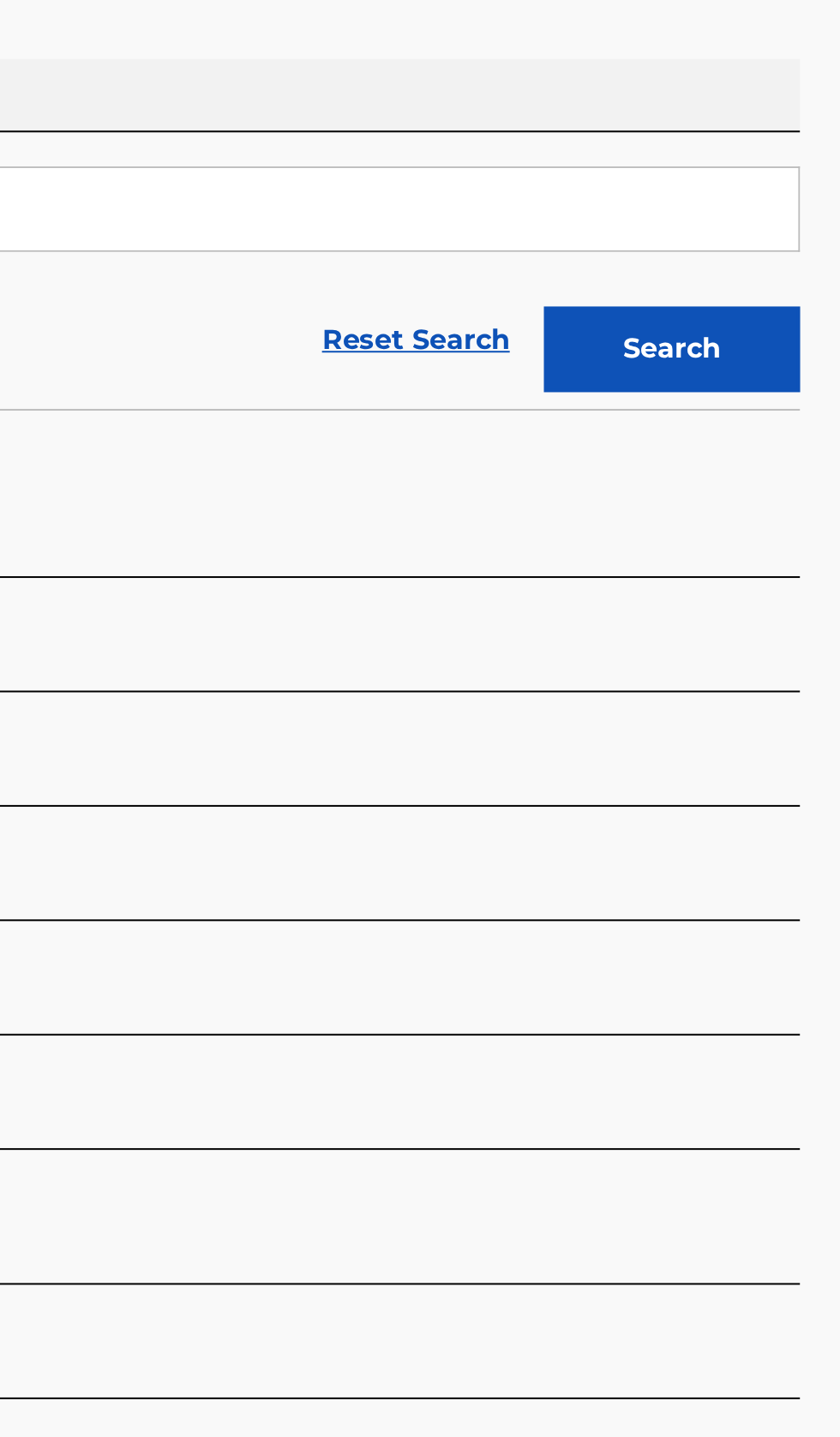
type input "Vera Musaelyan"
click at [782, 470] on button "Search" at bounding box center [755, 464] width 129 height 43
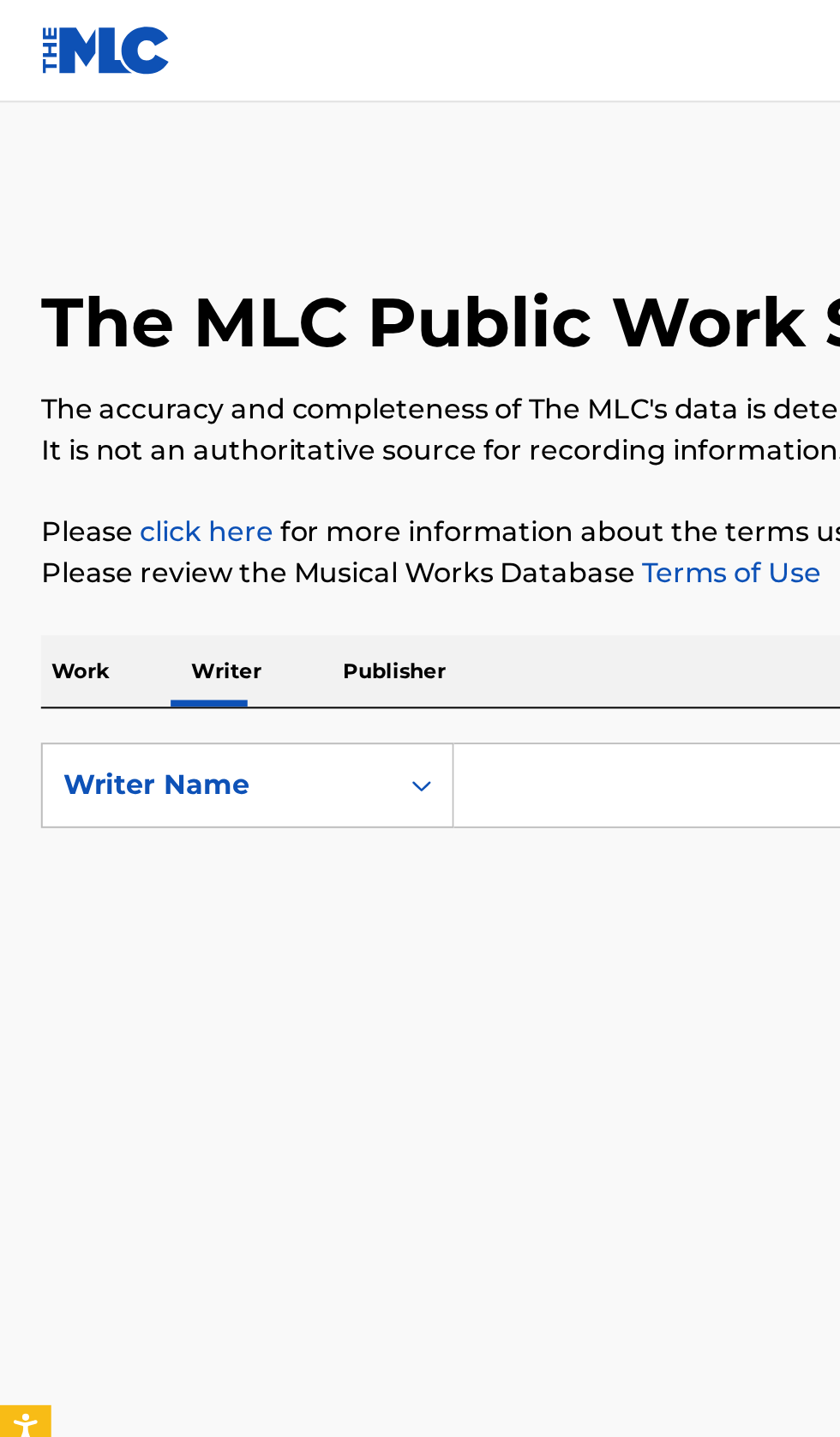
click at [291, 389] on input "Search Form" at bounding box center [523, 395] width 590 height 41
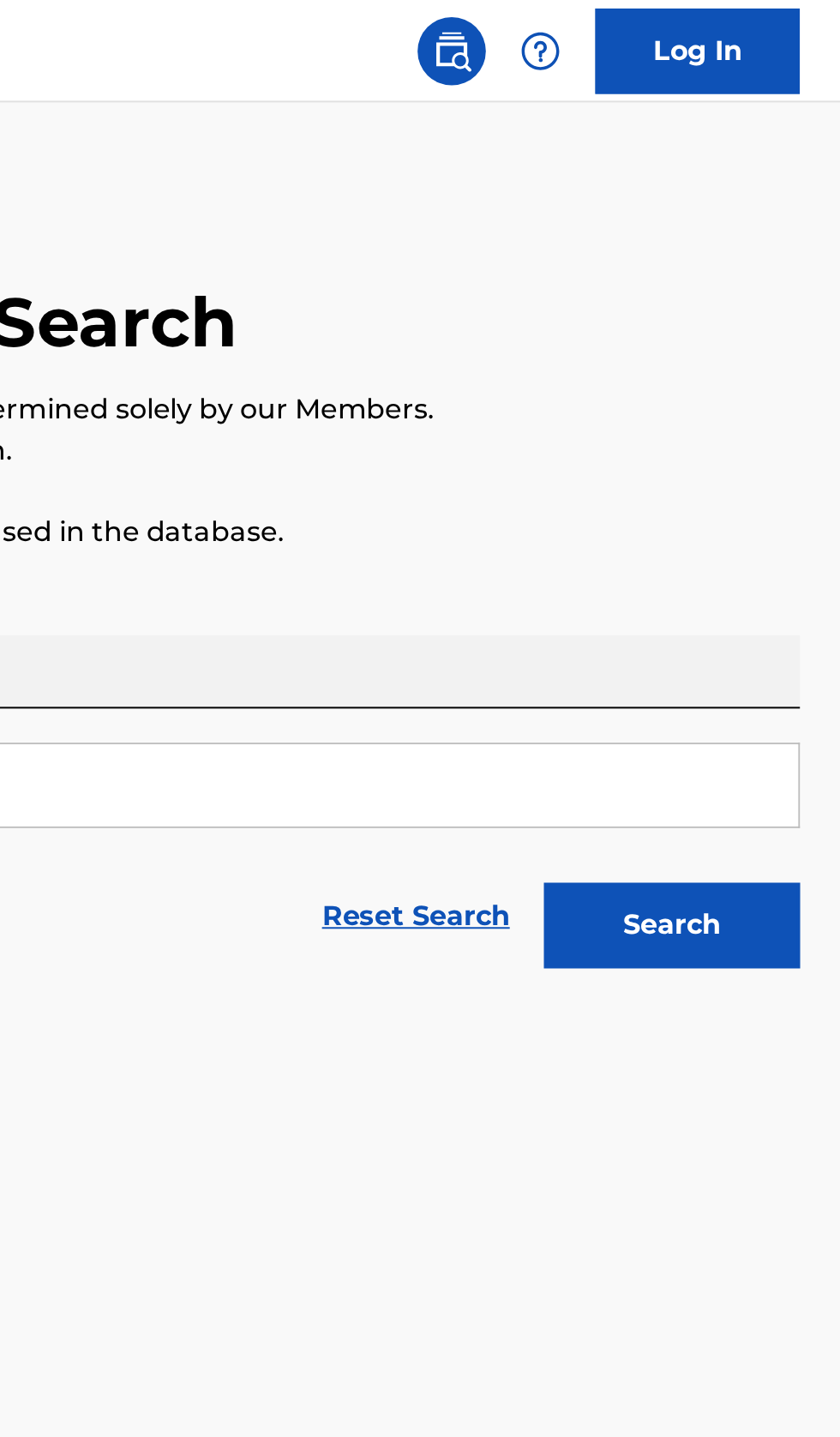
click at [773, 455] on button "Search" at bounding box center [755, 464] width 129 height 43
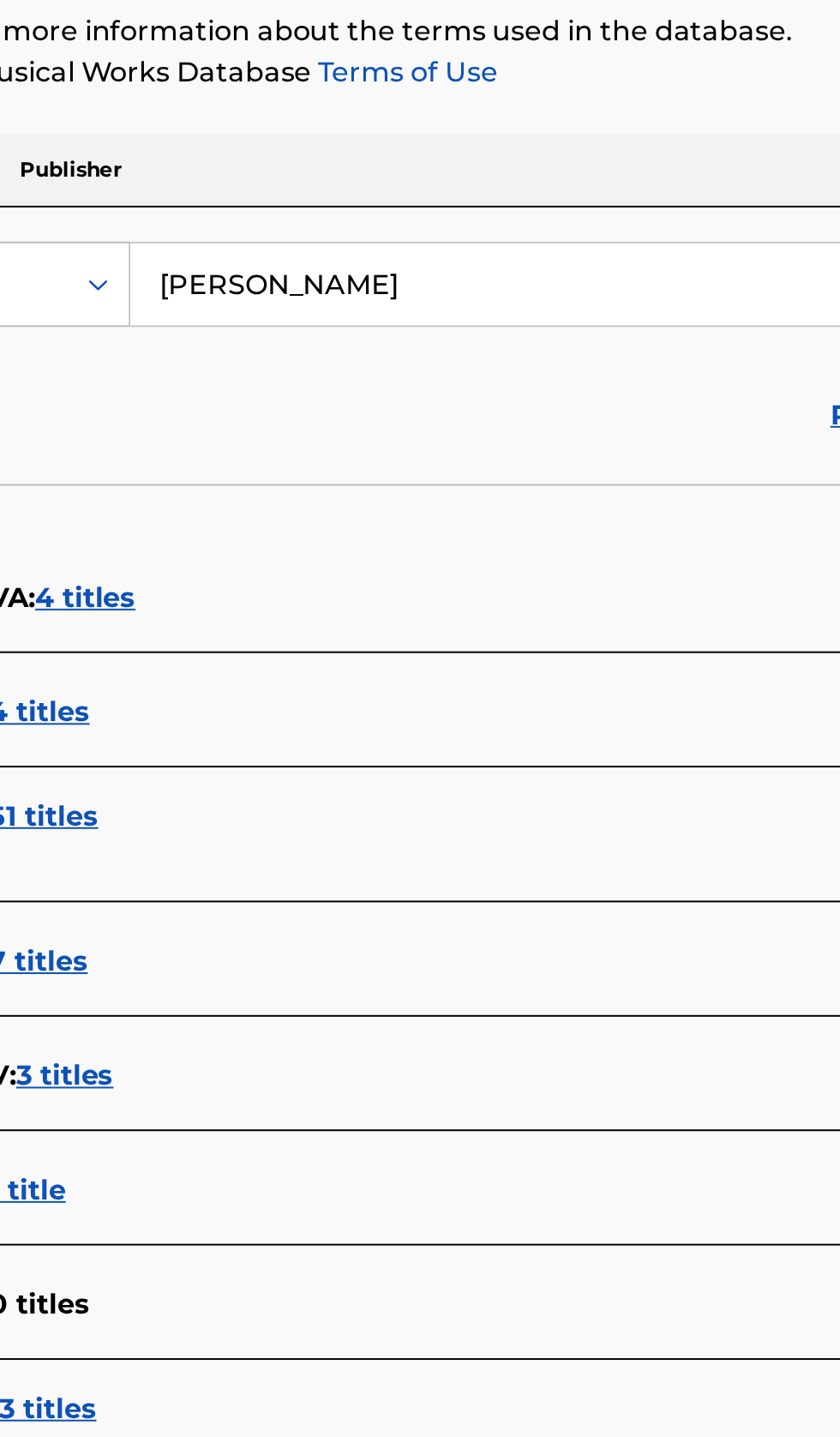
click at [532, 389] on input "[PERSON_NAME]" at bounding box center [523, 395] width 590 height 41
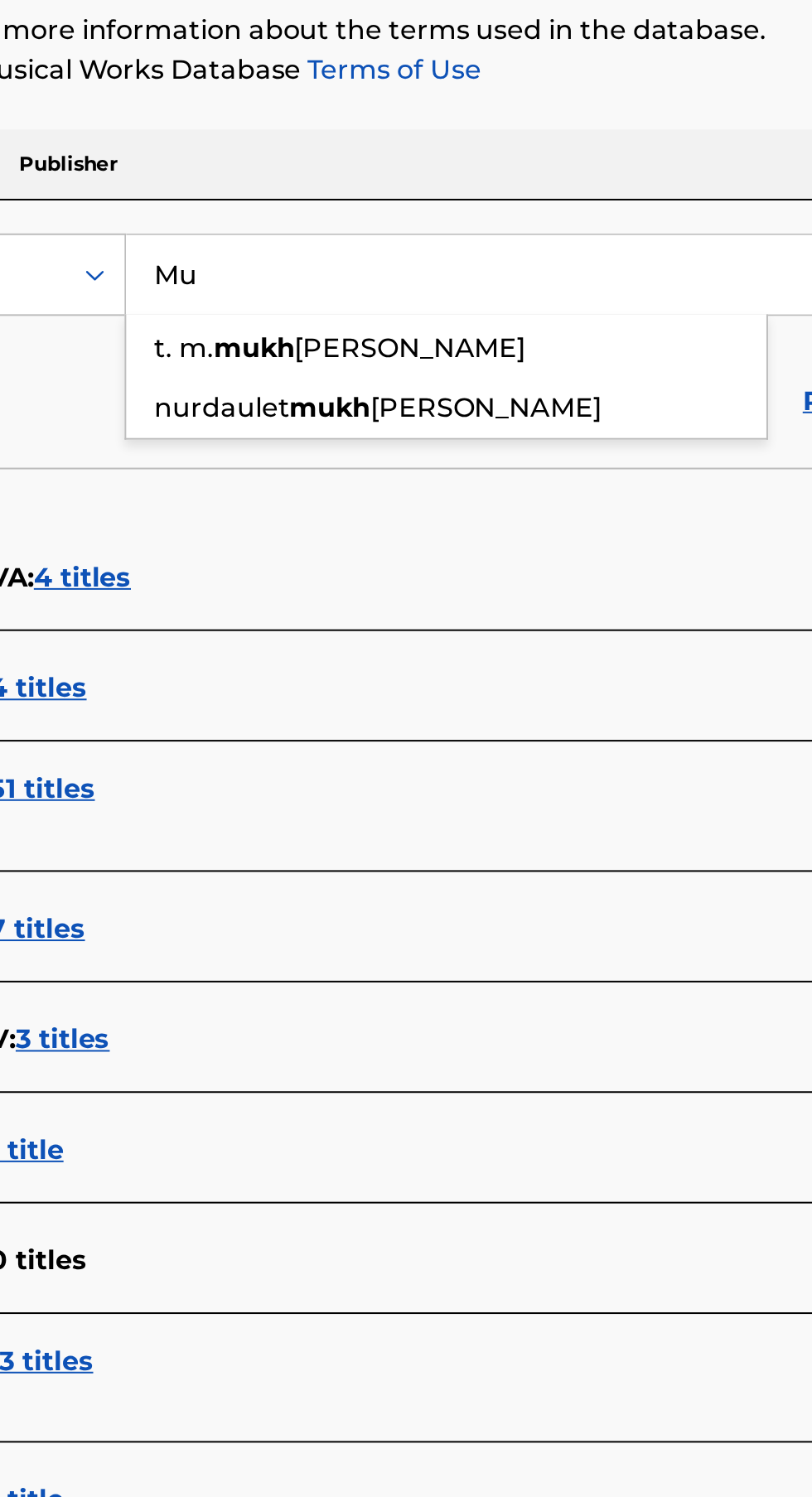
type input "M"
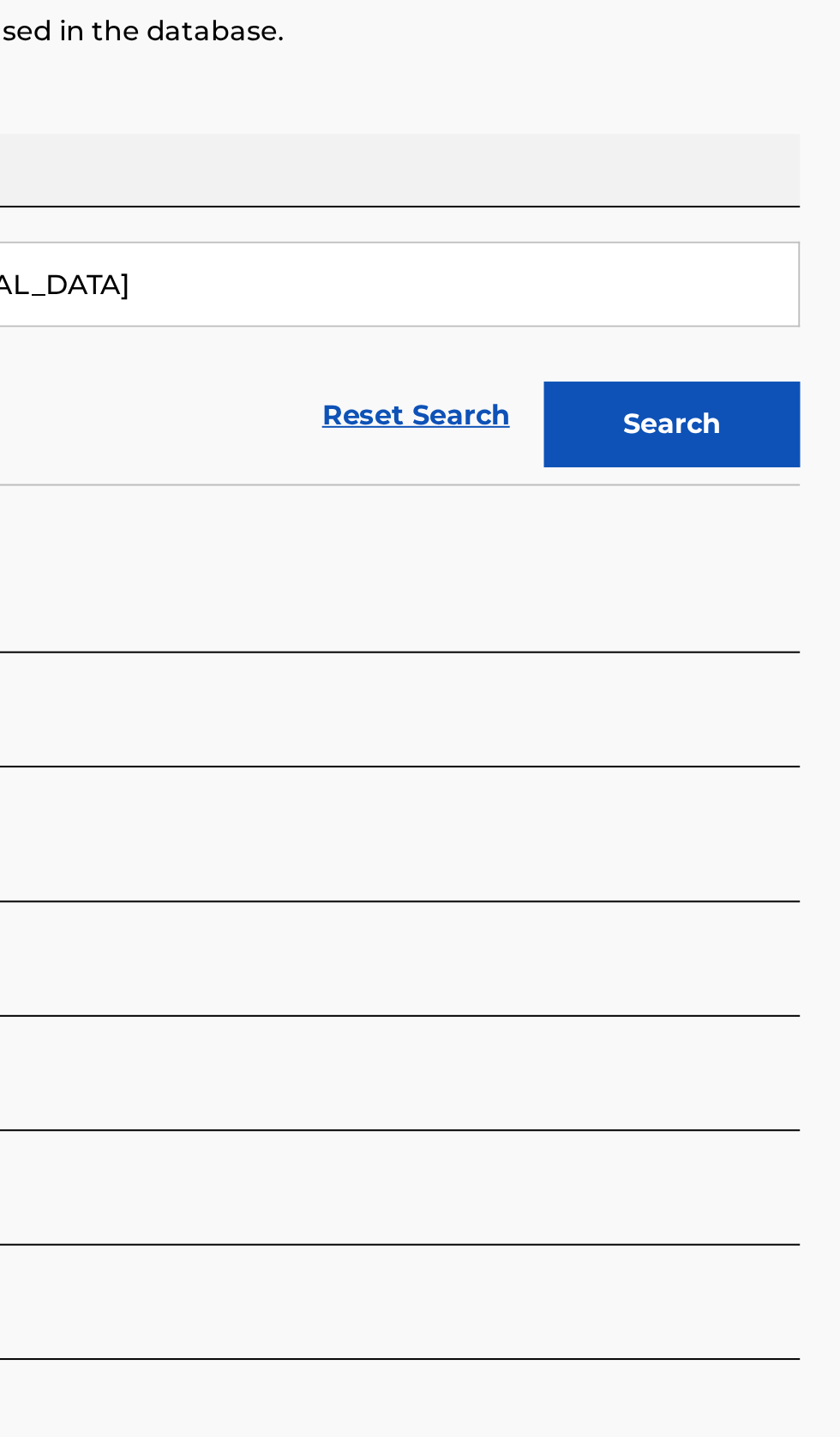
click at [776, 475] on button "Search" at bounding box center [755, 464] width 129 height 43
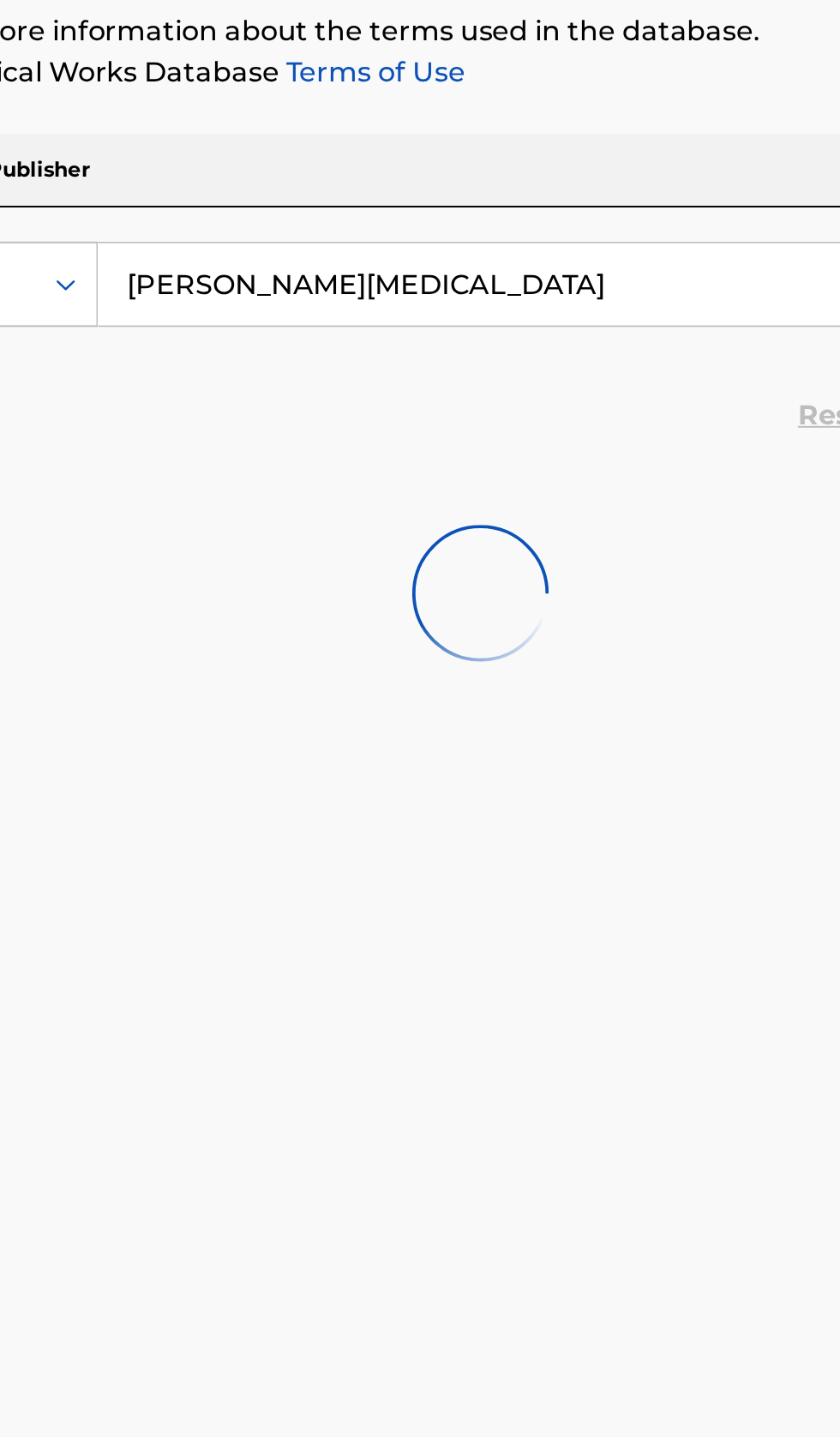
click at [484, 398] on input "[PERSON_NAME][MEDICAL_DATA]" at bounding box center [523, 395] width 590 height 41
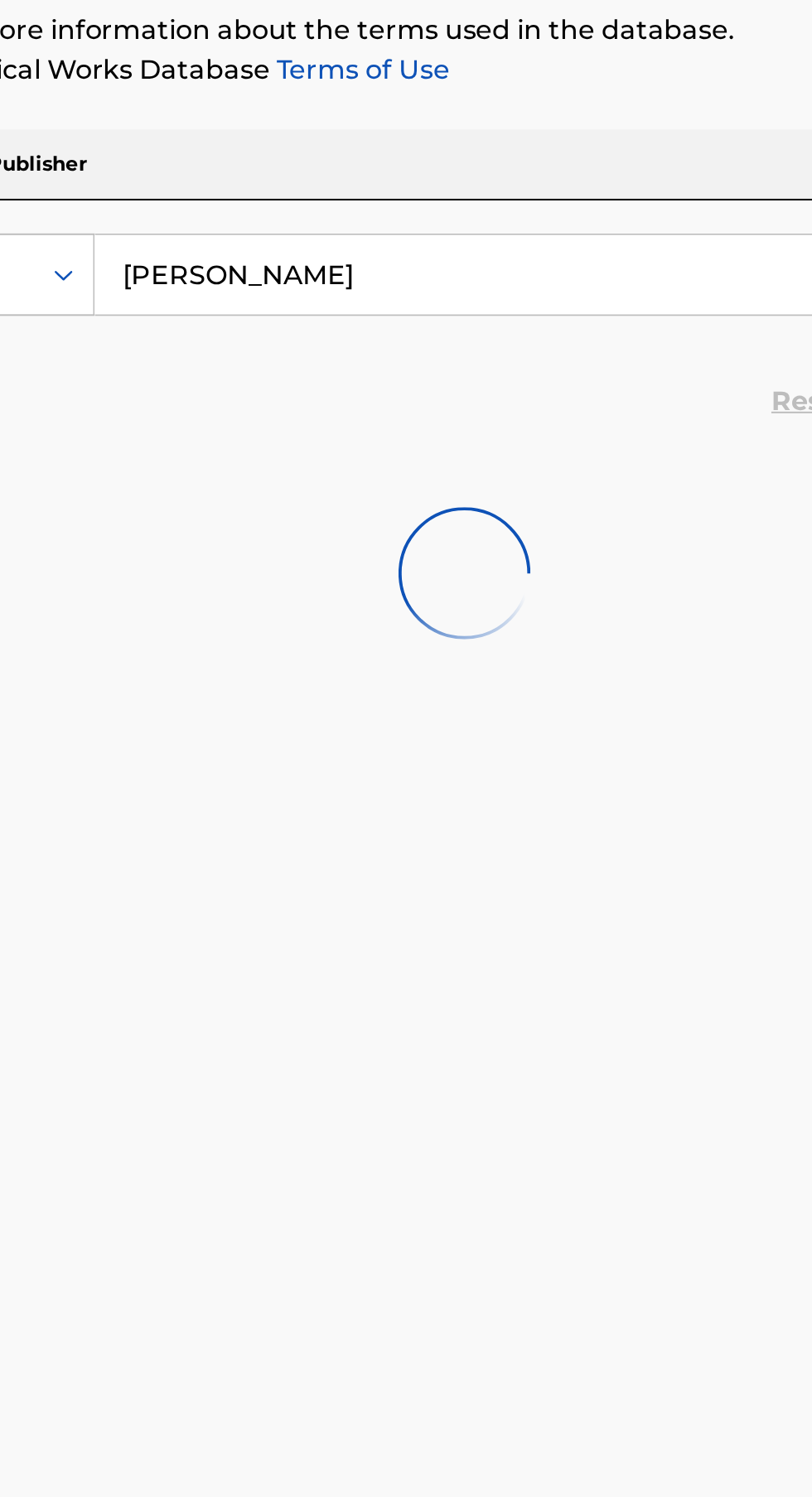
type input "T"
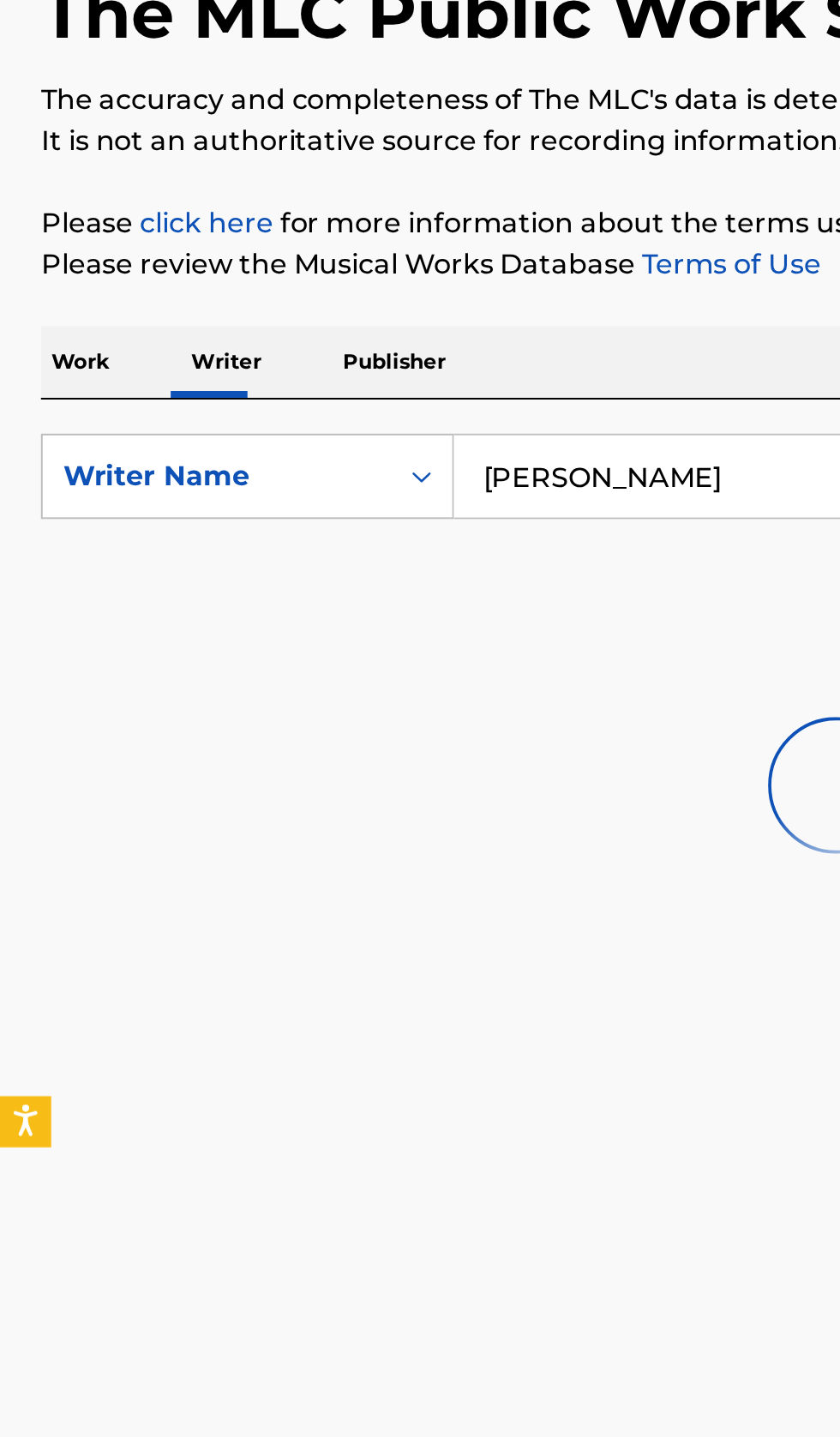
type input "[PERSON_NAME]"
click at [388, 289] on link "Terms of Use" at bounding box center [365, 287] width 93 height 16
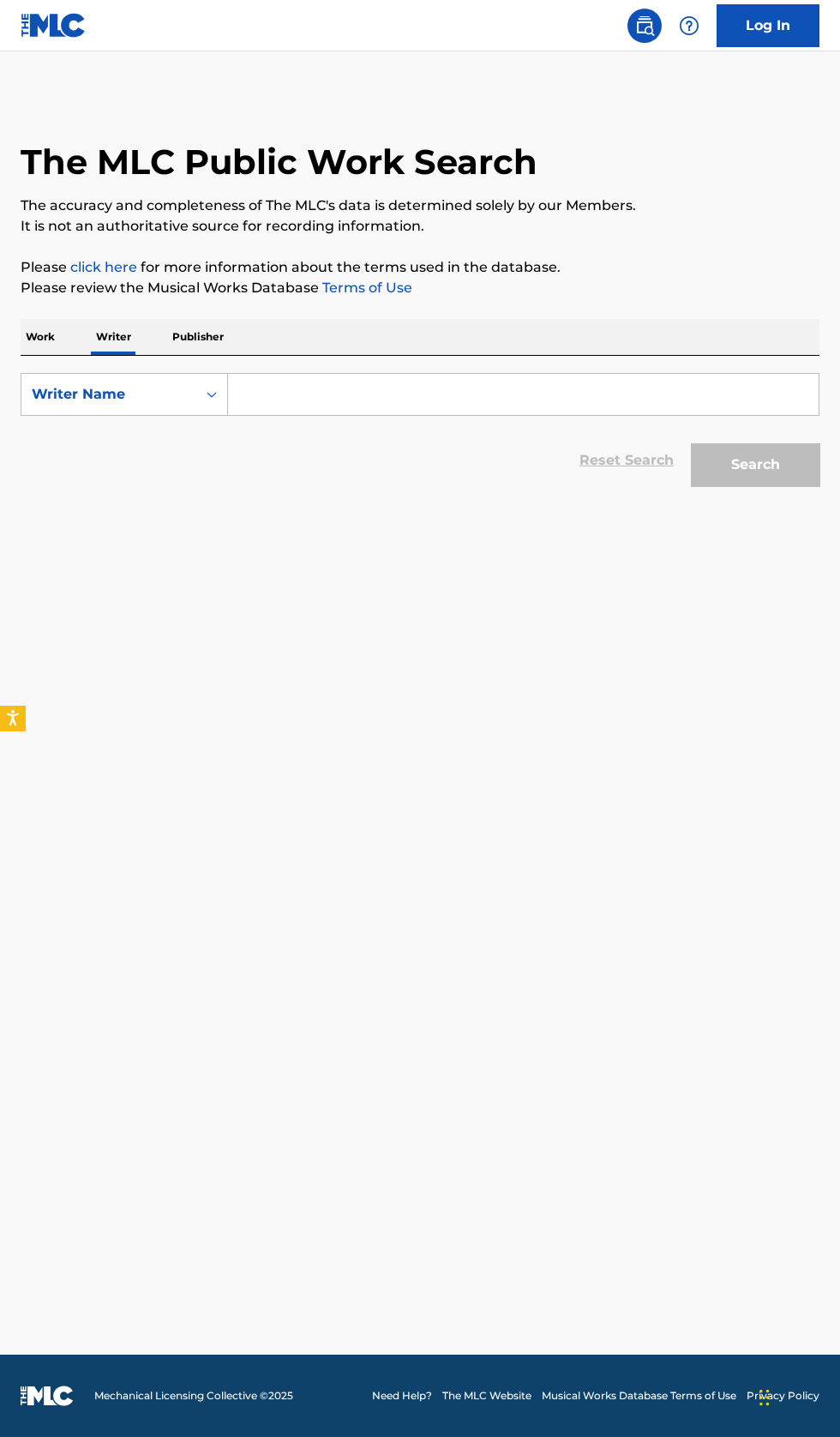
click at [374, 348] on div "Work Writer Publisher" at bounding box center [420, 336] width 799 height 36
click at [371, 398] on input "Search Form" at bounding box center [523, 395] width 590 height 41
type input "[PERSON_NAME]"
click at [786, 476] on button "Search" at bounding box center [755, 464] width 129 height 43
